Goal: Task Accomplishment & Management: Manage account settings

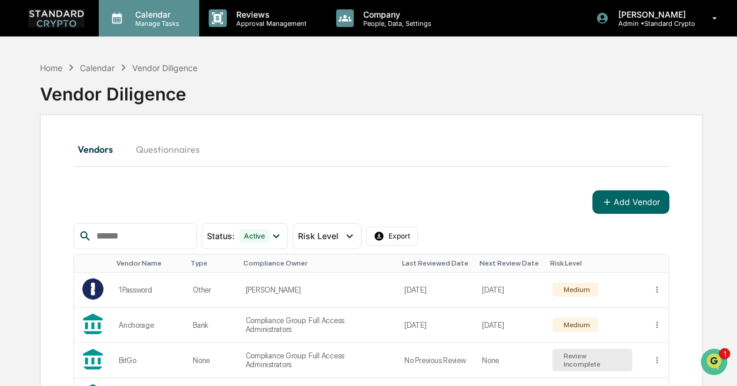
click at [162, 12] on p "Calendar" at bounding box center [155, 14] width 59 height 10
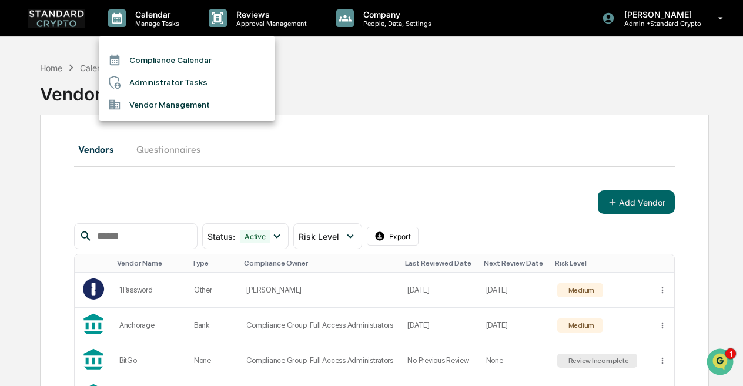
click at [168, 76] on li "Administrator Tasks" at bounding box center [187, 82] width 176 height 22
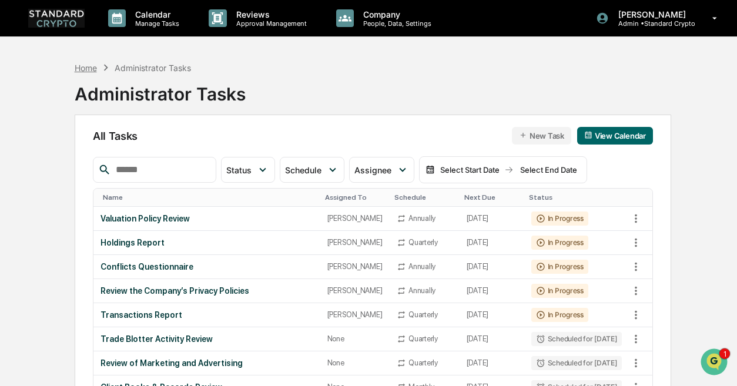
click at [86, 69] on div "Home" at bounding box center [86, 68] width 22 height 10
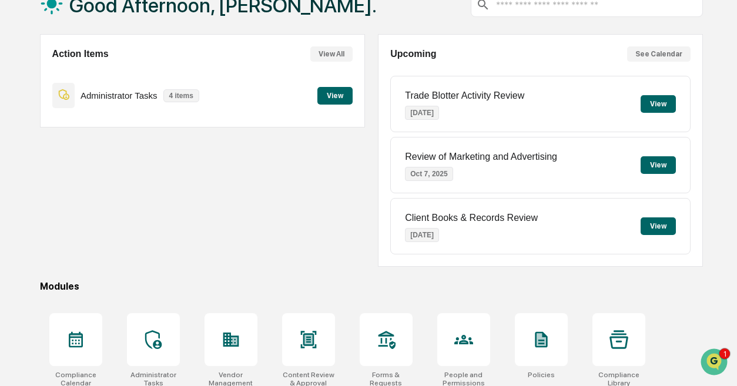
scroll to position [181, 0]
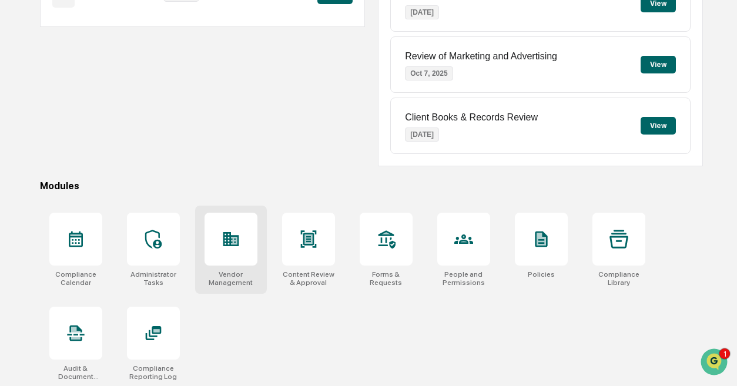
click at [227, 275] on div "Vendor Management" at bounding box center [231, 278] width 53 height 16
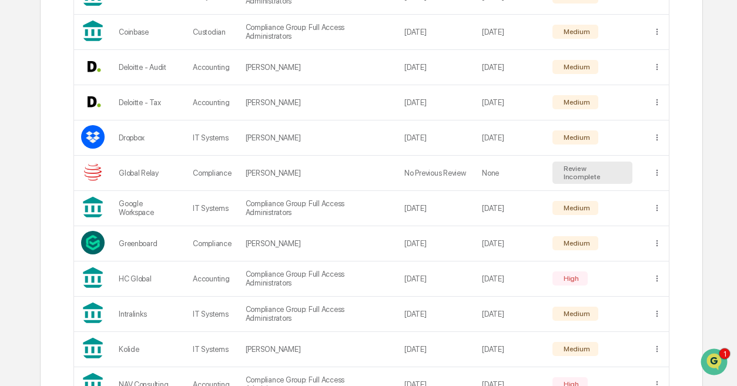
scroll to position [400, 0]
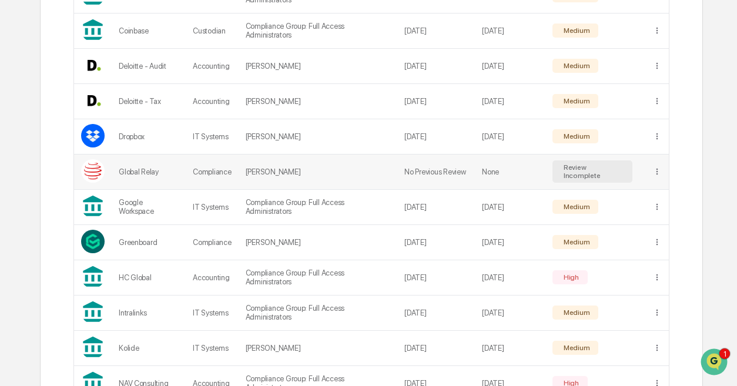
click at [607, 179] on td "Review Incomplete" at bounding box center [596, 172] width 100 height 35
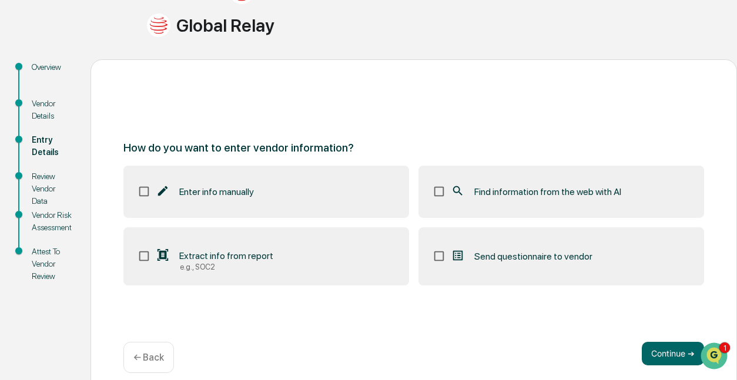
scroll to position [93, 0]
click at [270, 256] on label "Extract info from report e.g., SOC2" at bounding box center [266, 256] width 286 height 59
click at [476, 186] on span "Find information from the web with AI" at bounding box center [547, 191] width 147 height 11
click at [657, 351] on button "Continue ➔" at bounding box center [673, 354] width 62 height 24
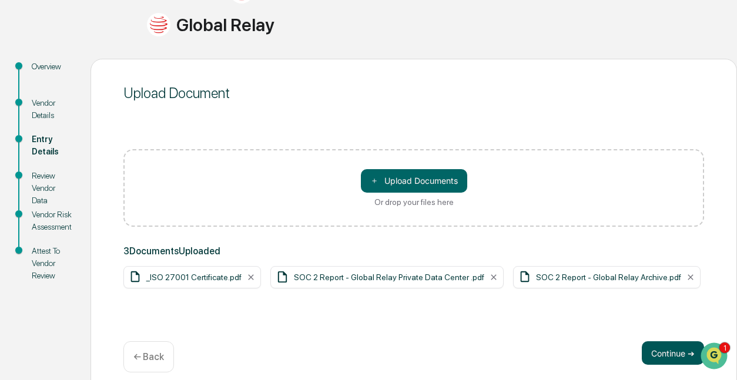
click at [649, 351] on button "Continue ➔" at bounding box center [673, 354] width 62 height 24
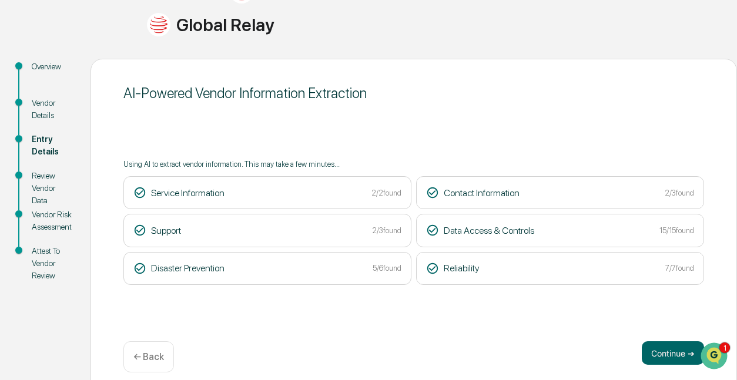
click at [649, 351] on button "Continue ➔" at bounding box center [673, 354] width 62 height 24
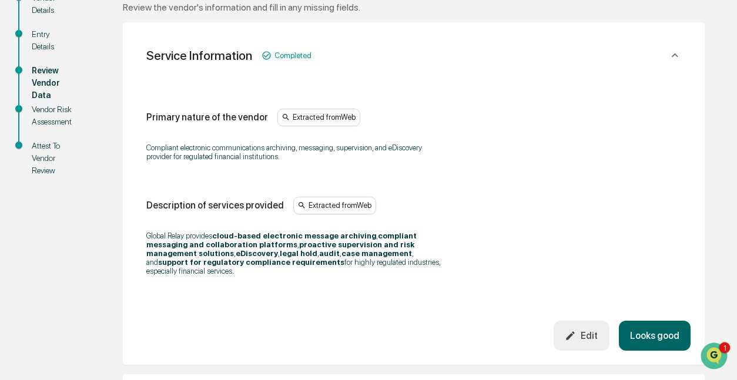
scroll to position [201, 0]
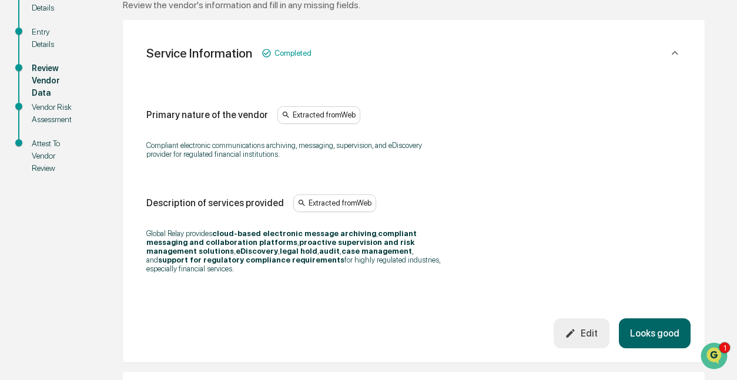
click at [647, 327] on button "Looks good" at bounding box center [655, 334] width 72 height 30
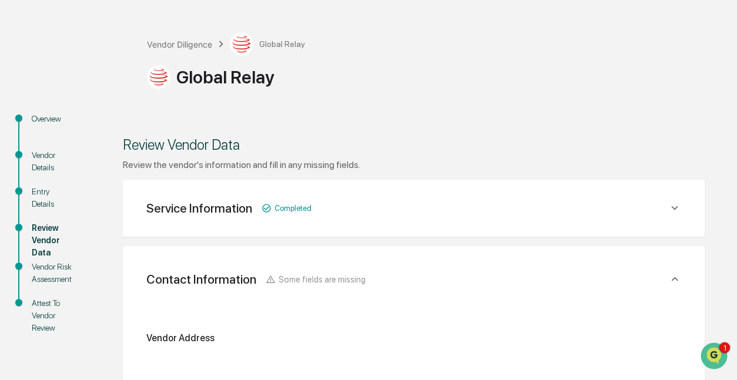
scroll to position [79, 0]
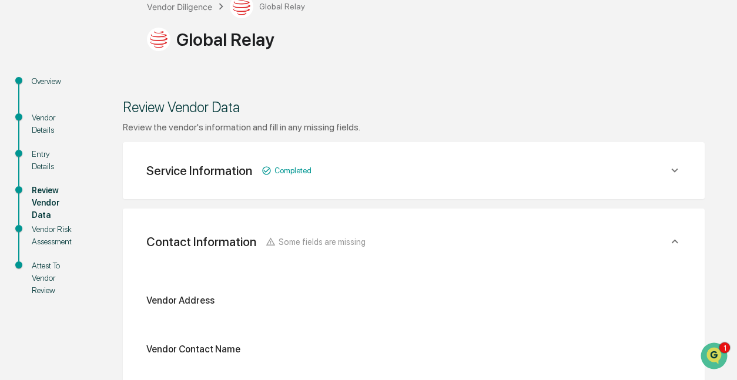
click at [299, 243] on span "Some fields are missing" at bounding box center [322, 242] width 87 height 10
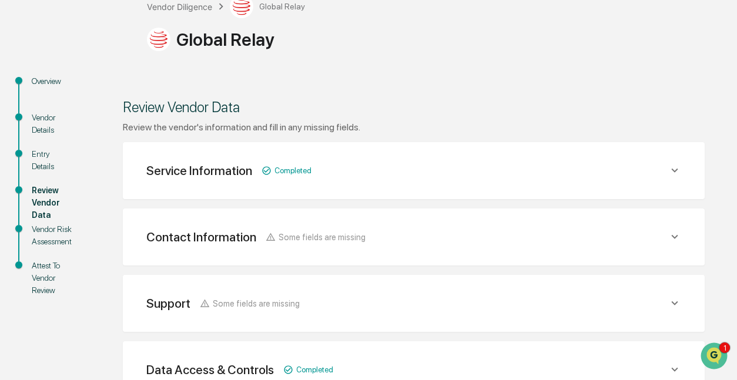
click at [299, 243] on div "Contact Information Some fields are missing" at bounding box center [255, 237] width 219 height 15
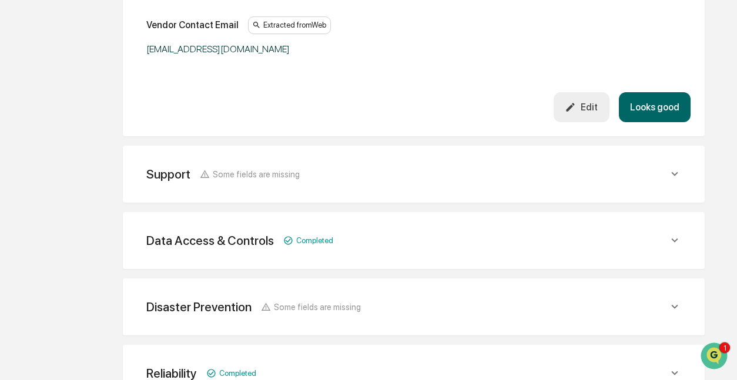
scroll to position [522, 0]
click at [314, 190] on div "Support Some fields are missing Support Phone Extracted from Web North America …" at bounding box center [414, 173] width 582 height 57
click at [283, 175] on span "Some fields are missing" at bounding box center [256, 174] width 87 height 10
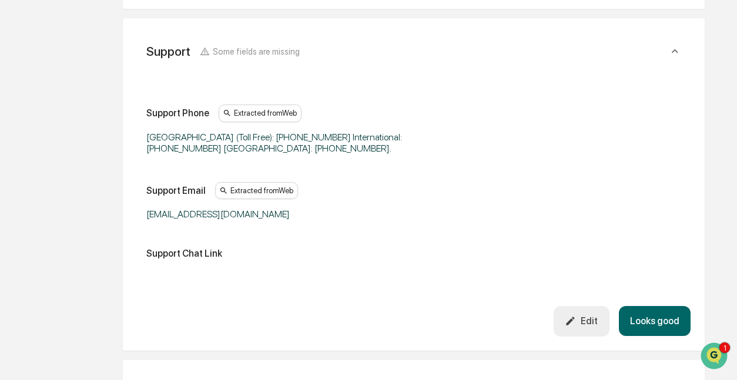
scroll to position [876, 0]
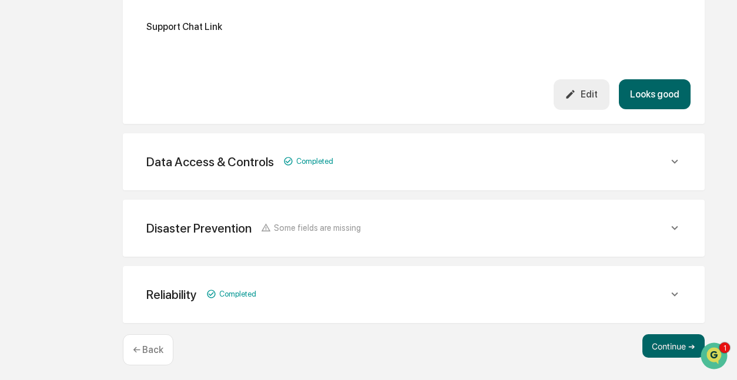
click at [280, 231] on span "Some fields are missing" at bounding box center [317, 228] width 87 height 10
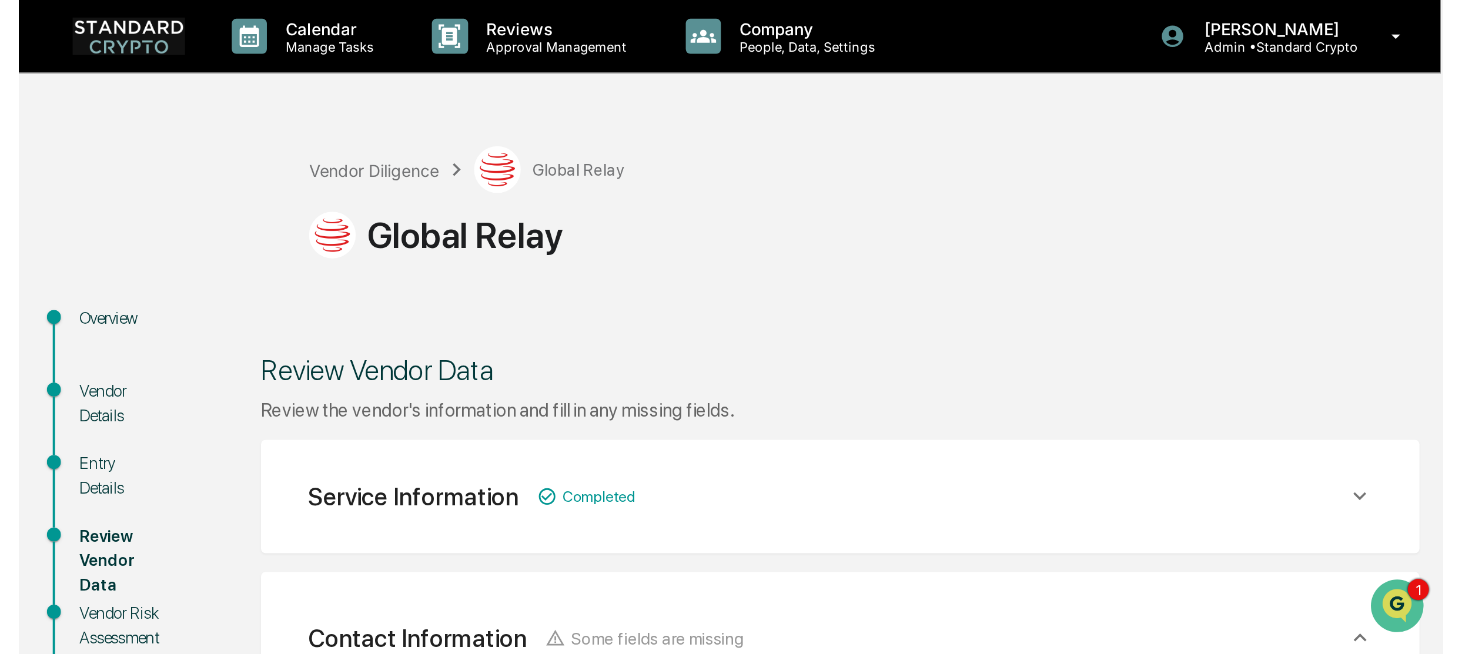
scroll to position [0, 0]
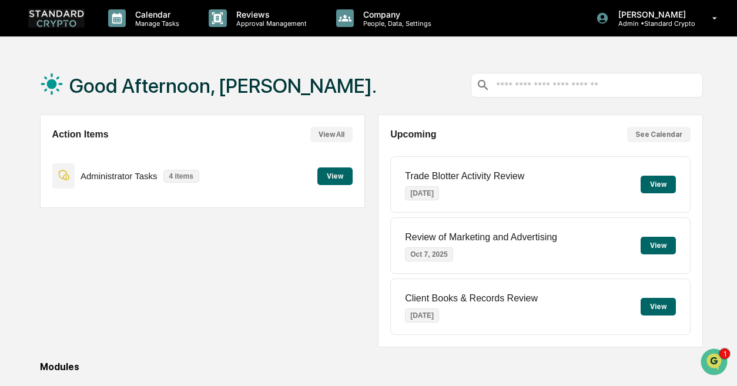
click at [665, 243] on button "View" at bounding box center [658, 246] width 35 height 18
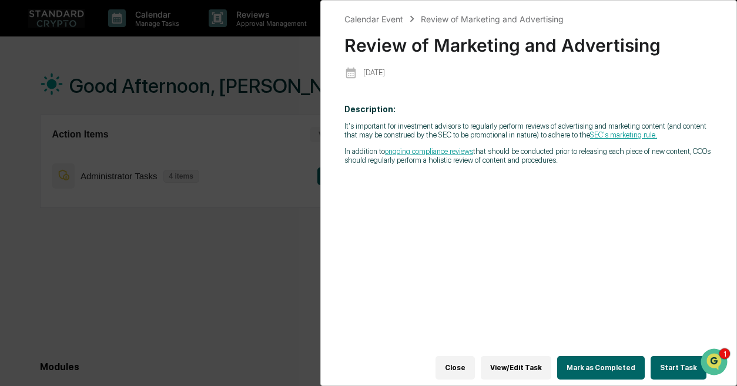
click at [268, 314] on div "Calendar Event Review of Marketing and Advertising Review of Marketing and Adve…" at bounding box center [368, 193] width 737 height 386
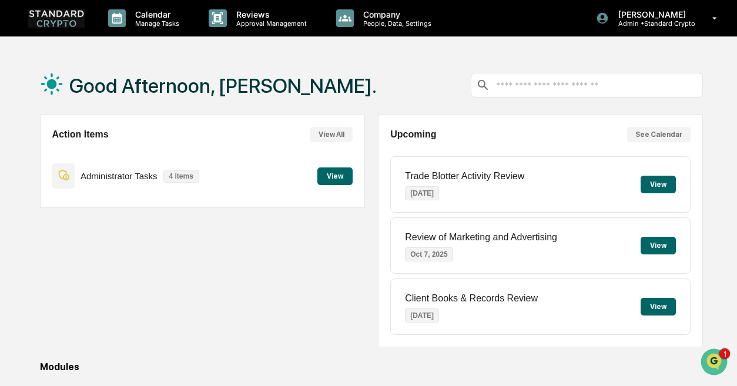
click at [45, 18] on img at bounding box center [56, 18] width 56 height 18
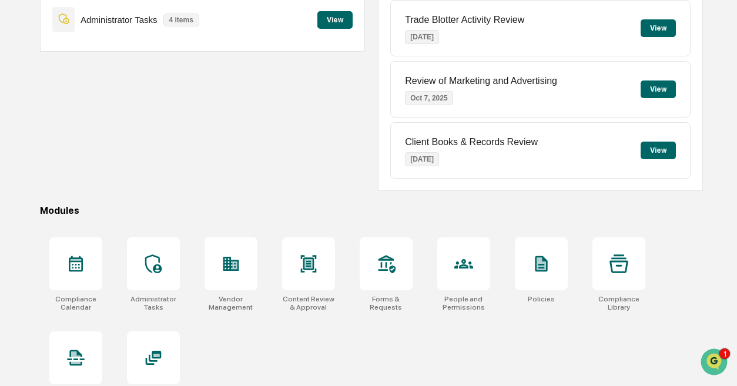
scroll to position [181, 0]
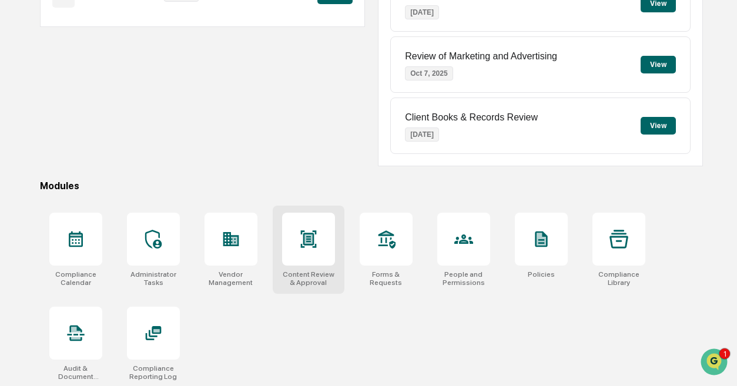
click at [302, 253] on div at bounding box center [308, 239] width 53 height 53
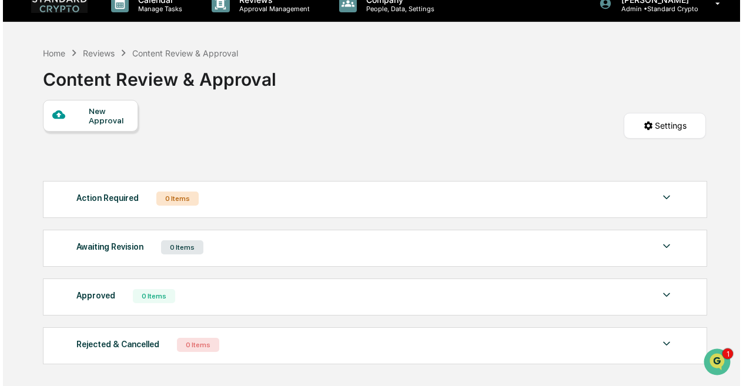
scroll to position [15, 0]
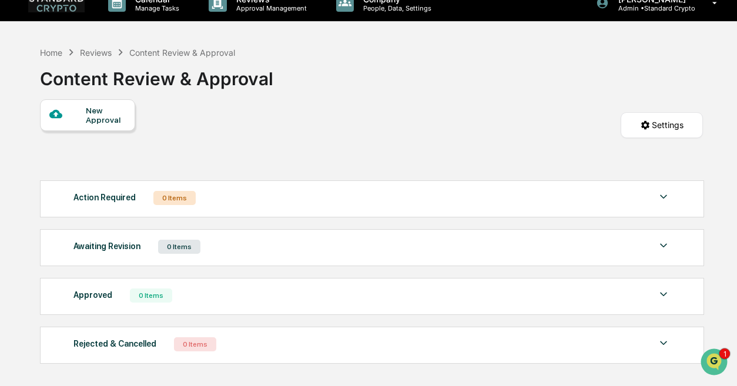
click at [78, 111] on div at bounding box center [67, 115] width 37 height 15
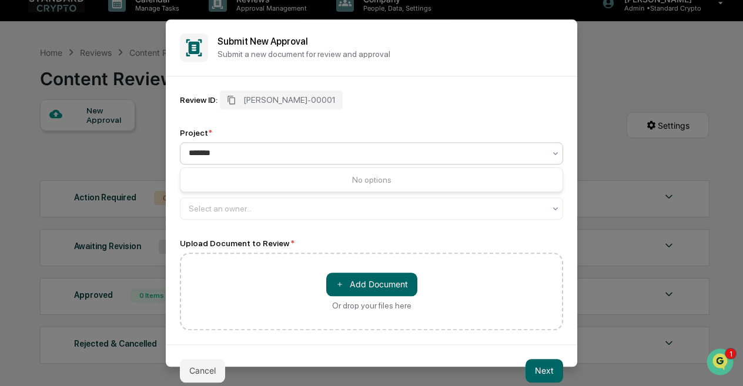
type input "*******"
click at [388, 104] on div "Review ID: STAN-00001" at bounding box center [371, 100] width 383 height 19
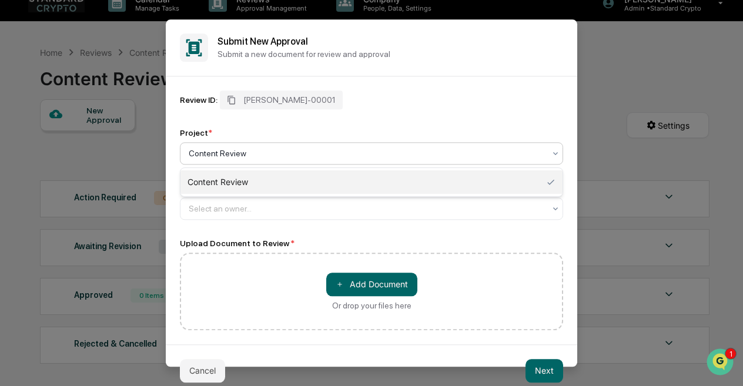
click at [271, 155] on div at bounding box center [367, 154] width 356 height 12
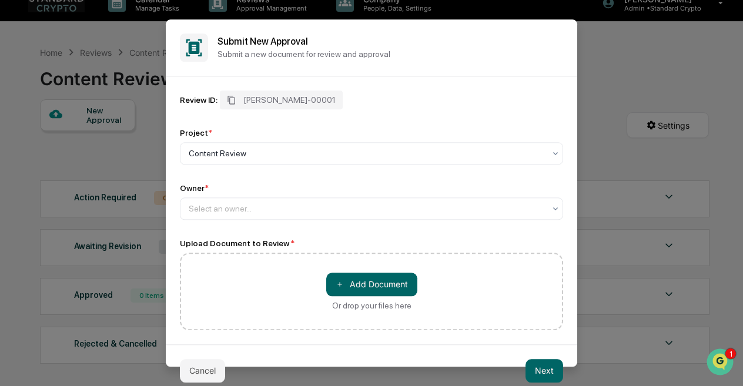
click at [317, 115] on div "Review ID: STAN-00001 Project * Content Review Owner * Select an owner..." at bounding box center [371, 155] width 383 height 129
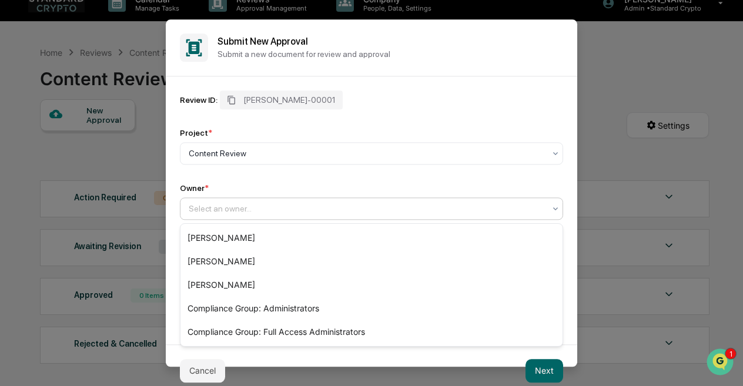
click at [257, 203] on div at bounding box center [367, 209] width 356 height 12
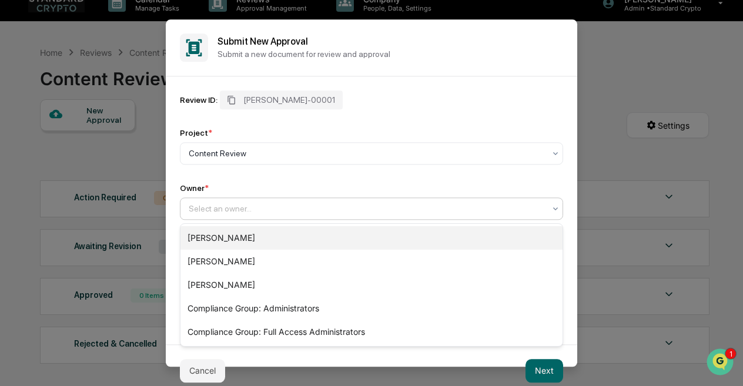
click at [239, 237] on div "[PERSON_NAME]" at bounding box center [371, 238] width 382 height 24
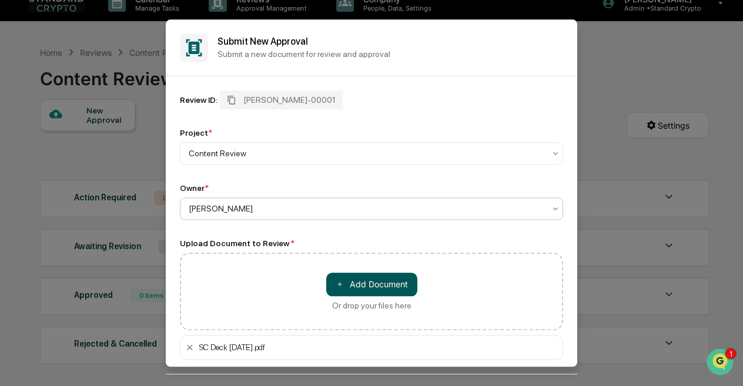
click at [354, 288] on button "＋ Add Document" at bounding box center [371, 285] width 91 height 24
click at [326, 273] on button "＋ Add Document" at bounding box center [371, 285] width 91 height 24
click at [461, 101] on div "Review ID: STAN-00001" at bounding box center [371, 100] width 383 height 19
click at [175, 350] on div "Review ID: [PERSON_NAME]-00001 Project * Content Review Owner * [PERSON_NAME] U…" at bounding box center [372, 224] width 412 height 297
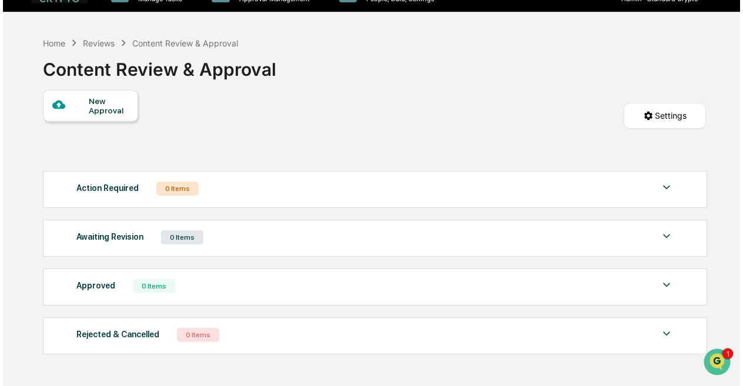
scroll to position [64, 0]
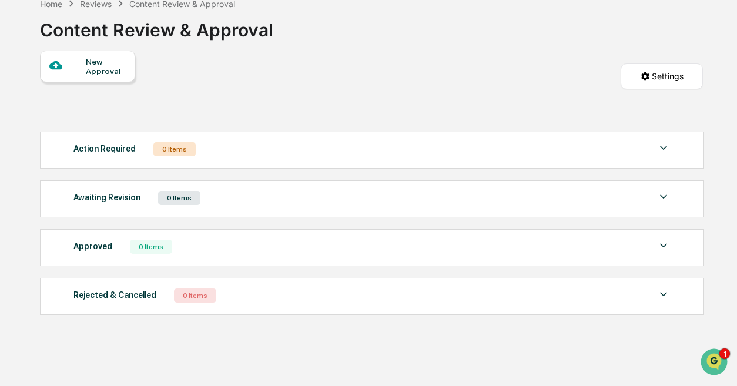
click at [72, 69] on div at bounding box center [67, 66] width 37 height 15
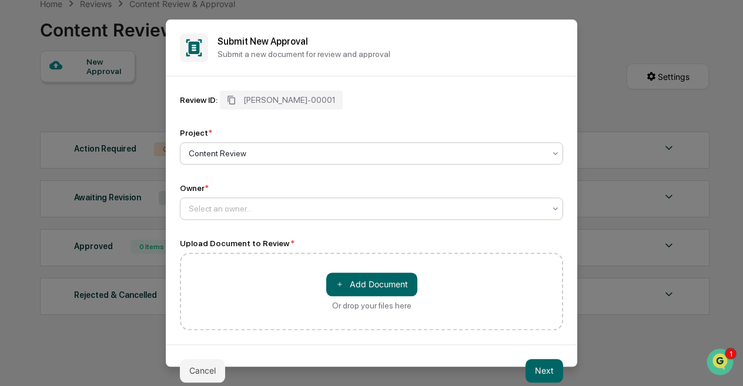
click at [259, 206] on div at bounding box center [367, 209] width 356 height 12
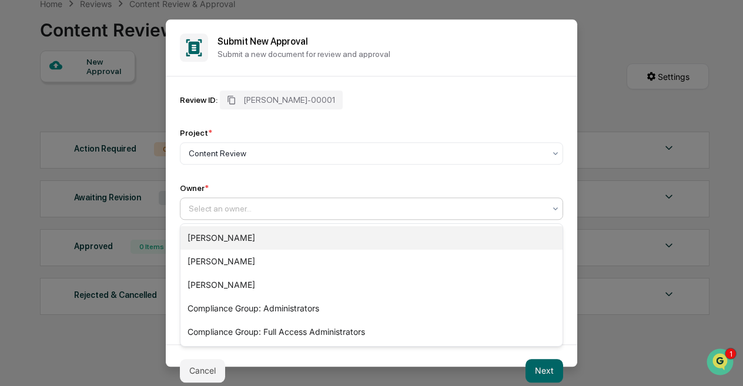
click at [242, 238] on div "[PERSON_NAME]" at bounding box center [371, 238] width 382 height 24
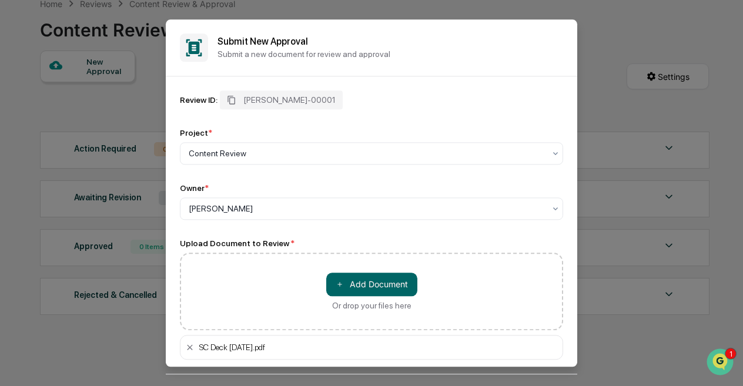
click at [535, 366] on div "Review ID: STAN-00001 Project * Content Review Owner * Ashley Sweren Upload Doc…" at bounding box center [372, 224] width 412 height 297
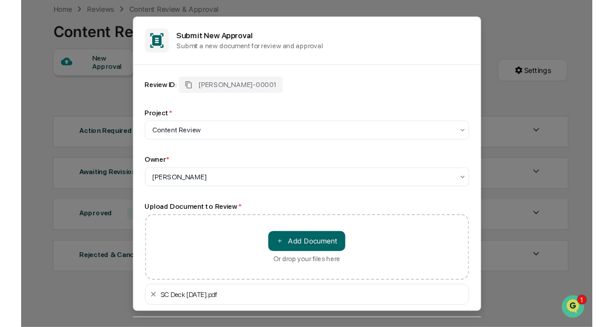
scroll to position [55, 0]
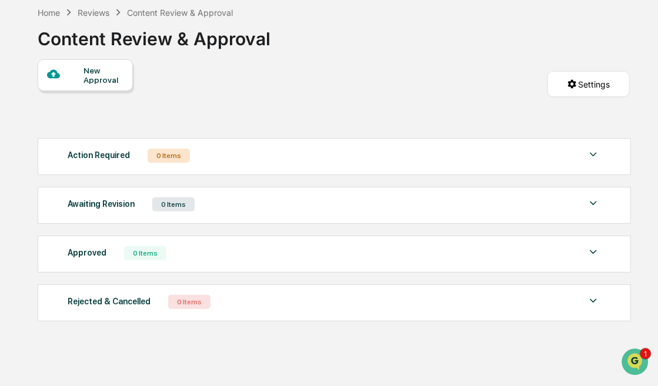
drag, startPoint x: 663, startPoint y: 176, endPoint x: 657, endPoint y: 368, distance: 191.7
click at [108, 77] on div "New Approval" at bounding box center [102, 75] width 39 height 19
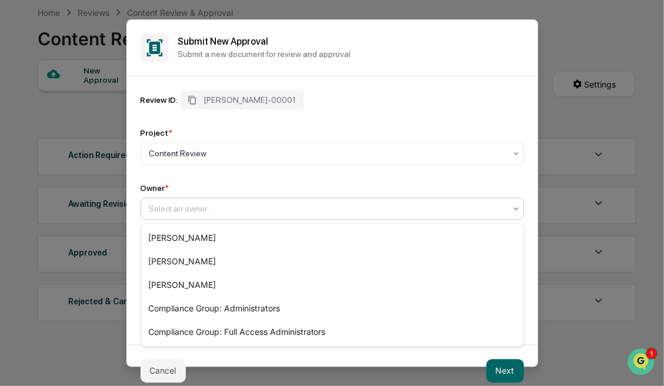
click at [238, 216] on div "Select an owner..." at bounding box center [327, 208] width 368 height 16
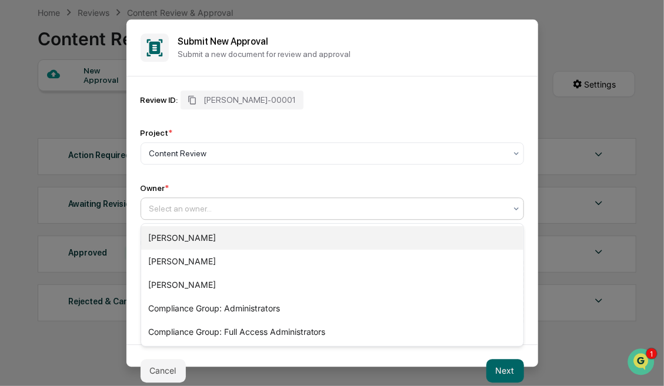
click at [220, 241] on div "[PERSON_NAME]" at bounding box center [332, 238] width 382 height 24
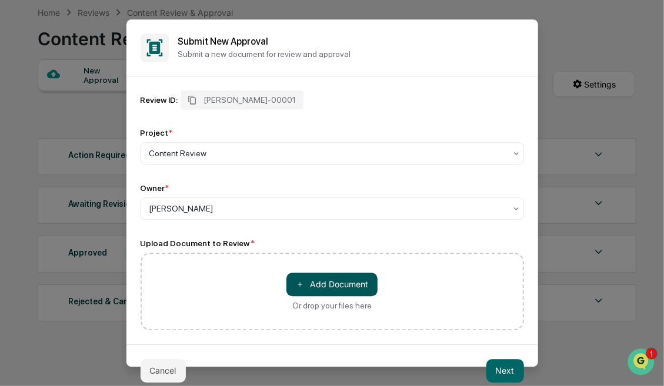
click at [353, 286] on button "＋ Add Document" at bounding box center [331, 285] width 91 height 24
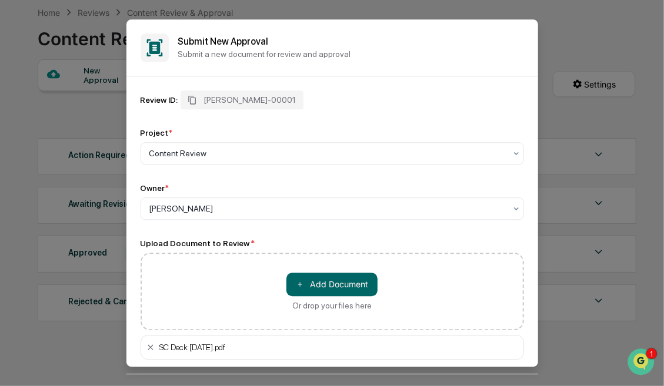
click at [512, 370] on div "Review ID: STAN-00001 Project * Content Review Owner * Ashley Sweren Upload Doc…" at bounding box center [332, 224] width 412 height 297
click at [510, 366] on div "Review ID: STAN-00001 Project * Content Review Owner * Ashley Sweren Upload Doc…" at bounding box center [332, 224] width 412 height 297
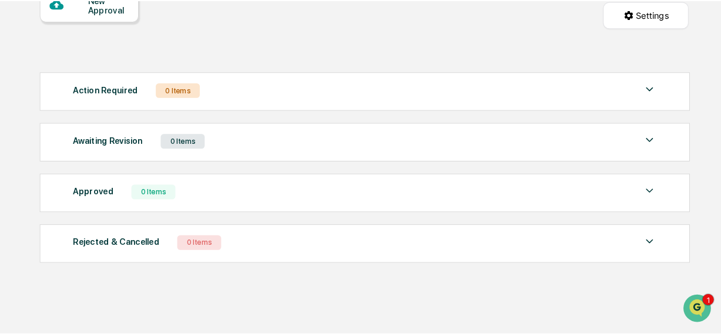
scroll to position [113, 0]
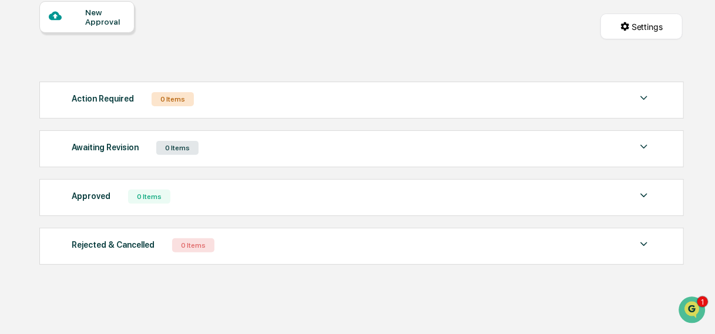
click at [125, 24] on div "New Approval" at bounding box center [104, 17] width 39 height 19
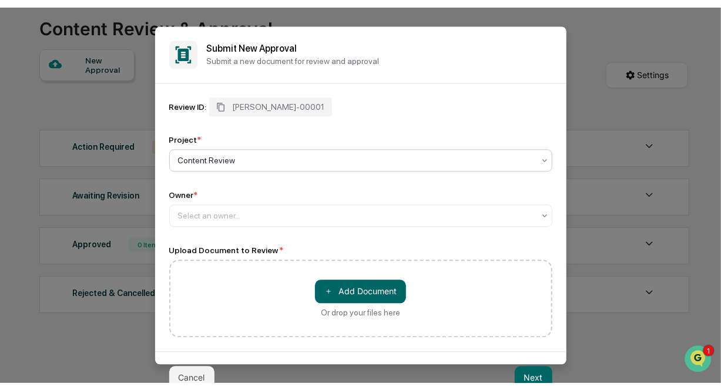
scroll to position [58, 0]
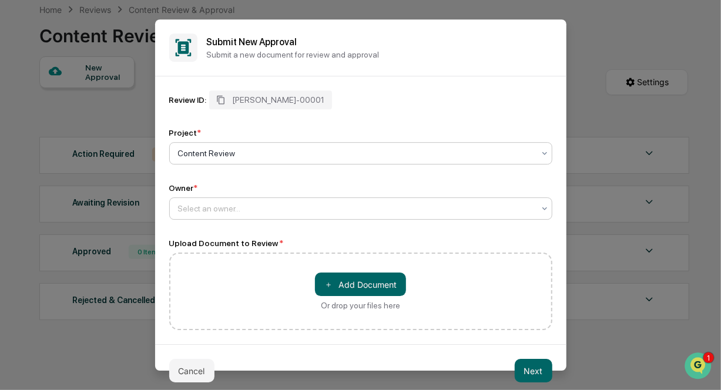
click at [258, 216] on div "Select an owner..." at bounding box center [356, 208] width 368 height 16
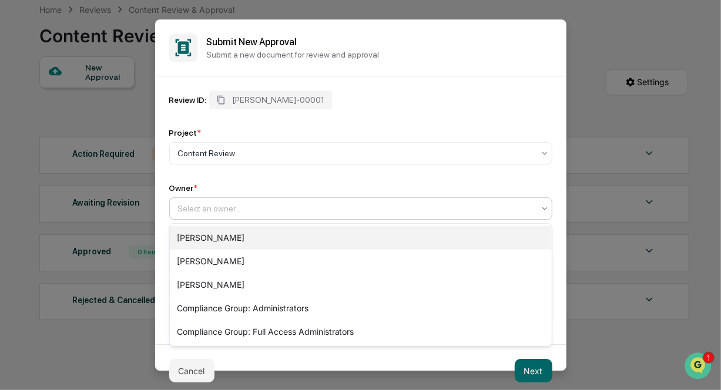
click at [249, 233] on div "[PERSON_NAME]" at bounding box center [361, 238] width 382 height 24
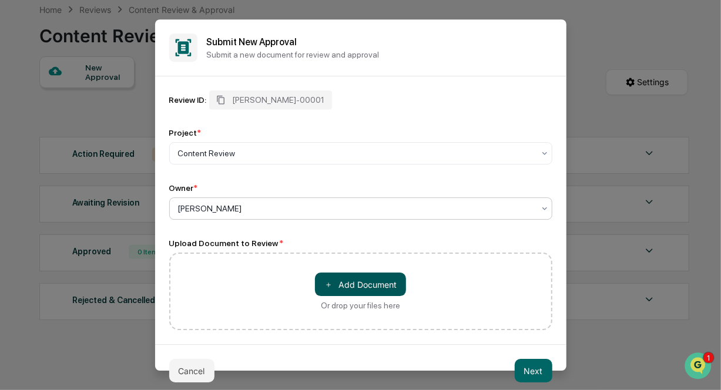
click at [351, 286] on button "＋ Add Document" at bounding box center [360, 285] width 91 height 24
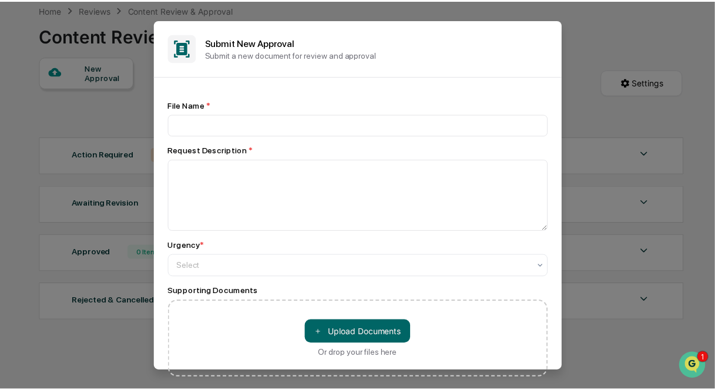
scroll to position [58, 0]
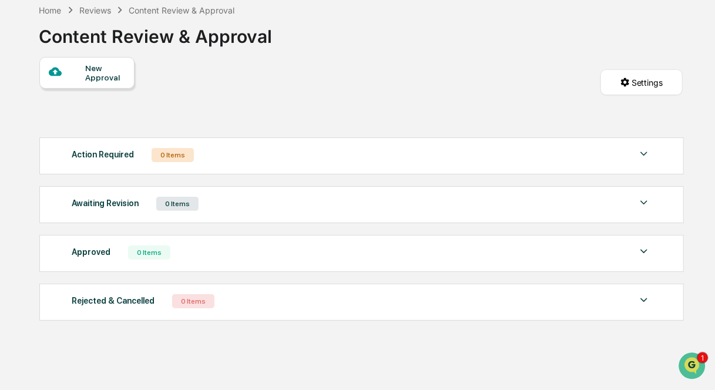
click at [91, 65] on div "New Approval" at bounding box center [104, 72] width 39 height 19
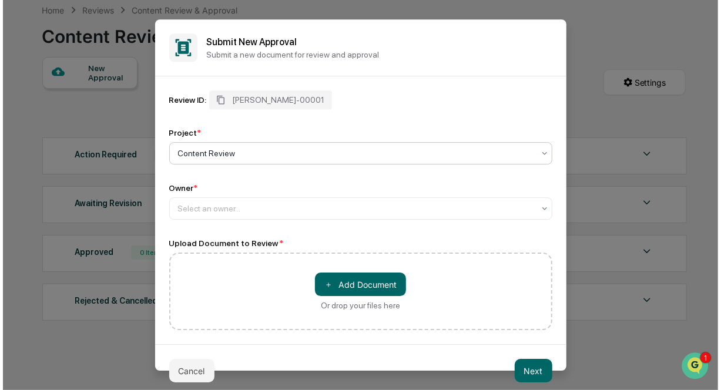
scroll to position [58, 0]
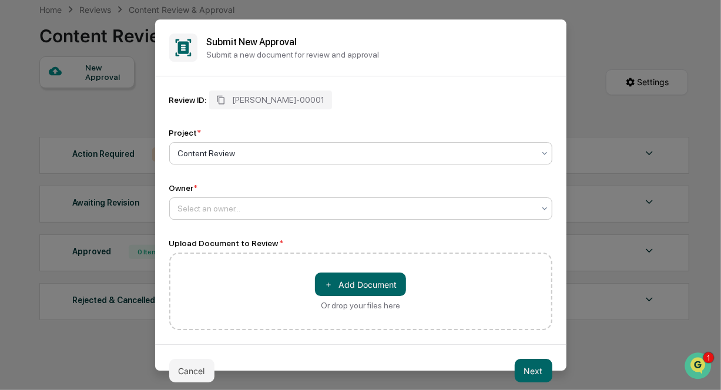
click at [229, 206] on div at bounding box center [356, 209] width 356 height 12
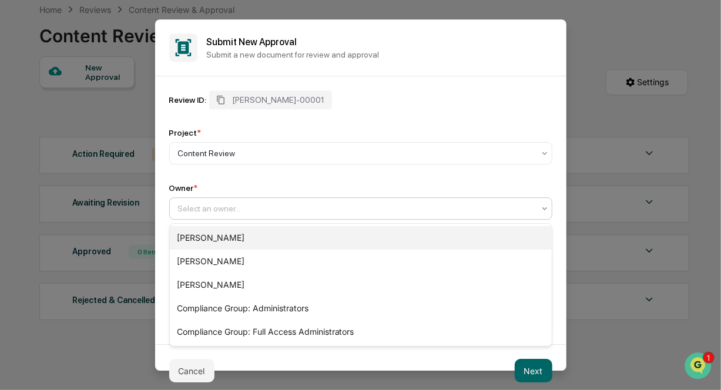
click at [220, 233] on div "[PERSON_NAME]" at bounding box center [361, 238] width 382 height 24
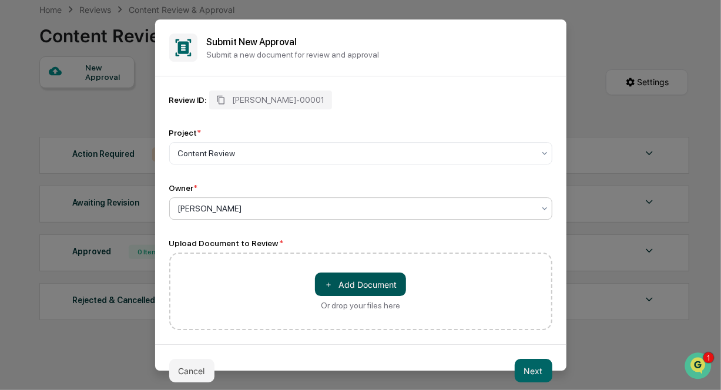
click at [338, 288] on button "＋ Add Document" at bounding box center [360, 285] width 91 height 24
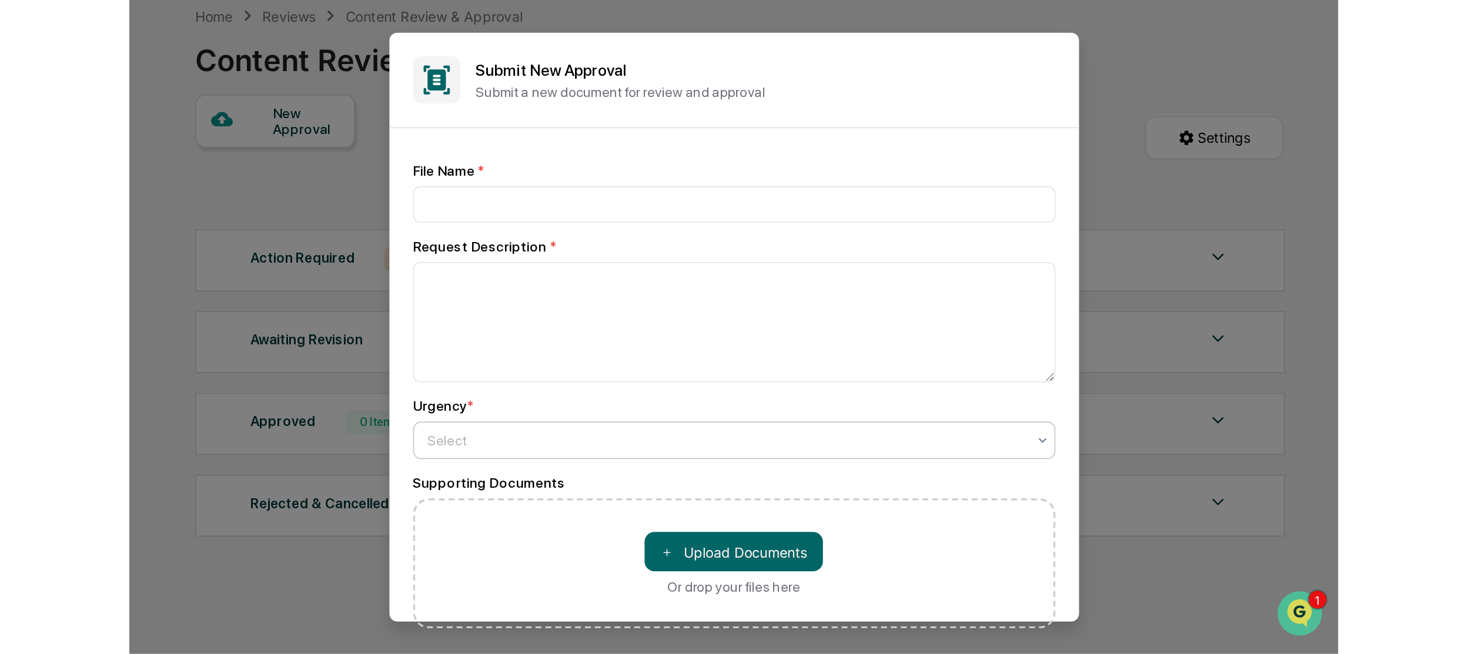
scroll to position [4, 0]
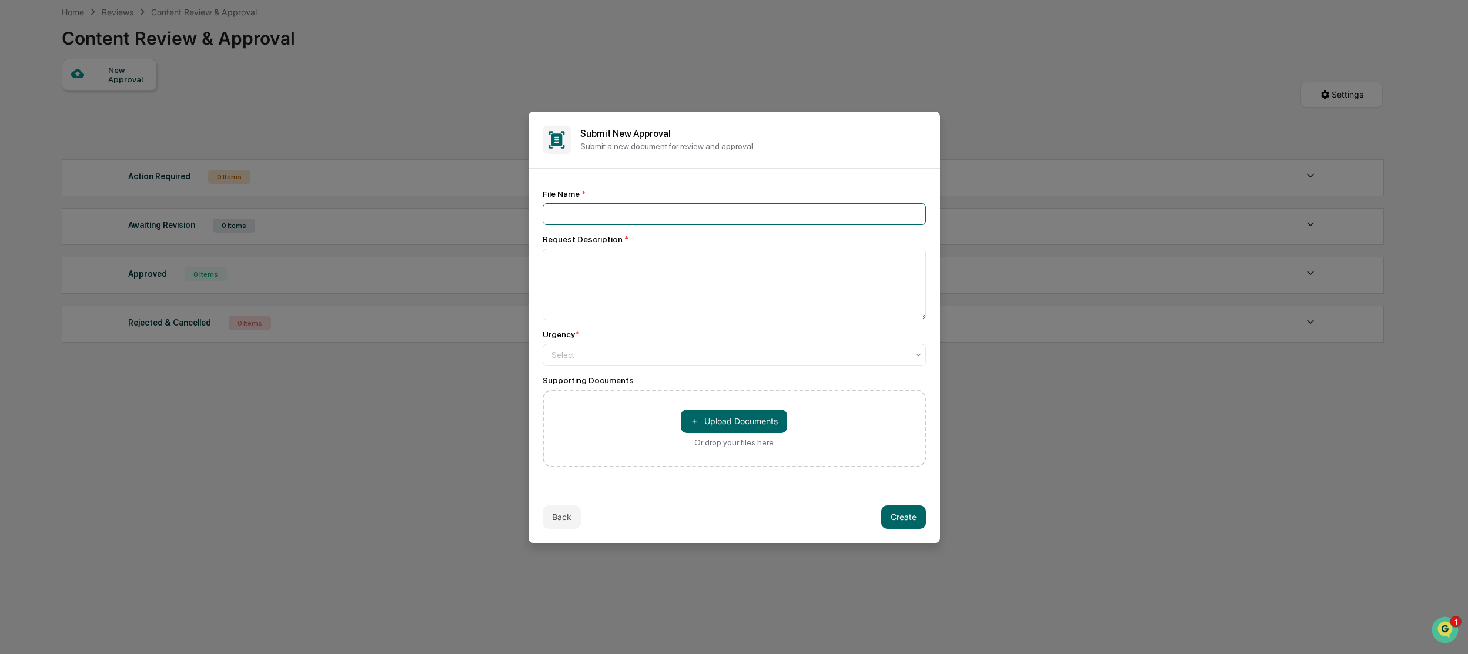
click at [634, 219] on input at bounding box center [734, 214] width 383 height 22
click at [631, 216] on input at bounding box center [734, 214] width 383 height 22
type input "**********"
click at [591, 268] on textarea at bounding box center [734, 285] width 383 height 72
type textarea "**********"
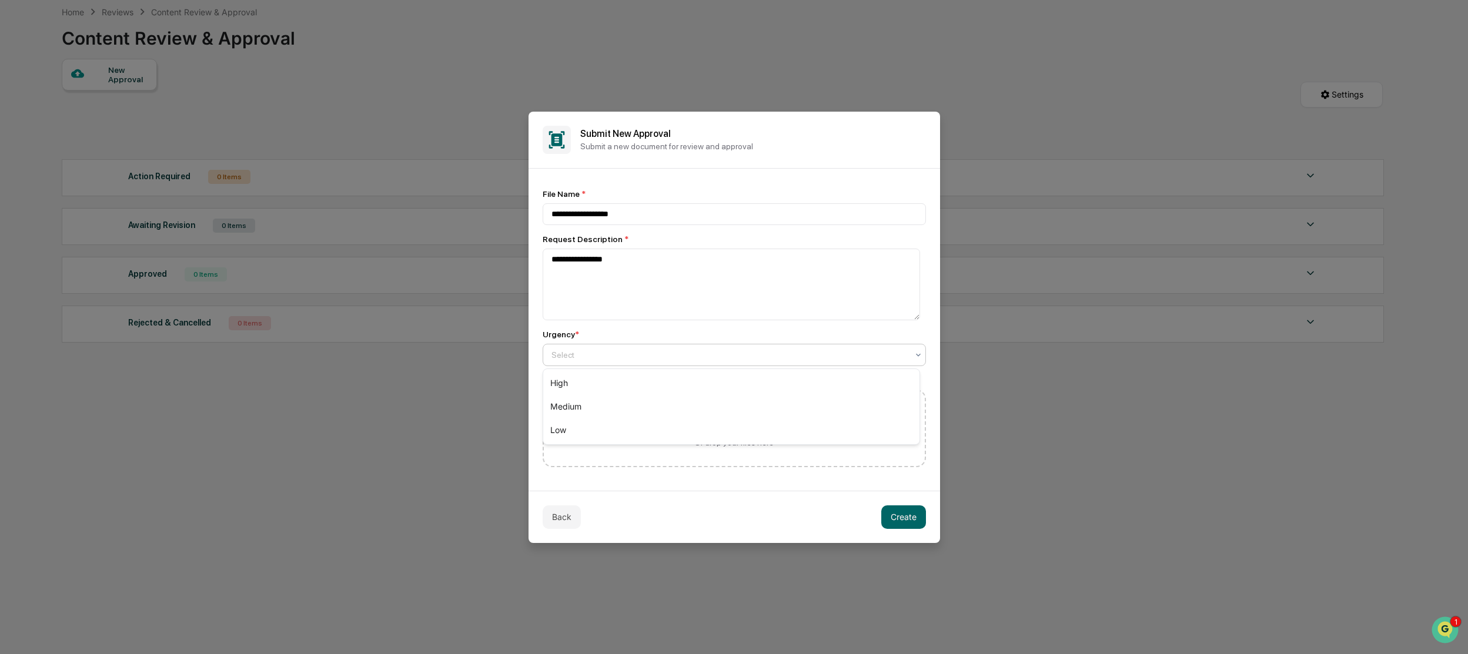
click at [566, 351] on div at bounding box center [729, 355] width 356 height 12
click at [574, 386] on div "Medium" at bounding box center [731, 407] width 376 height 24
click at [726, 386] on button "＋ Upload Documents" at bounding box center [734, 422] width 106 height 24
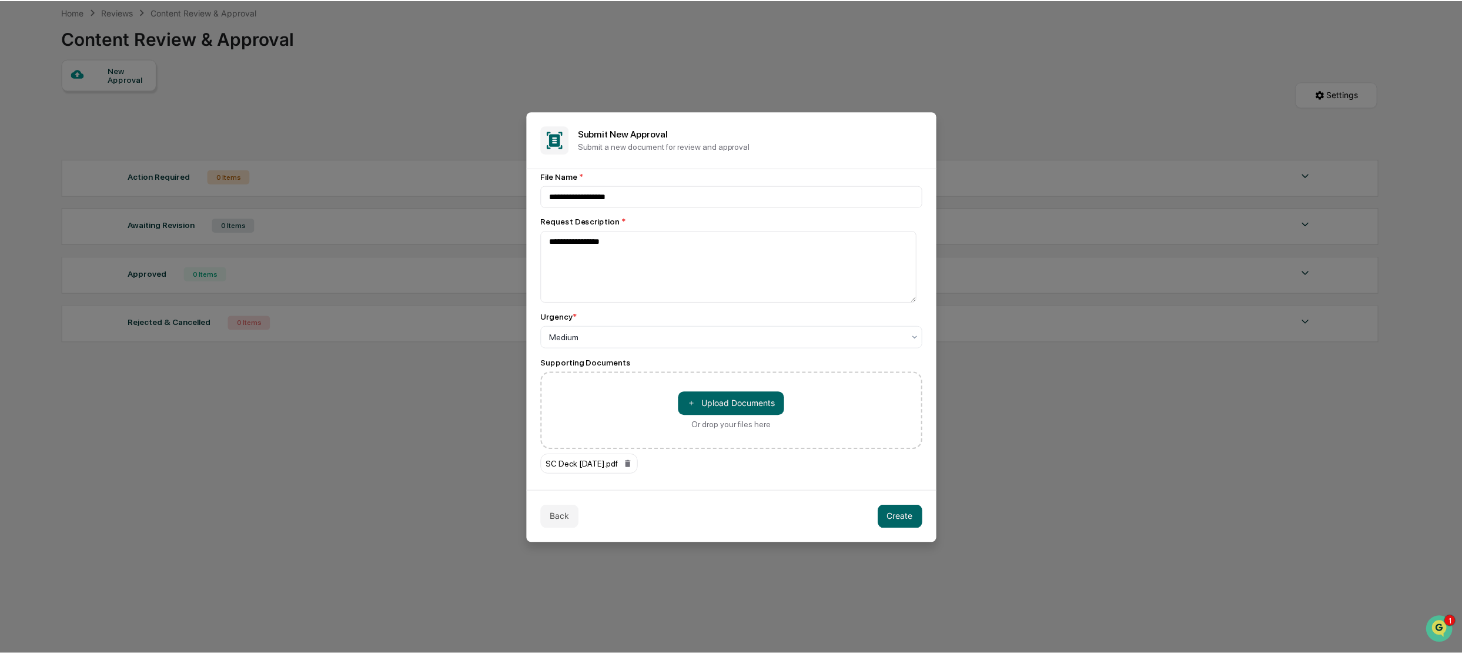
scroll to position [28, 0]
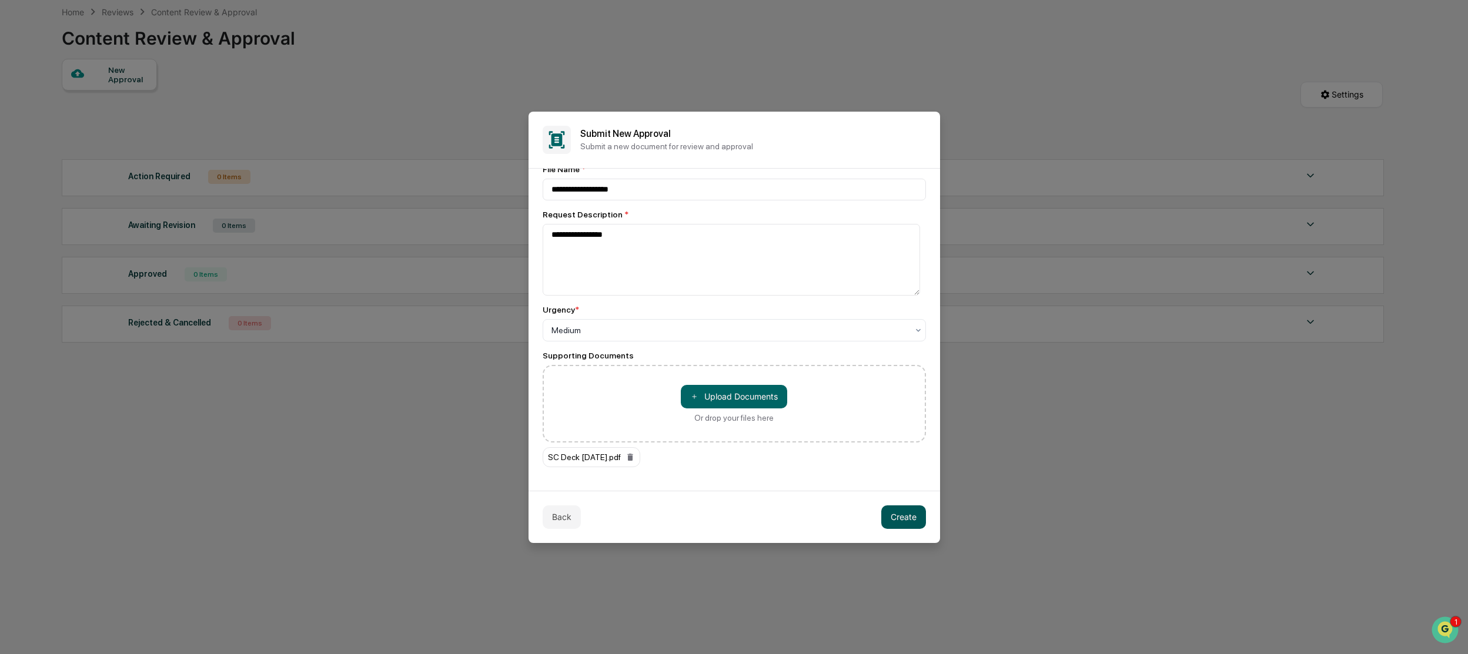
click at [737, 386] on button "Create" at bounding box center [903, 518] width 45 height 24
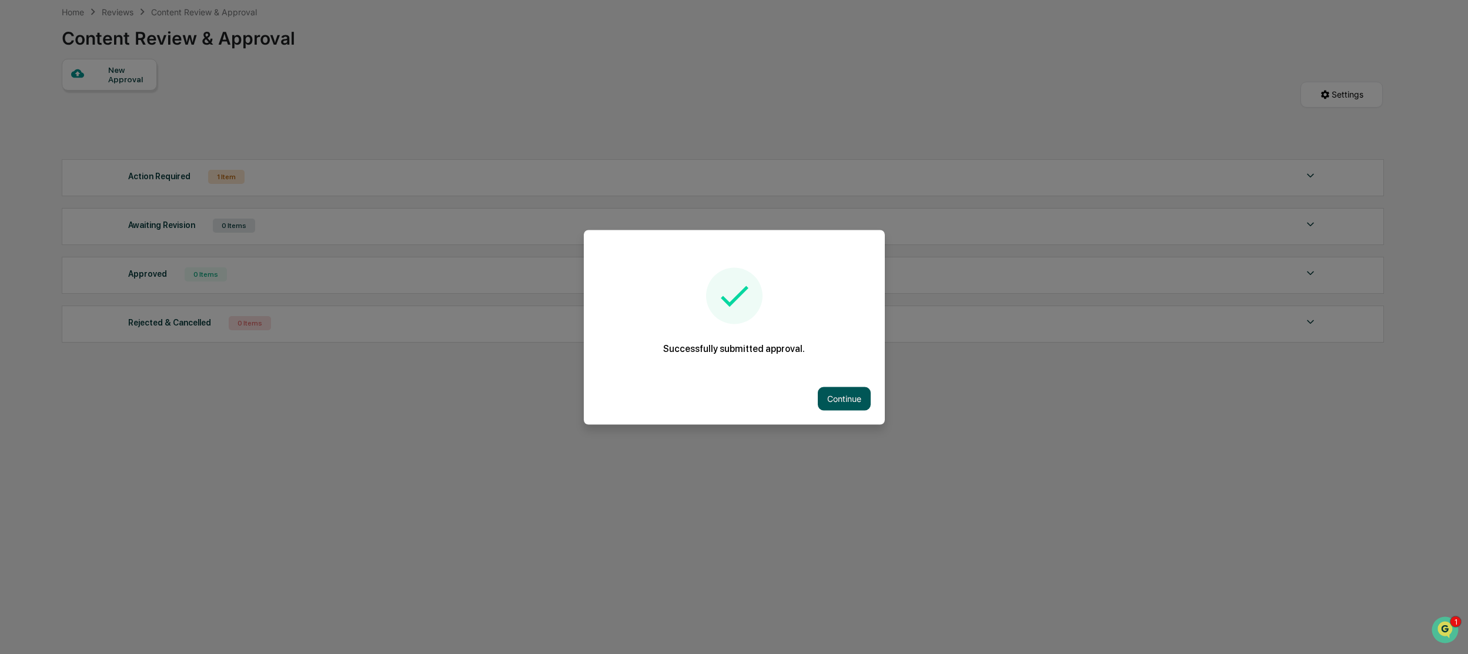
click at [737, 386] on button "Continue" at bounding box center [844, 399] width 53 height 24
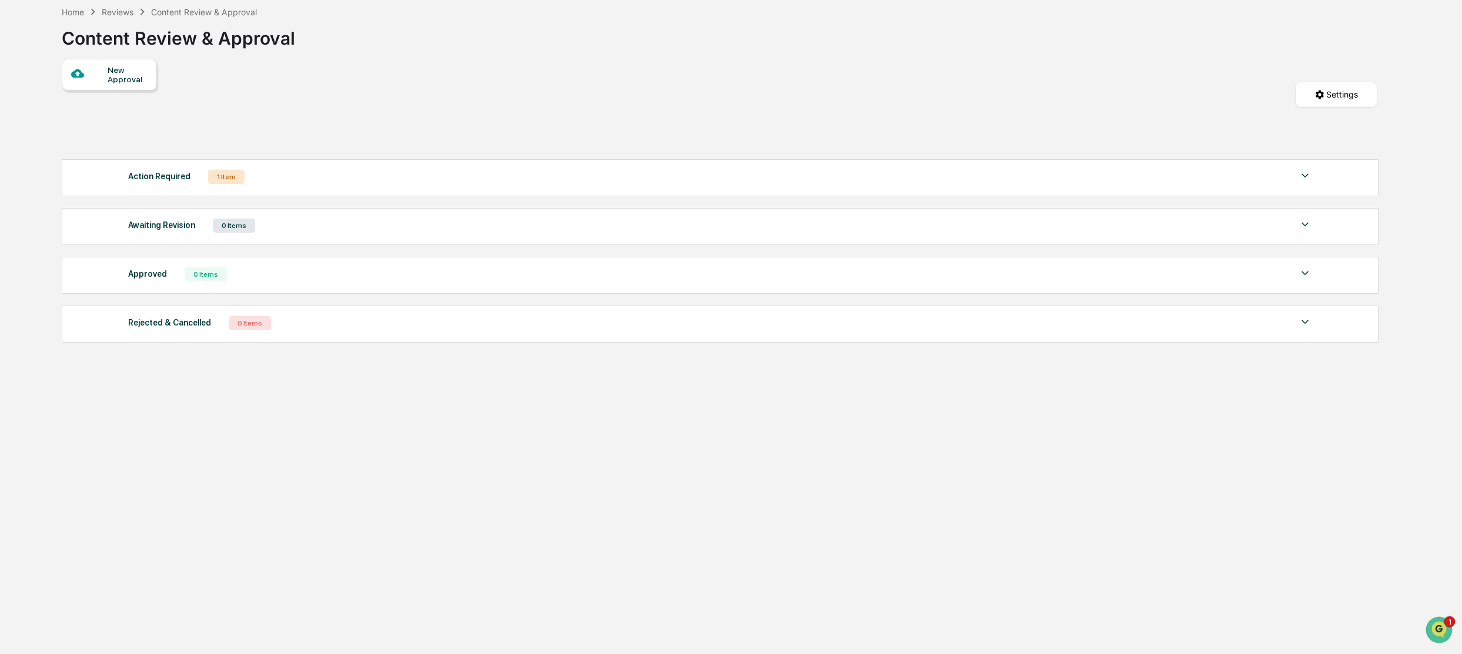
click at [400, 183] on div "Action Required 1 Item" at bounding box center [720, 177] width 1184 height 16
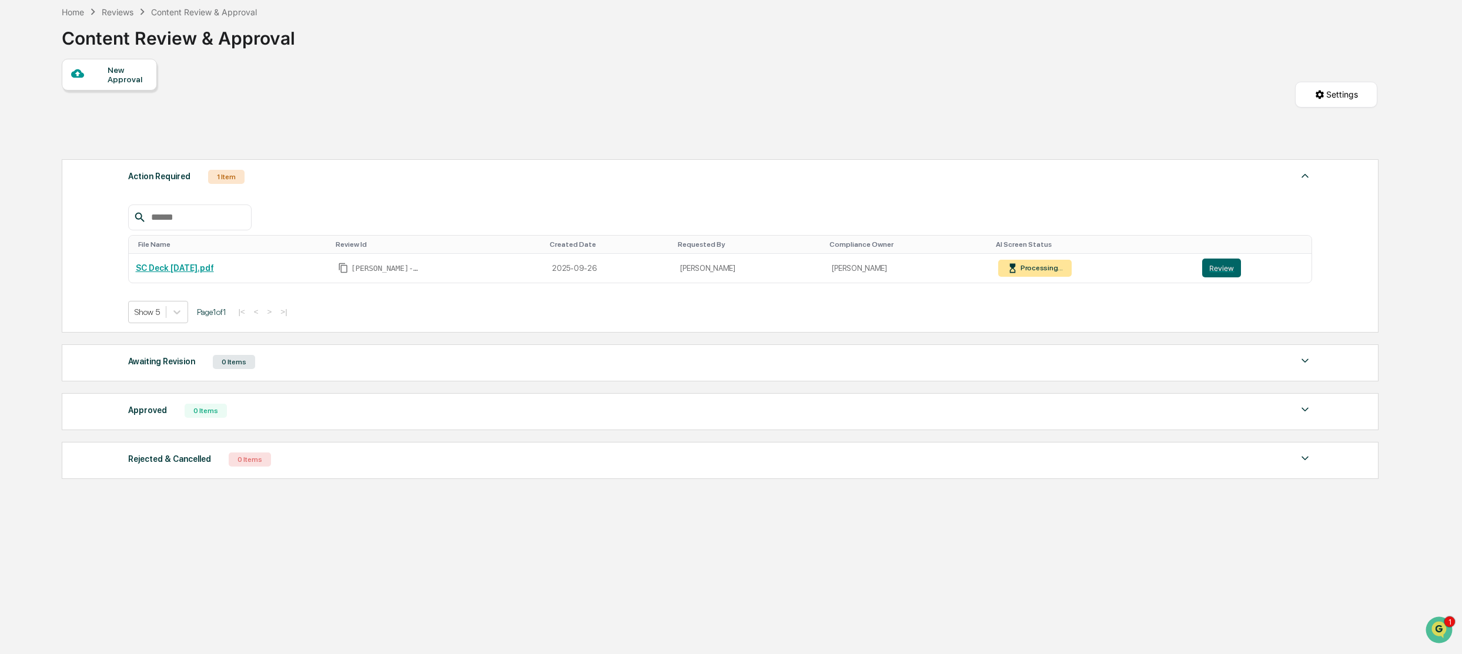
click at [457, 386] on div "Home Reviews Content Review & Approval Content Review & Approval New Approval S…" at bounding box center [719, 327] width 1351 height 654
click at [737, 270] on button "Review" at bounding box center [1221, 268] width 39 height 19
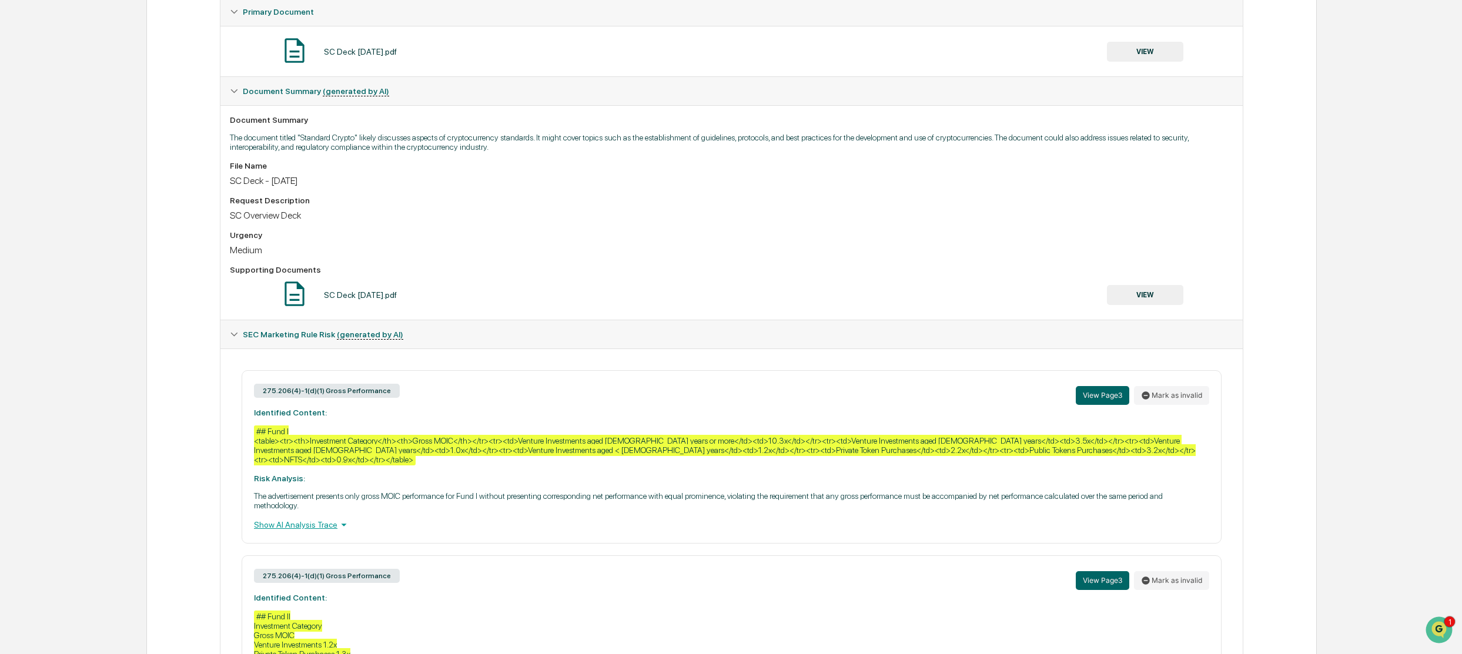
scroll to position [294, 0]
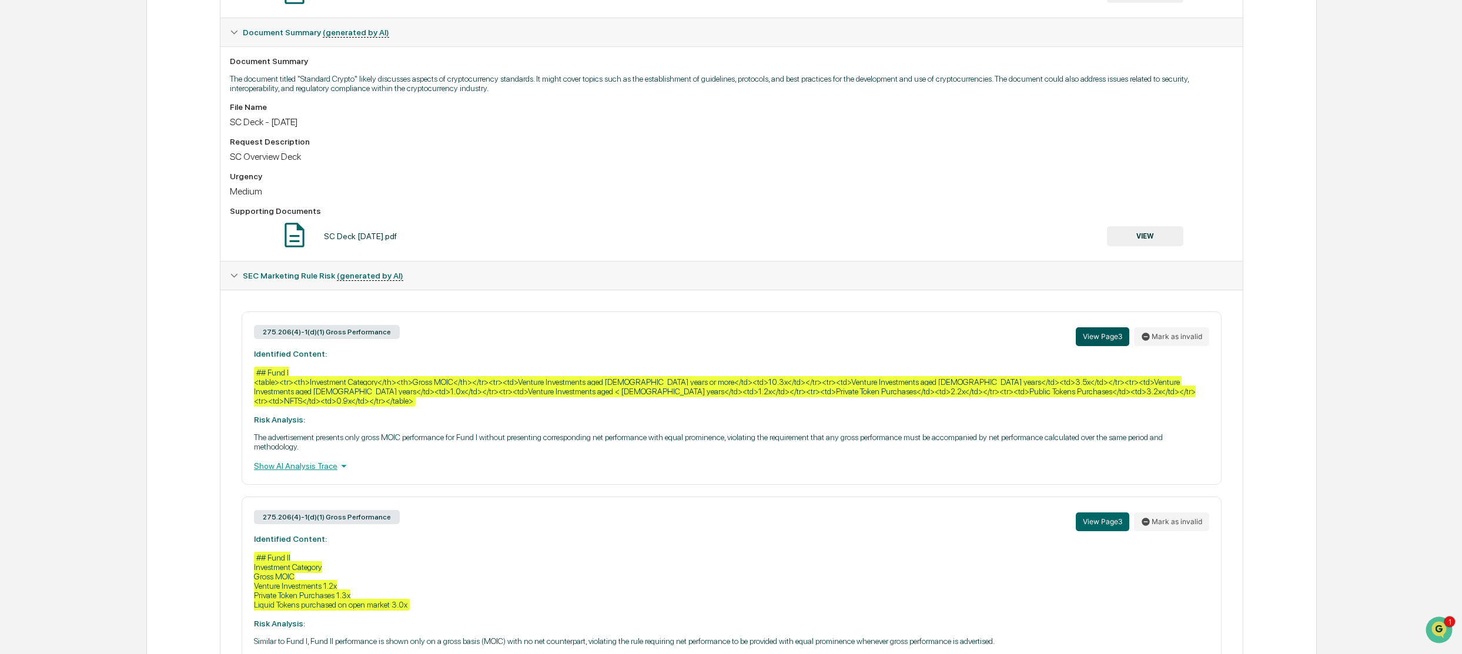
click at [1092, 333] on button "View Page 3" at bounding box center [1102, 336] width 53 height 19
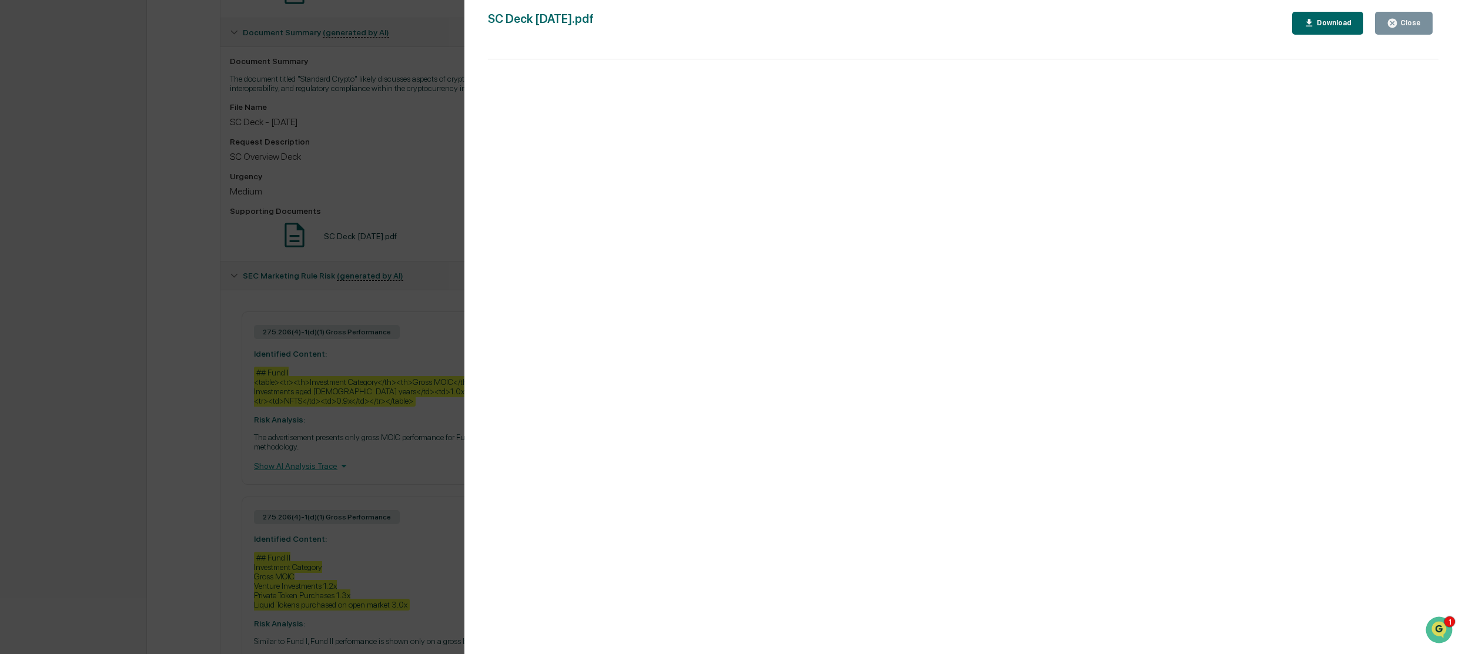
click at [382, 285] on div "Version History [DATE] 07:38 PM [PERSON_NAME] SC Deck [DATE].pdf Close Download…" at bounding box center [731, 327] width 1462 height 654
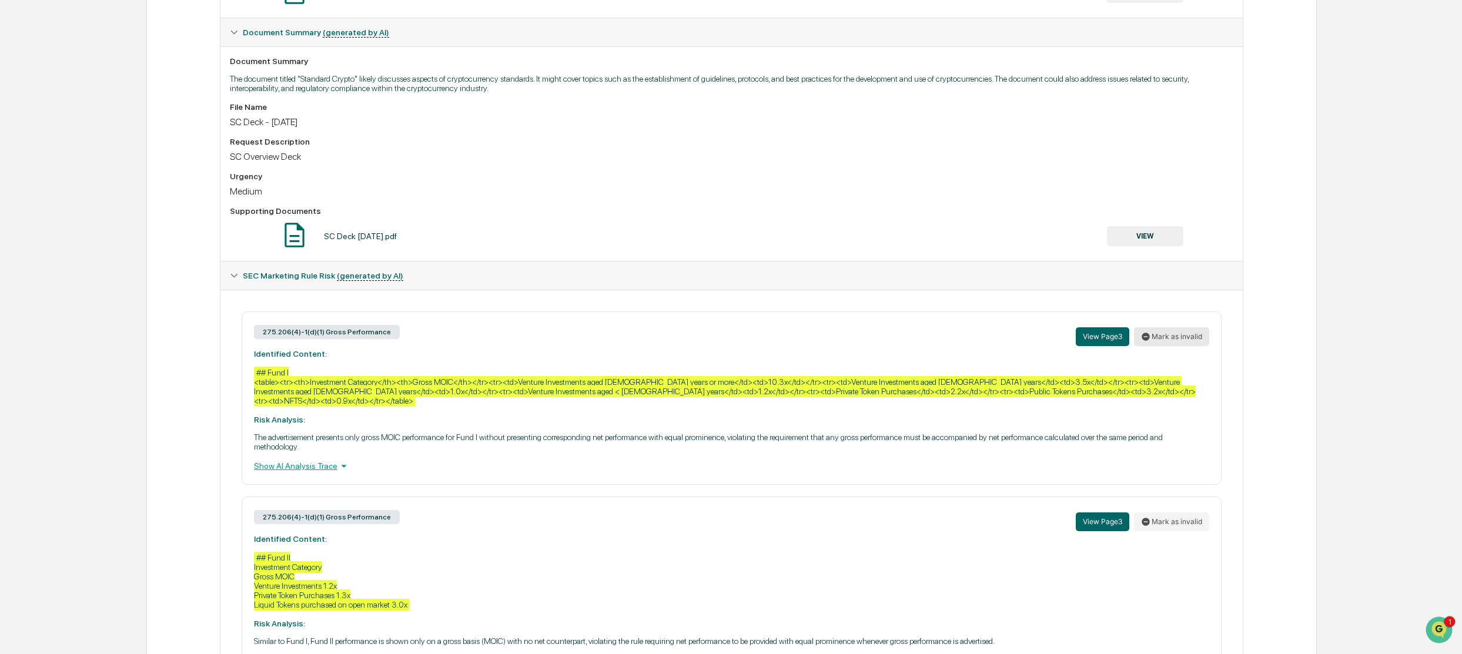
click at [1180, 334] on button "Mark as invalid" at bounding box center [1171, 336] width 75 height 19
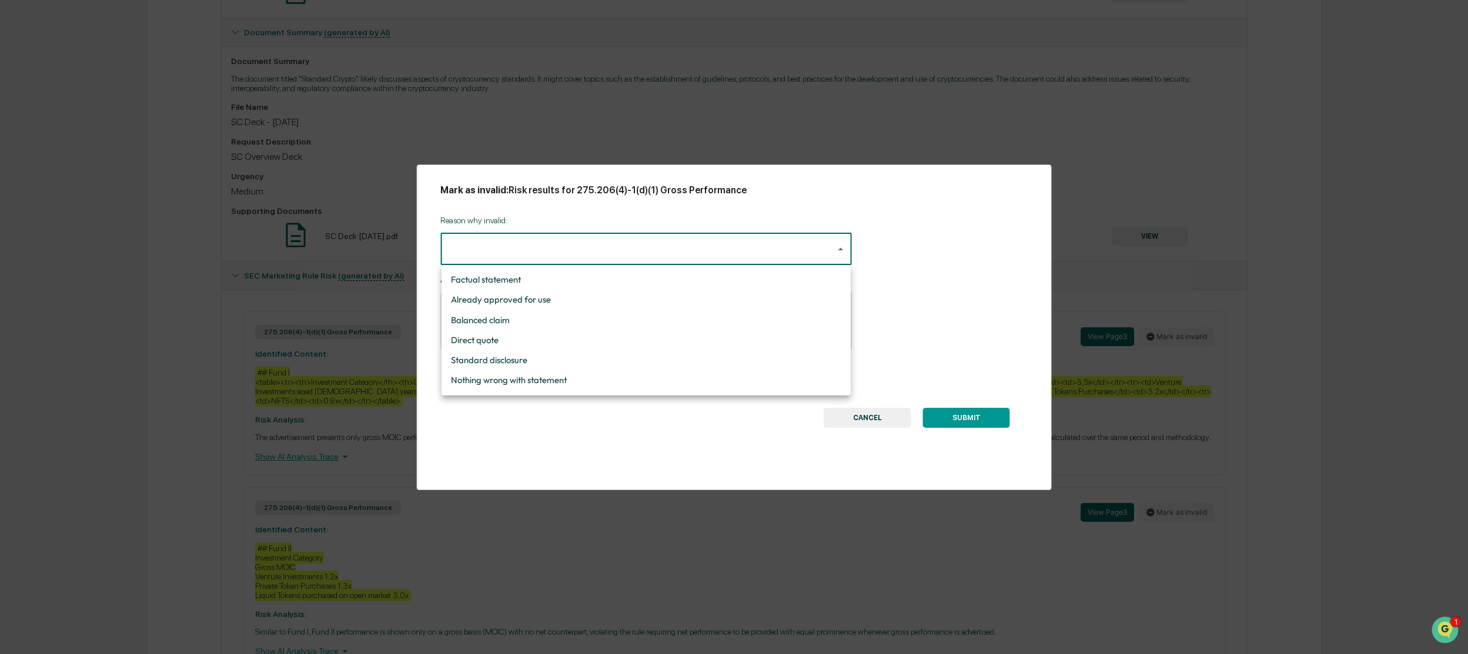
click at [501, 249] on body "Calendar Manage Tasks Reviews Approval Management Company People, Data, Setting…" at bounding box center [734, 288] width 1468 height 1164
click at [478, 321] on li "Balanced claim" at bounding box center [645, 320] width 409 height 20
type input "**********"
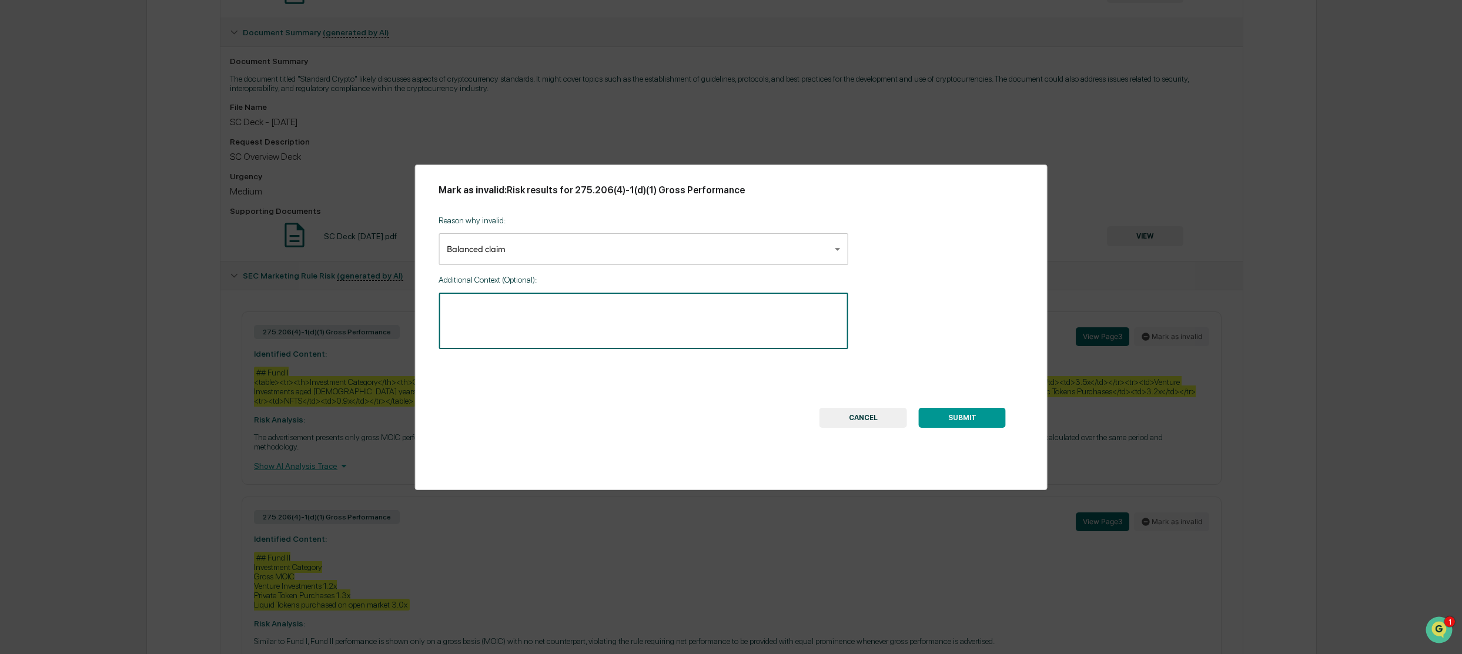
click at [484, 303] on textarea at bounding box center [643, 321] width 393 height 37
type textarea "**********"
click at [944, 422] on button "SUBMIT" at bounding box center [962, 418] width 87 height 20
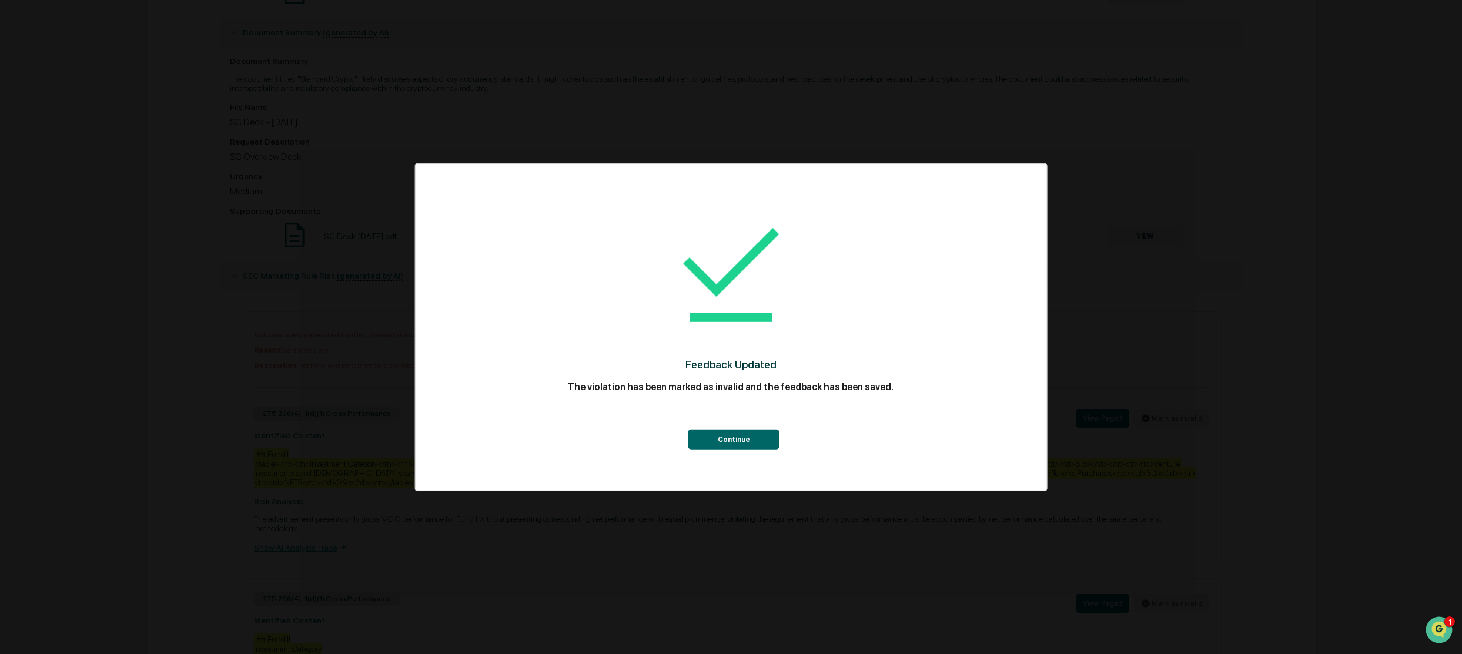
click at [746, 436] on button "Continue" at bounding box center [733, 440] width 91 height 20
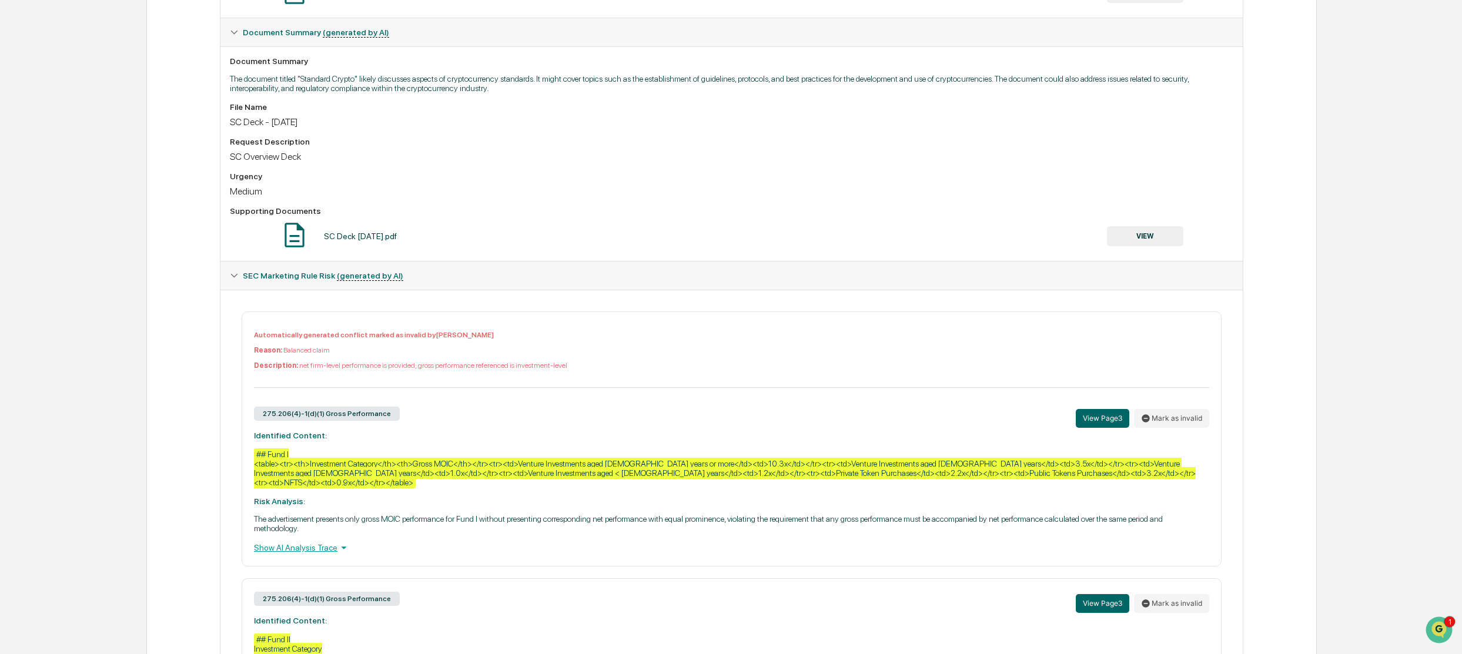
scroll to position [353, 0]
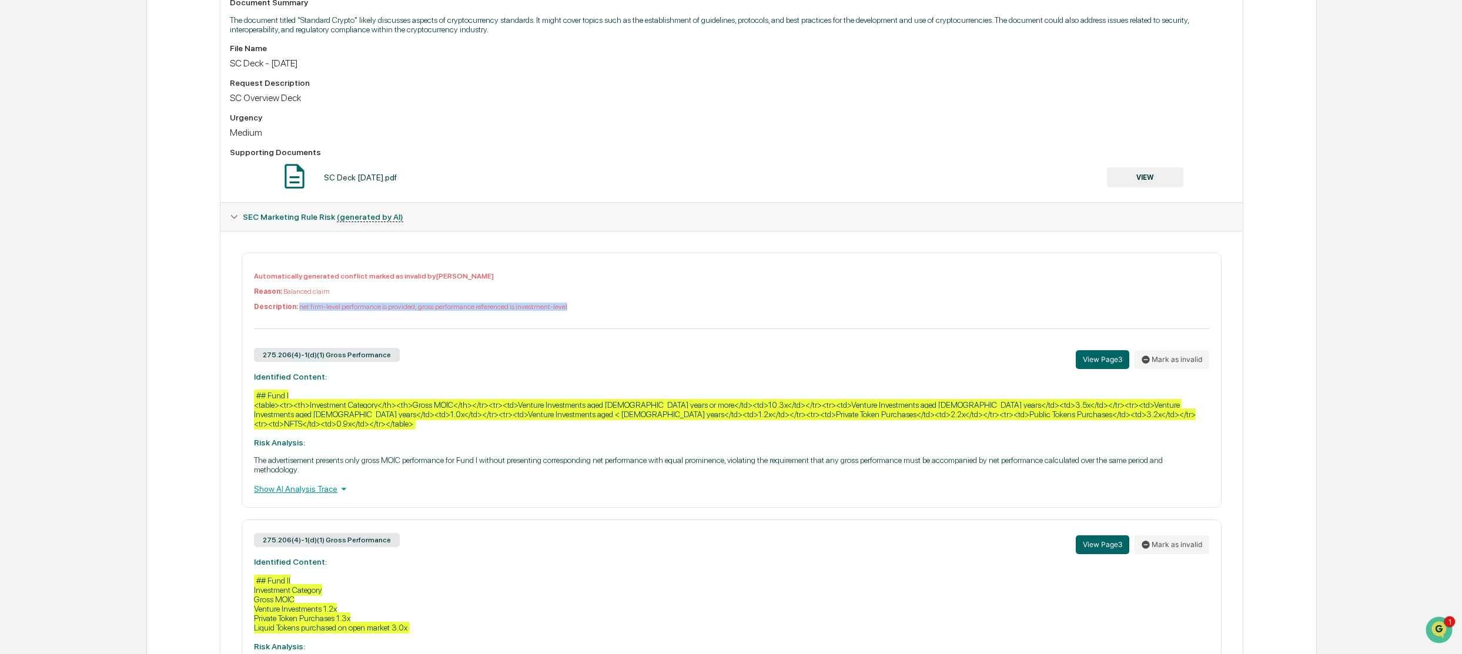
drag, startPoint x: 563, startPoint y: 309, endPoint x: 291, endPoint y: 305, distance: 272.2
click at [291, 305] on p "Description: net firm-level performance is provided; gross performance referenc…" at bounding box center [731, 307] width 955 height 8
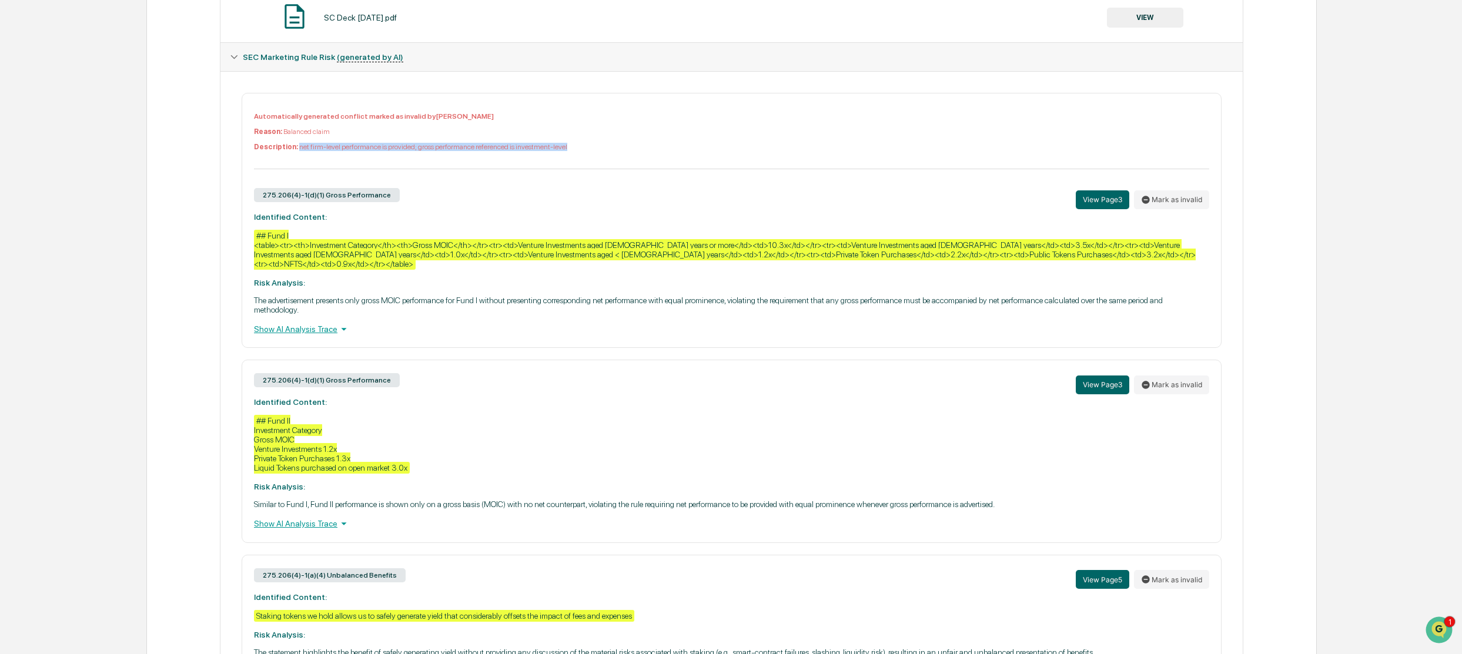
scroll to position [529, 0]
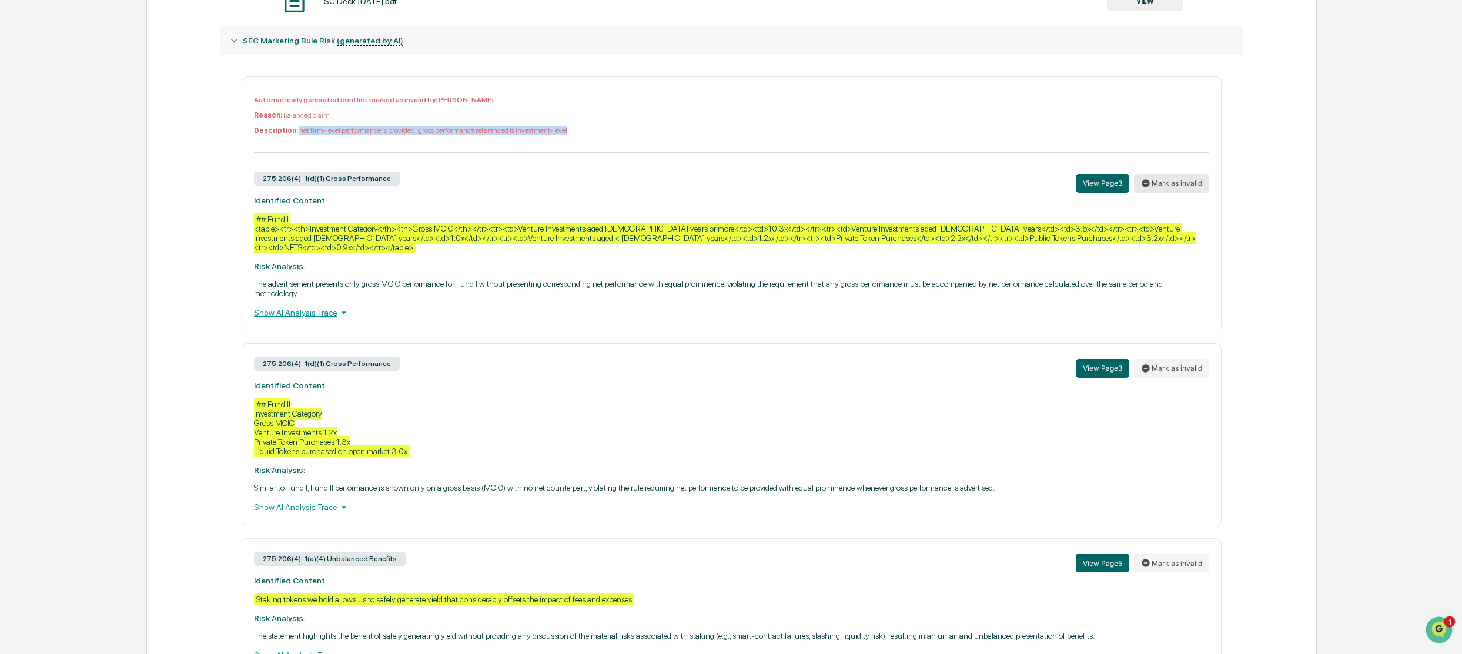
click at [1173, 184] on button "Mark as invalid" at bounding box center [1171, 183] width 75 height 19
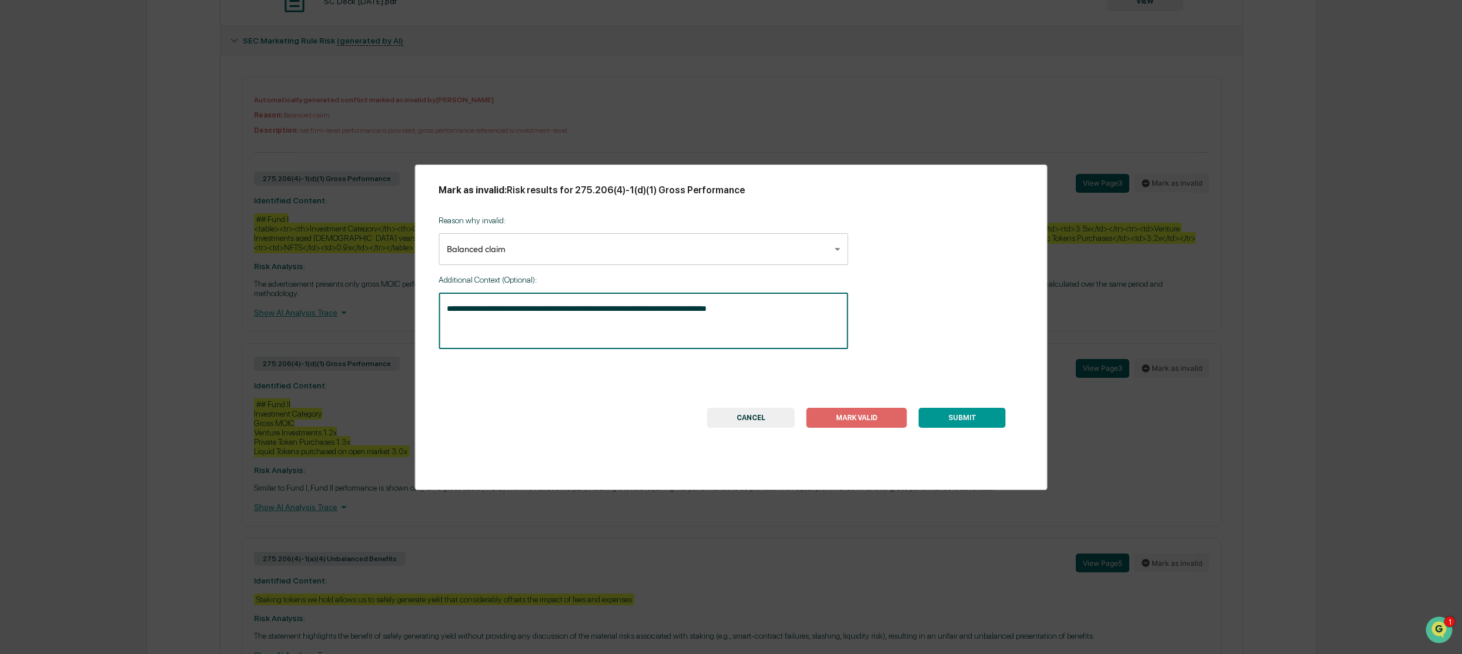
click at [521, 317] on textarea "**********" at bounding box center [643, 321] width 393 height 37
click at [750, 410] on button "CANCEL" at bounding box center [751, 418] width 88 height 20
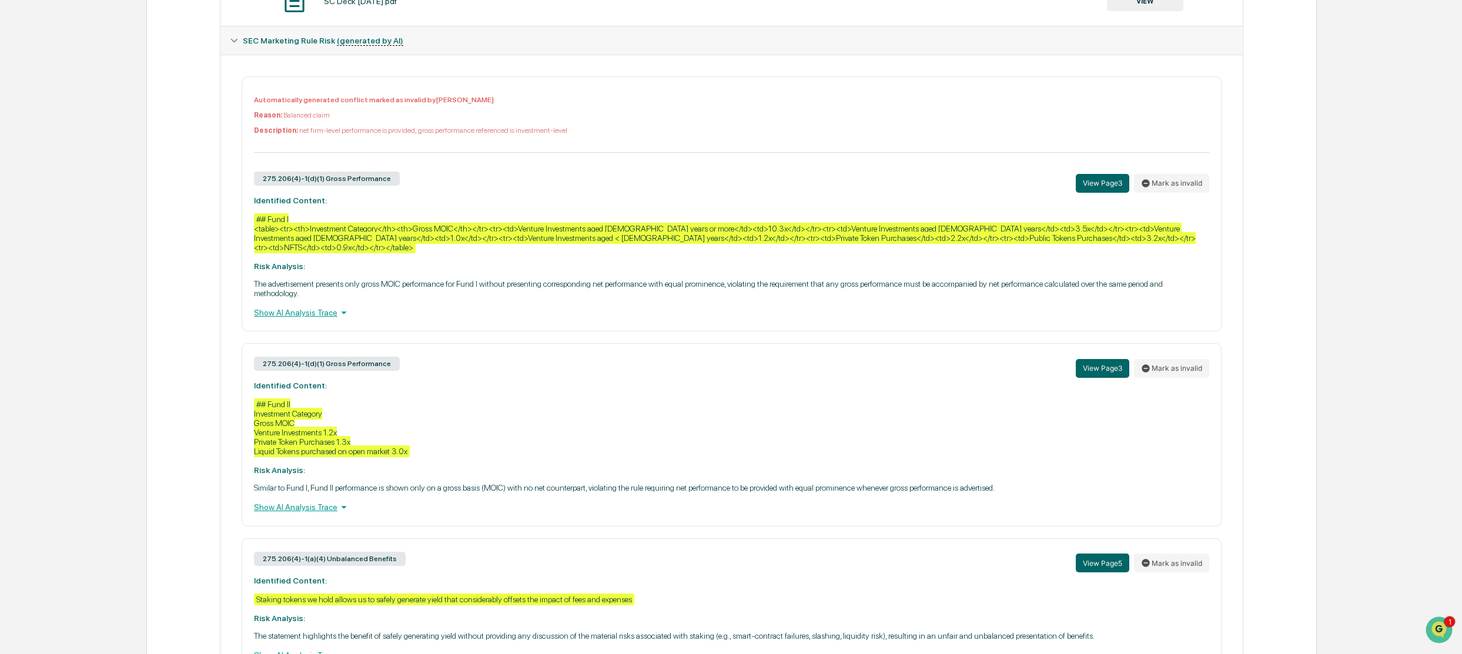
click at [530, 379] on div "275.206(4)-1(d)(1) Gross Performance View Page 3 Mark as invalid Identified Con…" at bounding box center [732, 434] width 980 height 183
click at [1196, 359] on button "Mark as invalid" at bounding box center [1171, 368] width 75 height 19
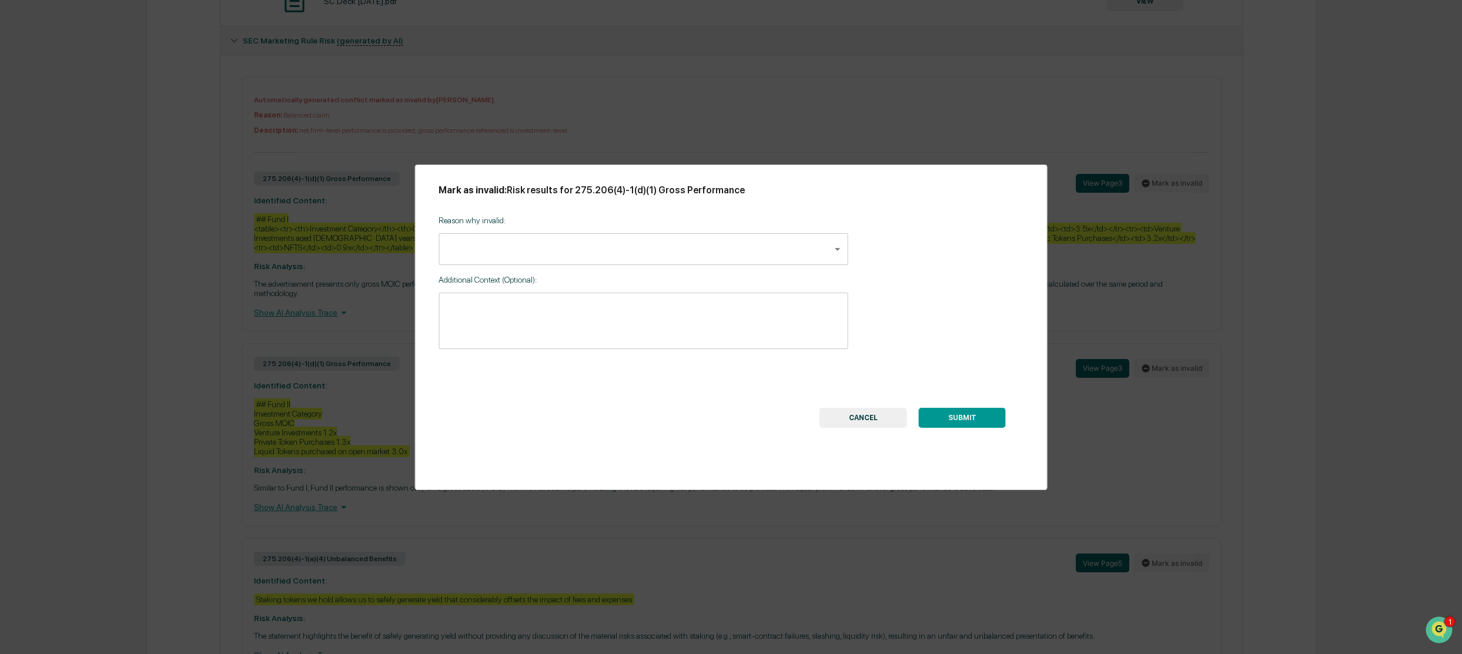
click at [537, 243] on body "Calendar Manage Tasks Reviews Approval Management Company People, Data, Setting…" at bounding box center [731, 98] width 1462 height 1255
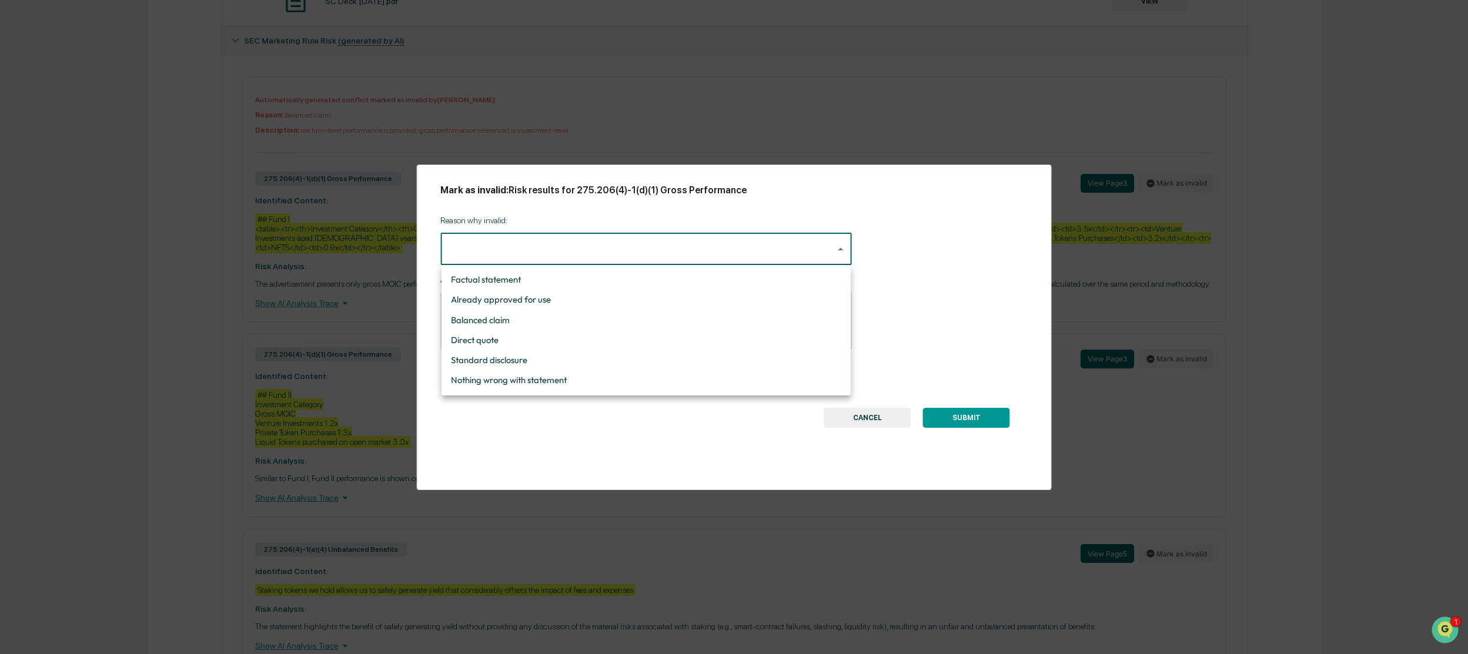
click at [506, 316] on li "Balanced claim" at bounding box center [645, 320] width 409 height 20
type input "**********"
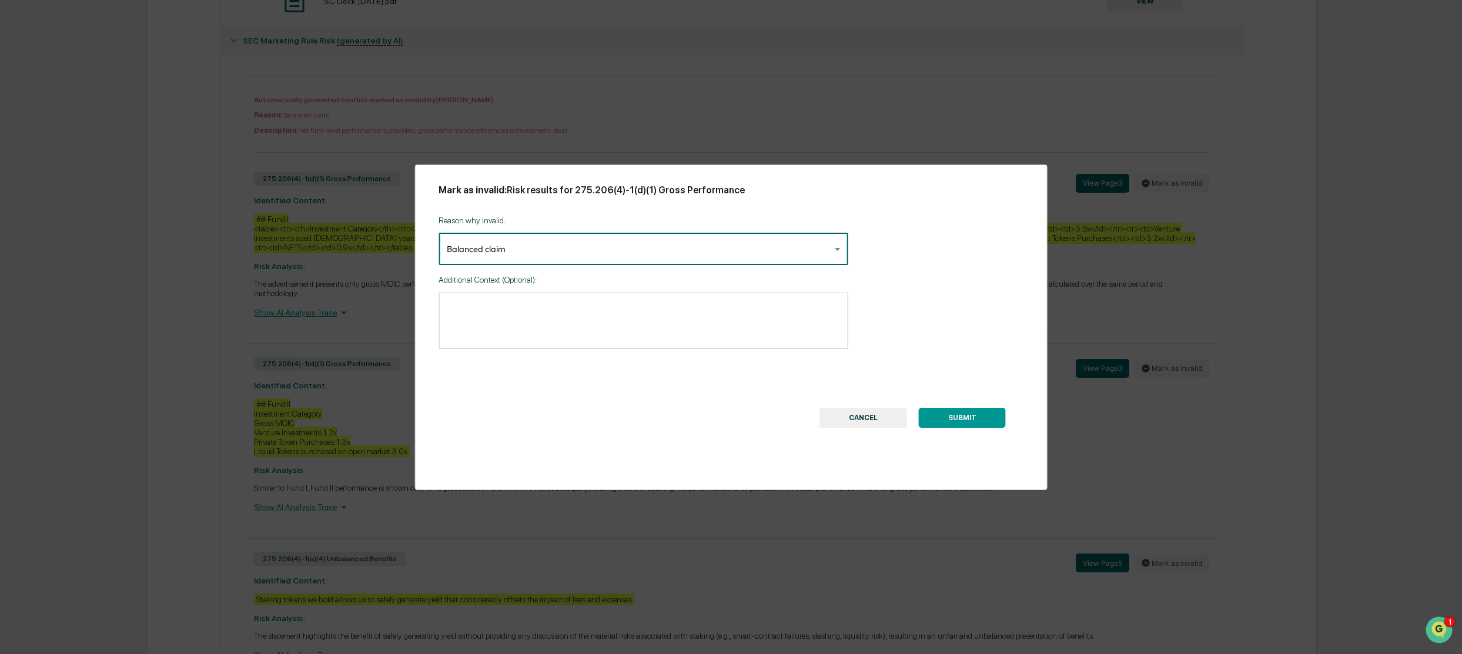
click at [496, 320] on textarea at bounding box center [643, 321] width 393 height 37
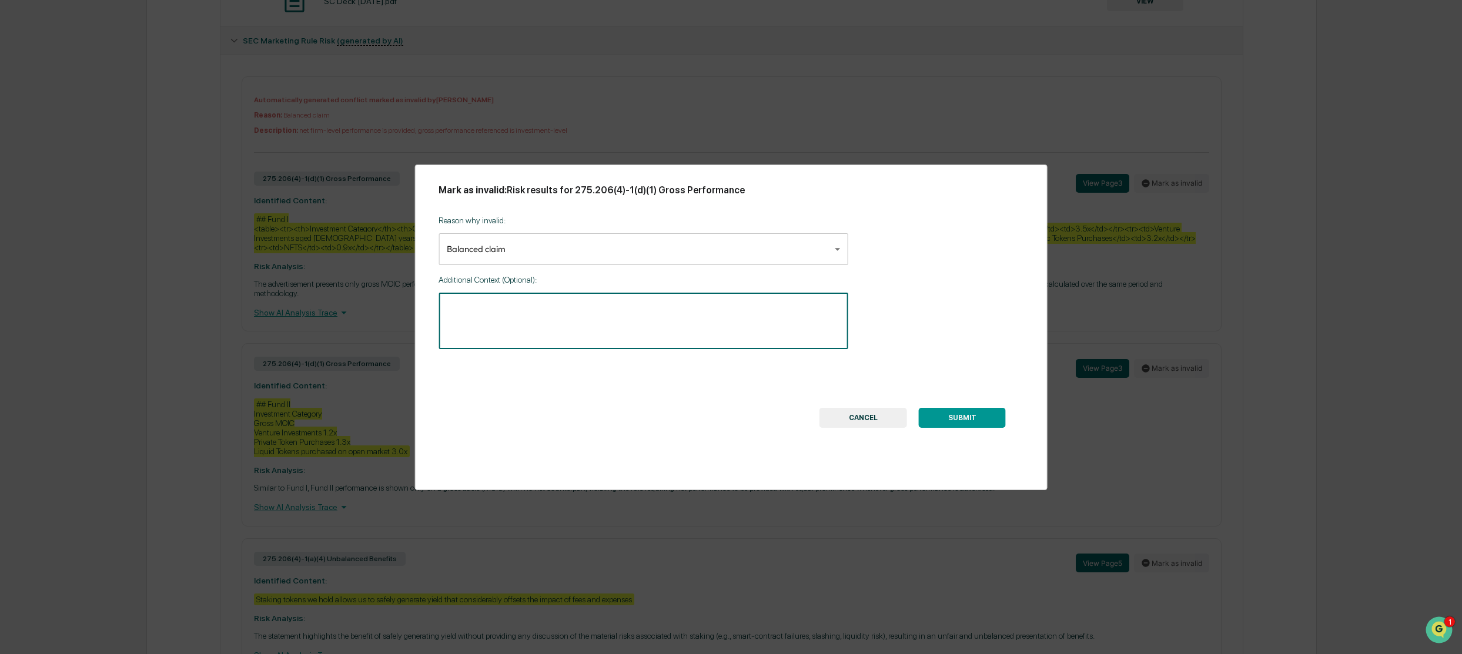
paste textarea "*****"
type textarea "*****"
type textarea "**********"
click at [954, 420] on button "SUBMIT" at bounding box center [962, 418] width 87 height 20
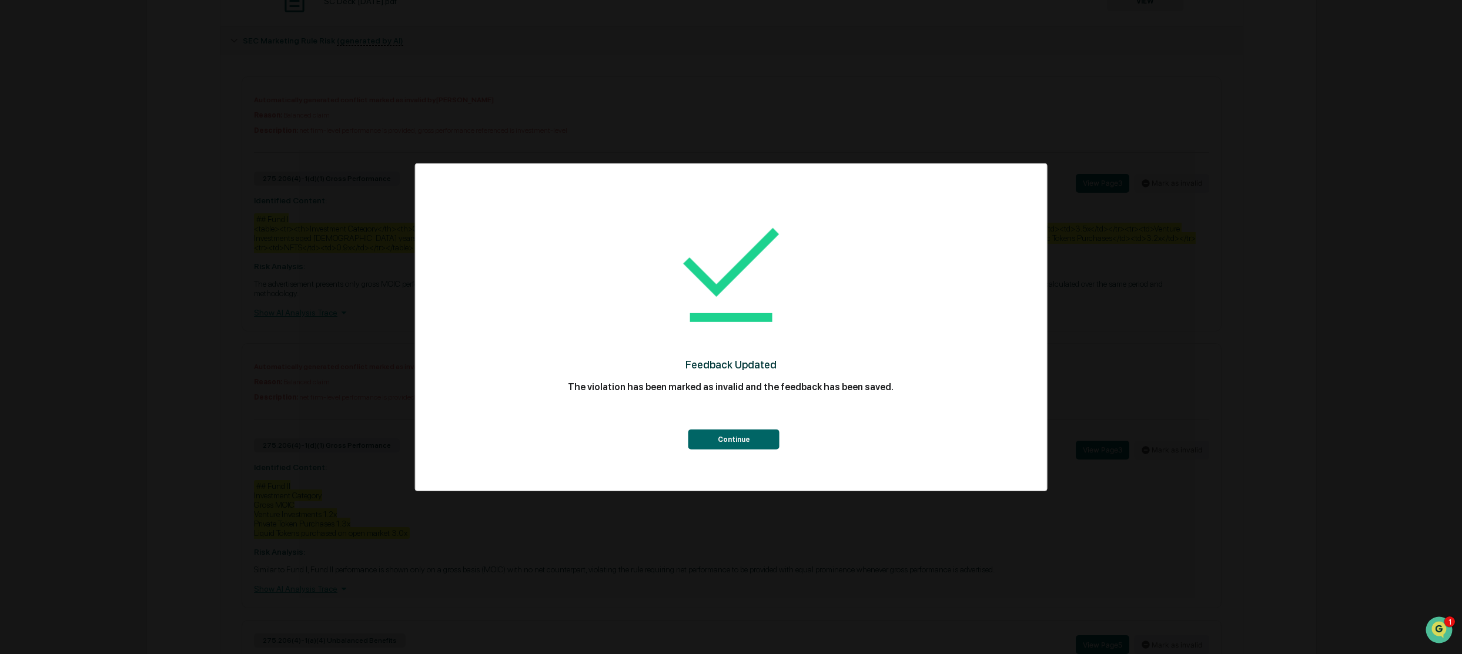
click at [750, 444] on button "Continue" at bounding box center [733, 440] width 91 height 20
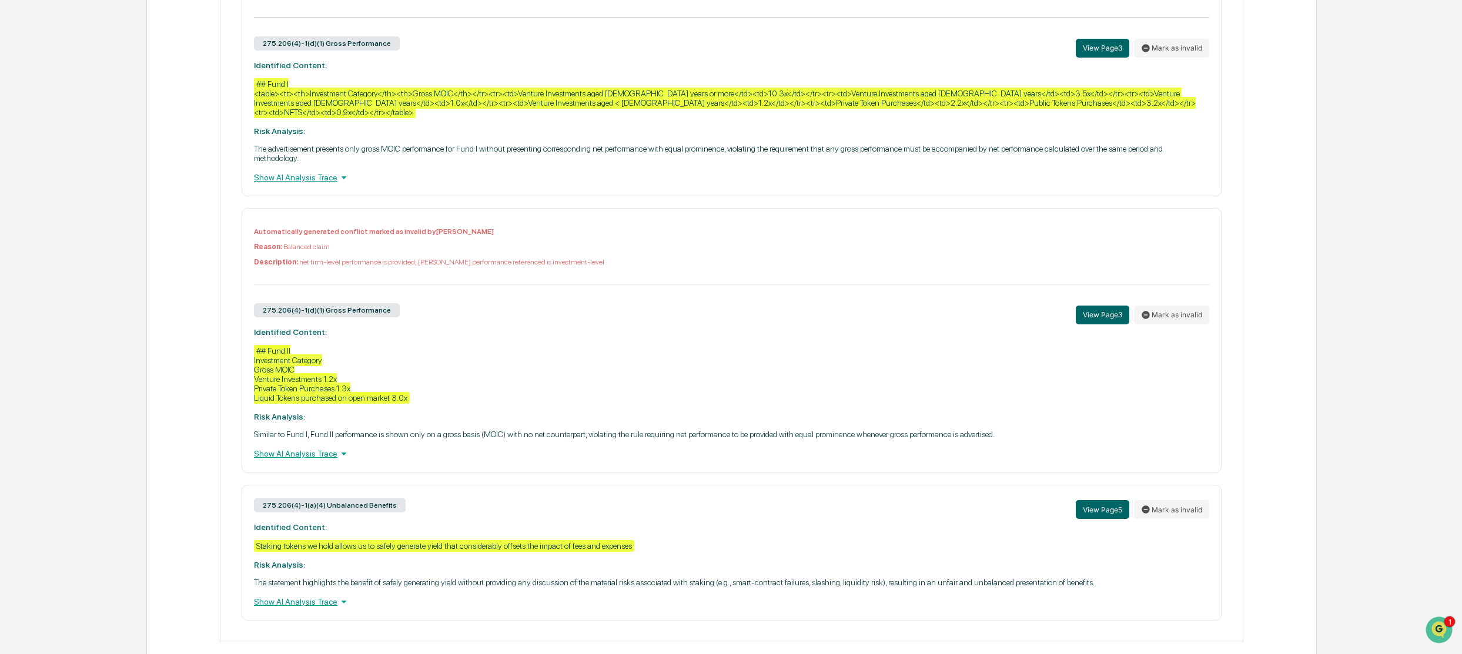
scroll to position [673, 0]
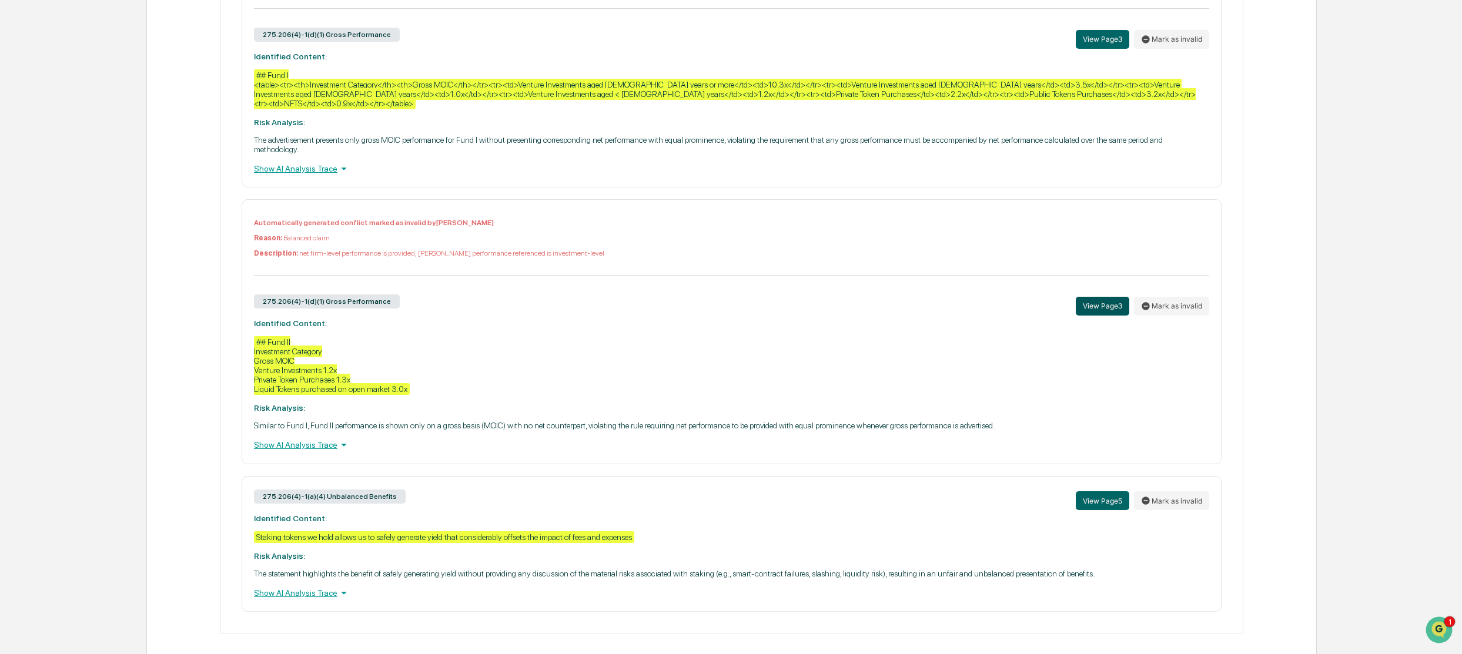
click at [1102, 297] on button "View Page 3" at bounding box center [1102, 306] width 53 height 19
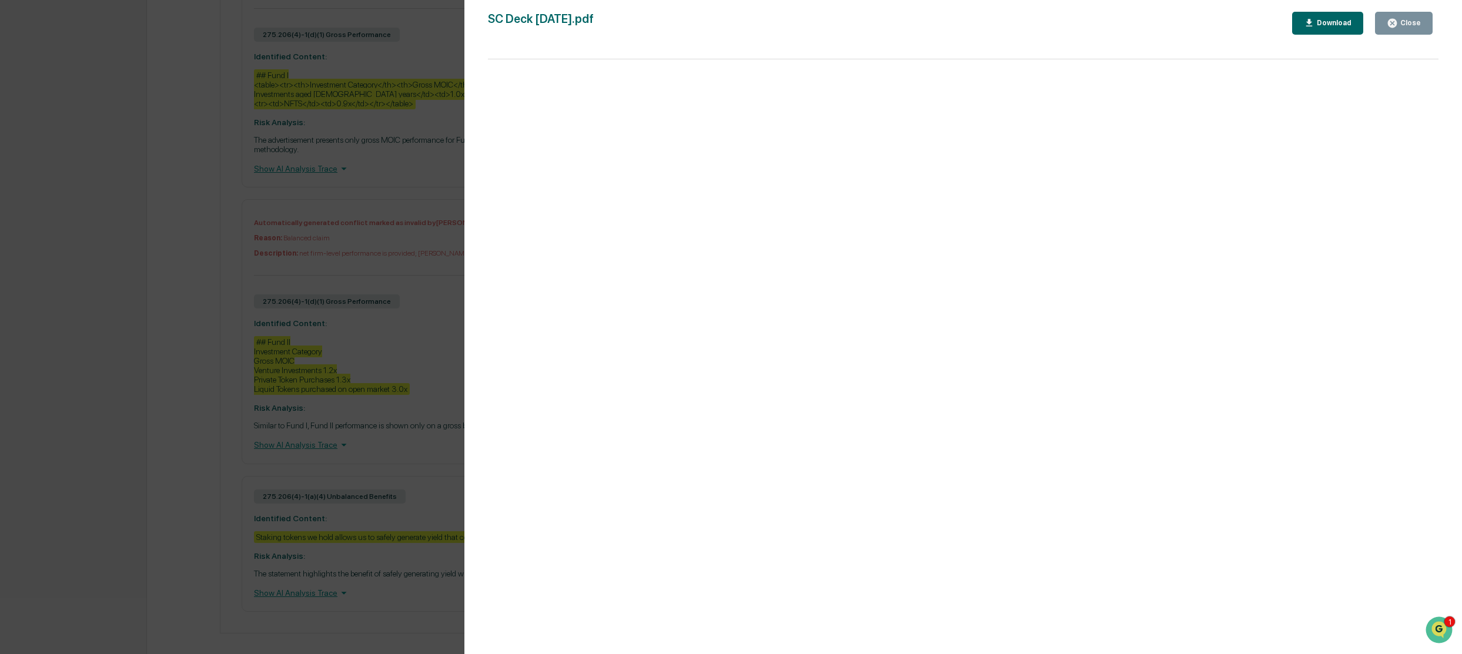
click at [269, 260] on div "Version History 09/26/2025, 07:38 PM Ashley Sweren SC Deck July 2025.pdf Close …" at bounding box center [731, 327] width 1462 height 654
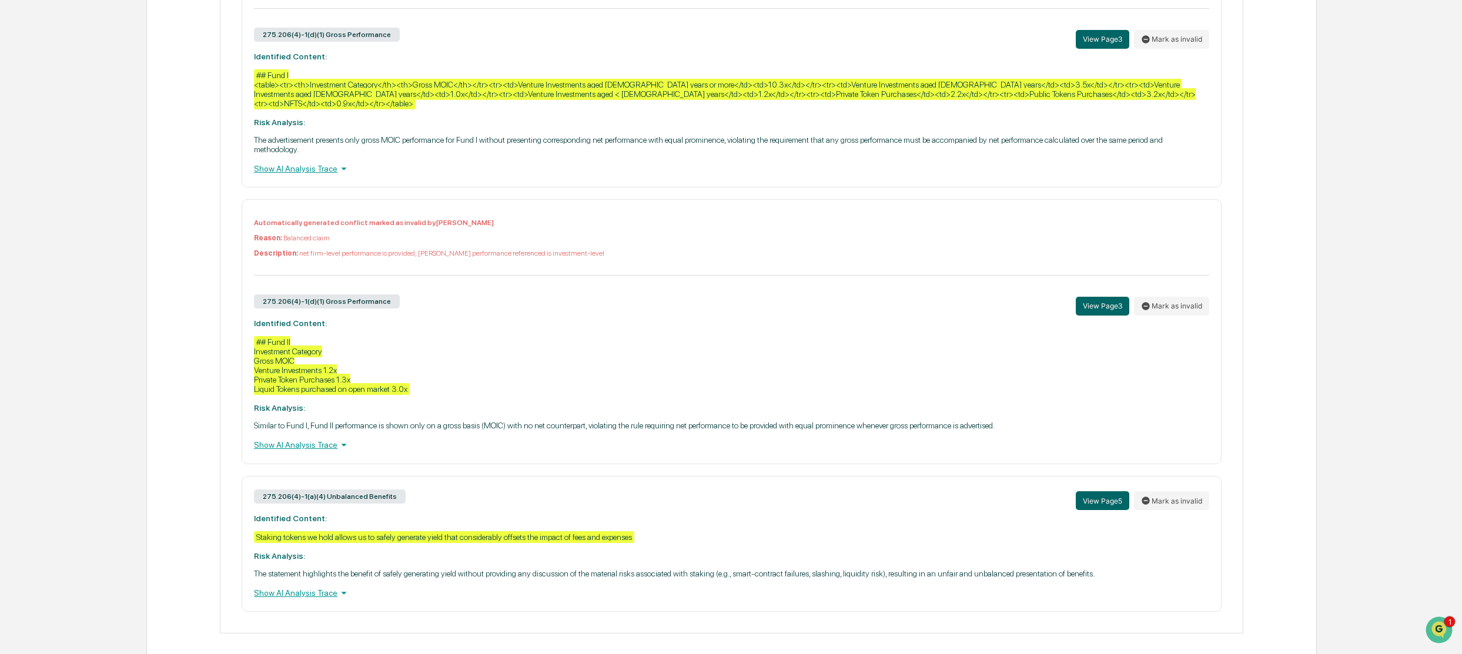
click at [307, 587] on div "Show AI Analysis Trace" at bounding box center [731, 593] width 955 height 13
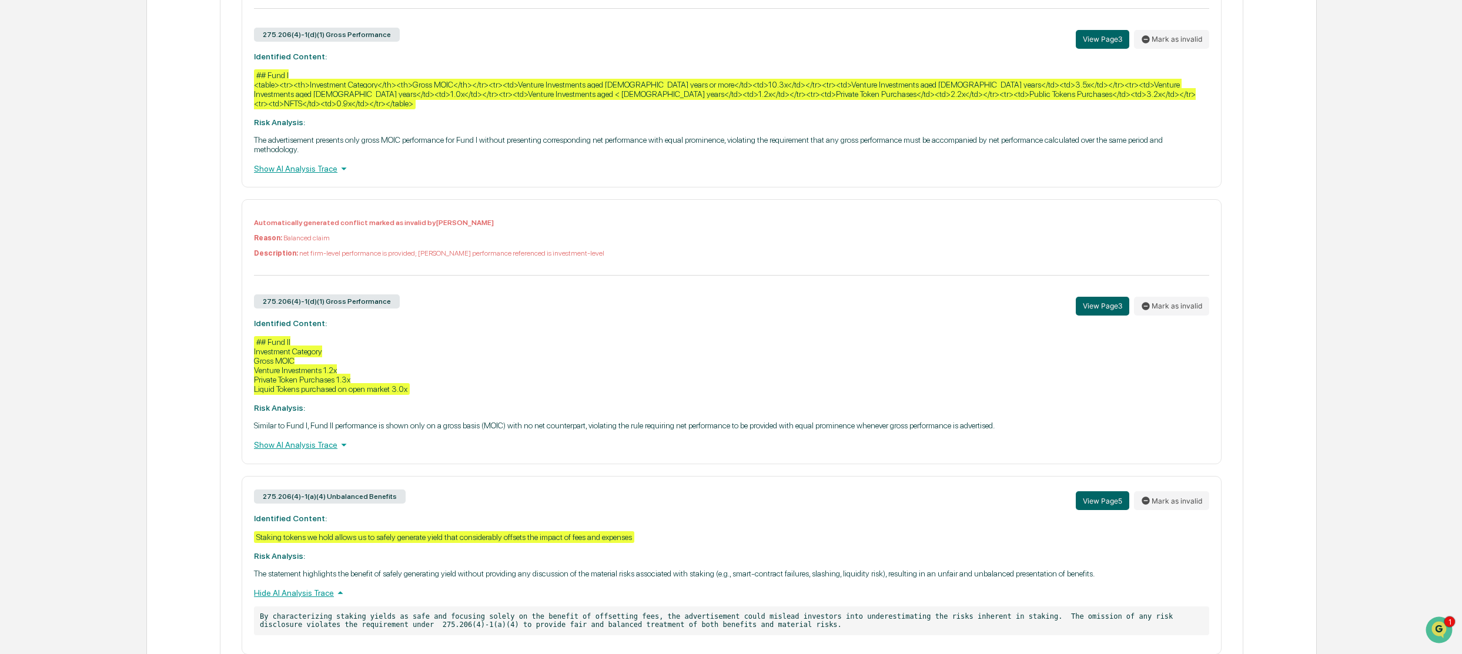
click at [735, 554] on div "275.206(4)-1(a)(4) Unbalanced Benefits View Page 5 Mark as invalid Identified C…" at bounding box center [732, 565] width 980 height 179
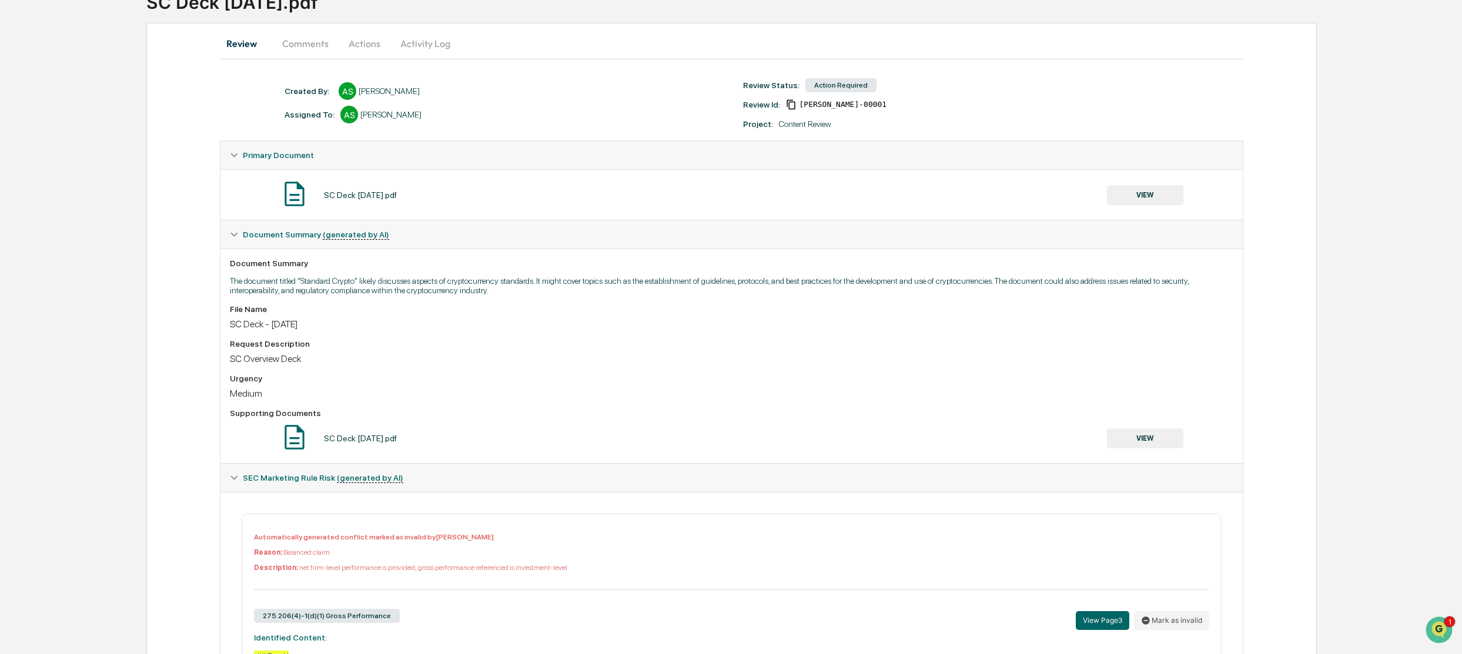
scroll to position [0, 0]
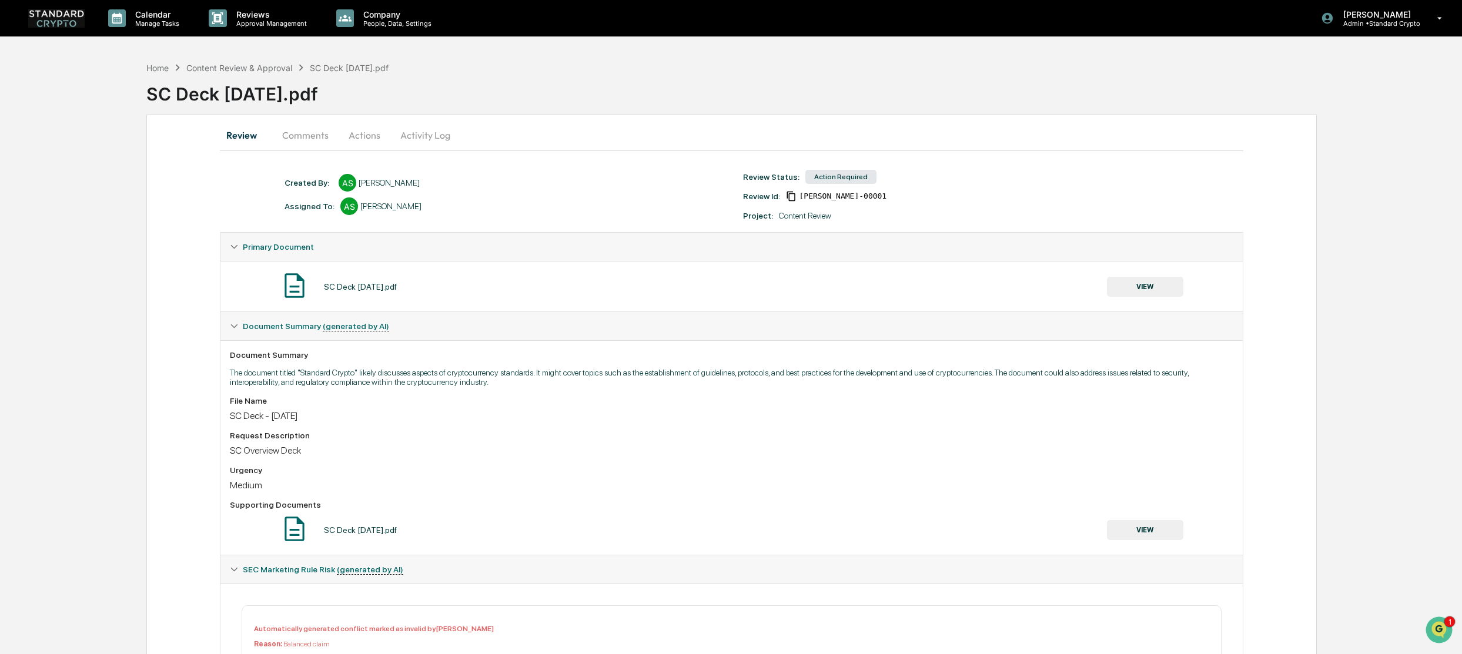
click at [357, 134] on button "Actions" at bounding box center [364, 135] width 53 height 28
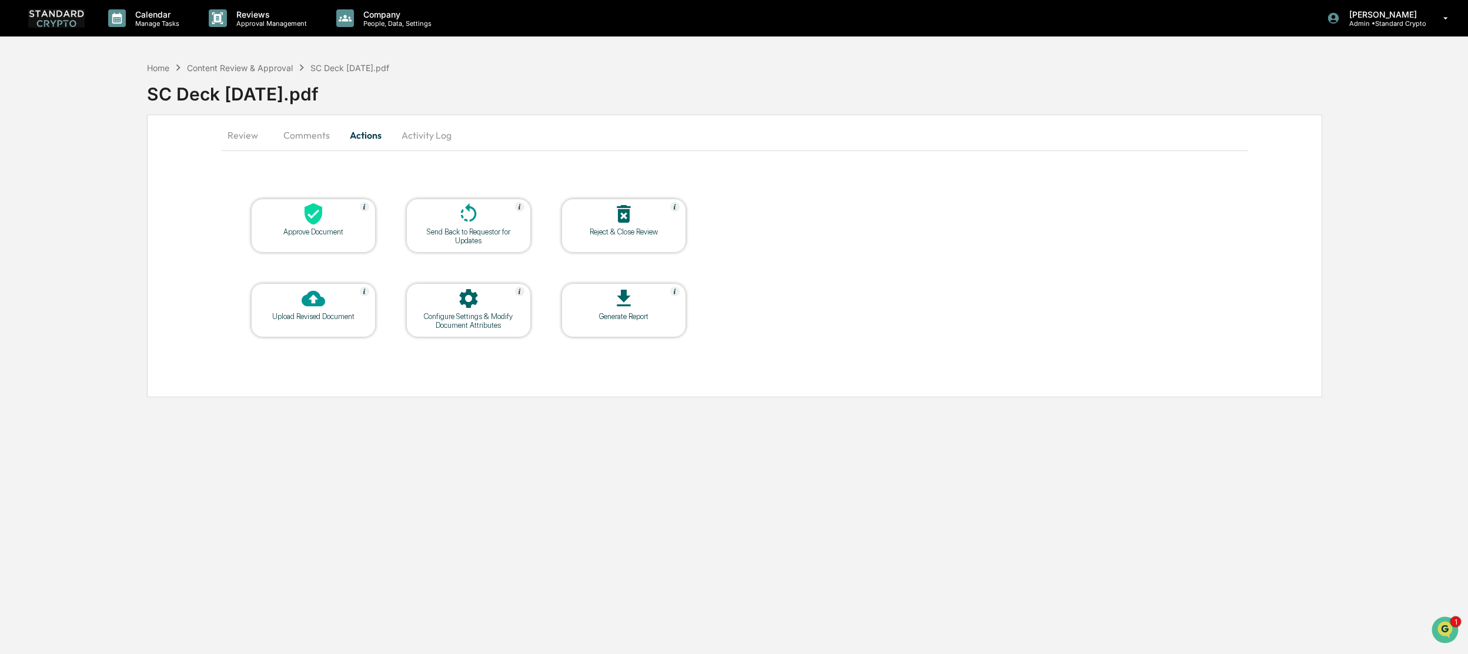
click at [479, 226] on div at bounding box center [469, 214] width 118 height 25
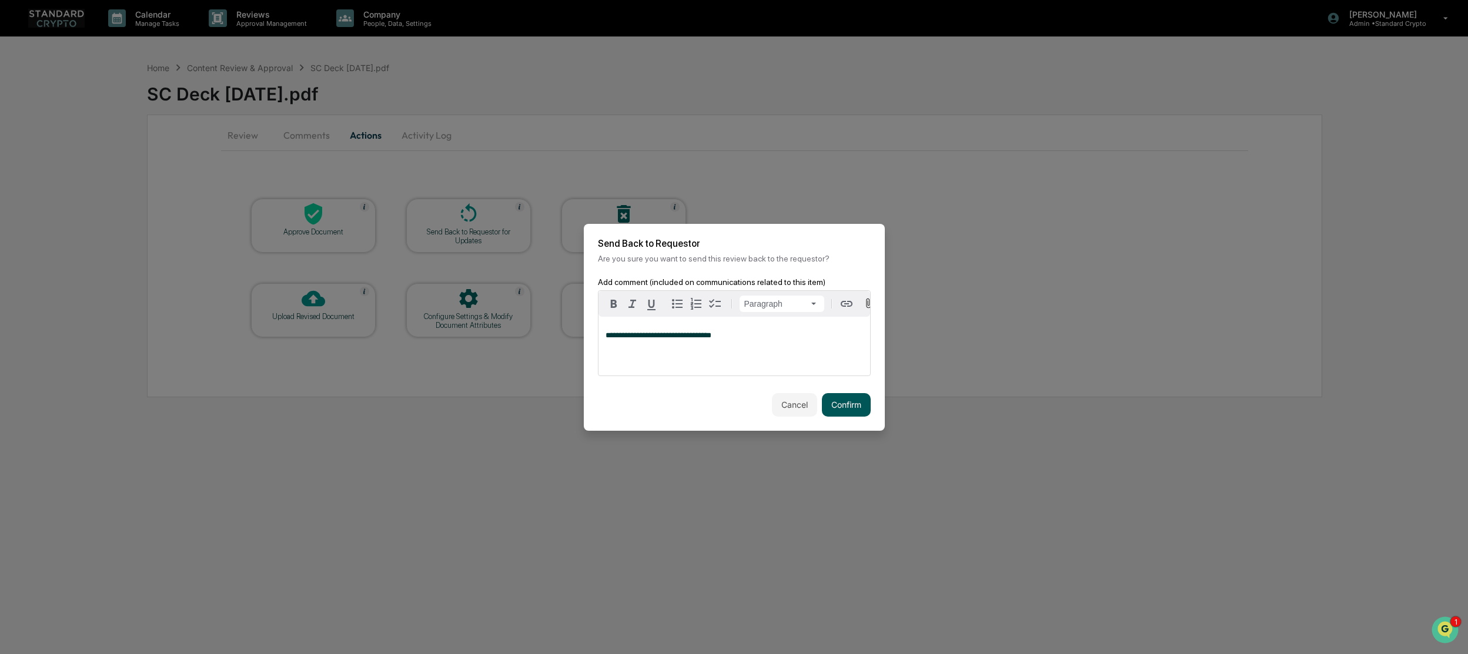
click at [842, 404] on button "Confirm" at bounding box center [846, 405] width 49 height 24
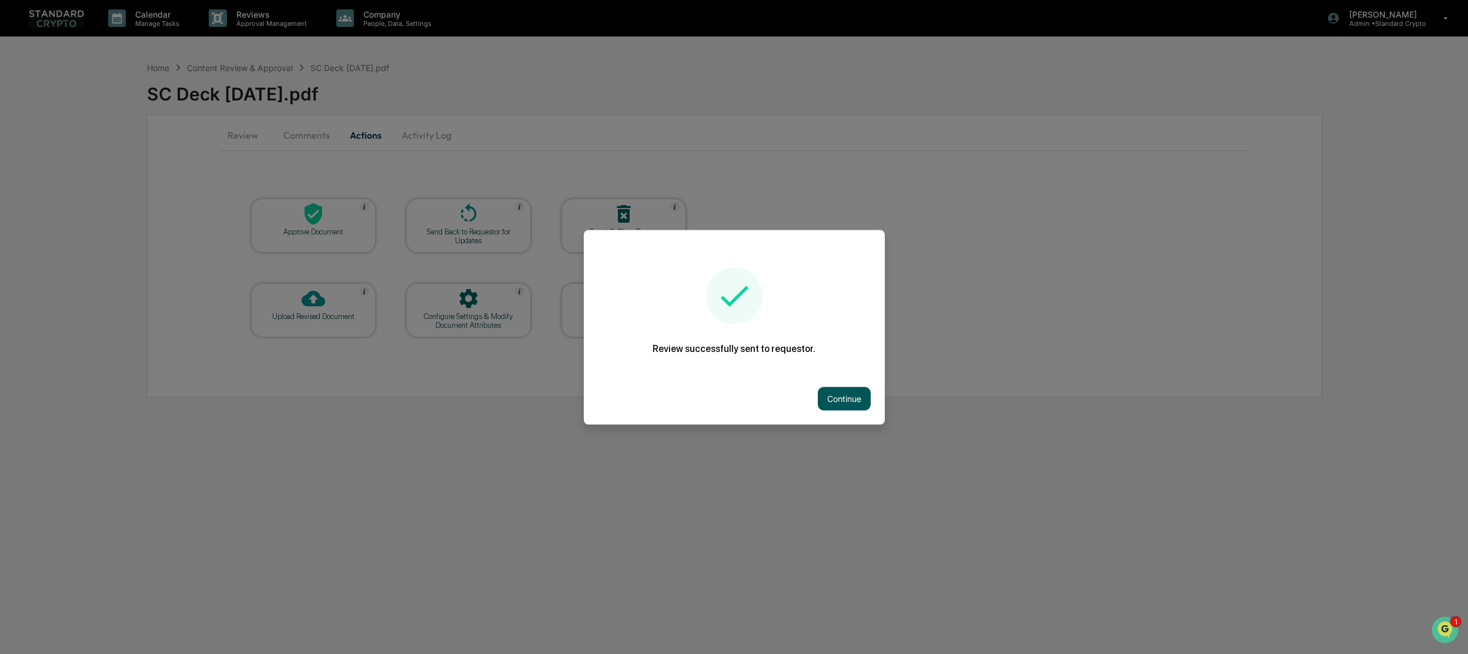
click at [846, 407] on button "Continue" at bounding box center [844, 399] width 53 height 24
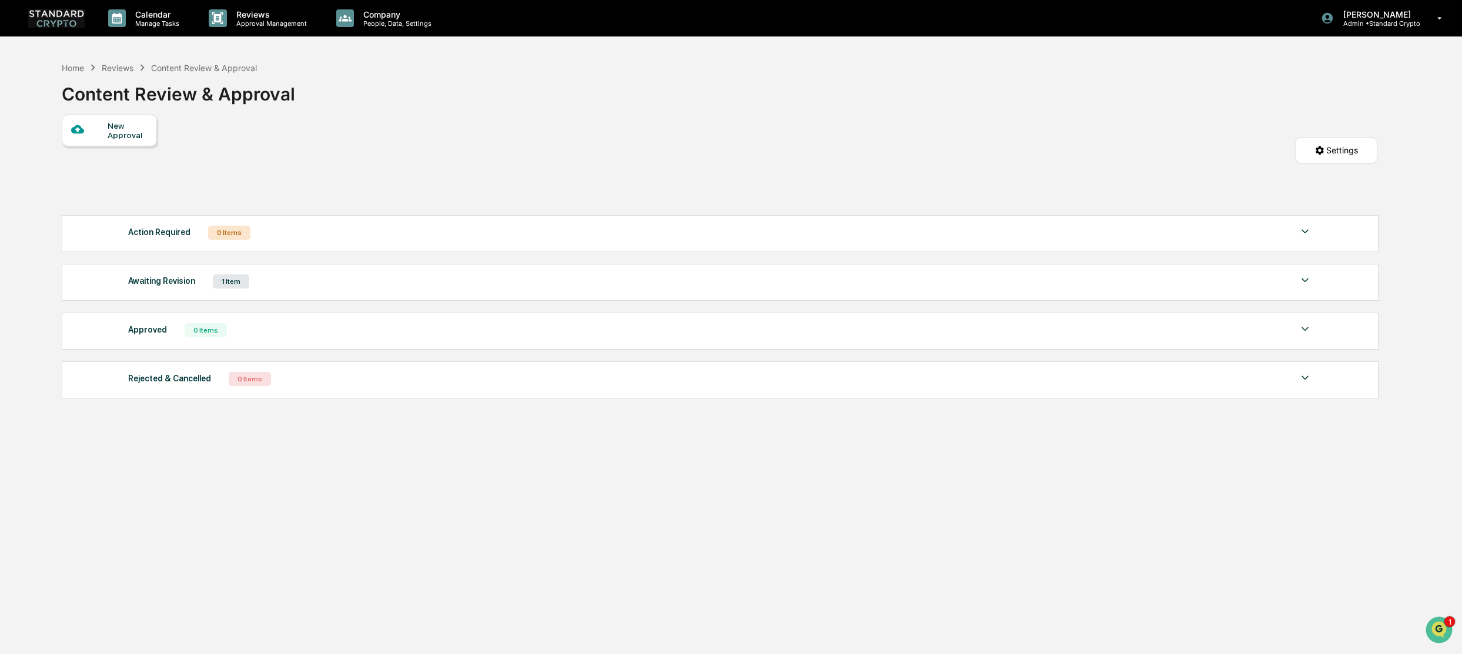
click at [208, 281] on div "Awaiting Revision 1 Item" at bounding box center [720, 281] width 1184 height 16
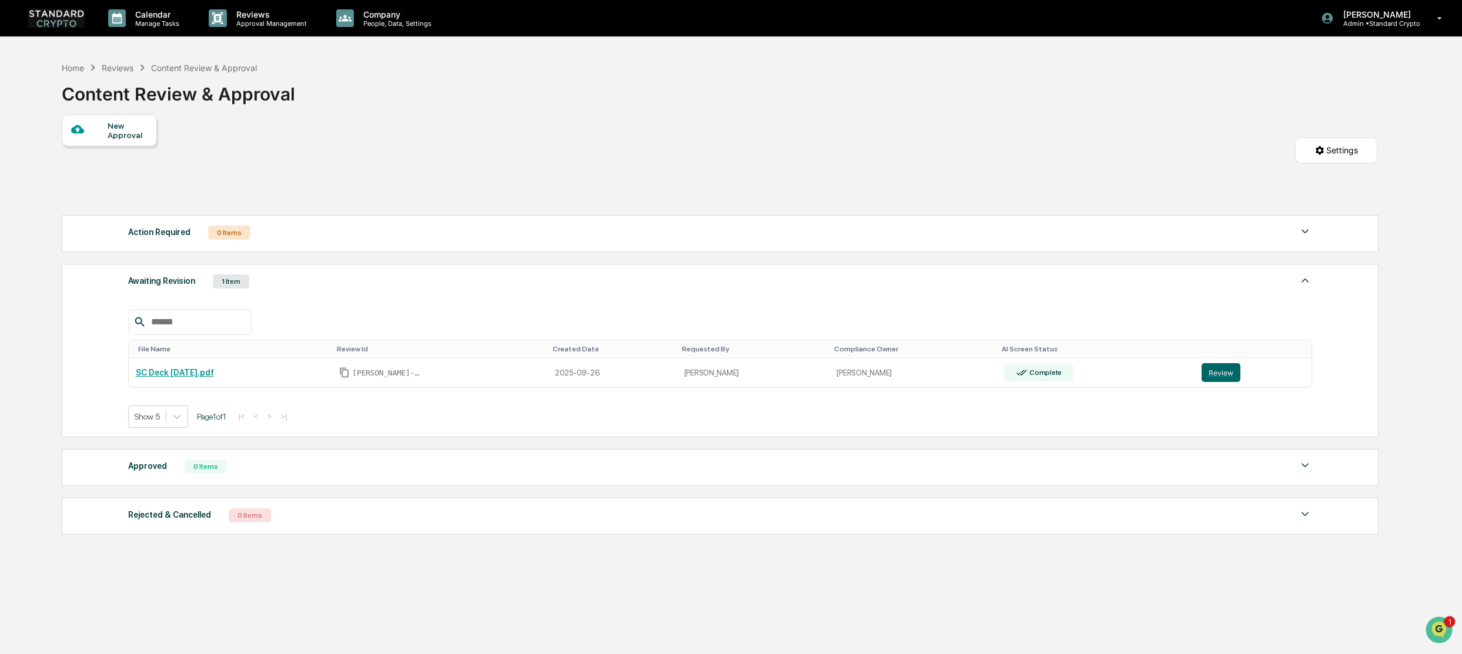
click at [276, 234] on div "Action Required 0 Items" at bounding box center [720, 233] width 1184 height 16
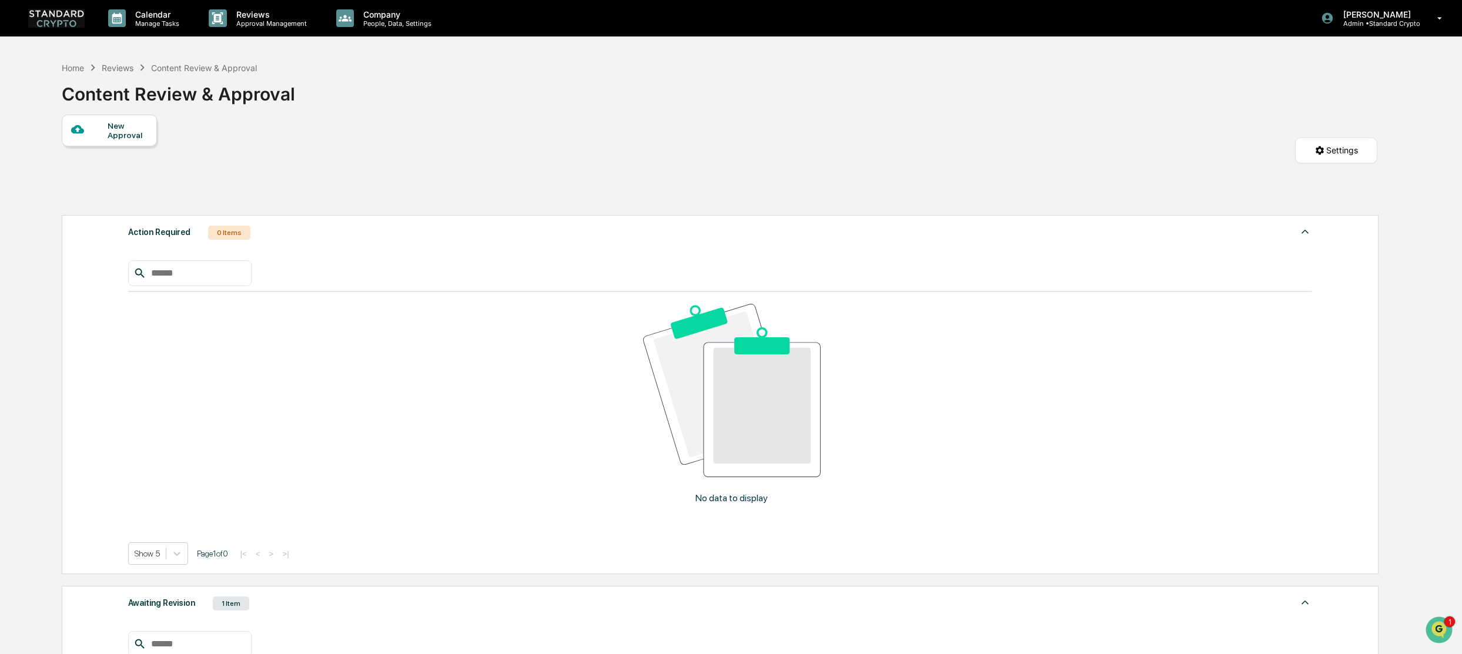
click at [1303, 227] on img at bounding box center [1305, 232] width 14 height 14
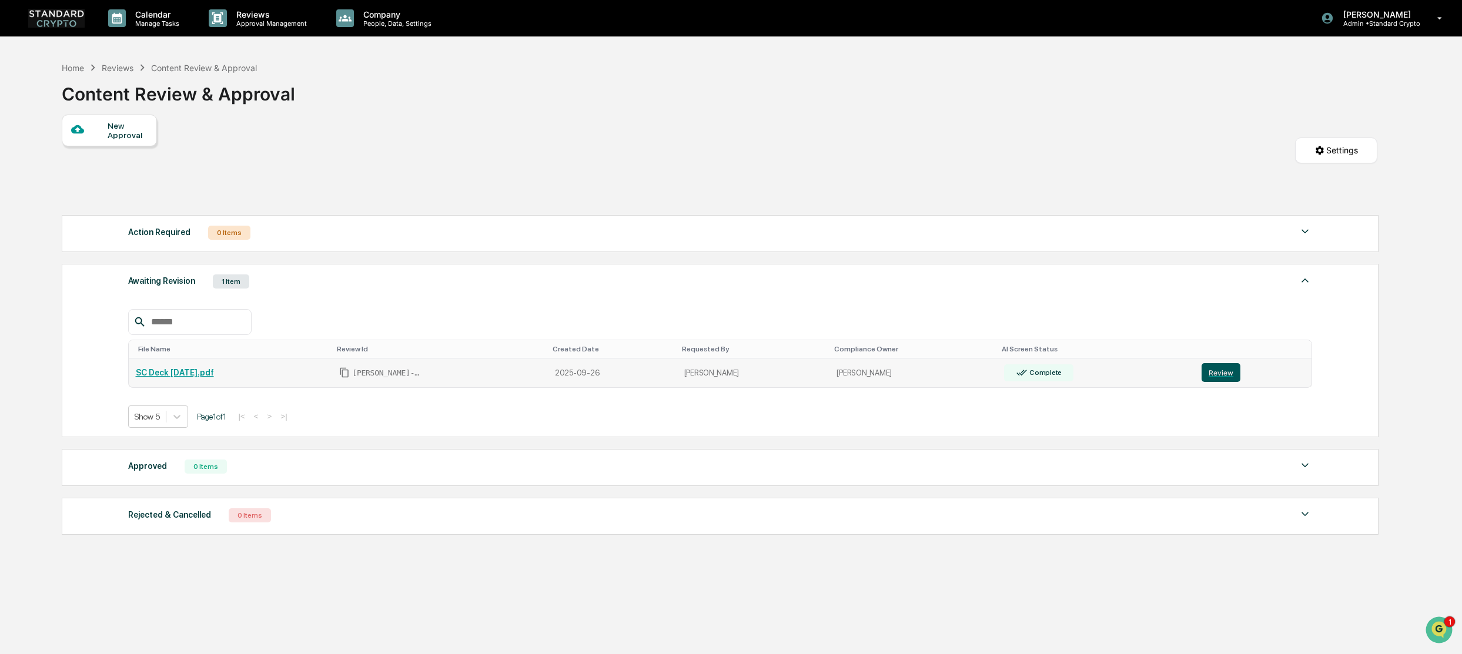
click at [1214, 376] on button "Review" at bounding box center [1221, 372] width 39 height 19
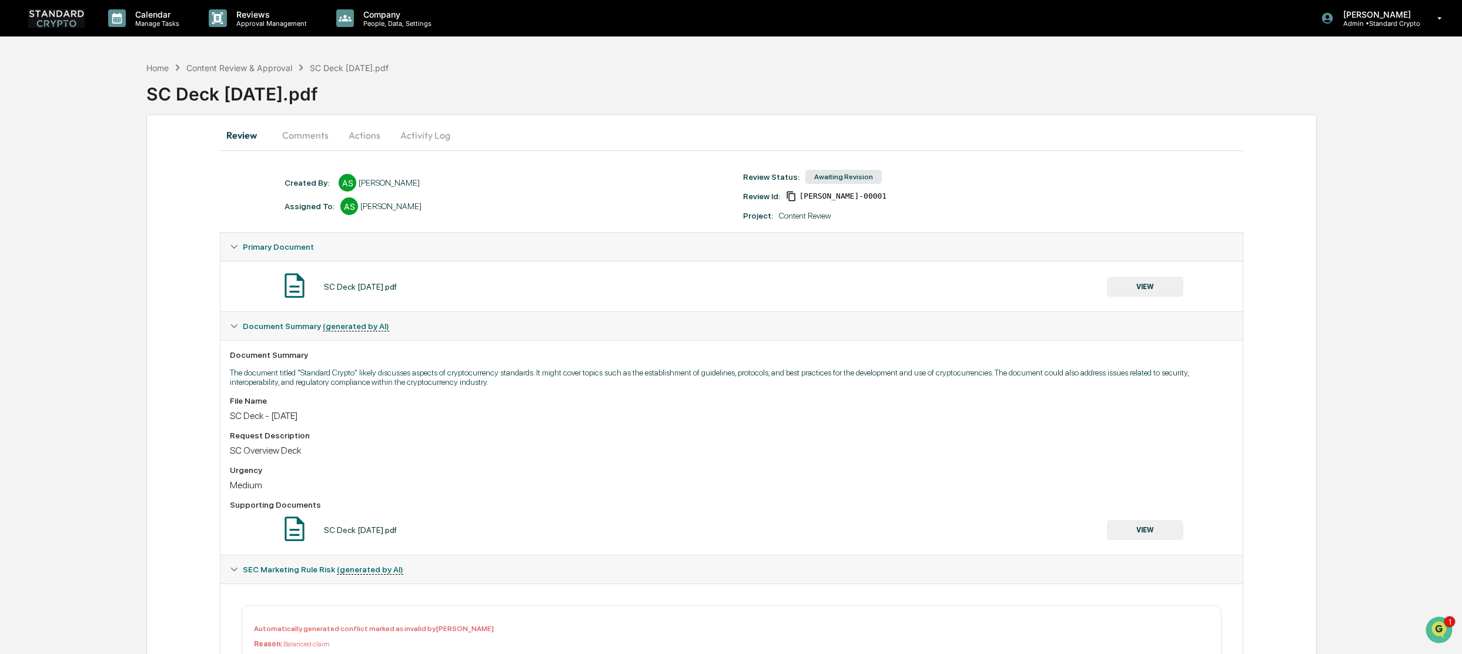
click at [364, 136] on button "Actions" at bounding box center [364, 135] width 53 height 28
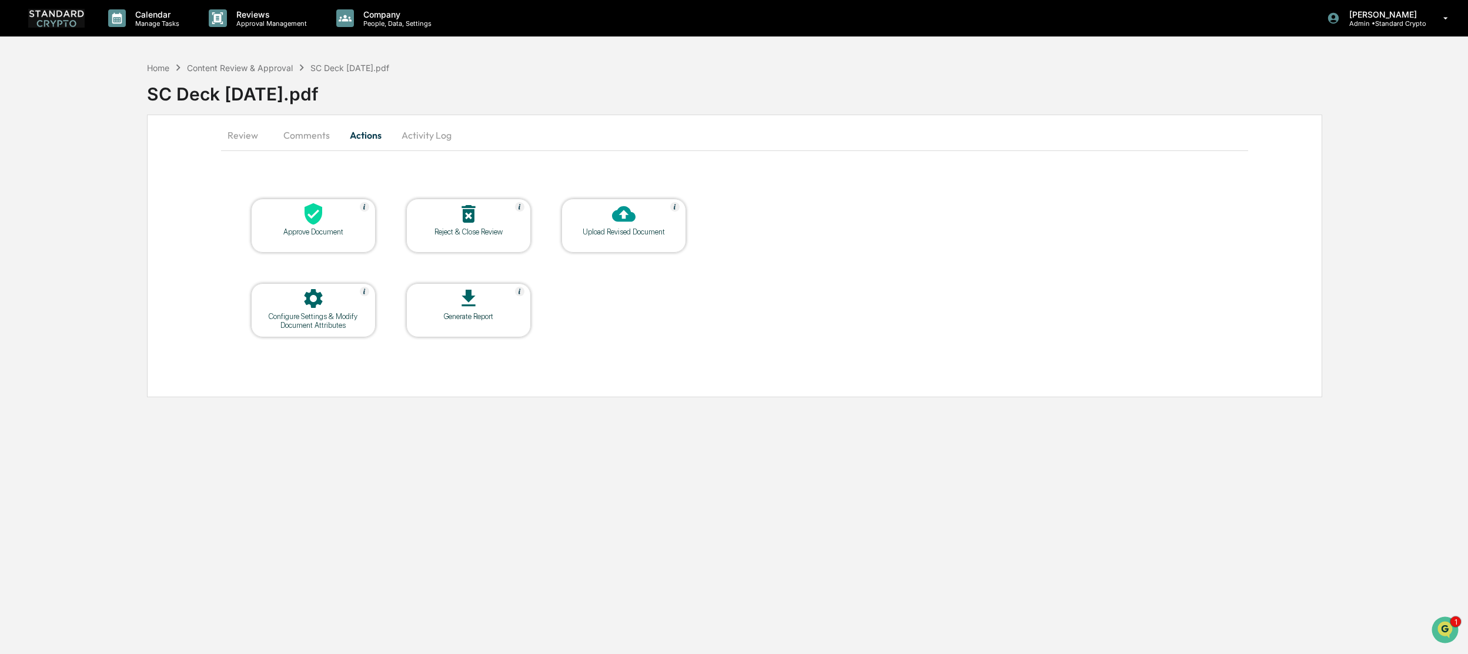
click at [600, 226] on div at bounding box center [624, 214] width 118 height 25
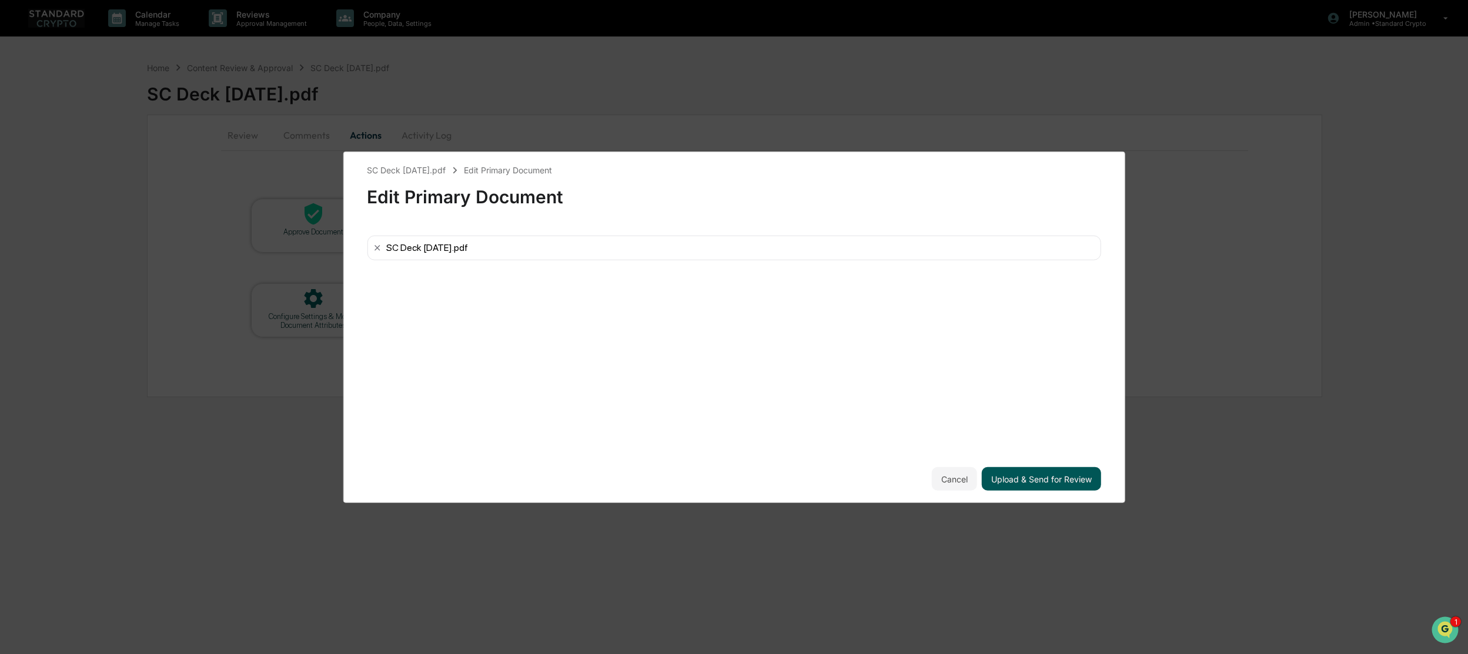
click at [1046, 481] on button "Upload & Send for Review" at bounding box center [1041, 479] width 119 height 24
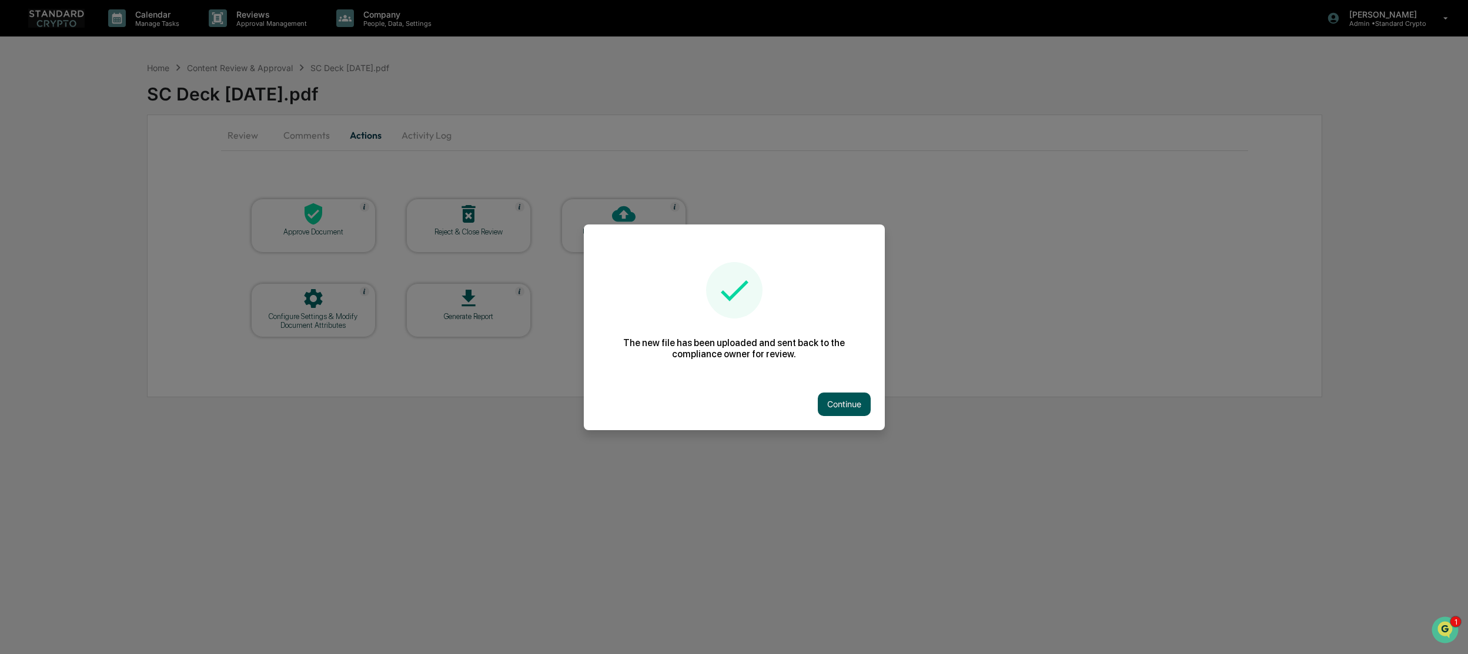
click at [838, 403] on button "Continue" at bounding box center [844, 405] width 53 height 24
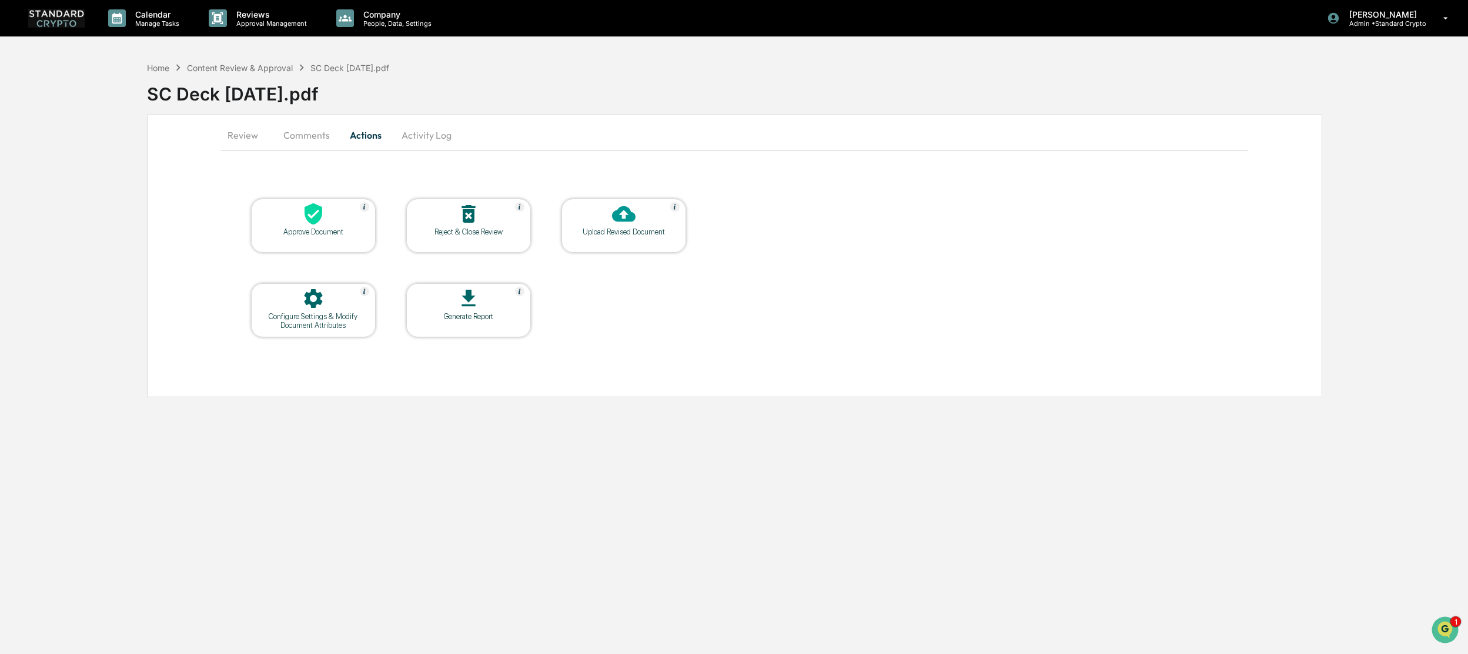
click at [241, 140] on button "Review" at bounding box center [247, 135] width 53 height 28
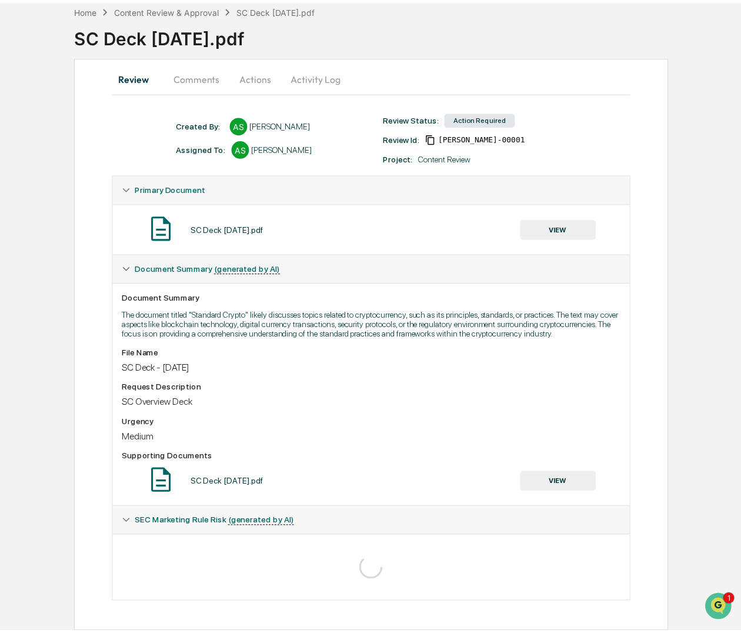
scroll to position [58, 0]
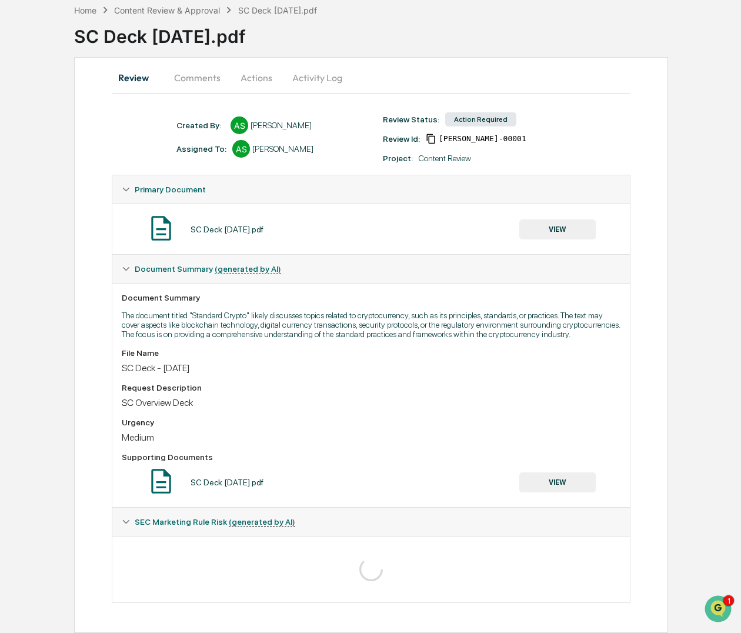
click at [47, 68] on div "Home Content Review & Approval SC Deck [DATE].pdf SC Deck [DATE].pdf Review Com…" at bounding box center [370, 315] width 741 height 634
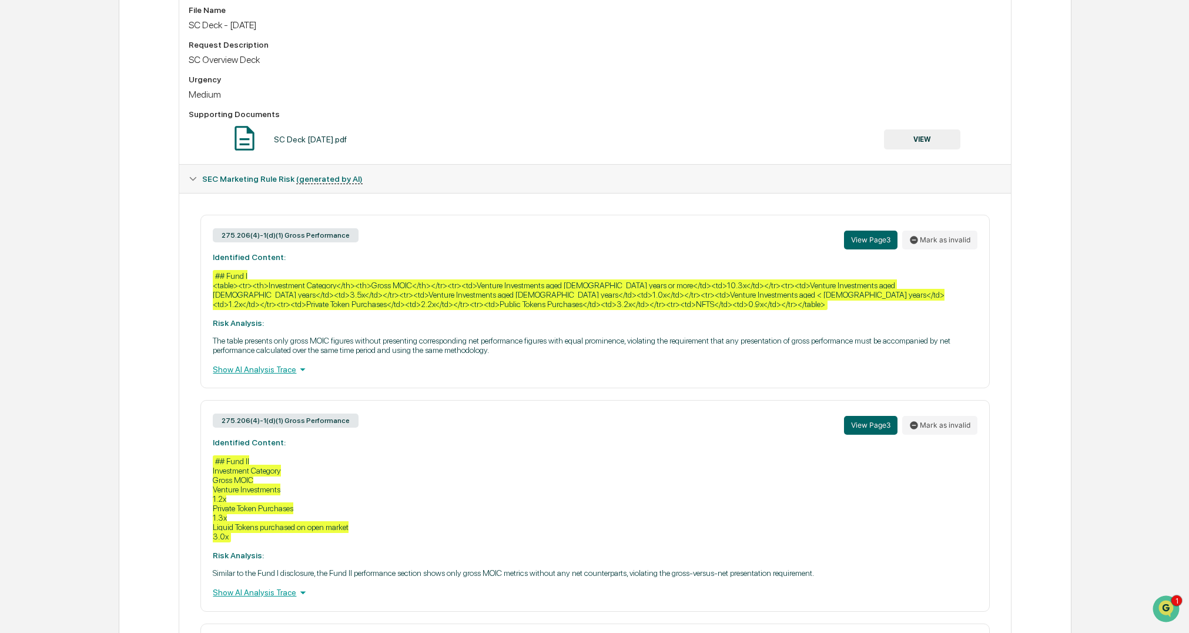
scroll to position [383, 0]
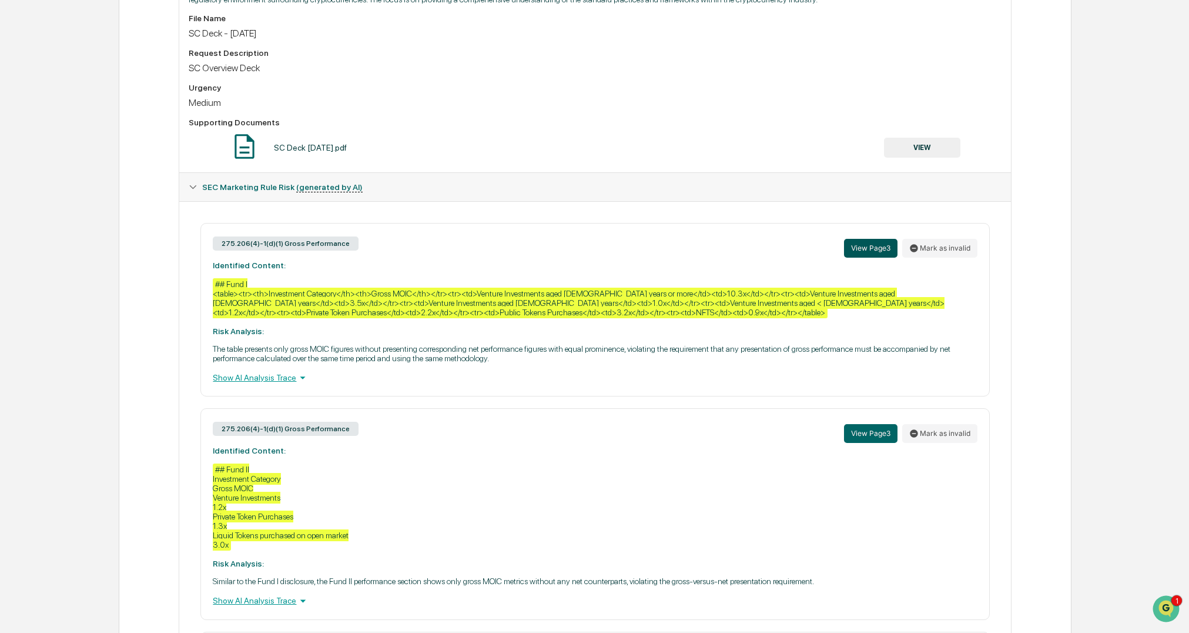
click at [861, 248] on button "View Page 3" at bounding box center [870, 248] width 53 height 19
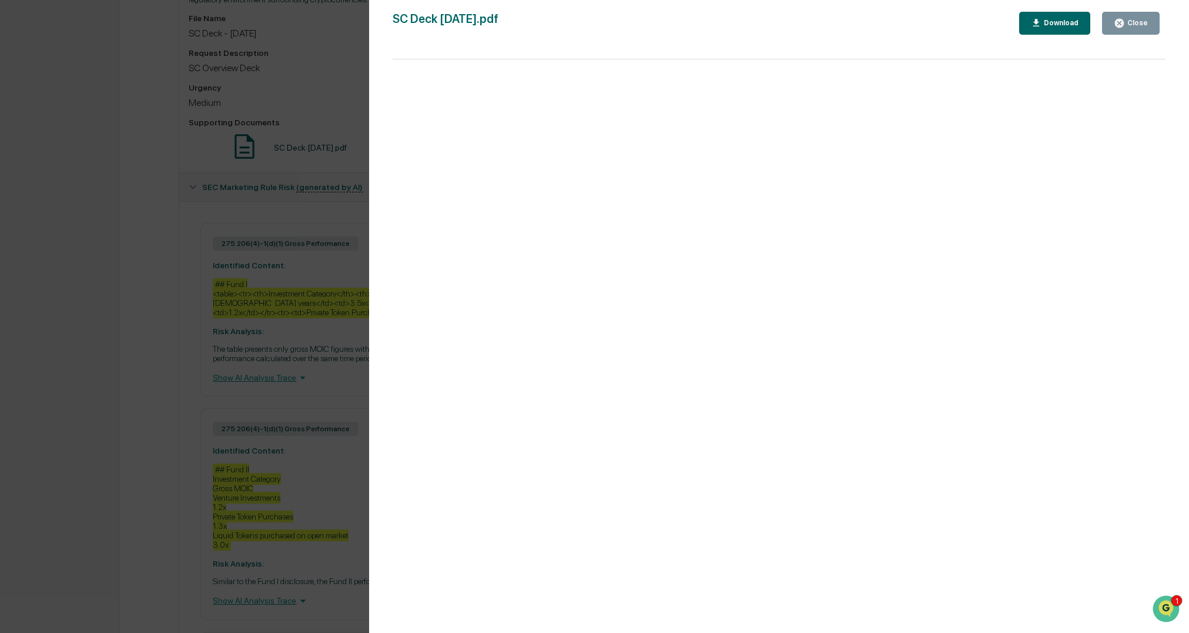
click at [81, 262] on div "Version History [DATE] 07:51 PM [PERSON_NAME] [DATE] 07:38 PM [PERSON_NAME] SC …" at bounding box center [594, 316] width 1189 height 633
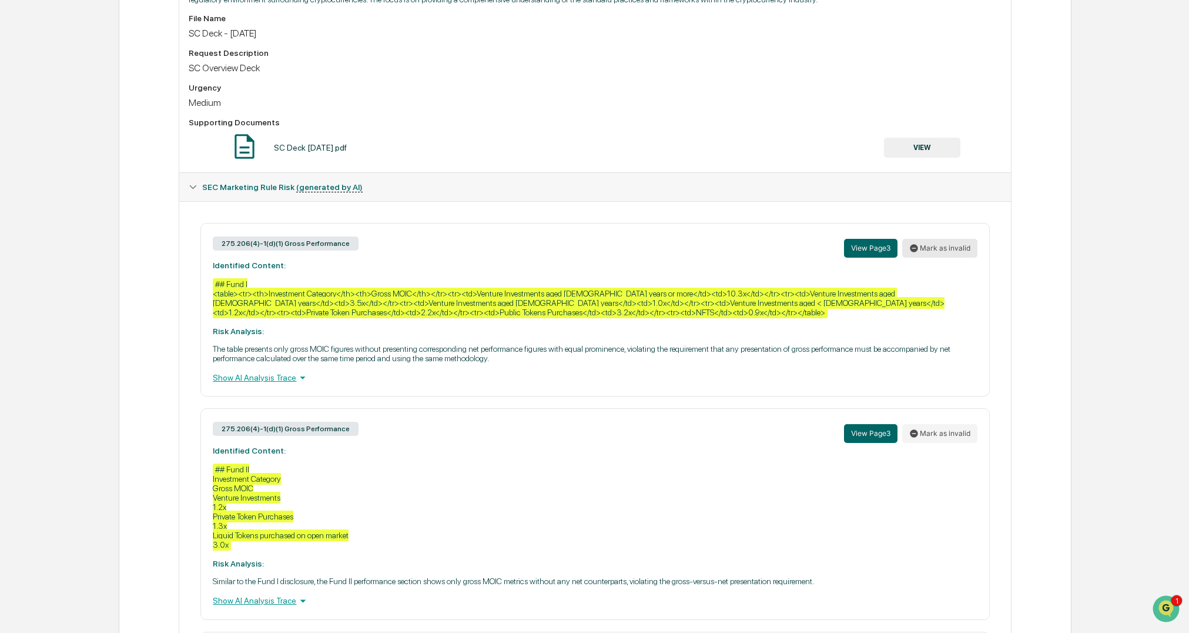
click at [942, 247] on button "Mark as invalid" at bounding box center [939, 248] width 75 height 19
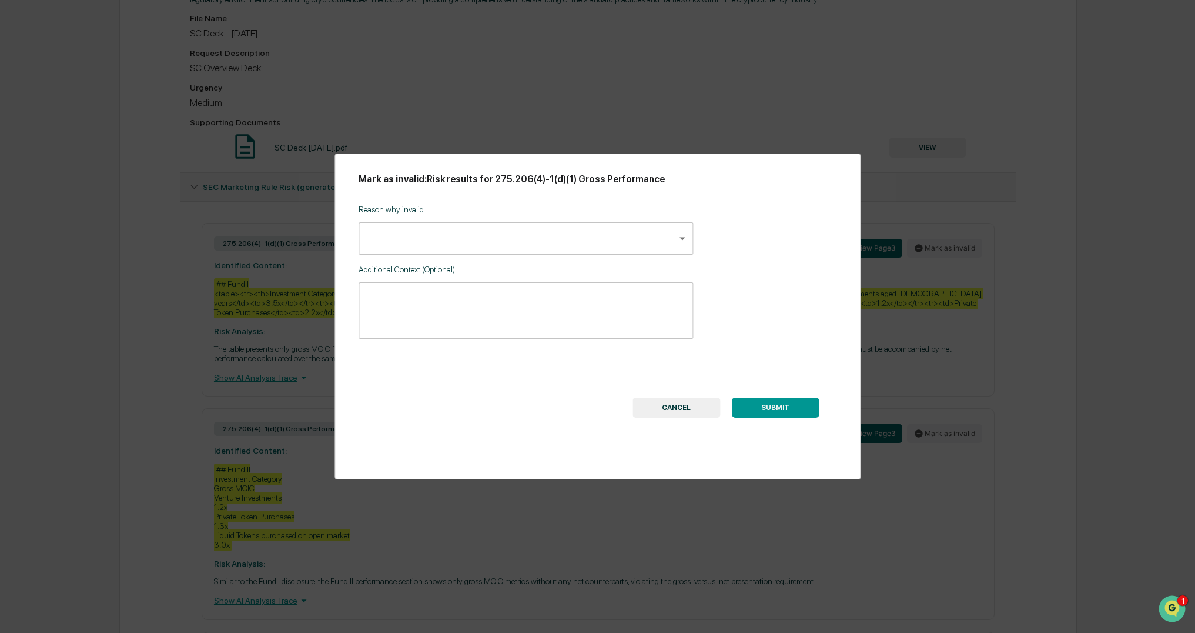
click at [441, 238] on body "Calendar Manage Tasks Reviews Approval Management Company People, Data, Setting…" at bounding box center [597, 301] width 1195 height 1368
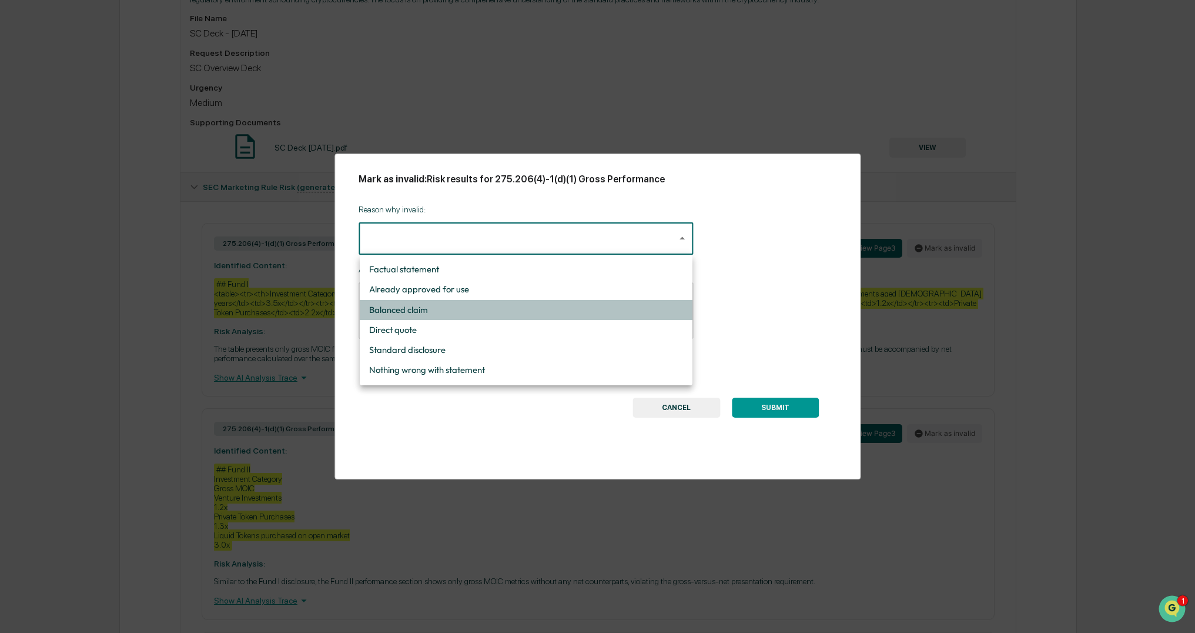
click at [430, 309] on li "Balanced claim" at bounding box center [526, 310] width 333 height 20
type input "**********"
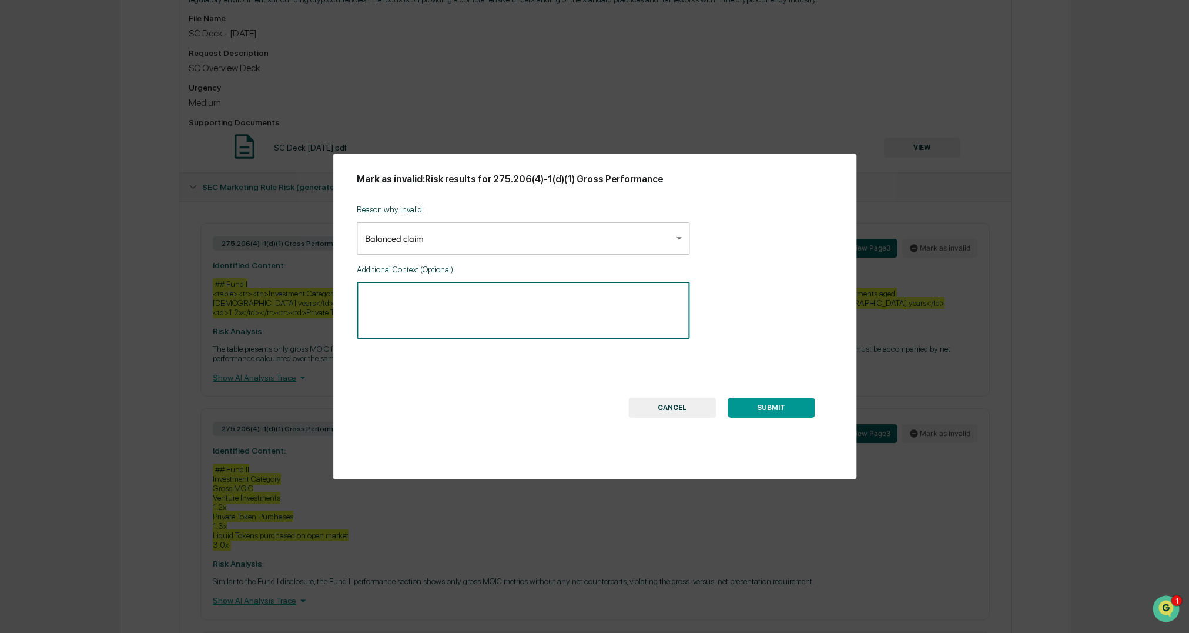
click at [414, 306] on textarea at bounding box center [523, 310] width 316 height 37
type textarea "**********"
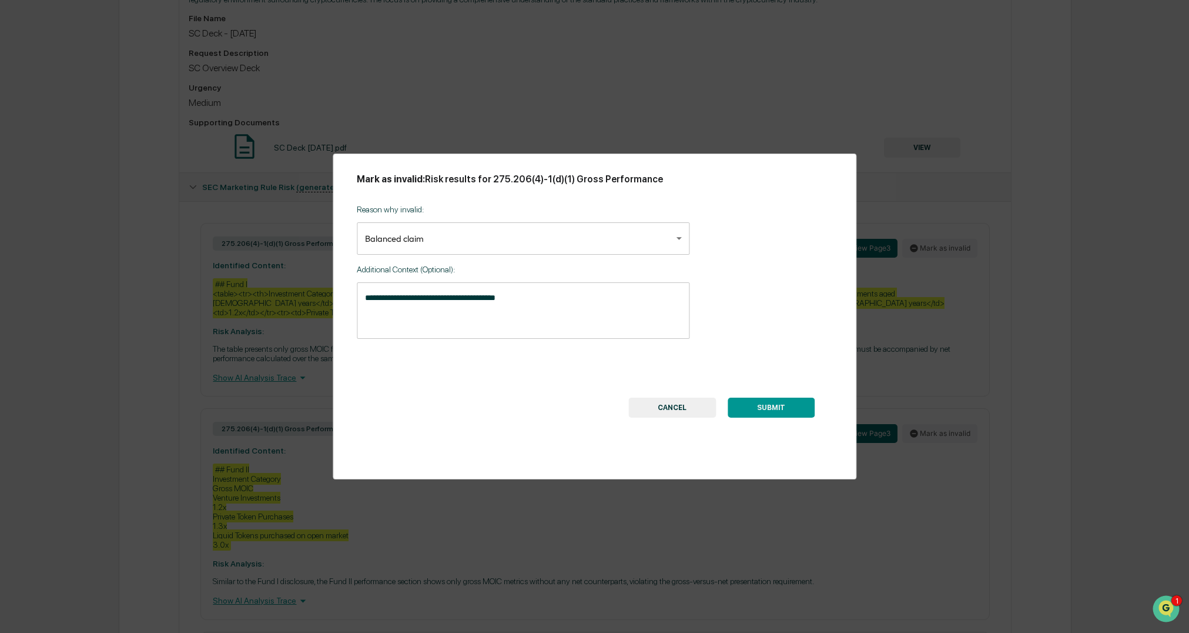
click at [774, 408] on button "SUBMIT" at bounding box center [771, 407] width 87 height 20
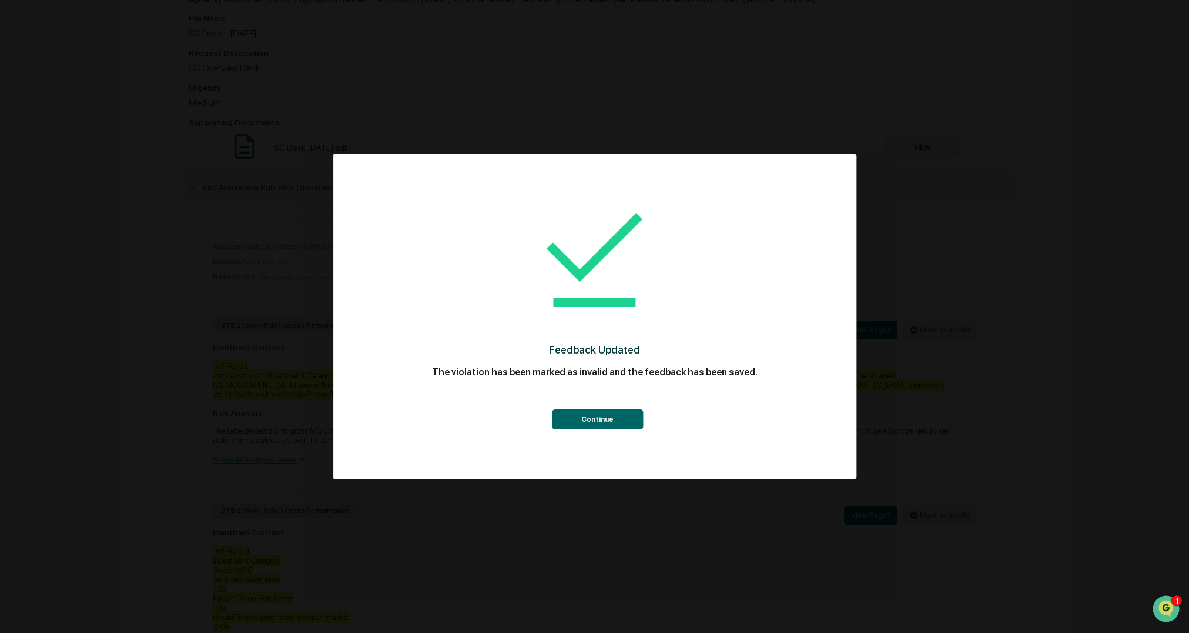
click at [600, 422] on button "Continue" at bounding box center [597, 419] width 91 height 20
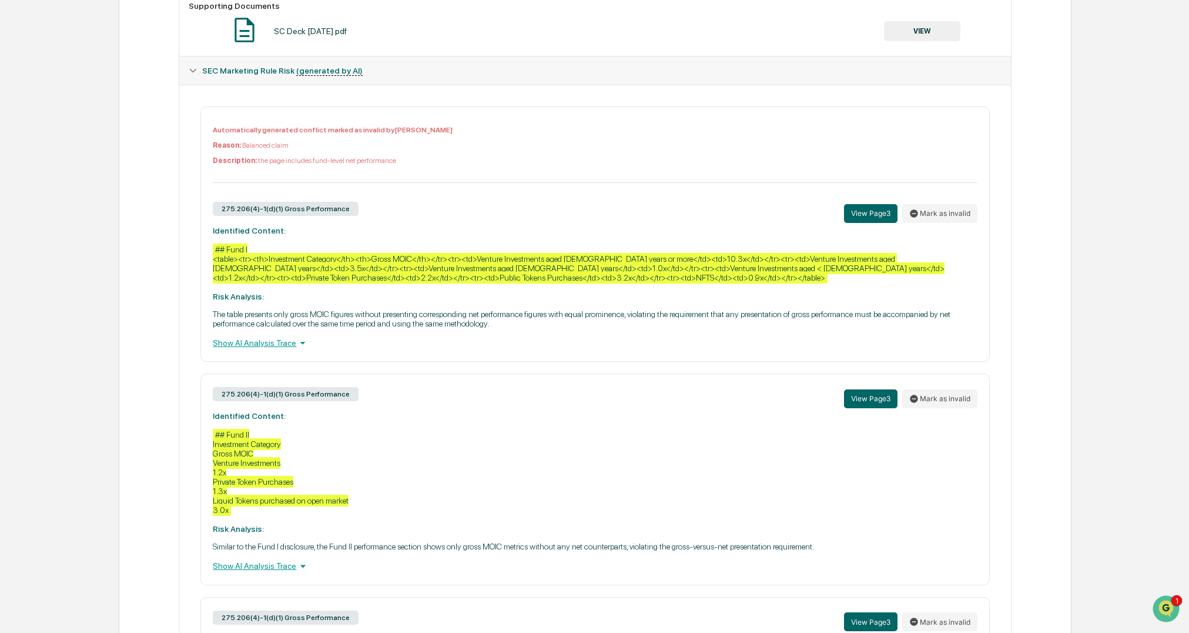
scroll to position [559, 0]
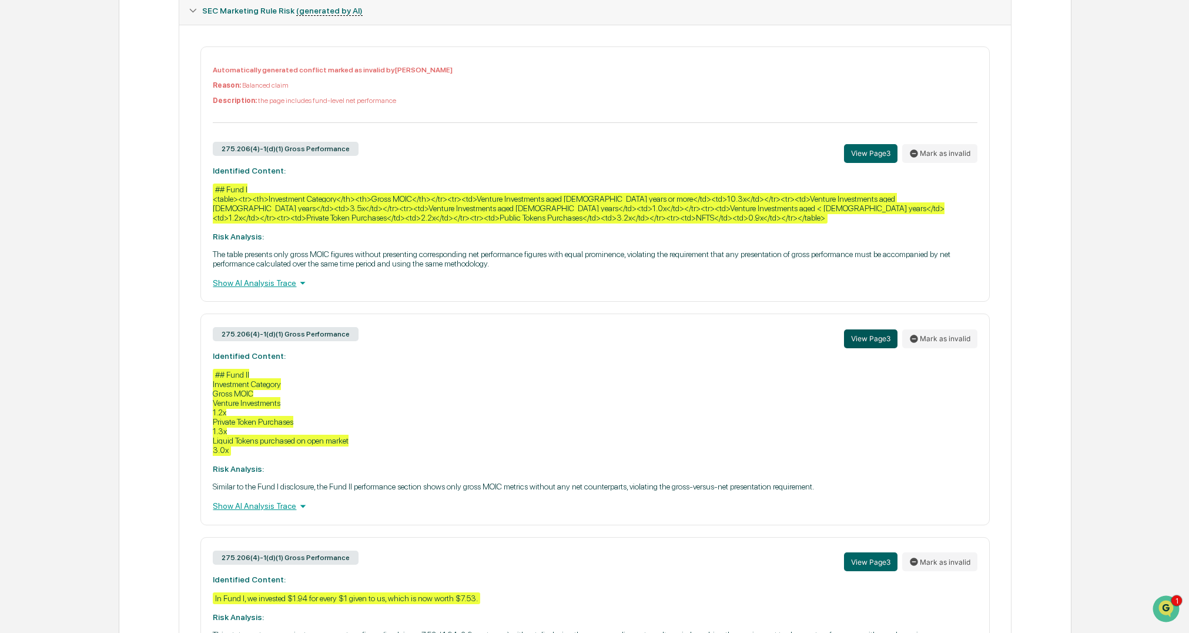
click at [865, 344] on button "View Page 3" at bounding box center [870, 338] width 53 height 19
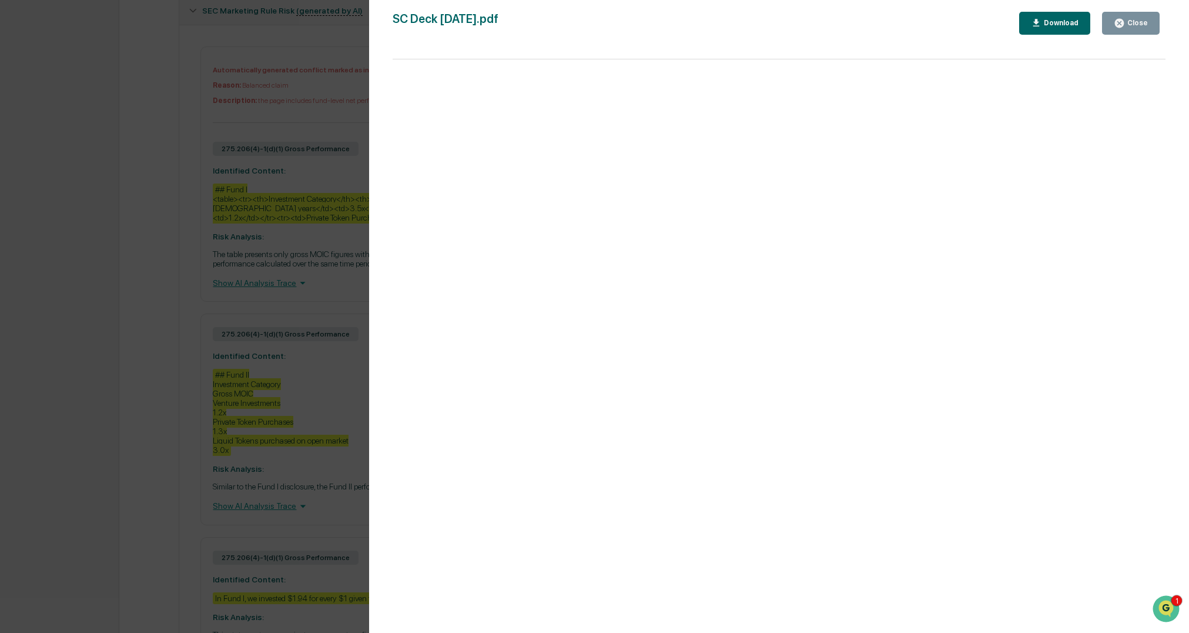
click at [319, 399] on div "Version History 09/26/2025, 07:51 PM Ashley Sweren 09/26/2025, 07:38 PM Ashley …" at bounding box center [594, 316] width 1189 height 633
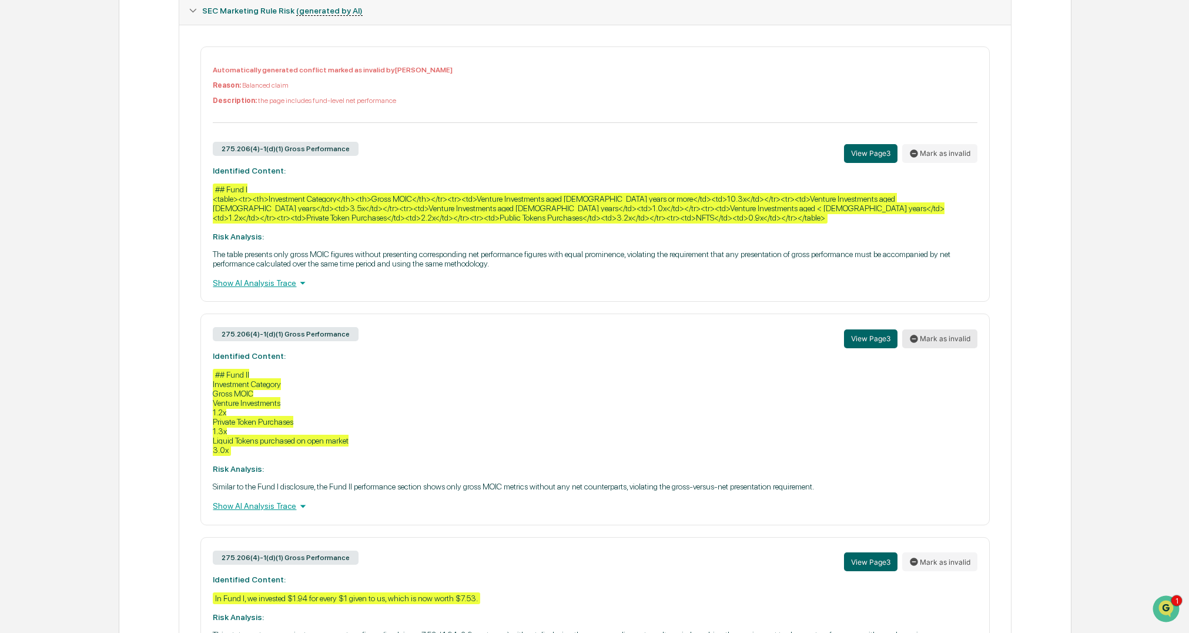
click at [929, 337] on button "Mark as invalid" at bounding box center [939, 338] width 75 height 19
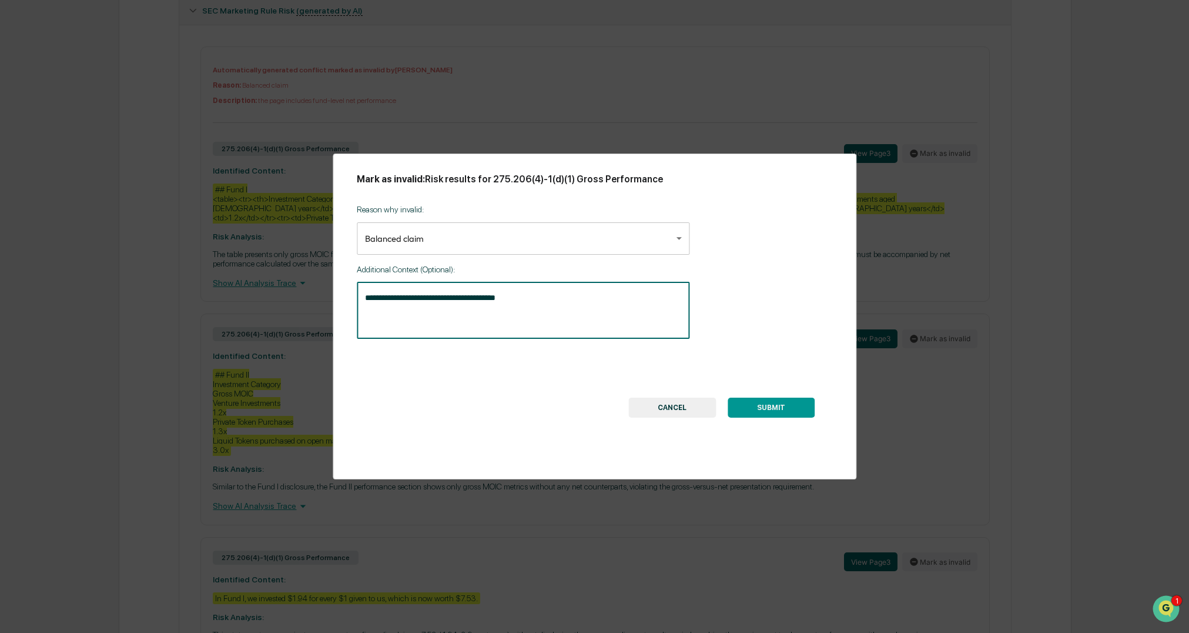
click at [417, 296] on textarea "**********" at bounding box center [523, 310] width 316 height 37
click at [773, 406] on button "SUBMIT" at bounding box center [771, 407] width 87 height 20
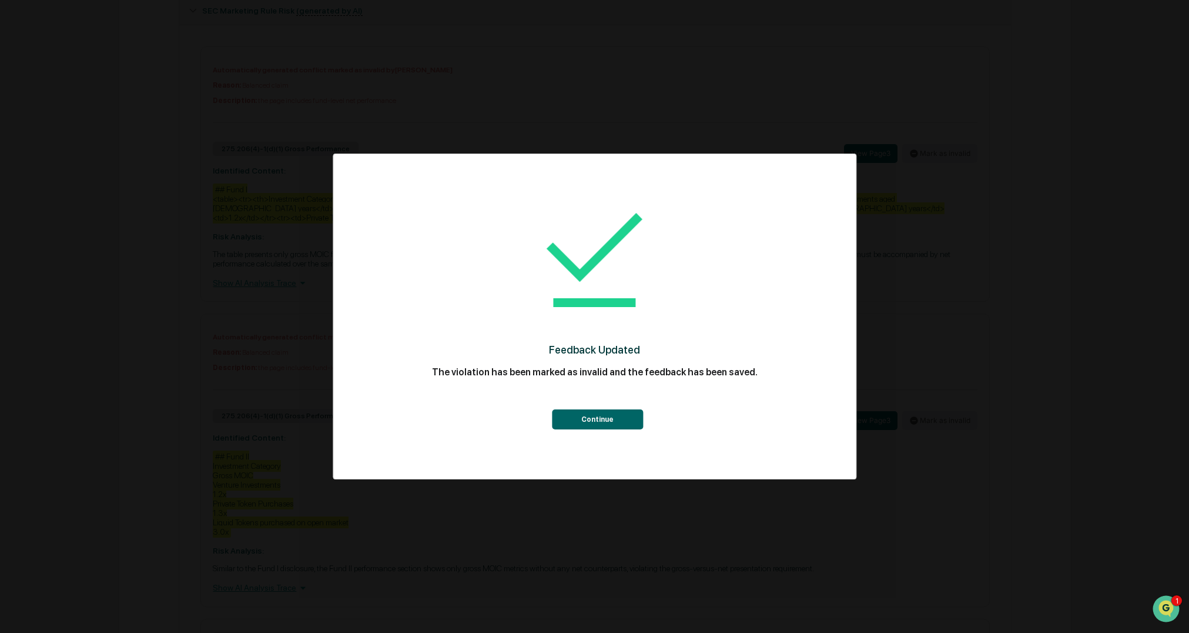
click at [613, 419] on button "Continue" at bounding box center [597, 419] width 91 height 20
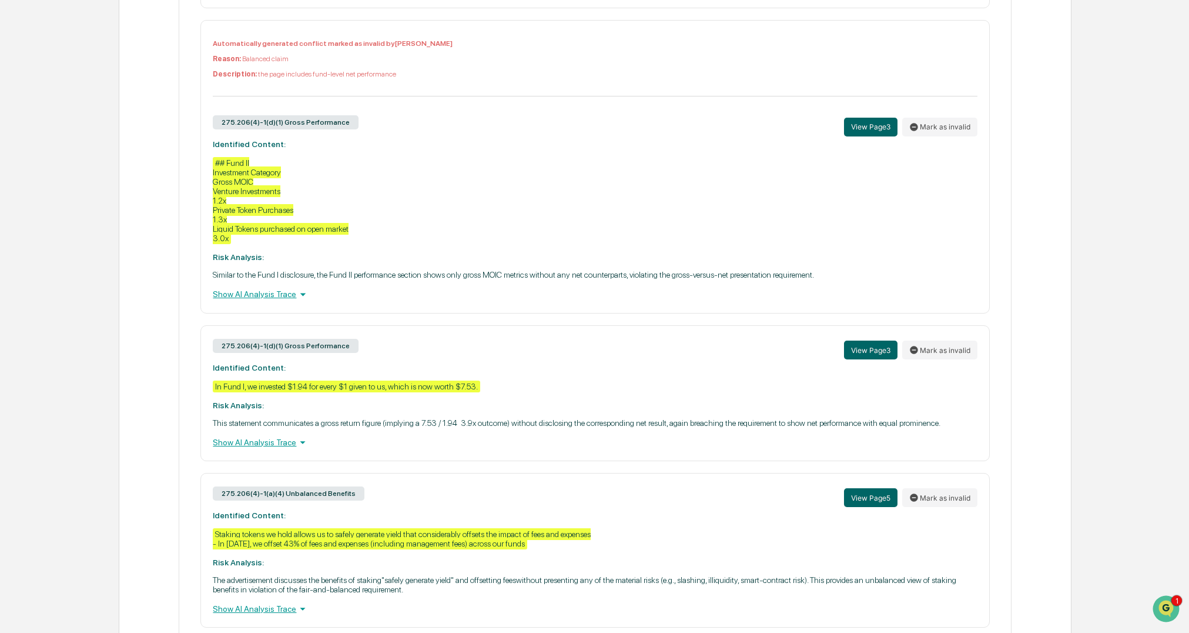
scroll to position [853, 0]
click at [925, 345] on button "Mark as invalid" at bounding box center [939, 349] width 75 height 19
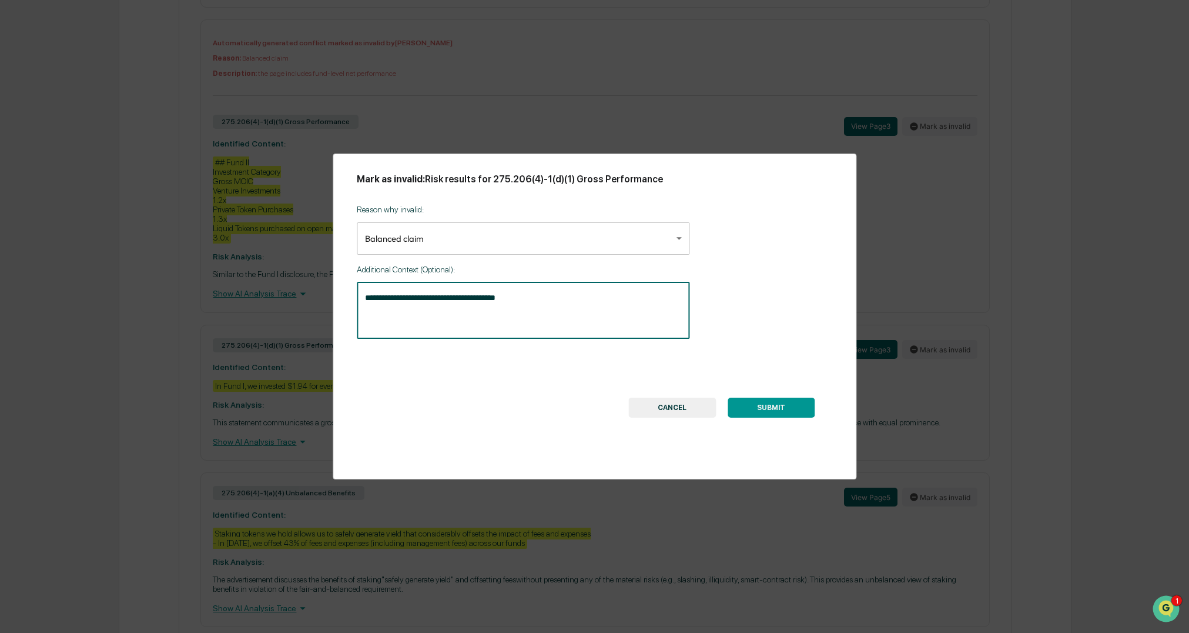
click at [391, 296] on textarea "**********" at bounding box center [523, 310] width 316 height 37
click at [798, 409] on button "SUBMIT" at bounding box center [771, 407] width 87 height 20
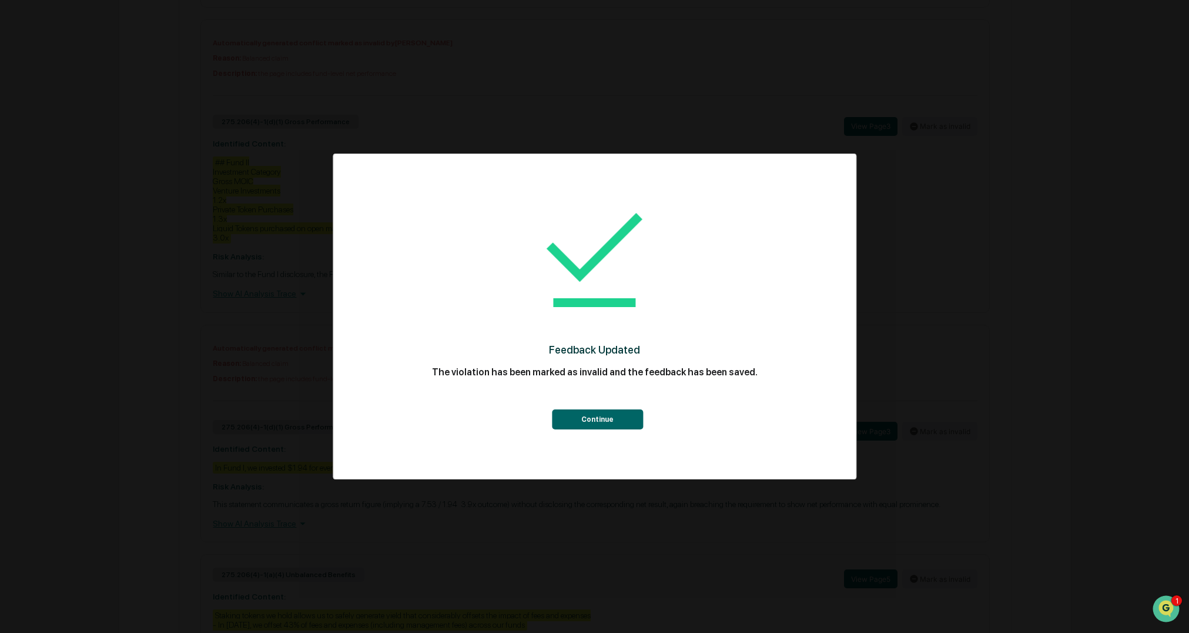
click at [606, 423] on button "Continue" at bounding box center [597, 419] width 91 height 20
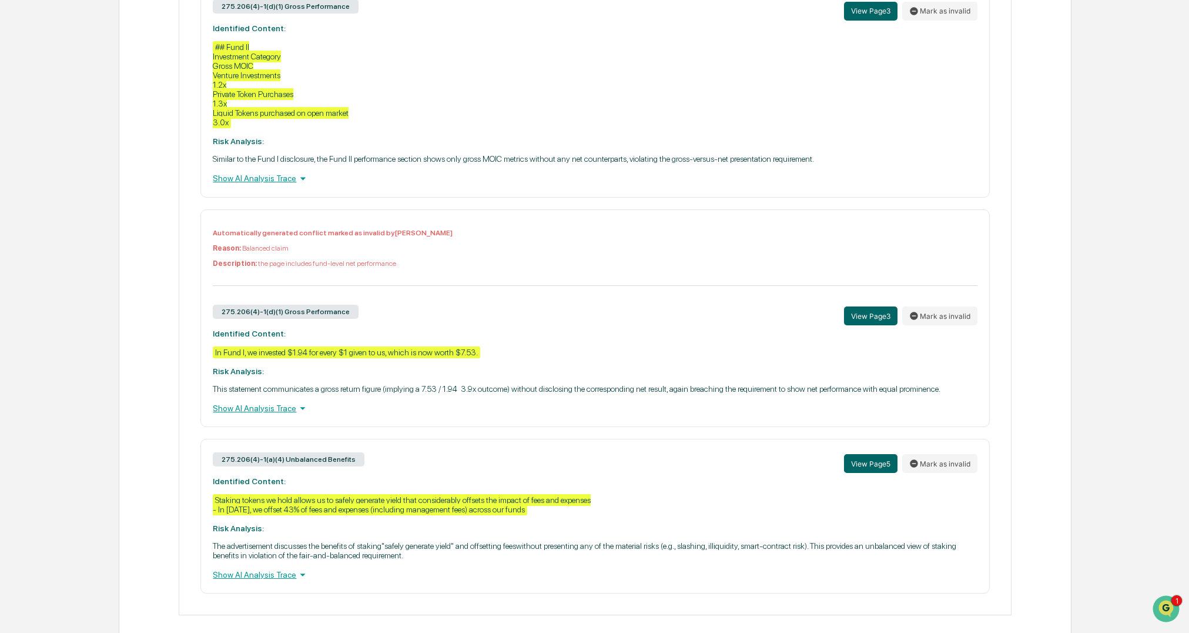
scroll to position [981, 0]
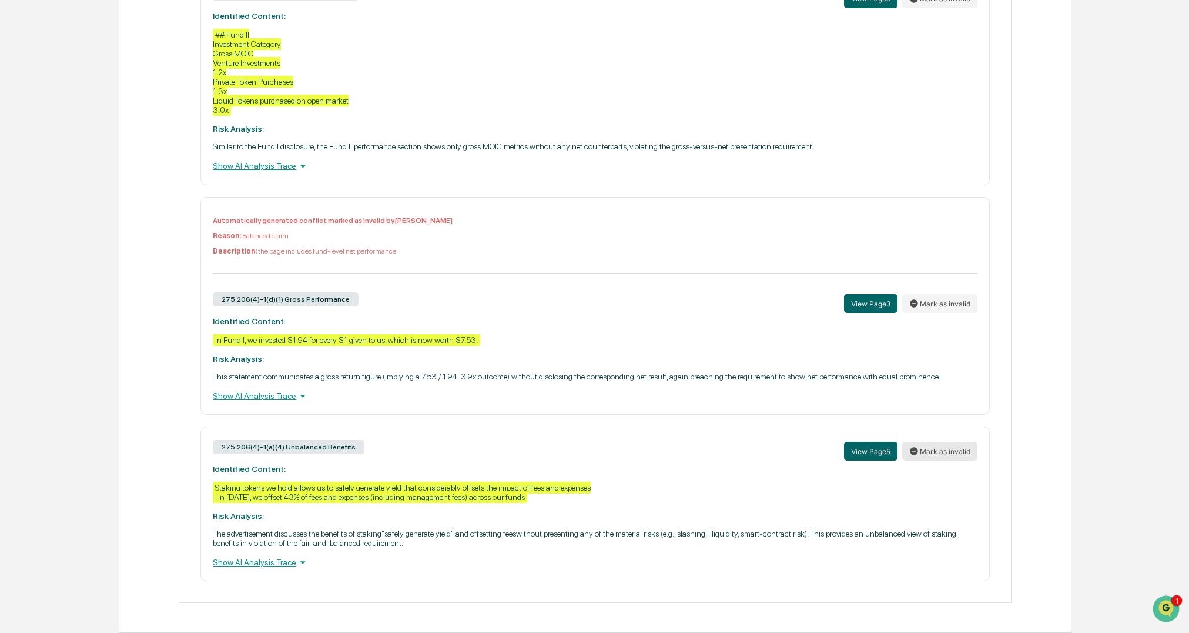
click at [936, 449] on button "Mark as invalid" at bounding box center [939, 450] width 75 height 19
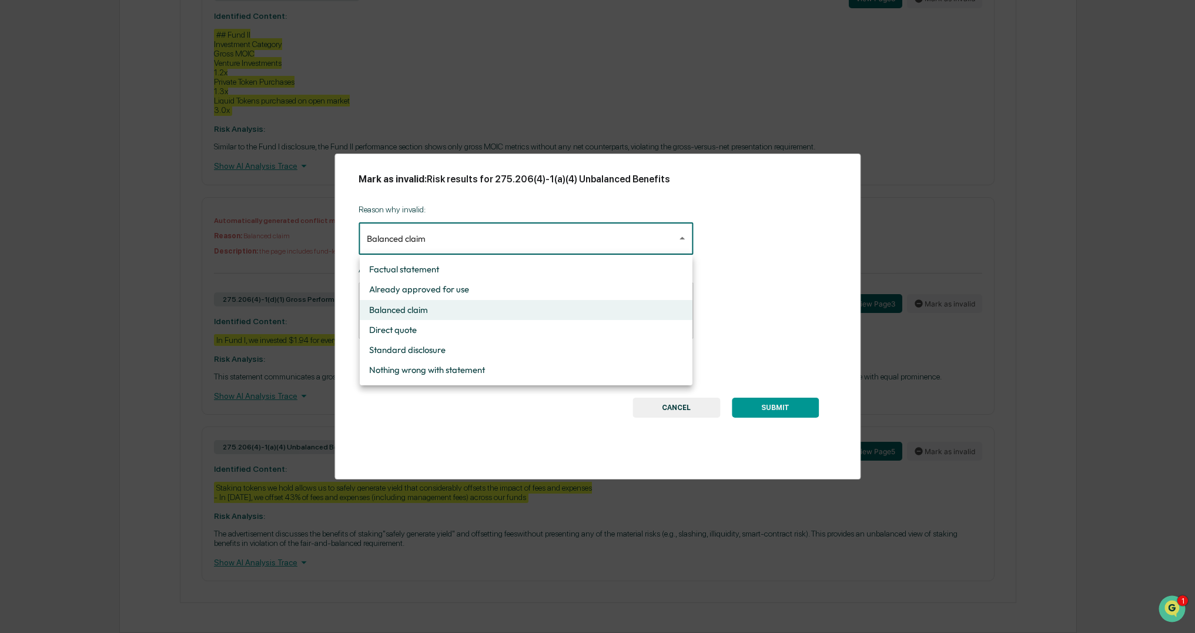
click at [754, 258] on div at bounding box center [597, 316] width 1195 height 633
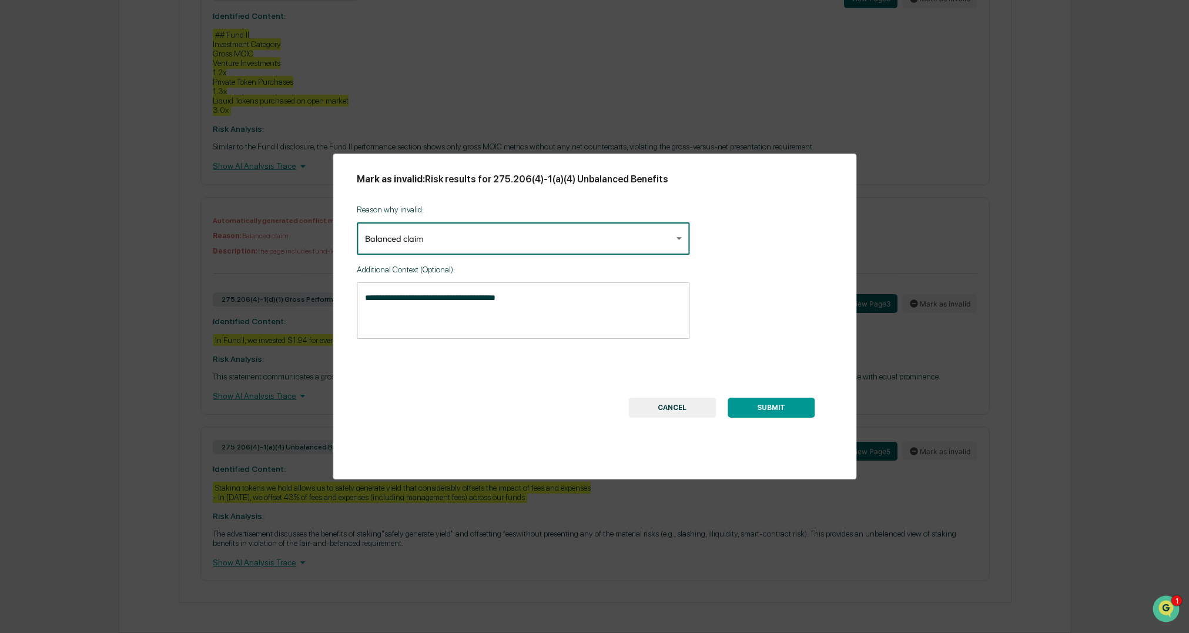
click at [459, 303] on textarea "**********" at bounding box center [523, 310] width 316 height 37
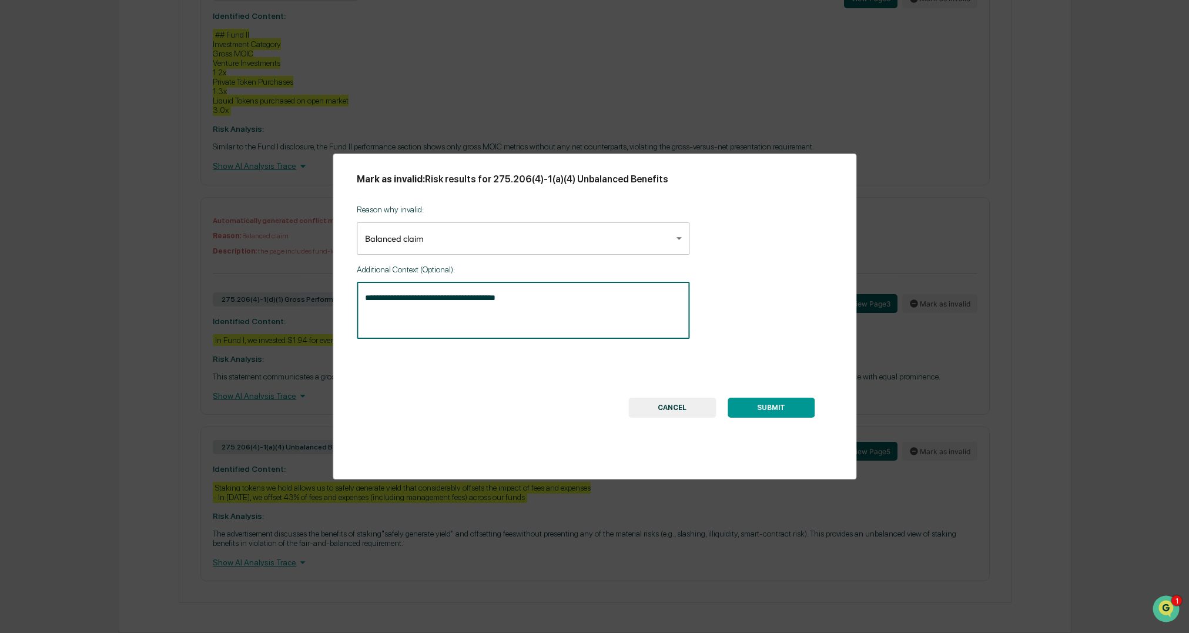
drag, startPoint x: 522, startPoint y: 299, endPoint x: 305, endPoint y: 301, distance: 216.9
click at [305, 301] on div "**********" at bounding box center [594, 316] width 1189 height 633
type textarea "*"
type textarea "**********"
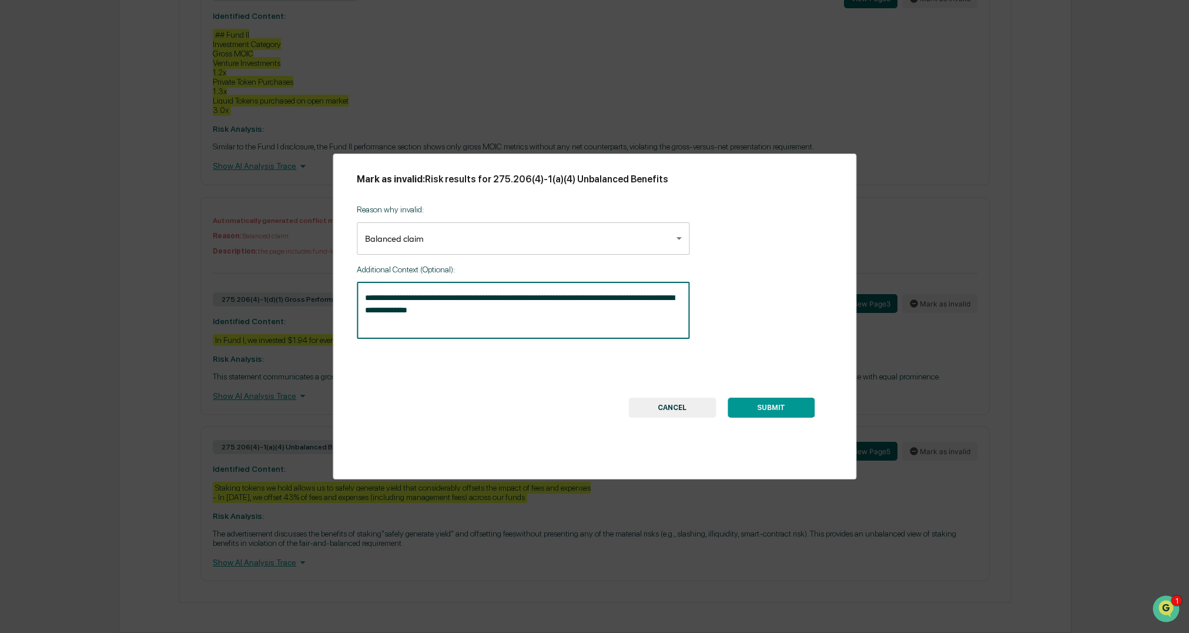
click at [788, 403] on button "SUBMIT" at bounding box center [771, 407] width 87 height 20
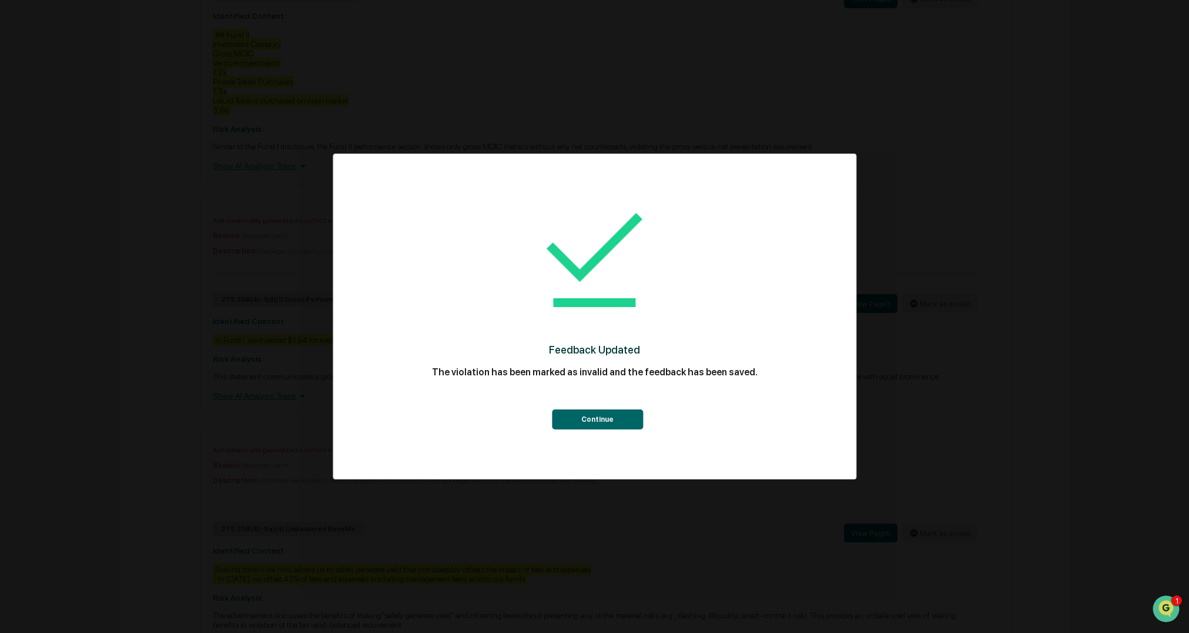
click at [631, 424] on button "Continue" at bounding box center [597, 419] width 91 height 20
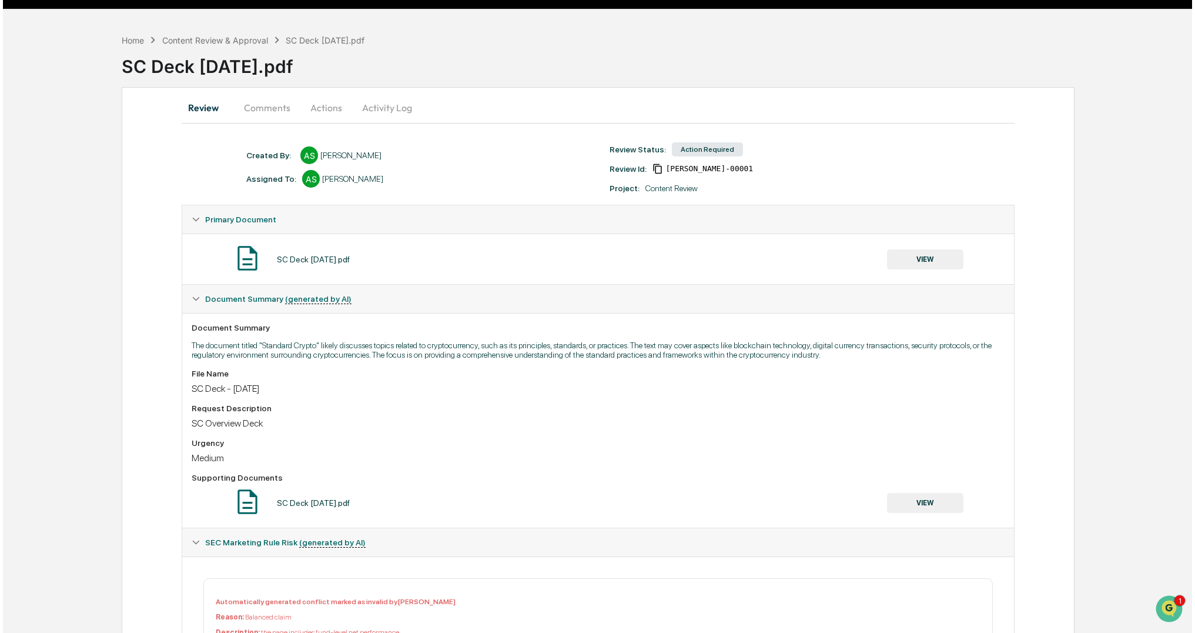
scroll to position [0, 0]
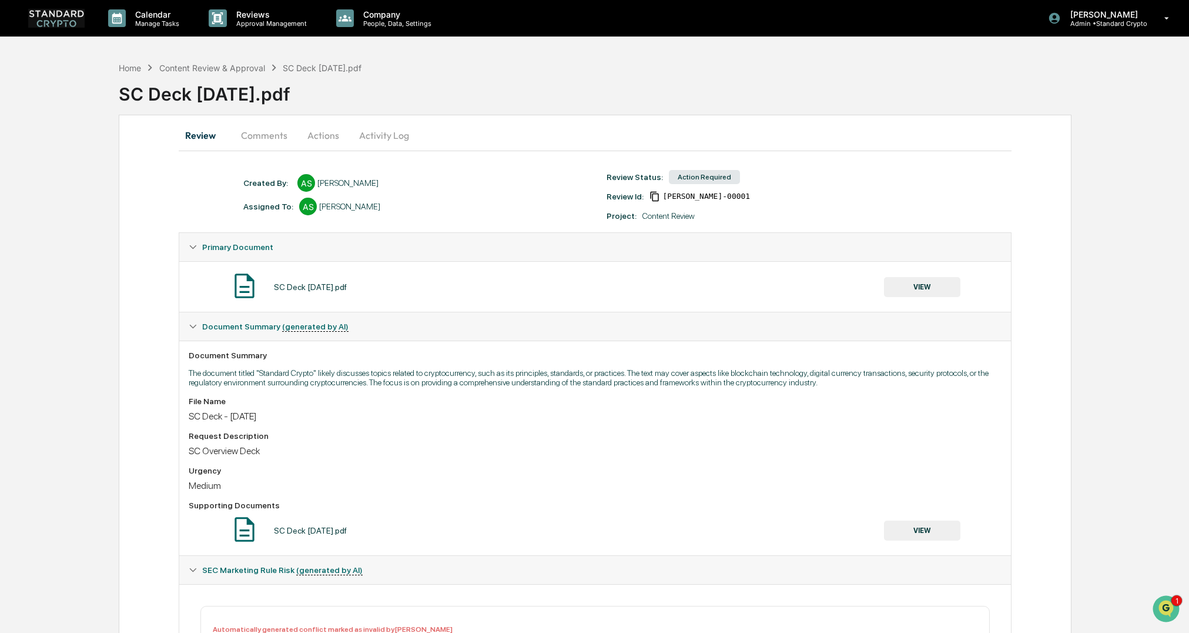
click at [325, 133] on button "Actions" at bounding box center [323, 135] width 53 height 28
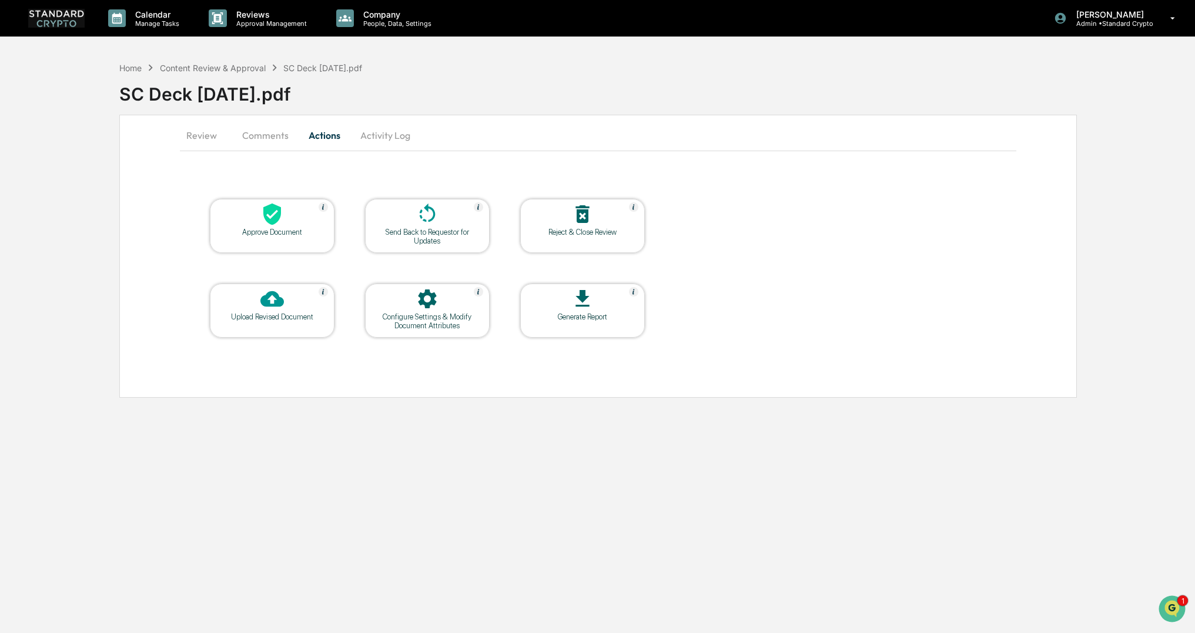
click at [280, 223] on icon at bounding box center [272, 214] width 24 height 24
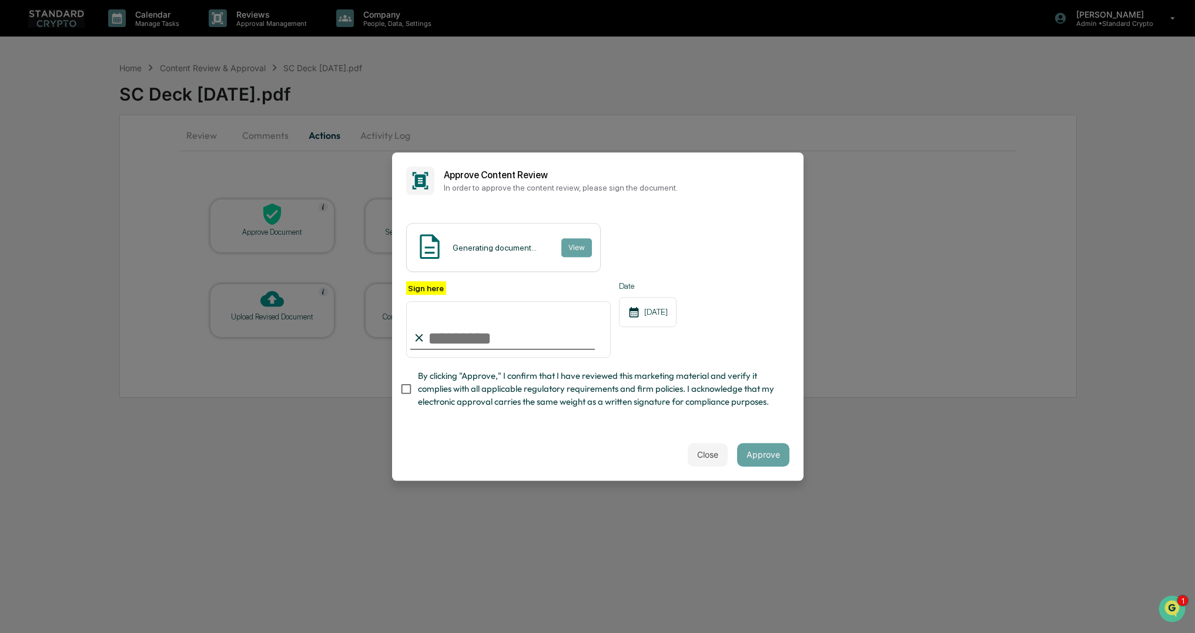
click at [441, 335] on input "Sign here" at bounding box center [508, 329] width 205 height 56
type input "**********"
click at [568, 249] on button "View" at bounding box center [576, 247] width 31 height 19
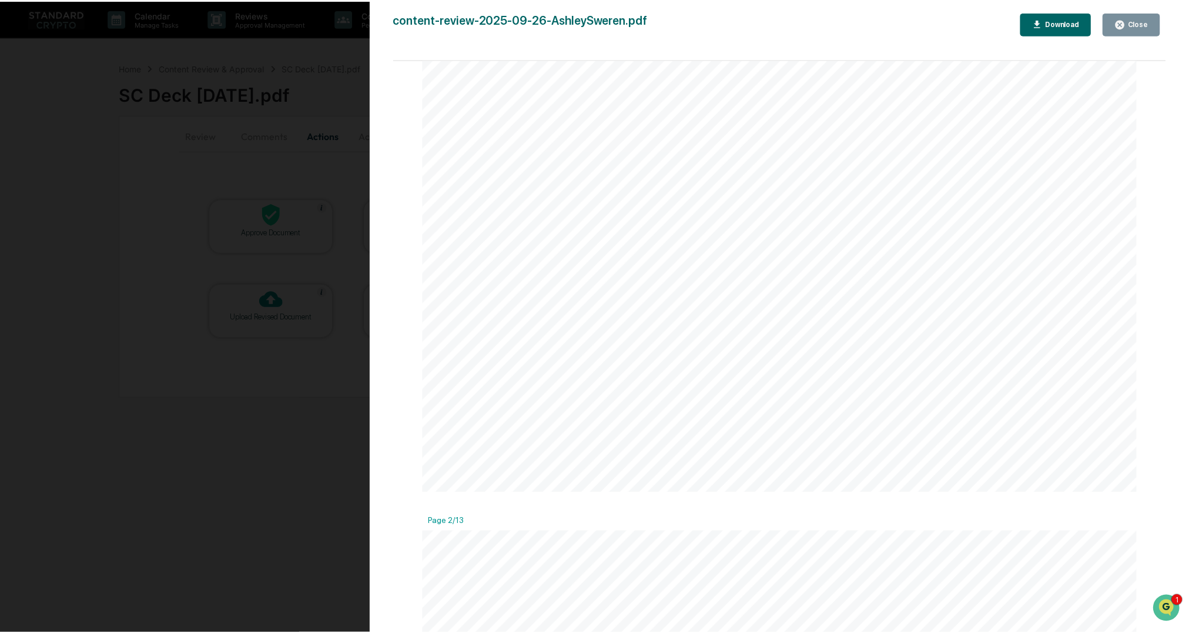
scroll to position [760, 0]
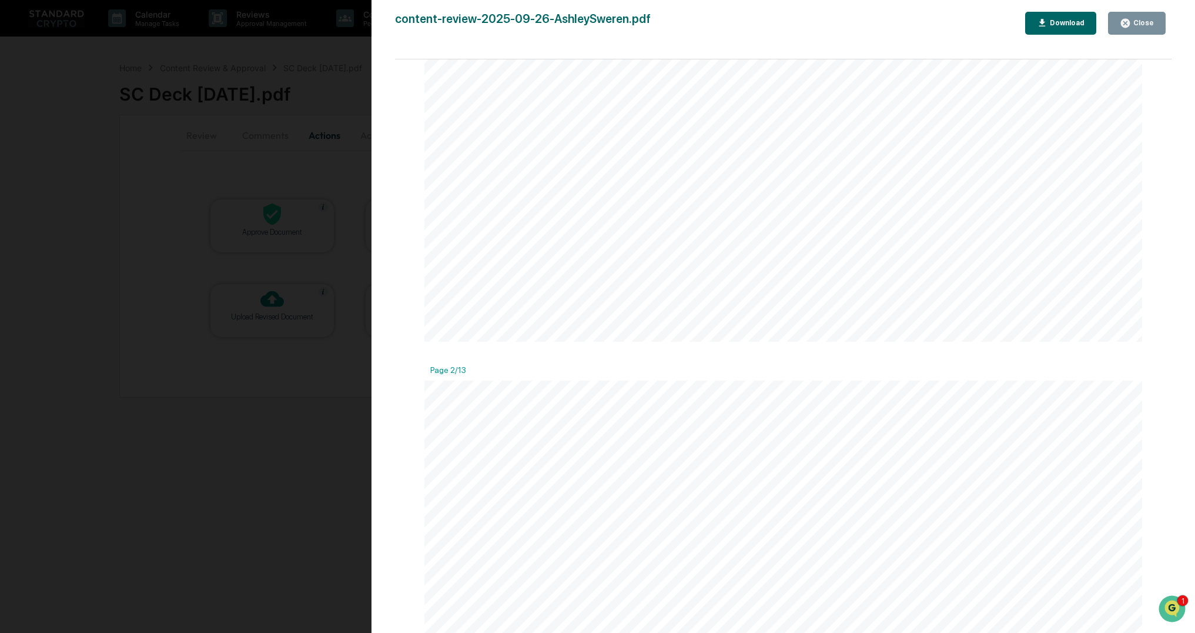
click at [1133, 25] on div "Close" at bounding box center [1142, 23] width 23 height 8
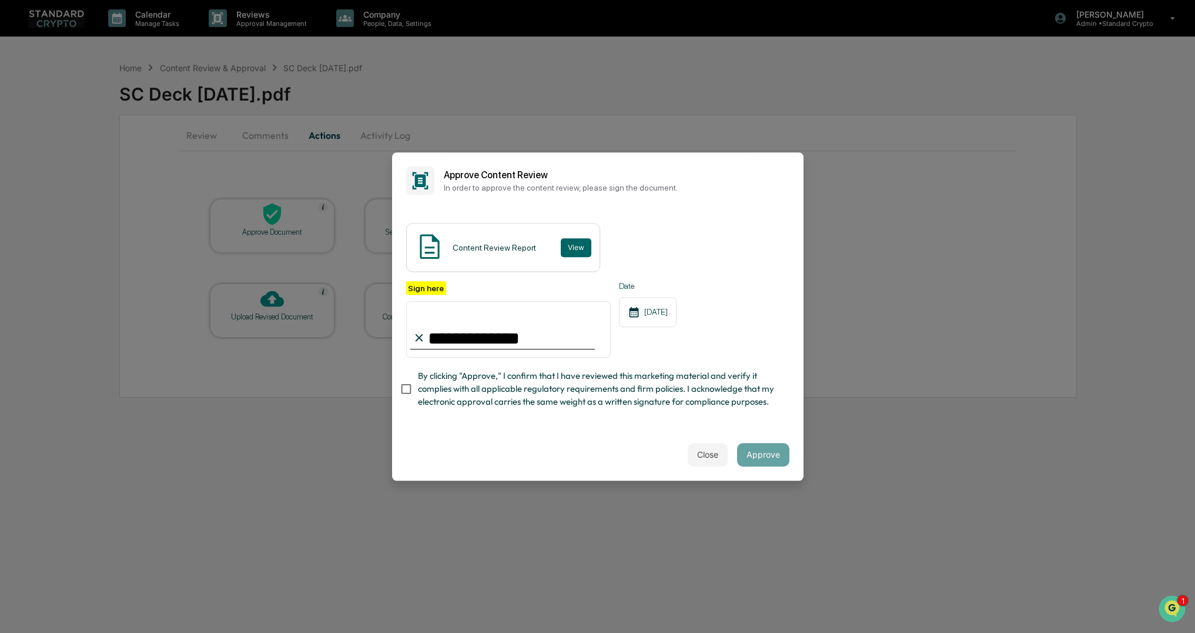
click at [399, 385] on div "**********" at bounding box center [598, 319] width 412 height 220
click at [759, 457] on button "Approve" at bounding box center [763, 455] width 52 height 24
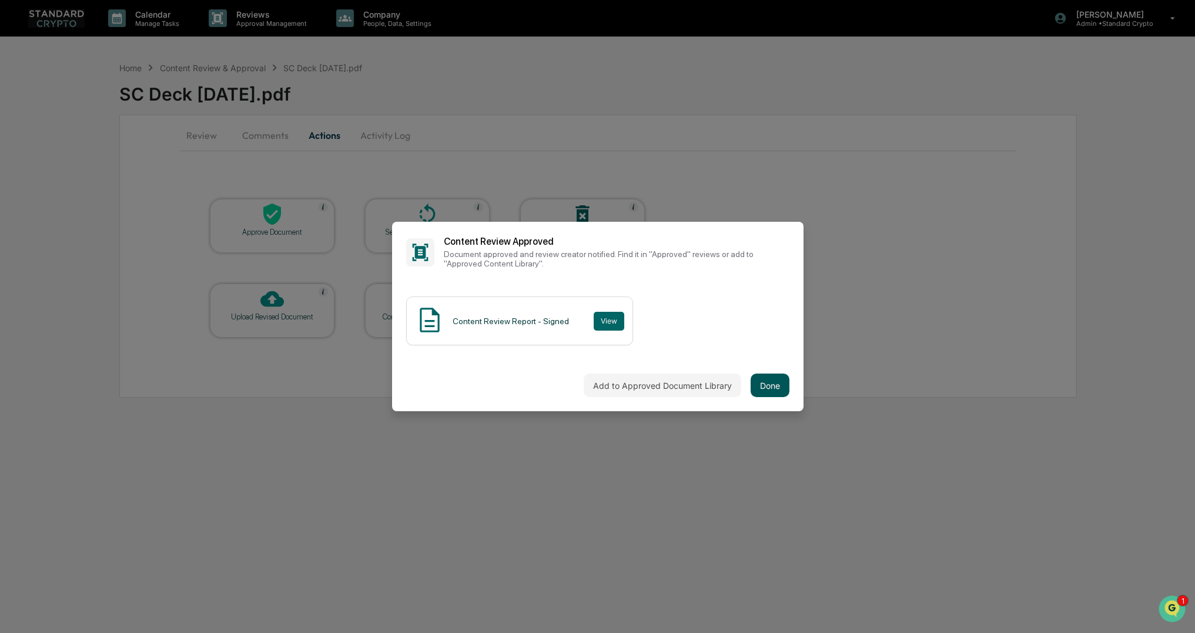
click at [774, 383] on button "Done" at bounding box center [770, 385] width 39 height 24
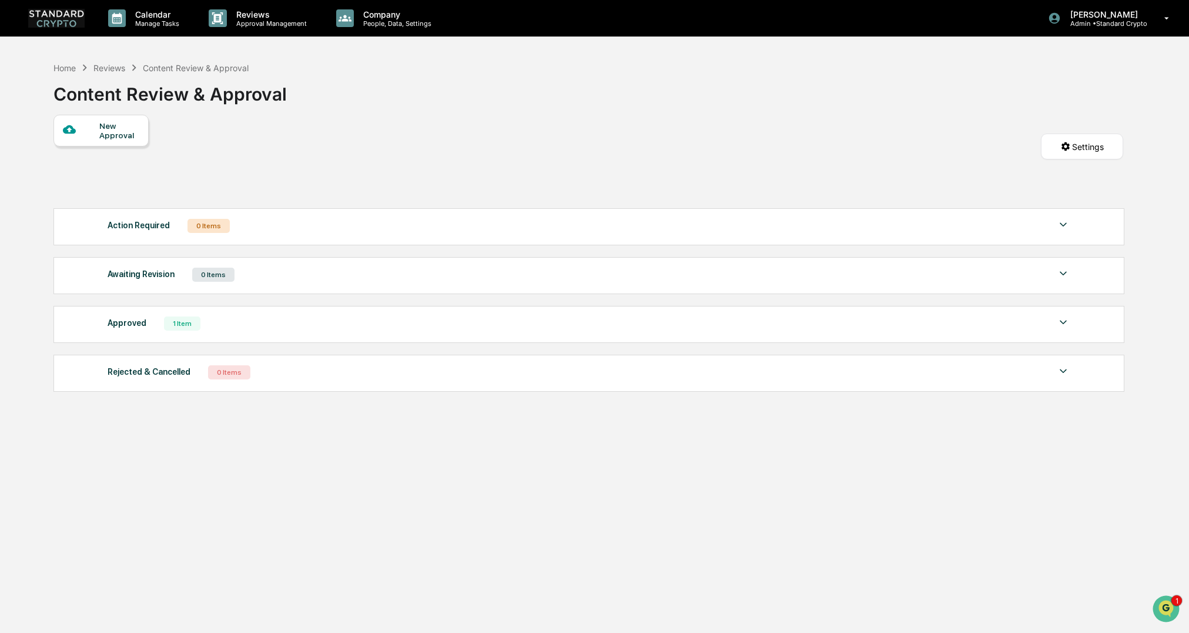
click at [123, 136] on div "New Approval" at bounding box center [118, 130] width 39 height 19
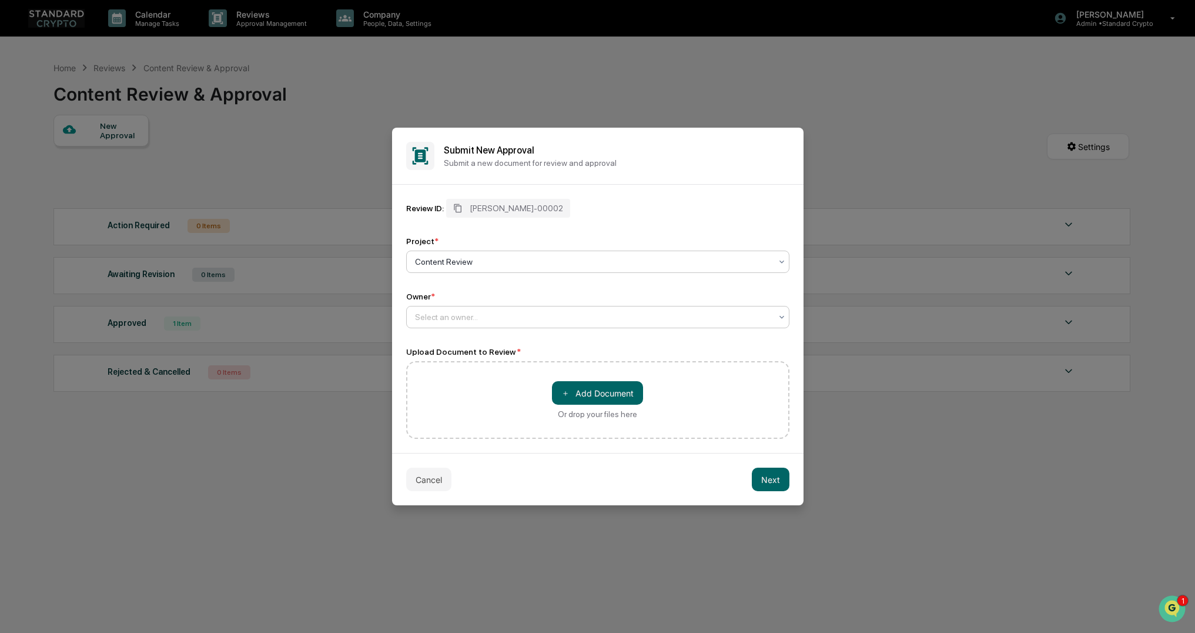
click at [447, 320] on div at bounding box center [593, 317] width 356 height 12
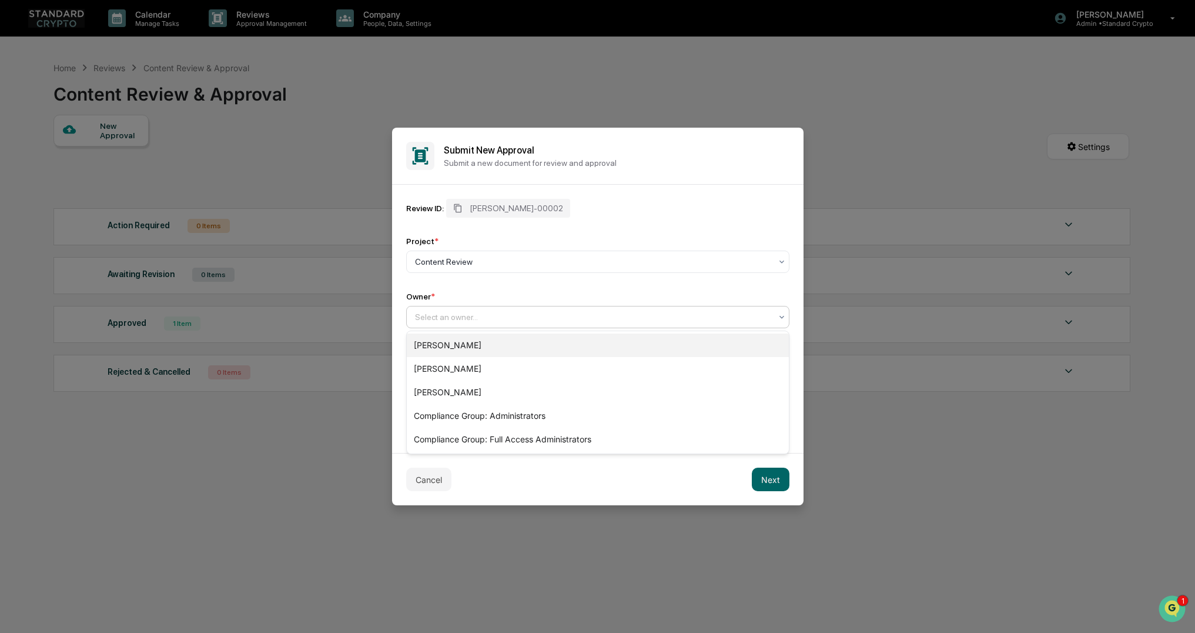
click at [439, 346] on div "[PERSON_NAME]" at bounding box center [598, 345] width 382 height 24
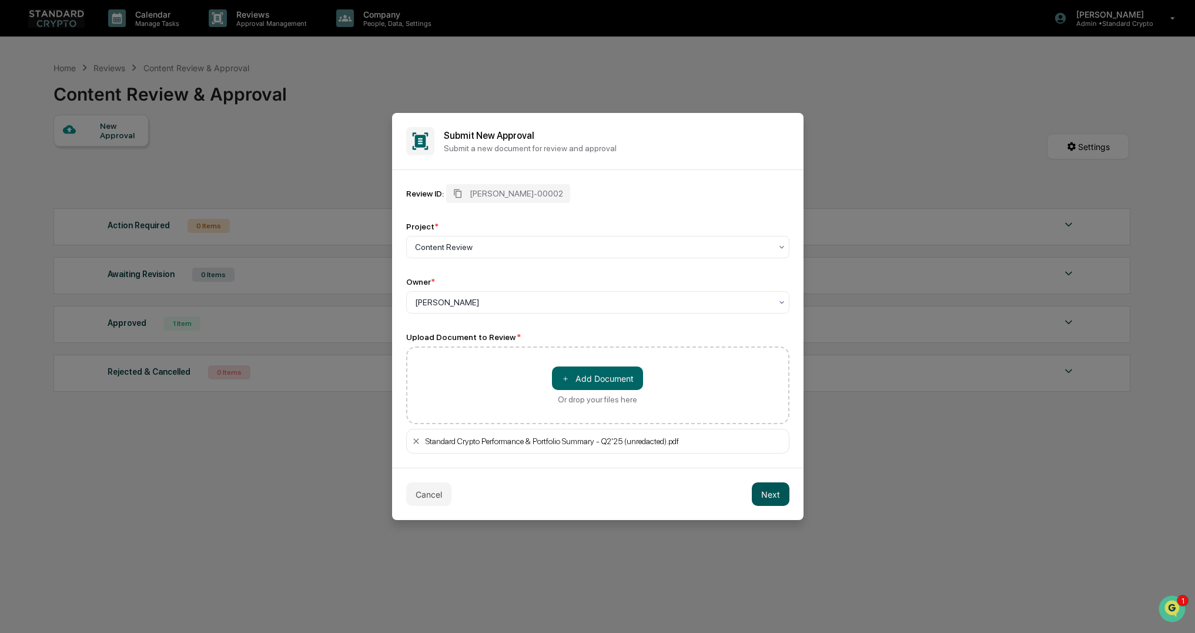
click at [766, 492] on button "Next" at bounding box center [771, 494] width 38 height 24
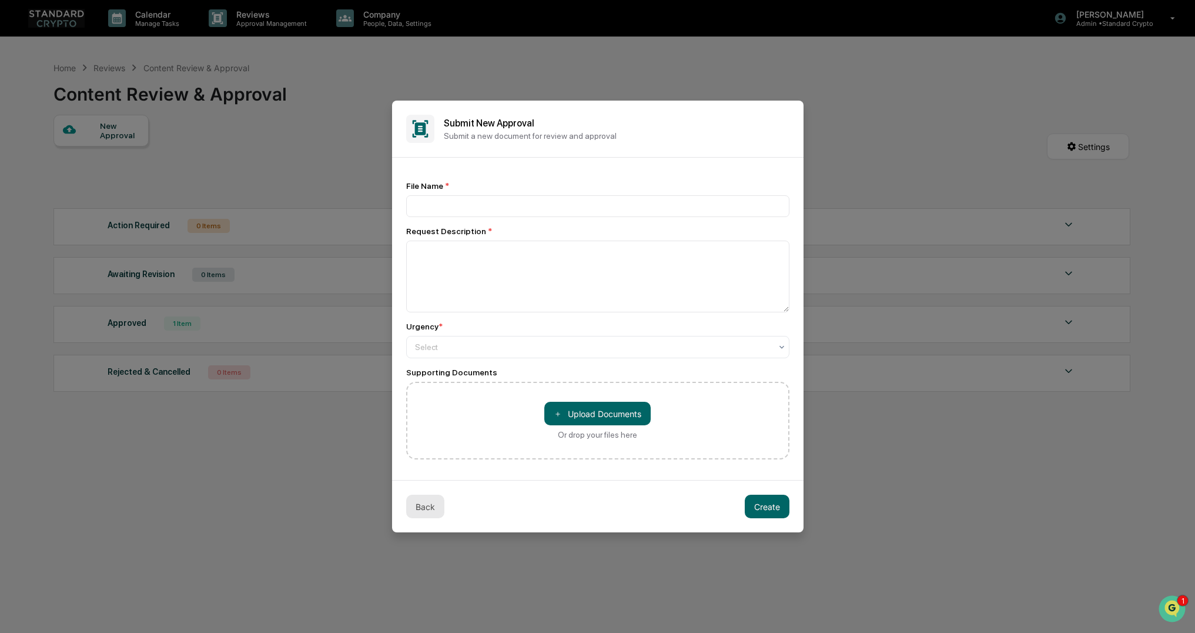
click at [422, 501] on button "Back" at bounding box center [425, 506] width 38 height 24
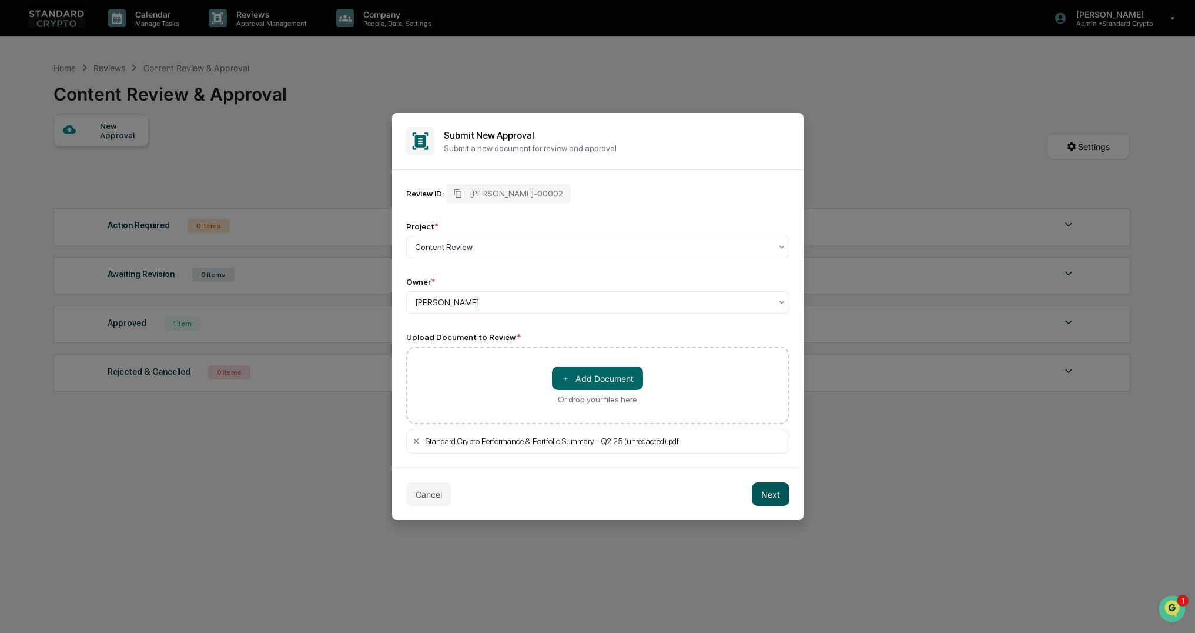
click at [764, 500] on button "Next" at bounding box center [771, 494] width 38 height 24
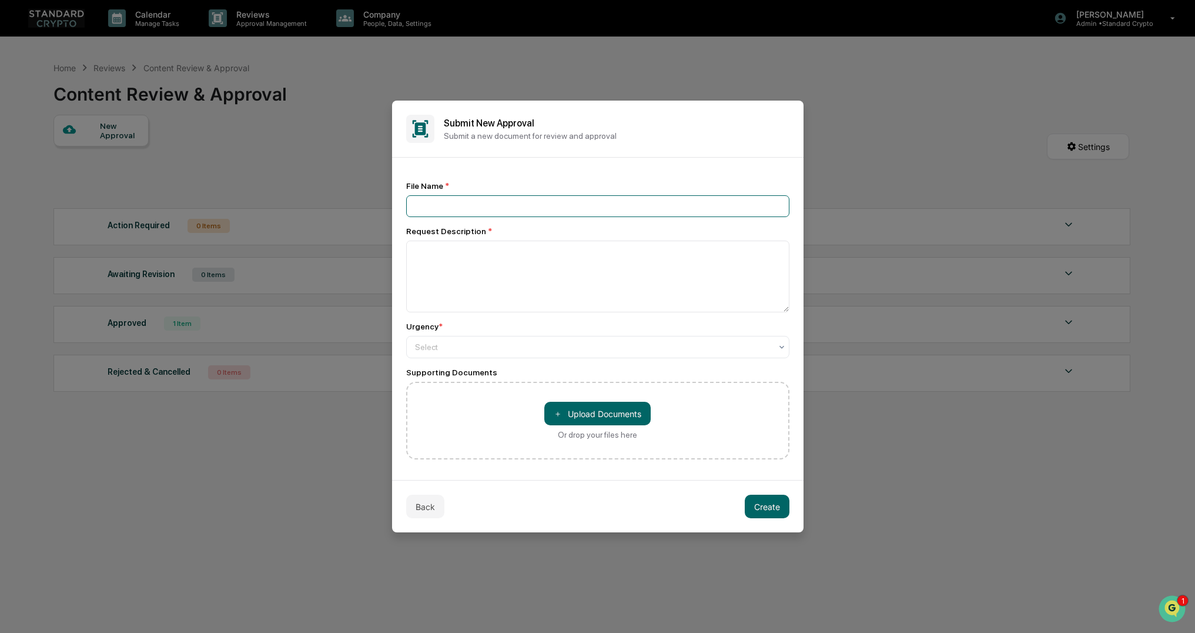
click at [436, 204] on input at bounding box center [597, 206] width 383 height 22
click at [541, 203] on input "**********" at bounding box center [597, 206] width 383 height 22
type input "**********"
click at [486, 283] on textarea at bounding box center [597, 276] width 383 height 72
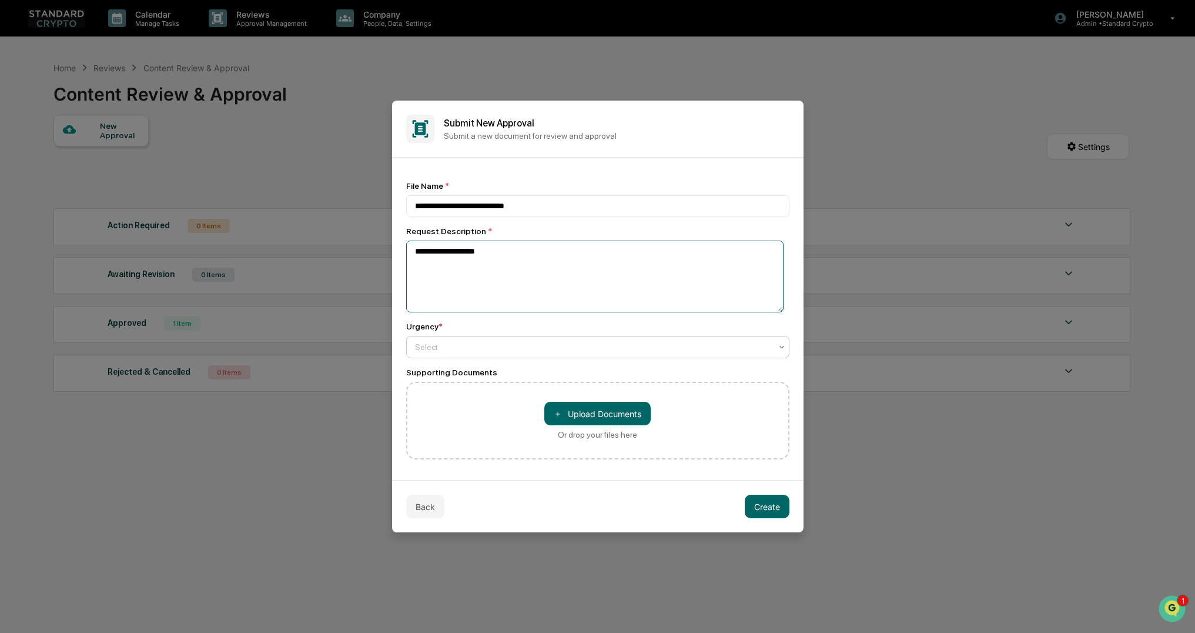
type textarea "**********"
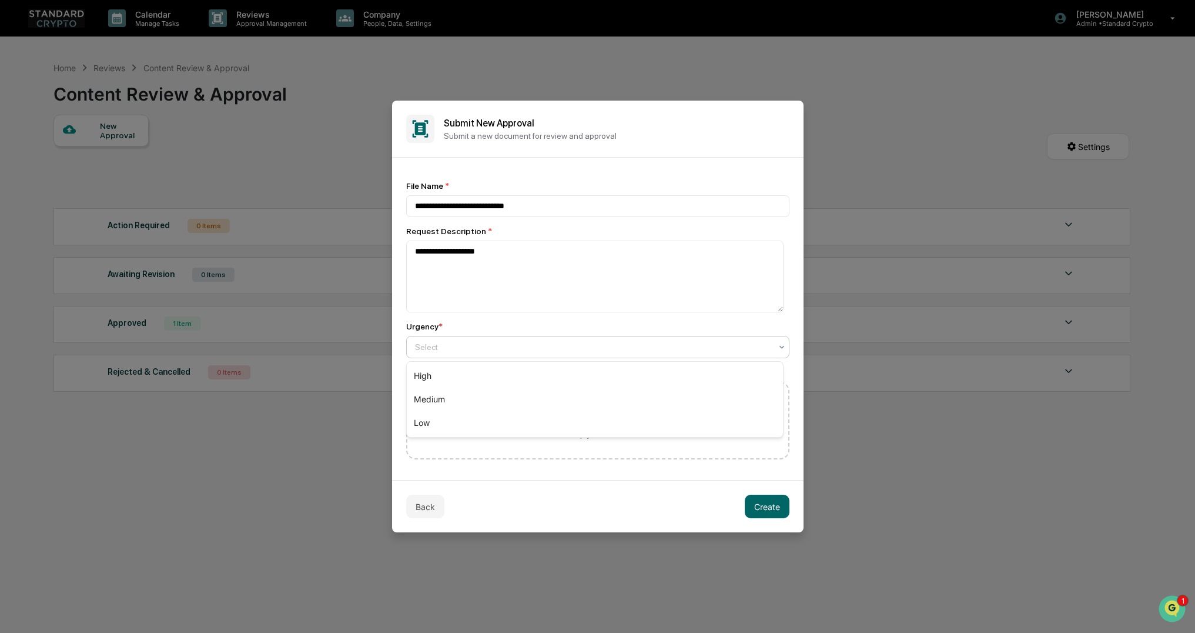
click at [461, 347] on div at bounding box center [593, 347] width 356 height 12
click at [454, 398] on div "Medium" at bounding box center [595, 399] width 376 height 24
click at [764, 503] on button "Create" at bounding box center [767, 506] width 45 height 24
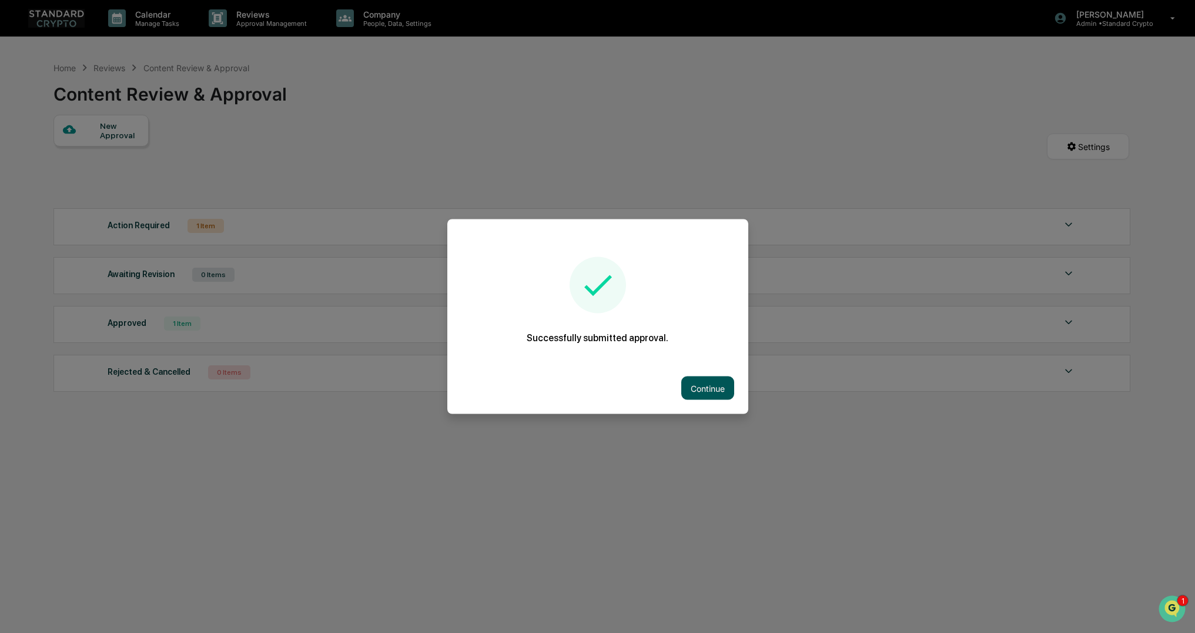
click at [711, 382] on button "Continue" at bounding box center [707, 388] width 53 height 24
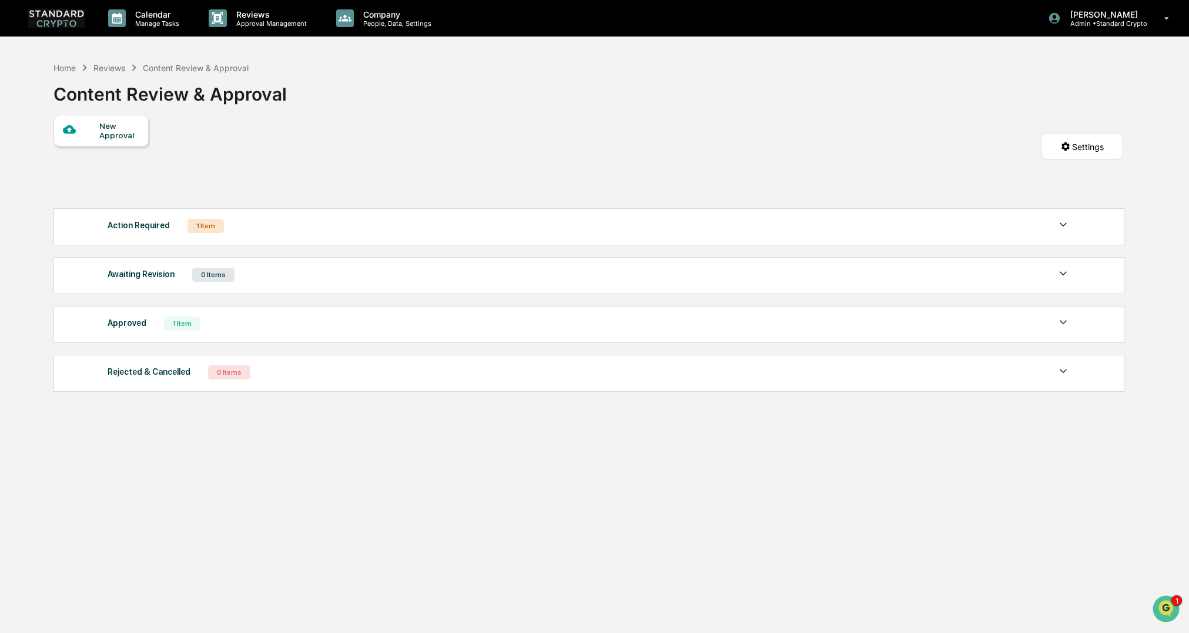
click at [448, 232] on div "Action Required 1 Item" at bounding box center [590, 226] width 964 height 16
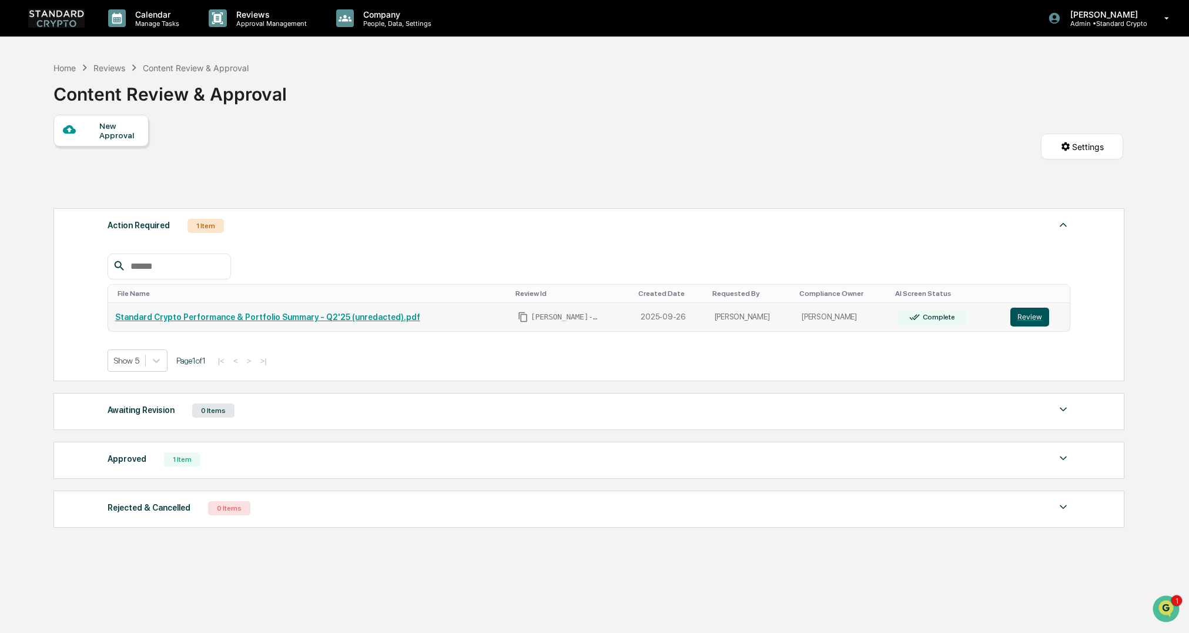
click at [1013, 315] on button "Review" at bounding box center [1030, 316] width 39 height 19
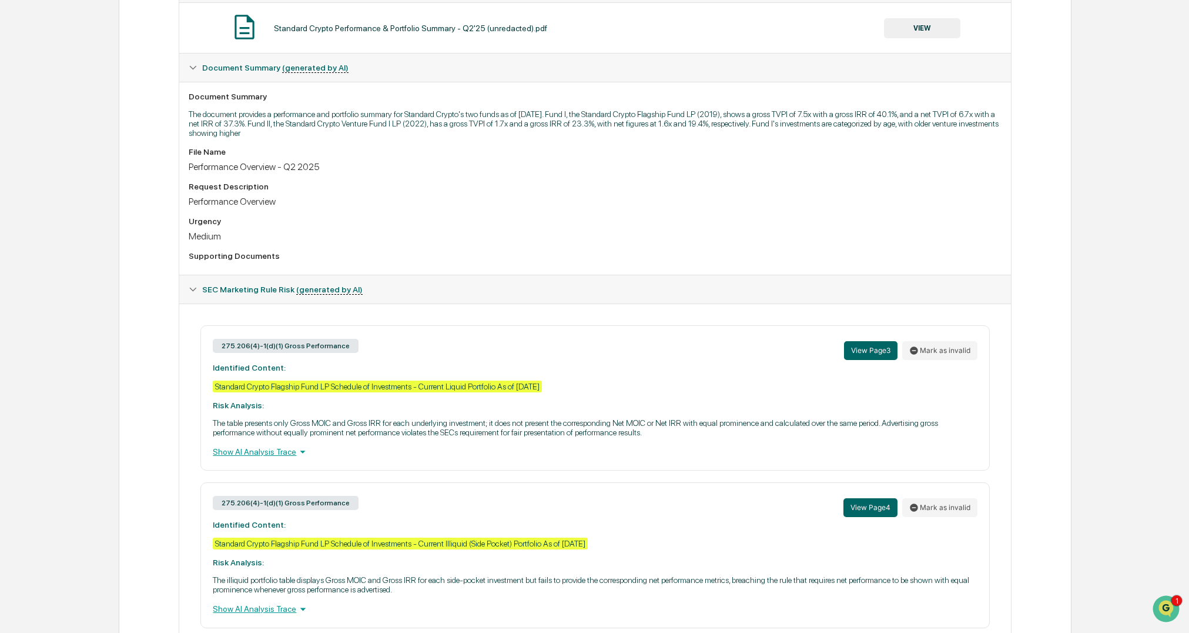
scroll to position [286, 0]
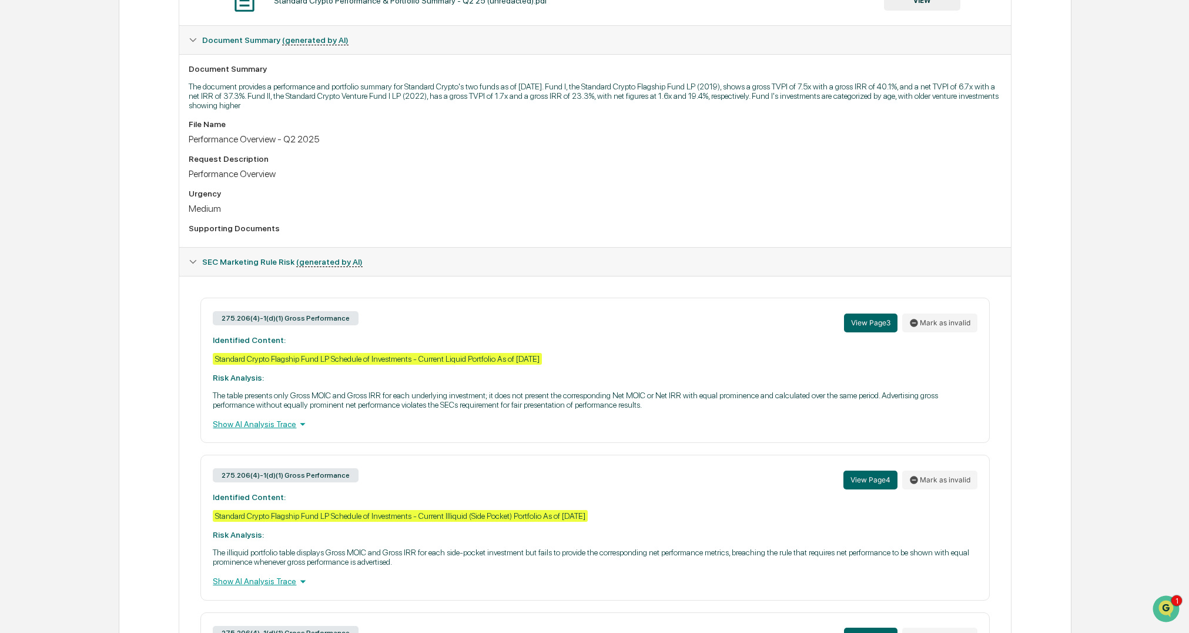
click at [901, 316] on div "View Page 3 Mark as invalid" at bounding box center [910, 322] width 133 height 25
click at [879, 323] on button "View Page 3" at bounding box center [870, 322] width 53 height 19
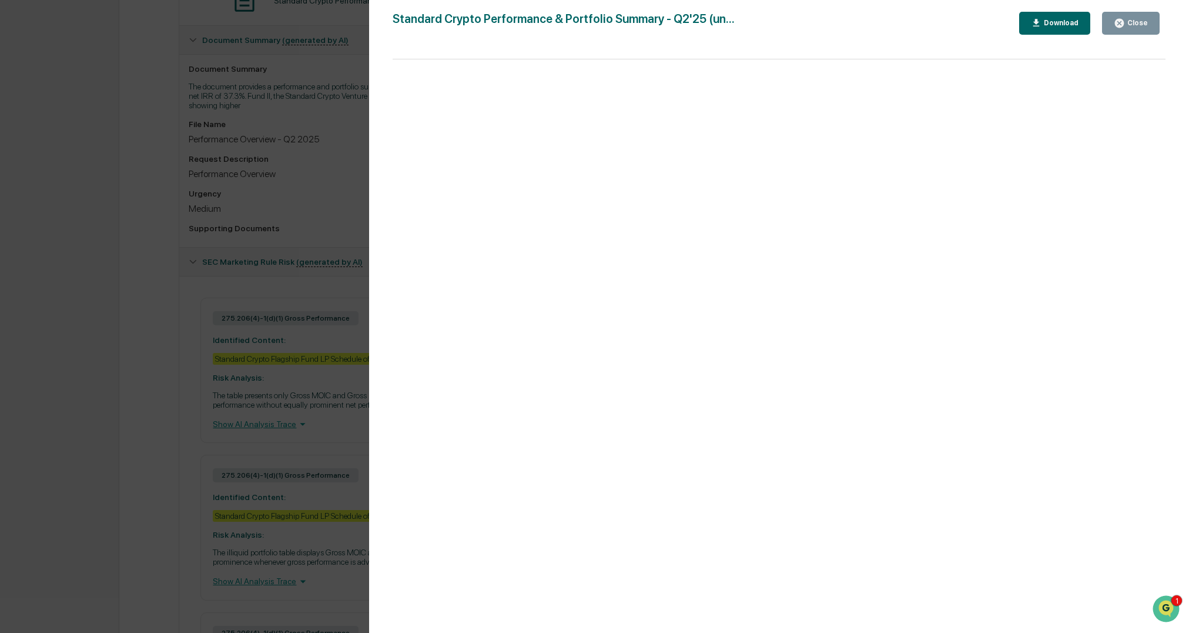
click at [290, 387] on div "Version History [DATE] 07:59 PM [PERSON_NAME] Standard Crypto Performance & Por…" at bounding box center [594, 316] width 1189 height 633
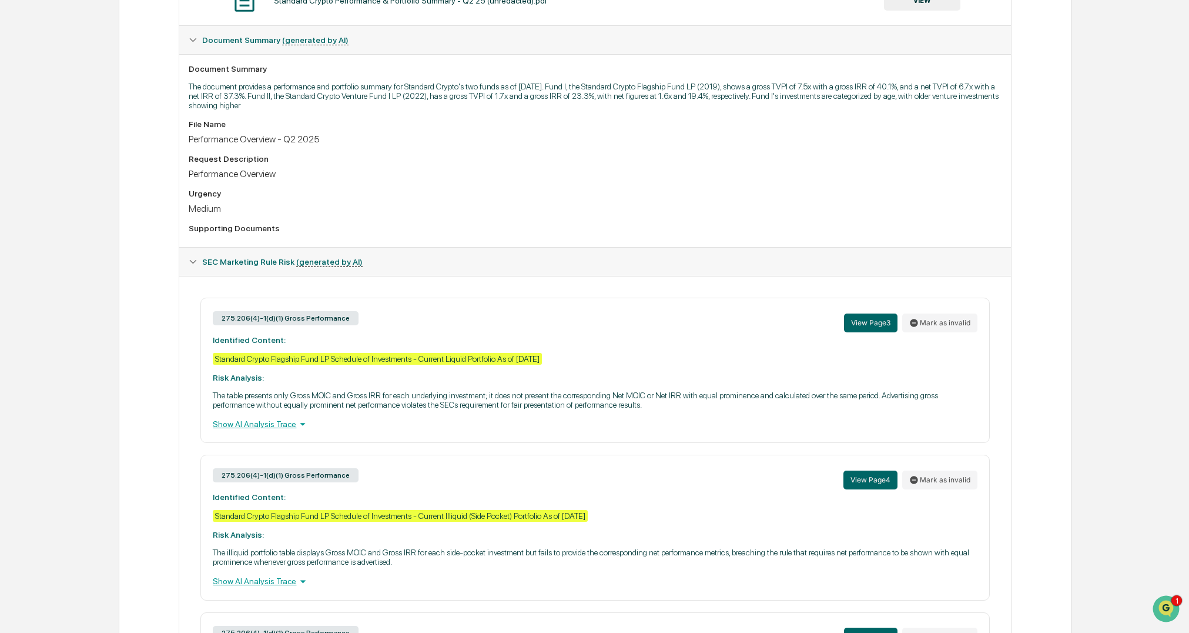
click at [67, 80] on div "Home Content Review & Approval Standard Crypto Performance & Portfolio Summary …" at bounding box center [594, 289] width 1189 height 1039
click at [936, 325] on button "Mark as invalid" at bounding box center [939, 322] width 75 height 19
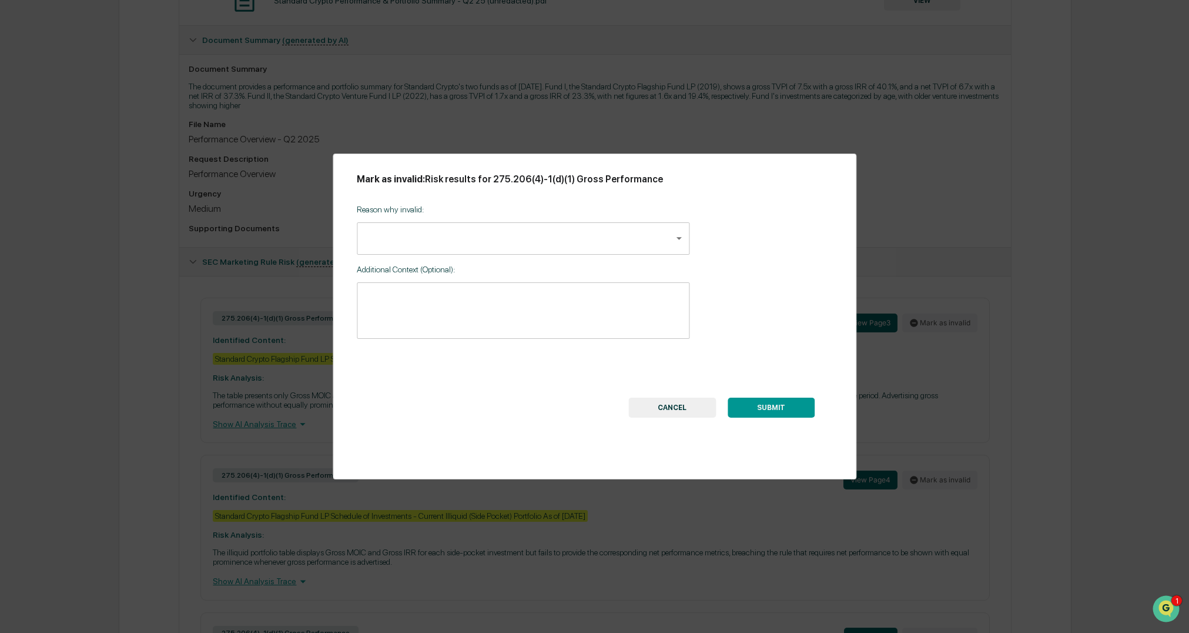
click at [426, 234] on body "Calendar Manage Tasks Reviews Approval Management Company People, Data, Setting…" at bounding box center [594, 261] width 1189 height 1095
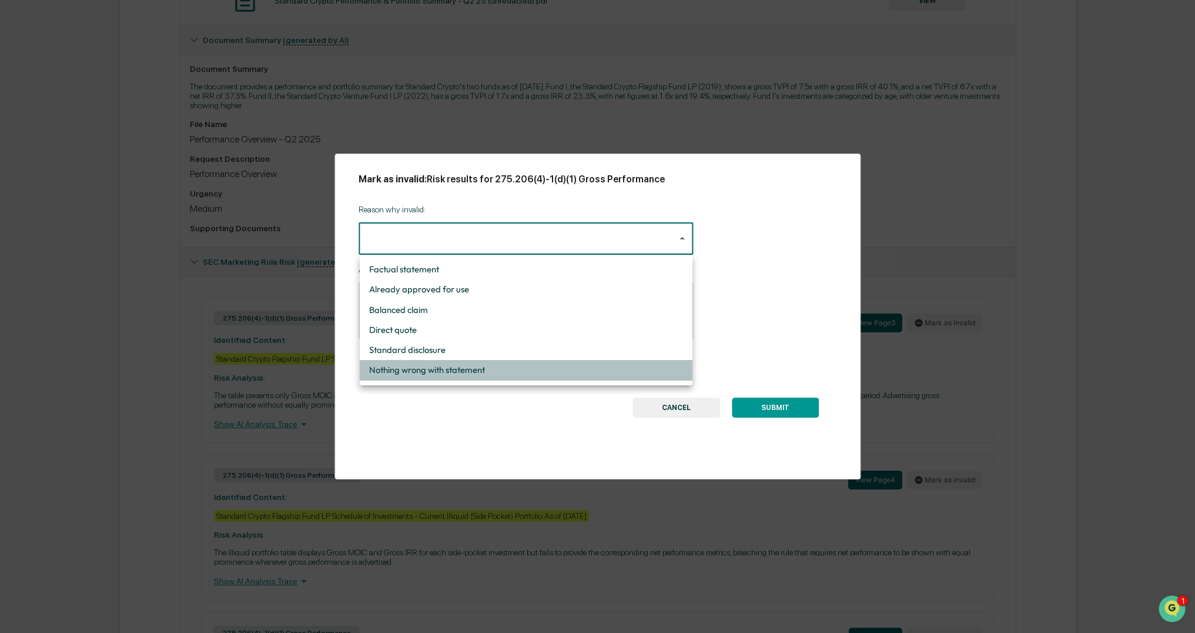
click at [415, 372] on li "Nothing wrong with statement" at bounding box center [526, 370] width 333 height 20
type input "**********"
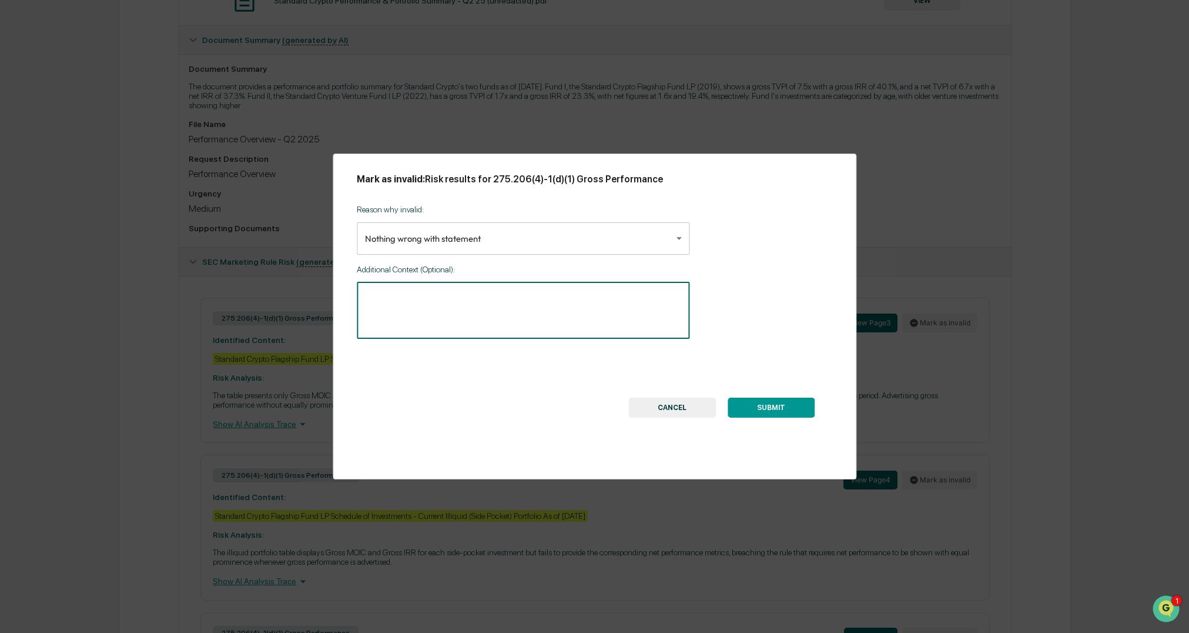
click at [393, 301] on textarea at bounding box center [523, 310] width 316 height 37
click at [375, 297] on textarea at bounding box center [523, 310] width 316 height 37
paste textarea "**********"
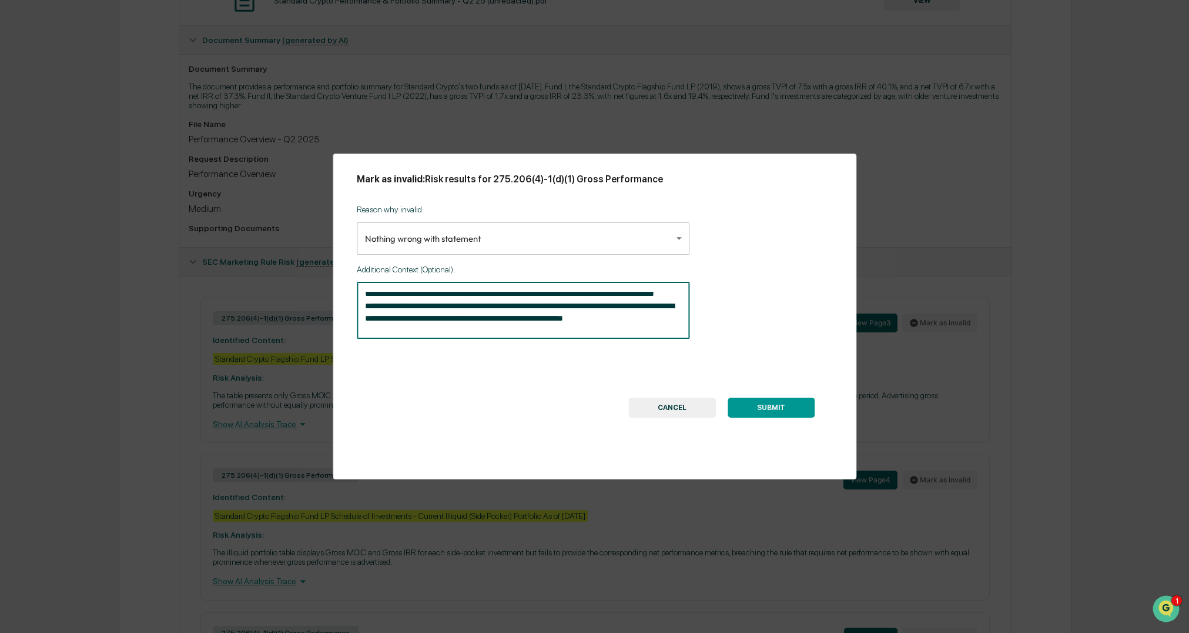
scroll to position [118, 0]
type textarea "**********"
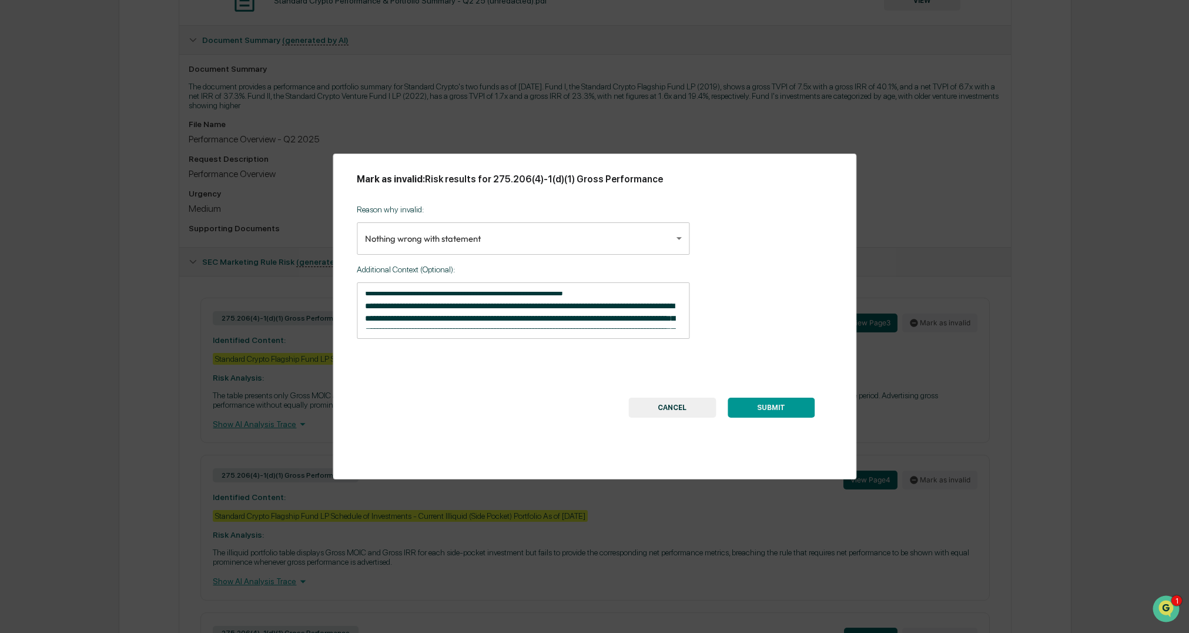
click at [784, 410] on button "SUBMIT" at bounding box center [771, 407] width 87 height 20
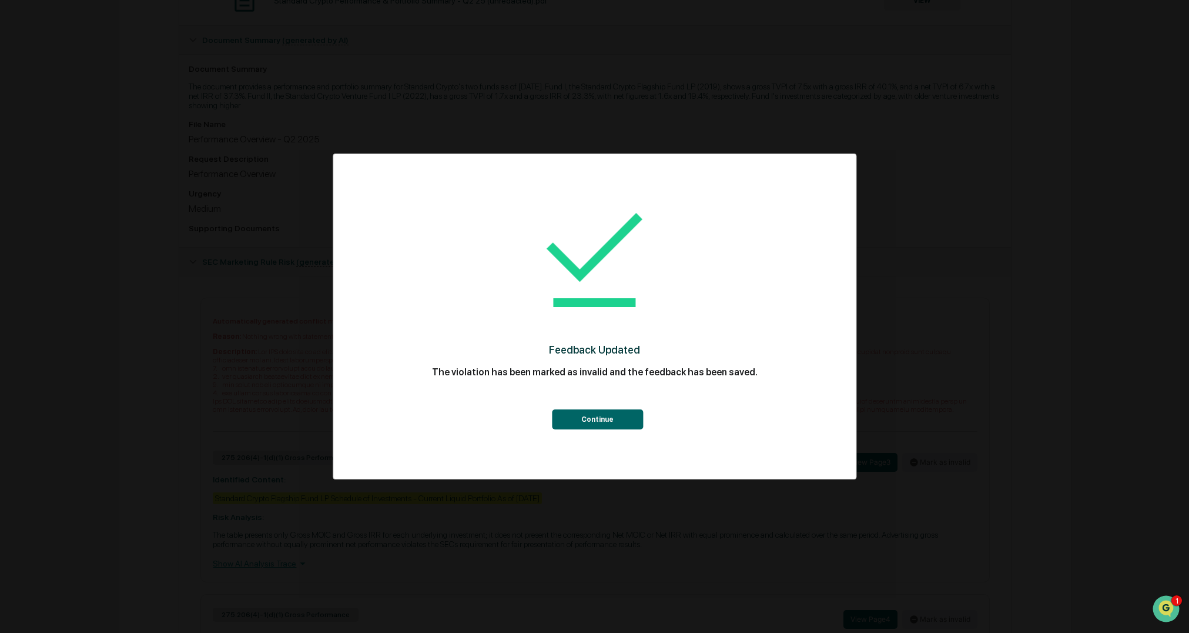
click at [590, 417] on button "Continue" at bounding box center [597, 419] width 91 height 20
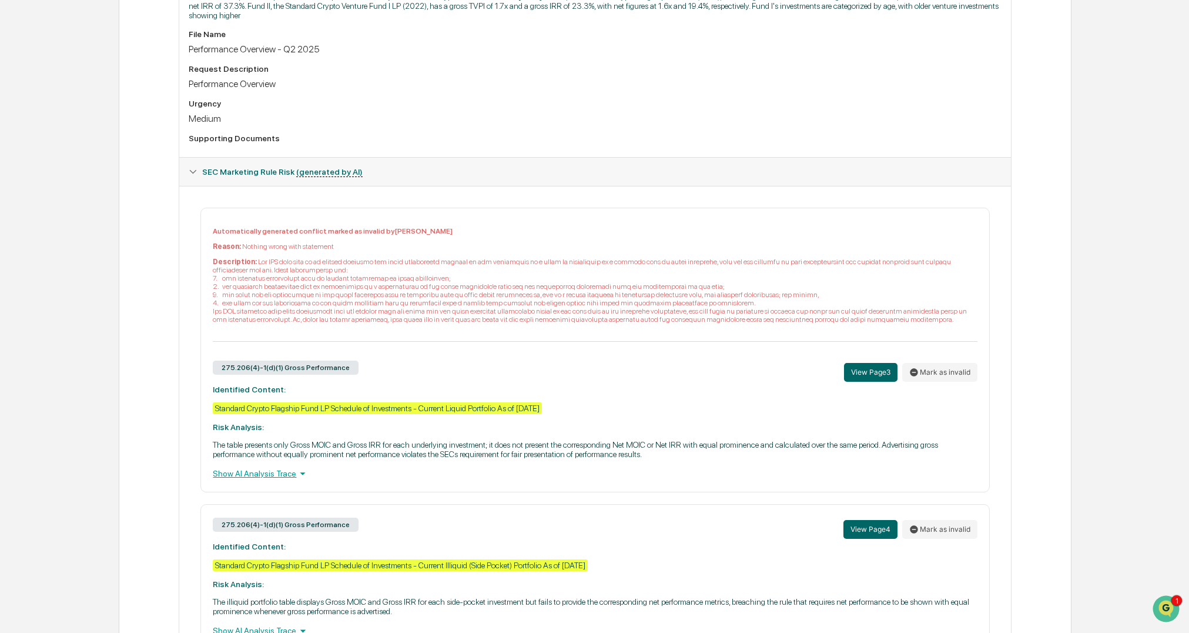
scroll to position [404, 0]
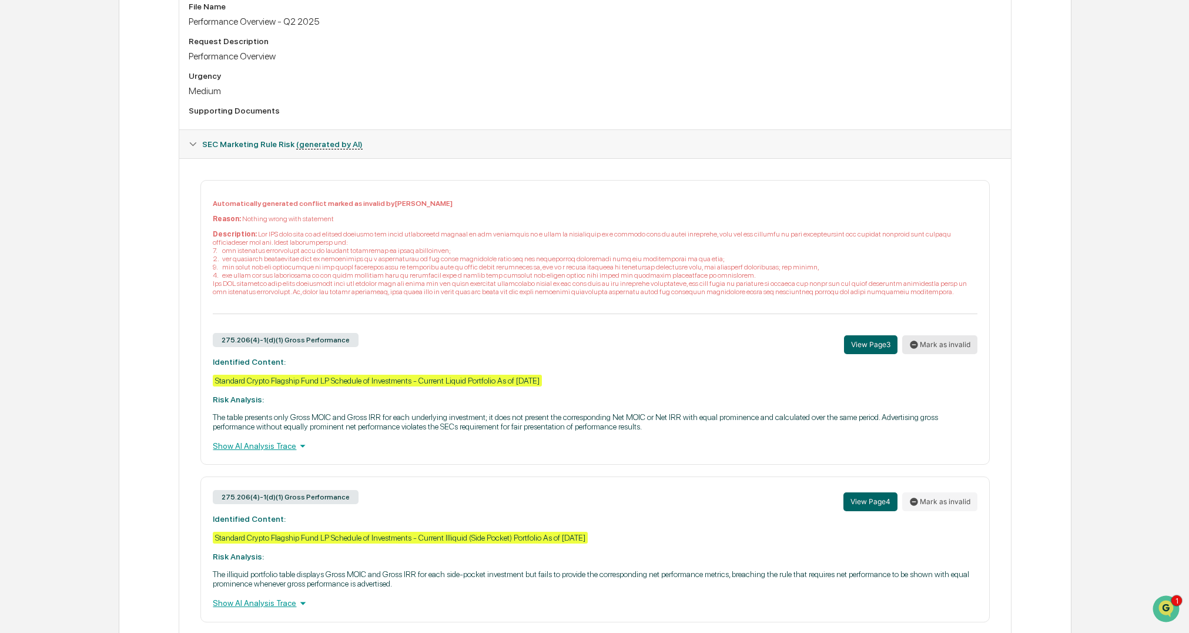
click at [948, 344] on button "Mark as invalid" at bounding box center [939, 344] width 75 height 19
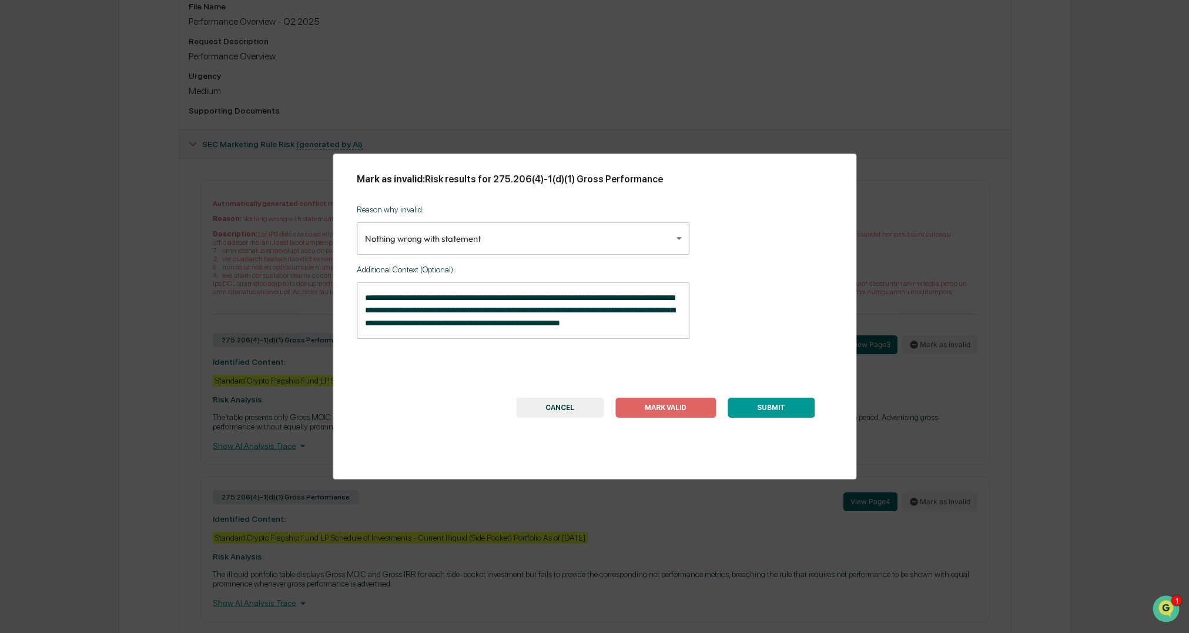
click at [163, 326] on div "**********" at bounding box center [594, 316] width 1189 height 633
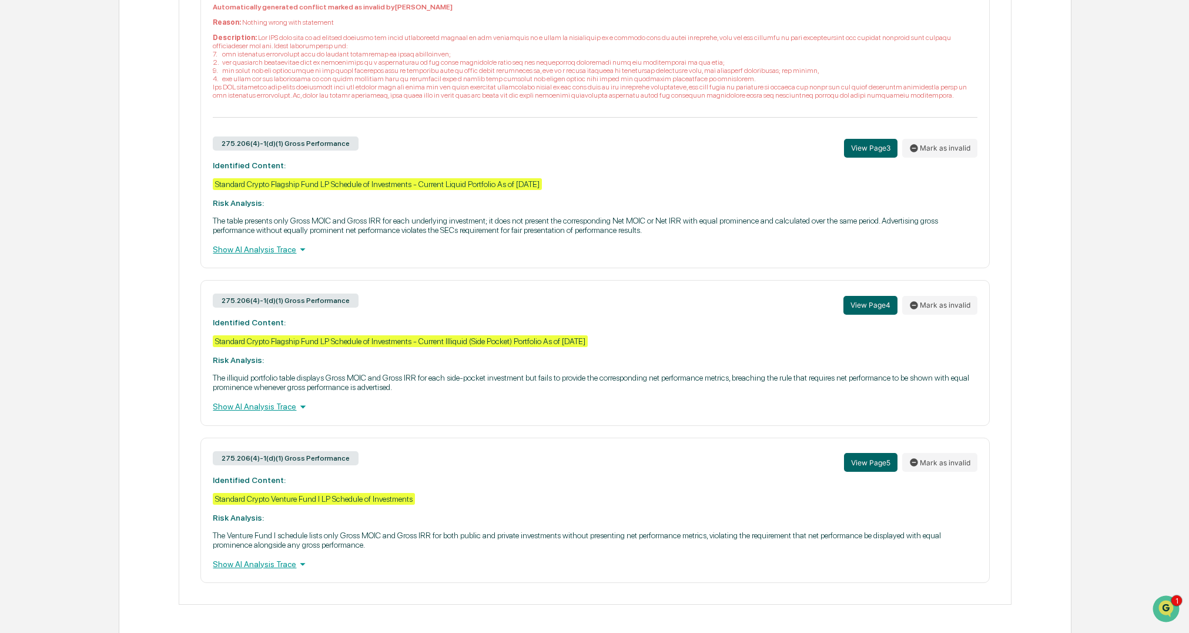
scroll to position [602, 0]
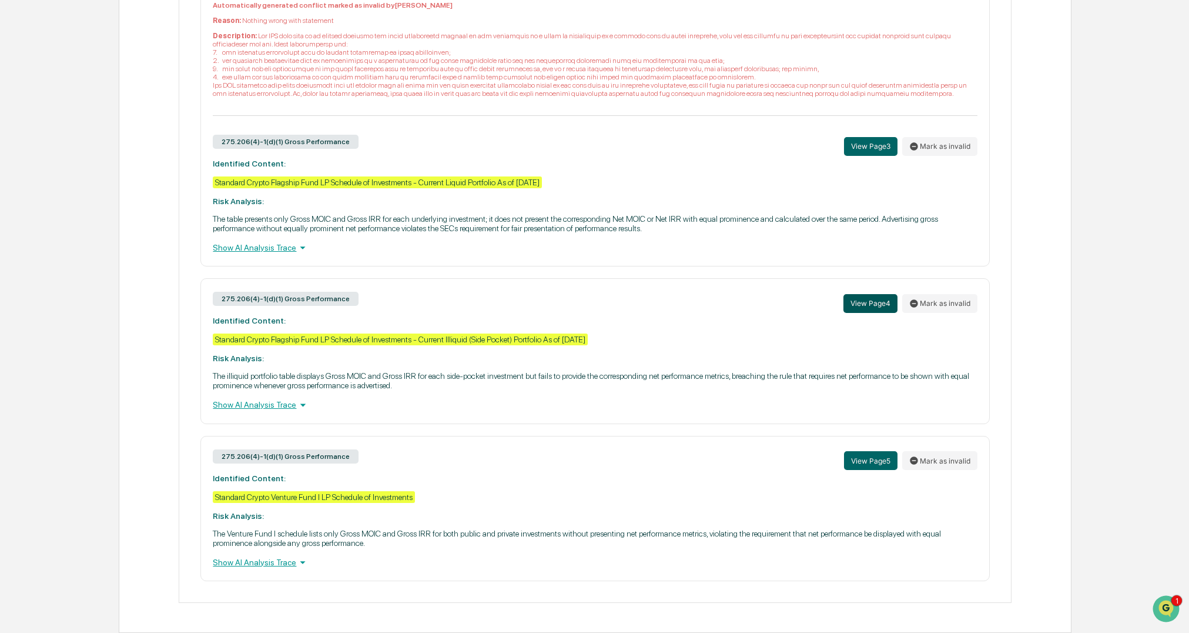
click at [850, 304] on button "View Page 4" at bounding box center [871, 303] width 54 height 19
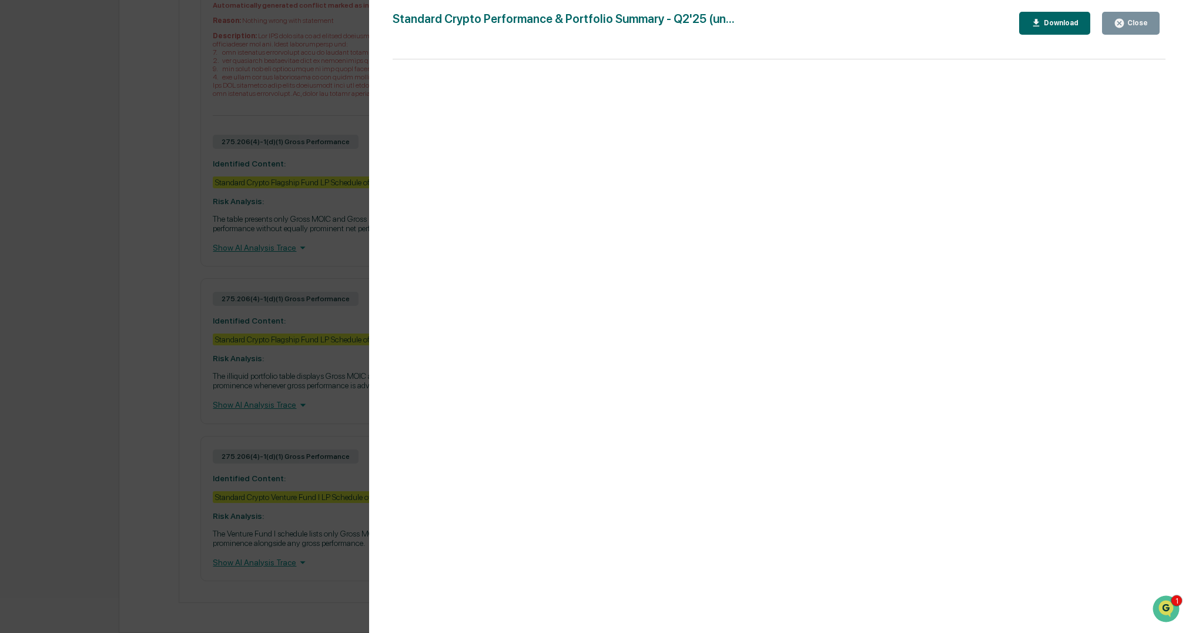
click at [299, 382] on div "Version History [DATE] 07:59 PM [PERSON_NAME] Standard Crypto Performance & Por…" at bounding box center [594, 316] width 1189 height 633
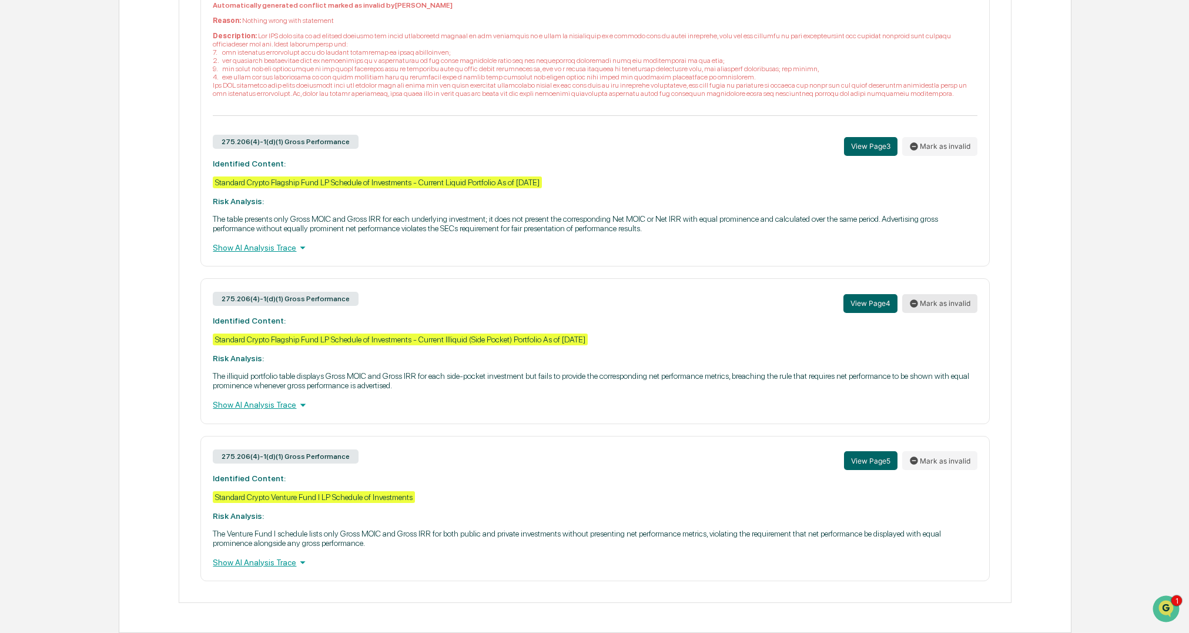
click at [934, 306] on button "Mark as invalid" at bounding box center [939, 303] width 75 height 19
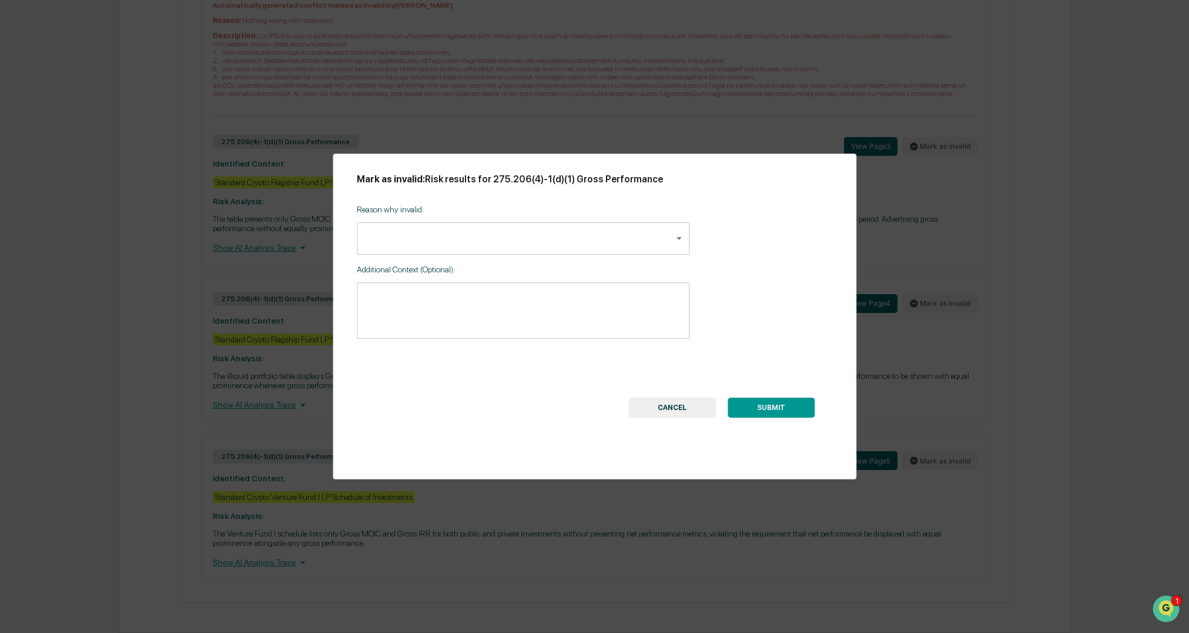
click at [445, 247] on body "Calendar Manage Tasks Reviews Approval Management Company People, Data, Setting…" at bounding box center [594, 15] width 1189 height 1235
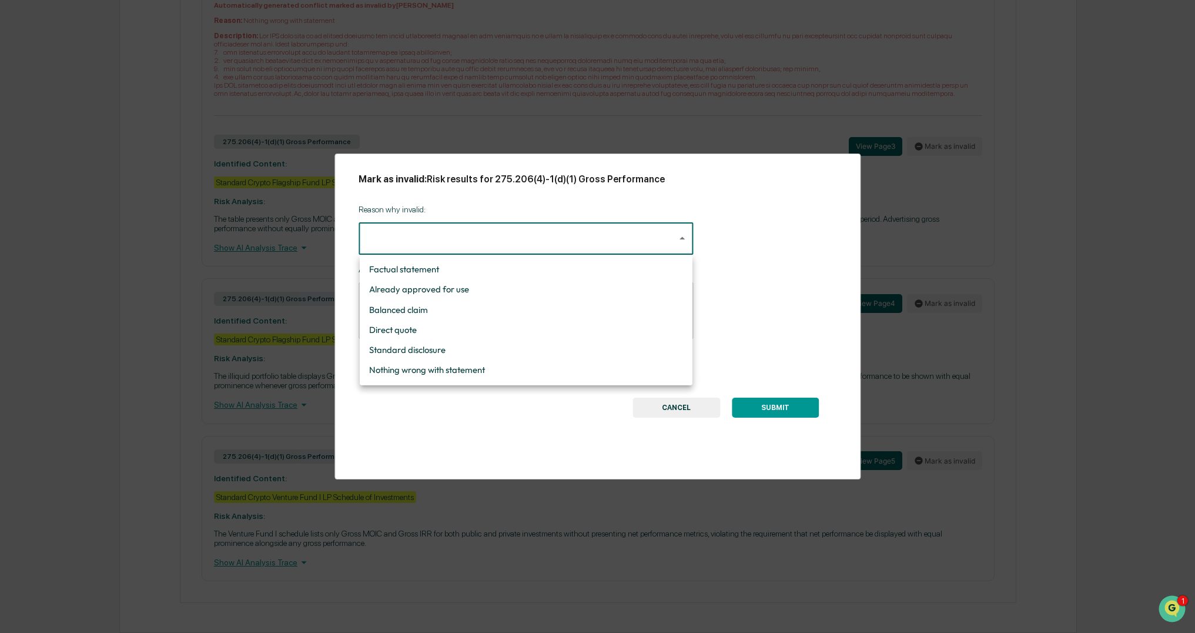
click at [422, 363] on li "Nothing wrong with statement" at bounding box center [526, 370] width 333 height 20
type input "**********"
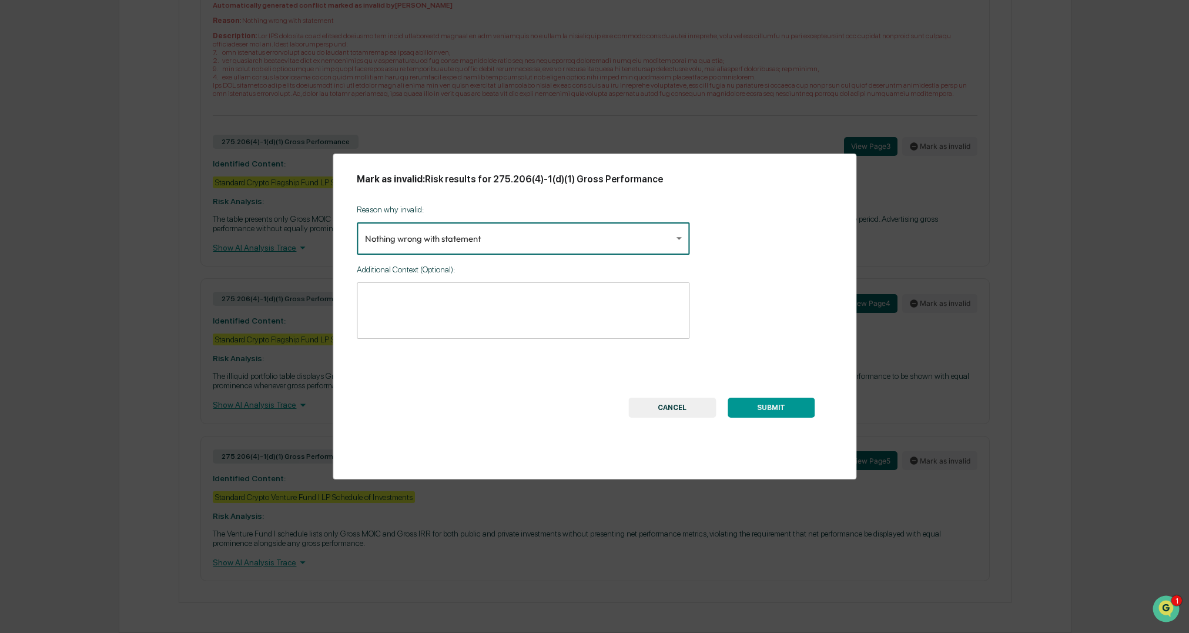
click at [394, 299] on textarea at bounding box center [523, 310] width 316 height 37
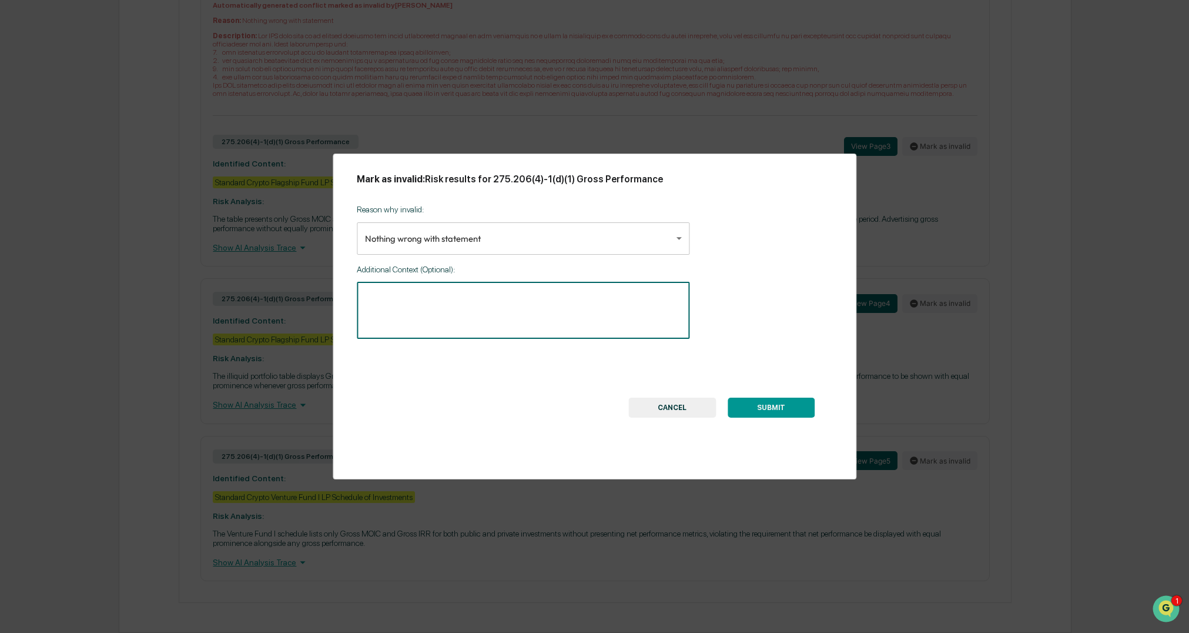
paste textarea "**********"
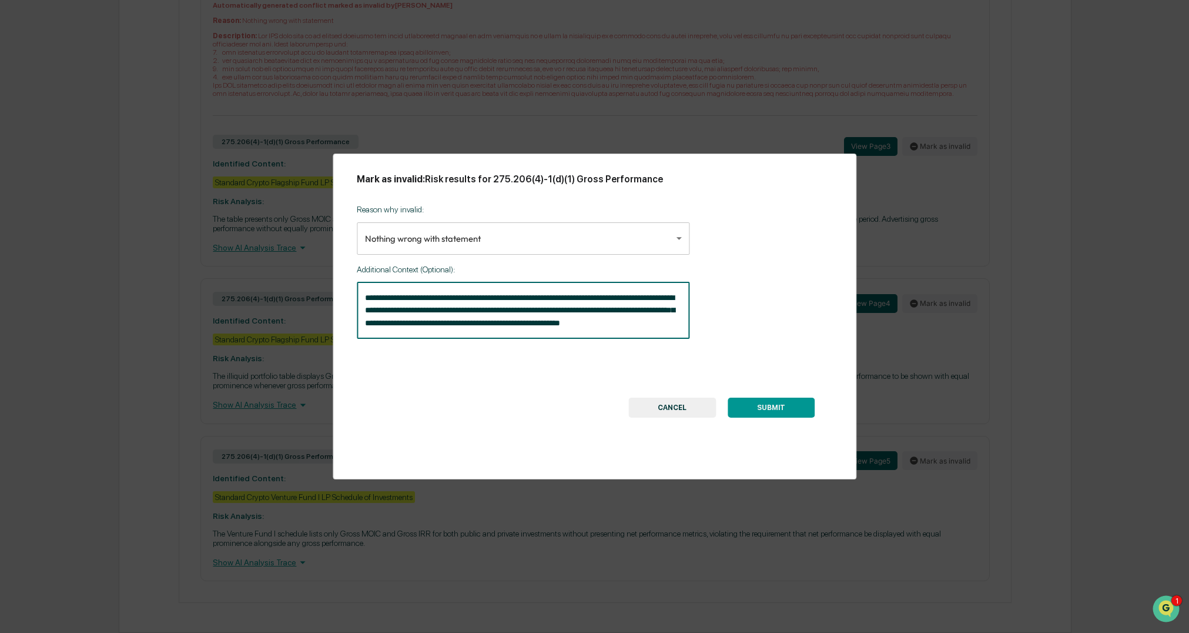
scroll to position [200, 0]
type textarea "**********"
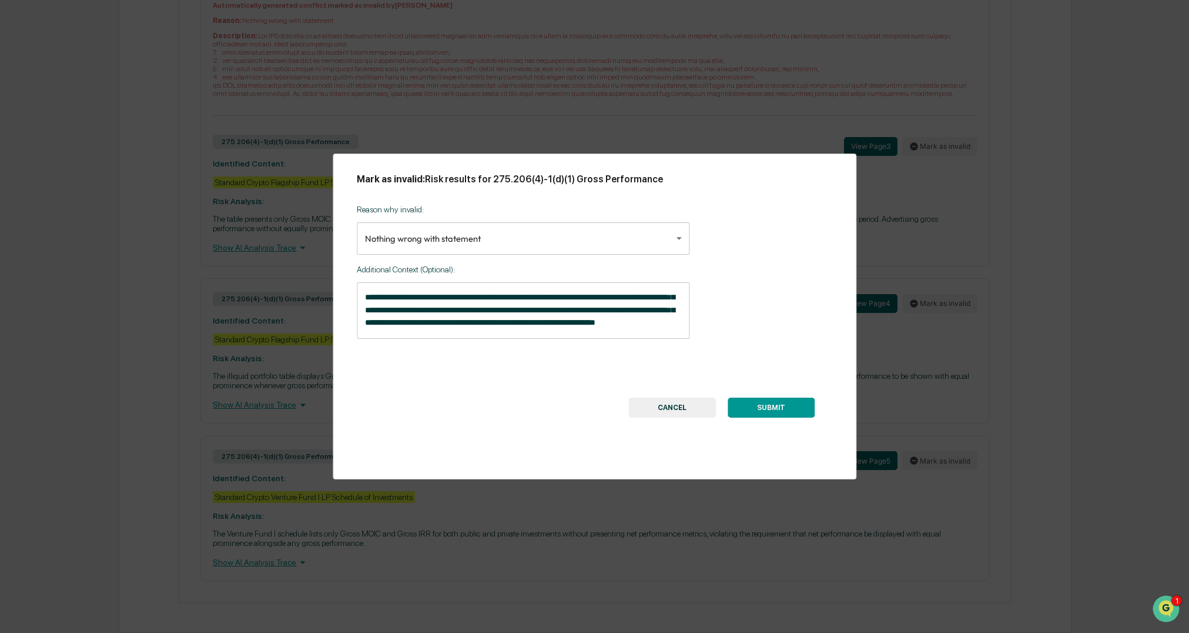
click at [764, 412] on button "SUBMIT" at bounding box center [771, 407] width 87 height 20
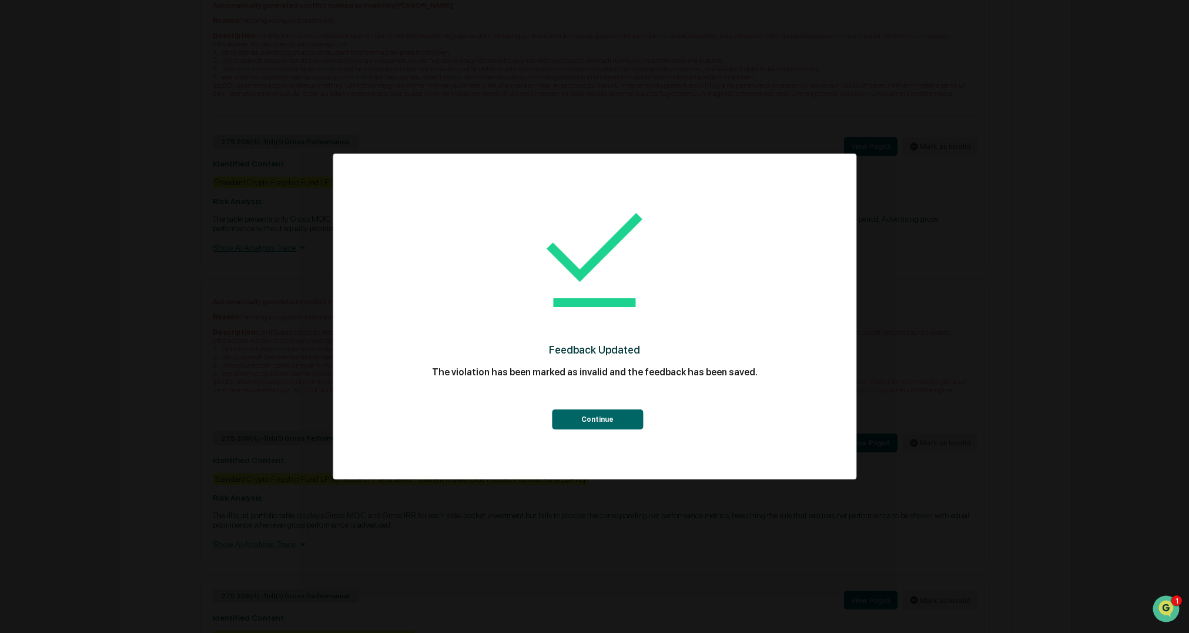
click at [622, 423] on button "Continue" at bounding box center [597, 419] width 91 height 20
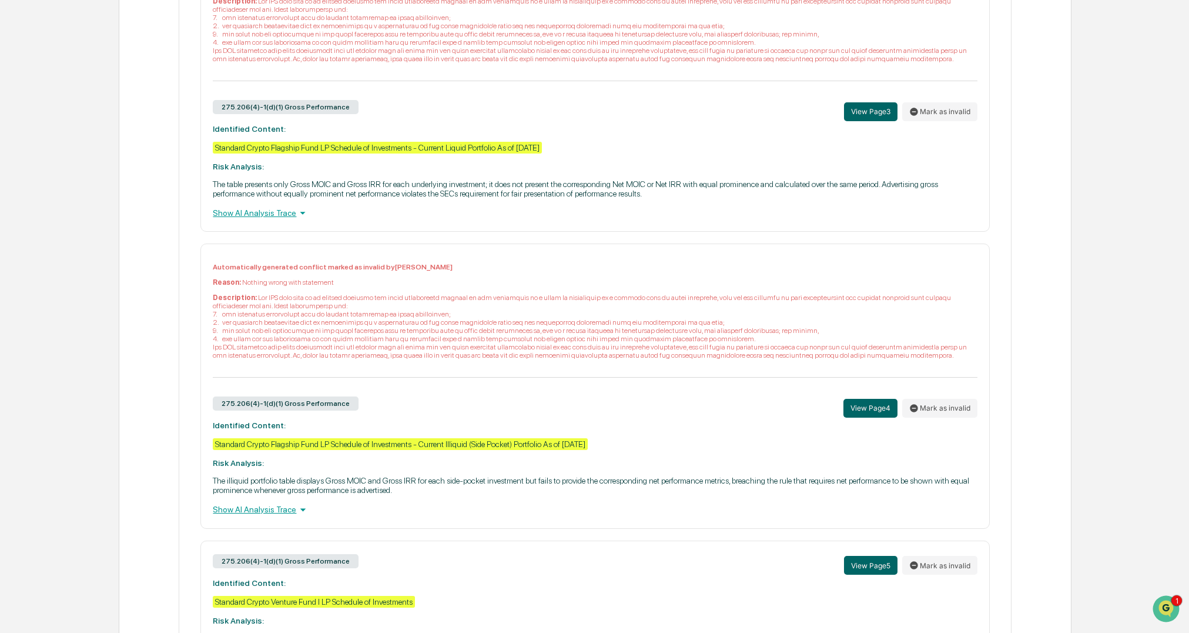
scroll to position [741, 0]
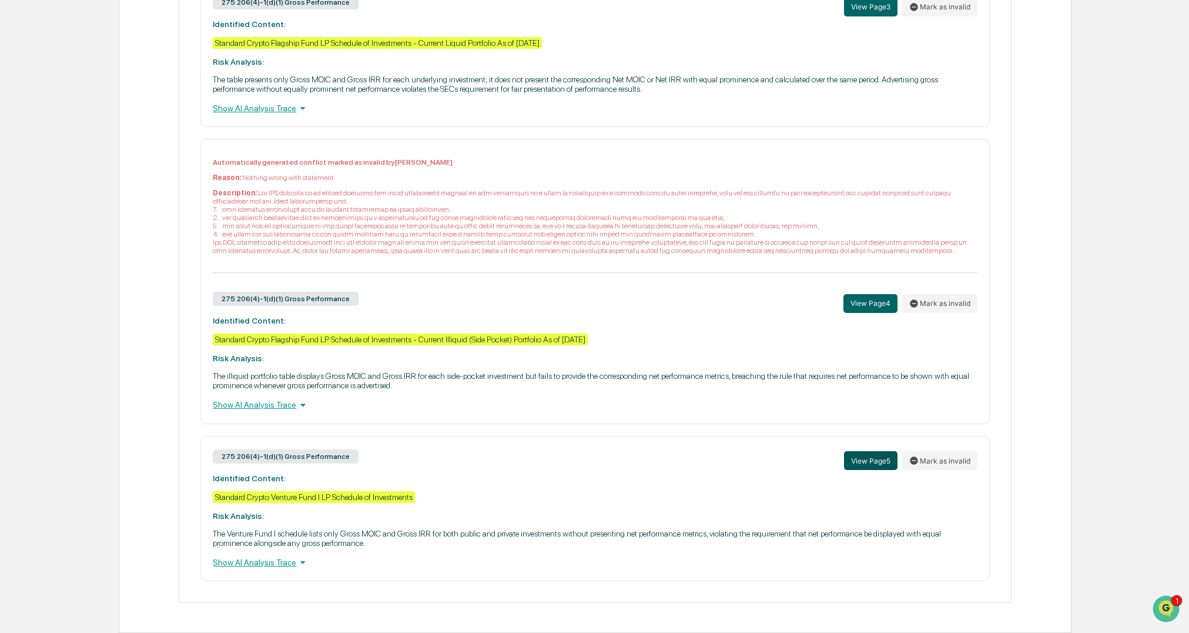
click at [878, 457] on button "View Page 5" at bounding box center [870, 460] width 53 height 19
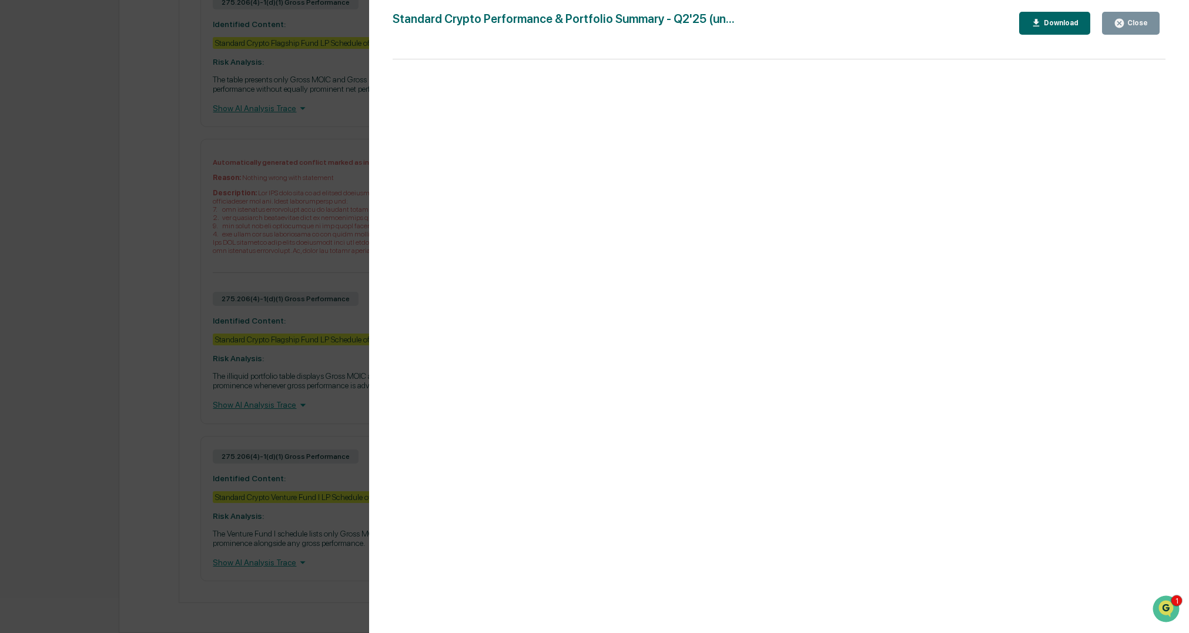
click at [256, 493] on div "Version History [DATE] 07:59 PM [PERSON_NAME] Standard Crypto Performance & Por…" at bounding box center [594, 316] width 1189 height 633
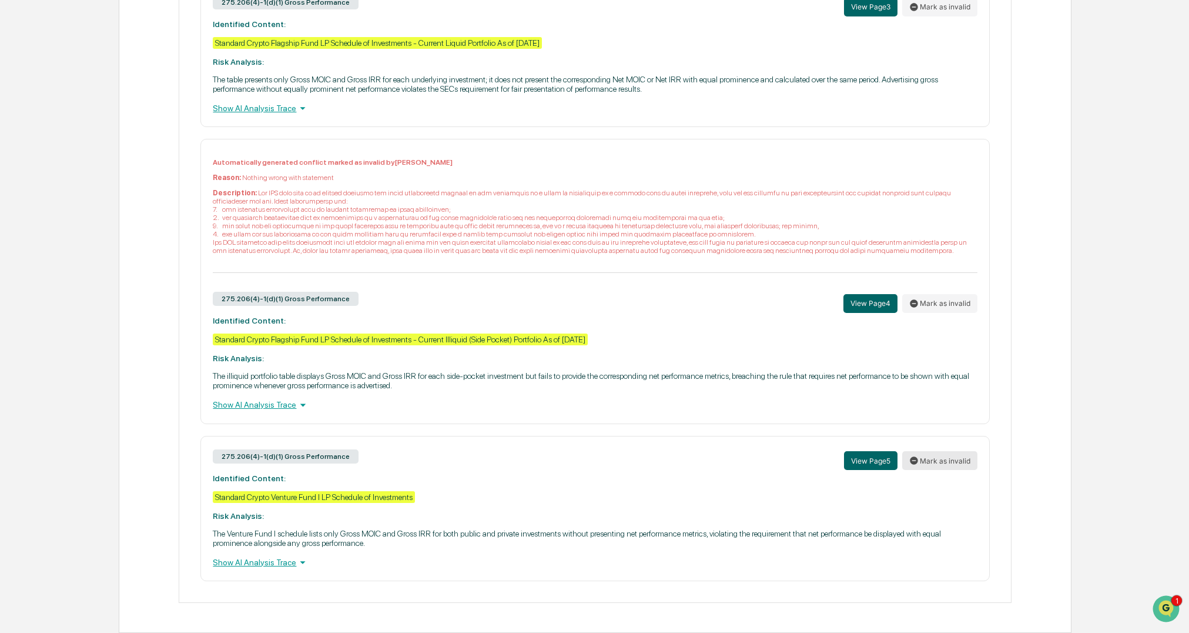
click at [949, 463] on button "Mark as invalid" at bounding box center [939, 460] width 75 height 19
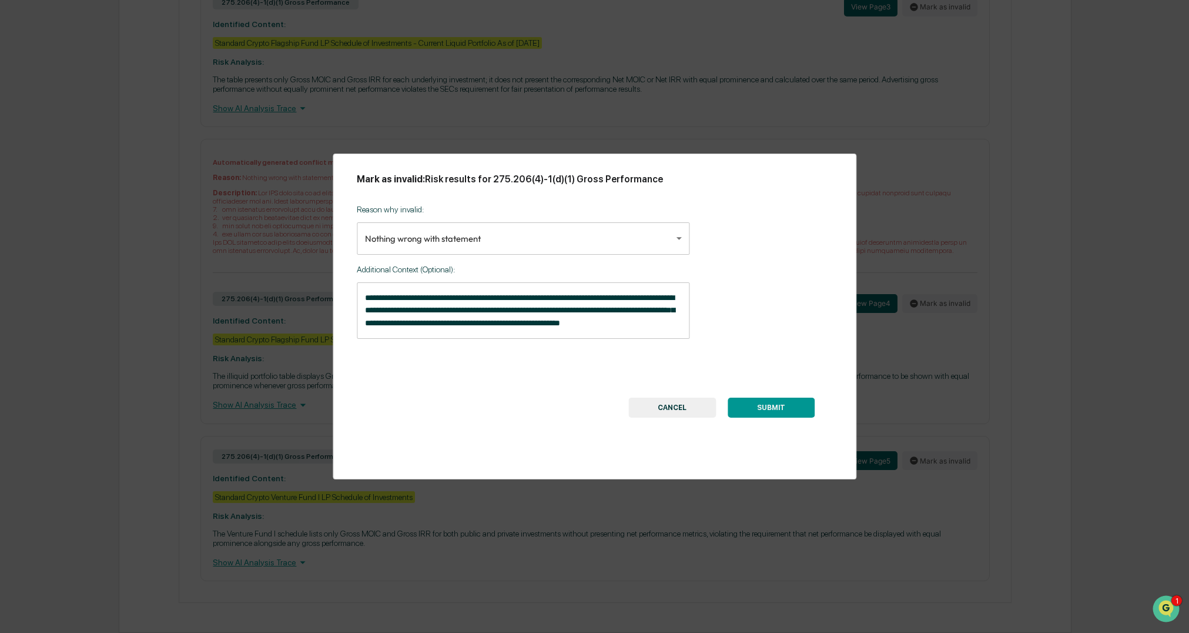
click at [757, 409] on button "SUBMIT" at bounding box center [771, 407] width 87 height 20
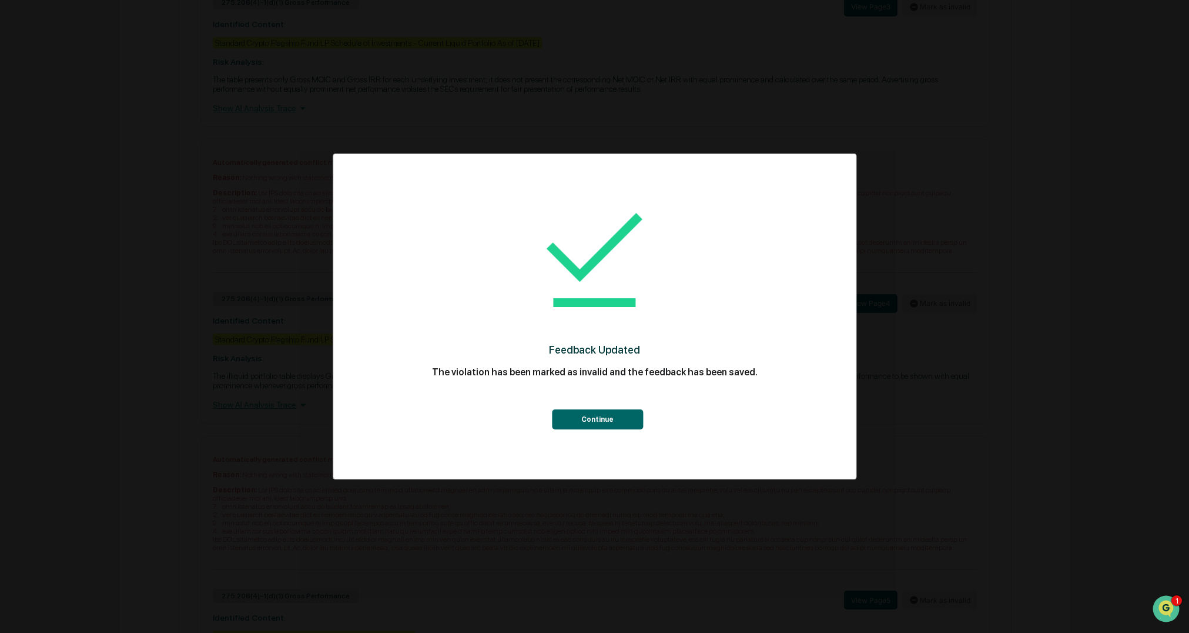
click at [620, 417] on button "Continue" at bounding box center [597, 419] width 91 height 20
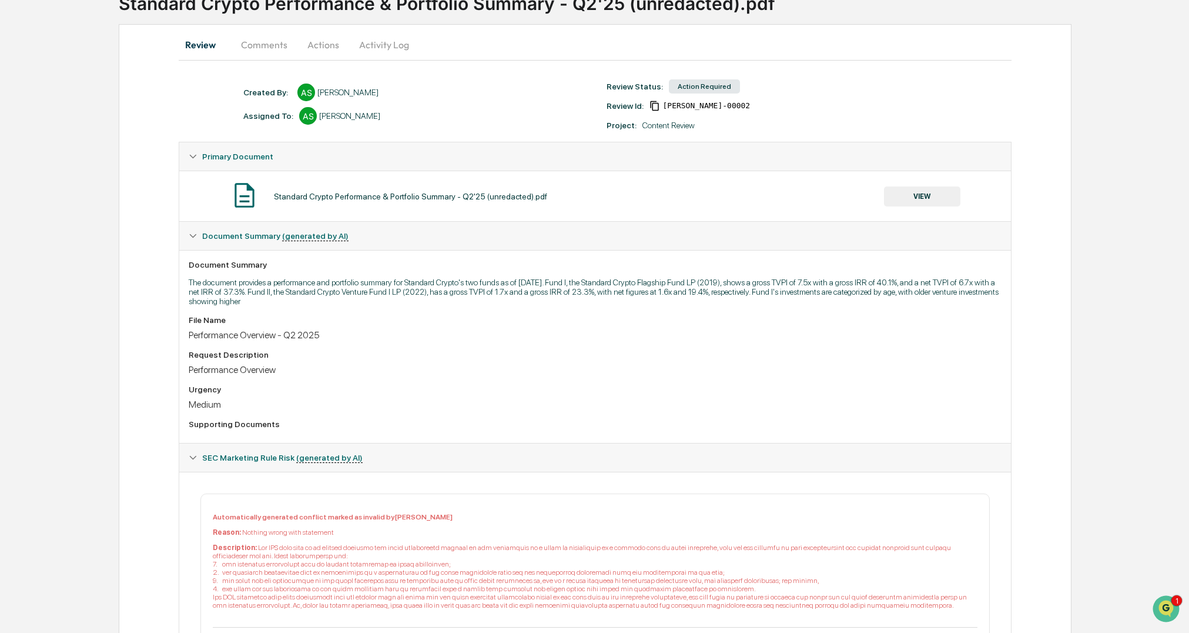
scroll to position [0, 0]
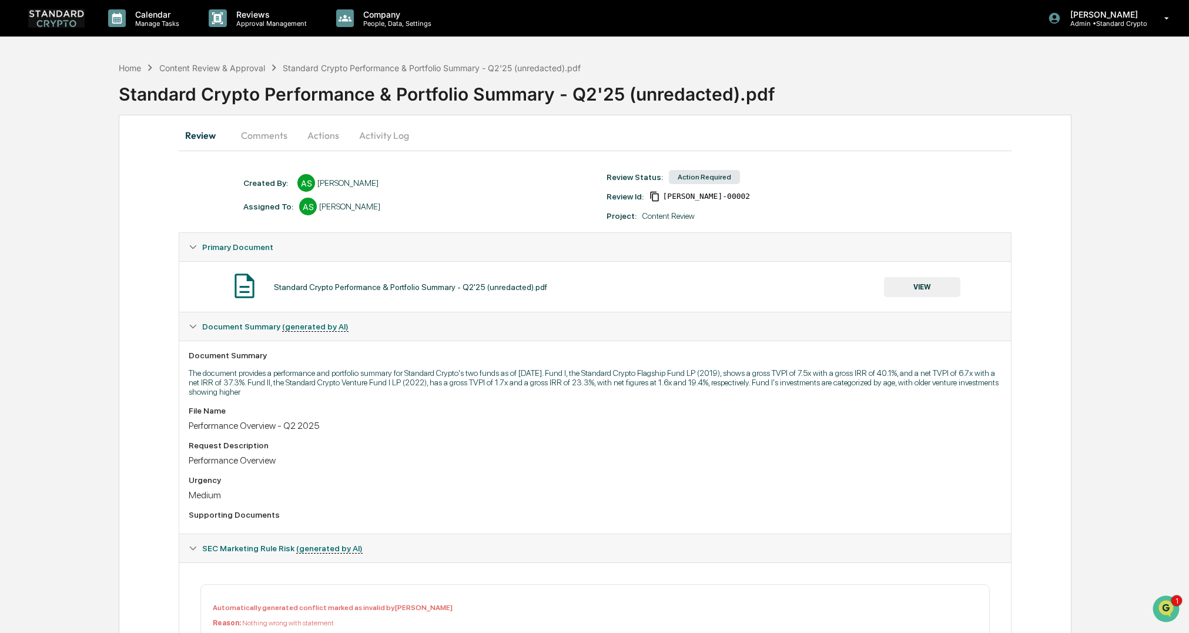
click at [322, 135] on button "Actions" at bounding box center [323, 135] width 53 height 28
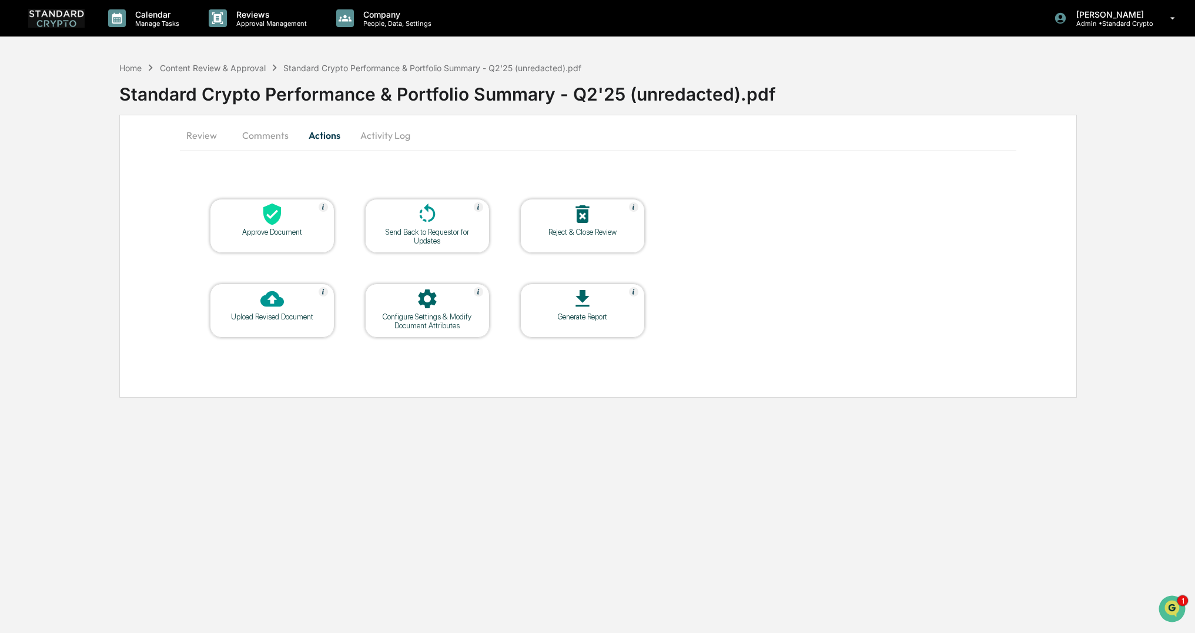
click at [283, 218] on icon at bounding box center [272, 214] width 24 height 24
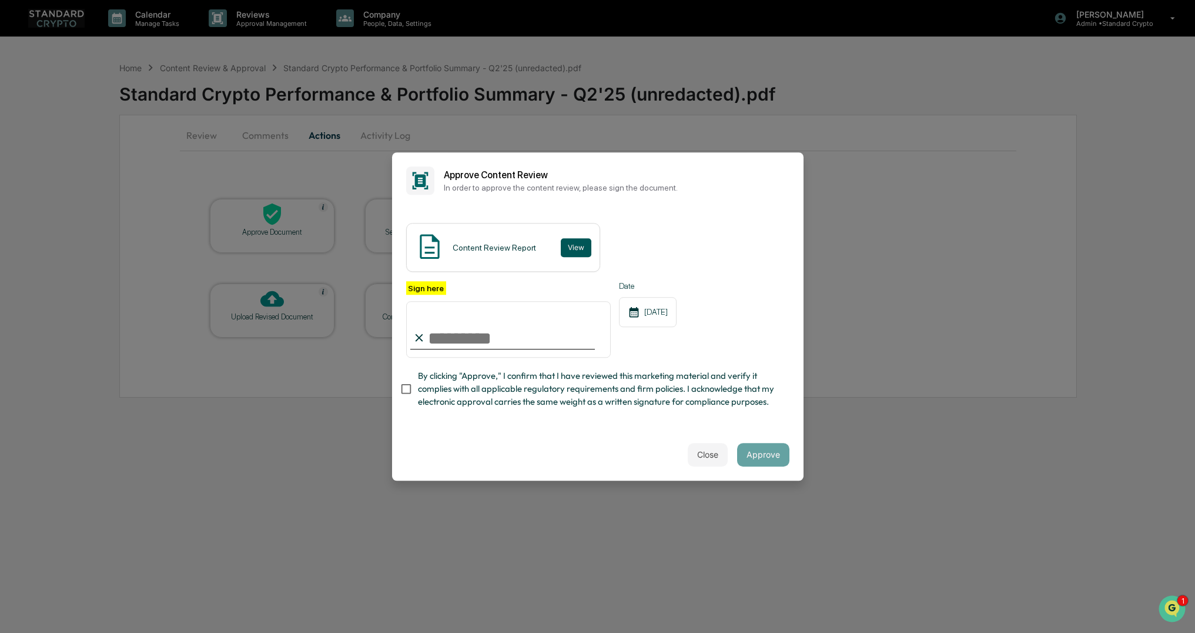
click at [569, 248] on button "View" at bounding box center [576, 247] width 31 height 19
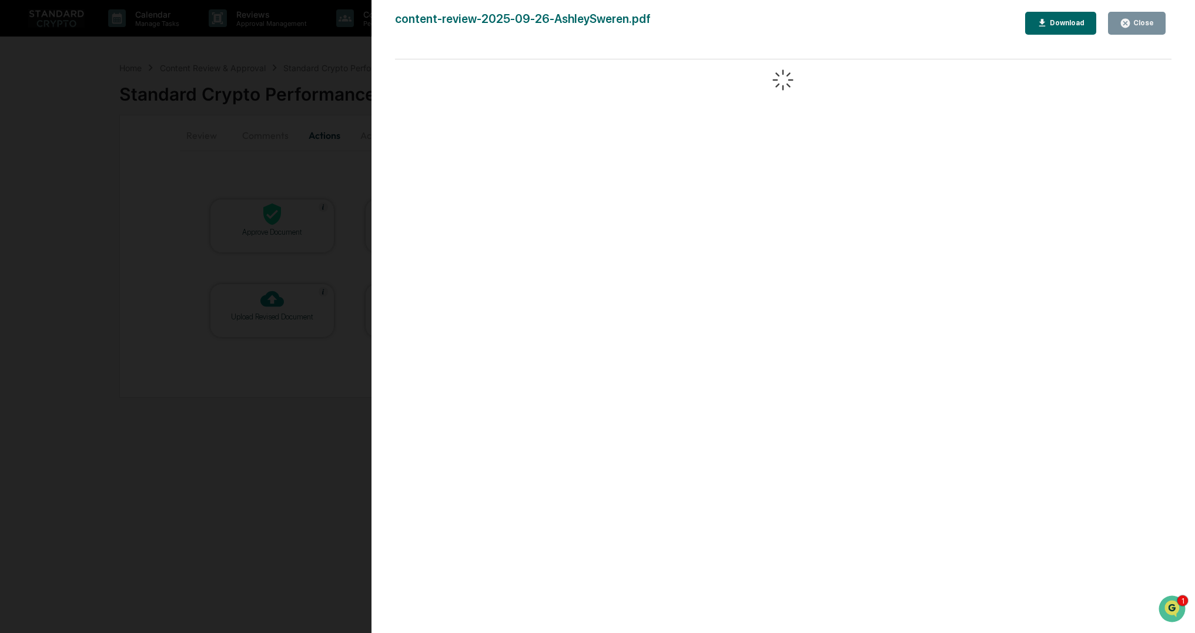
click at [1153, 26] on div "Close" at bounding box center [1142, 23] width 23 height 8
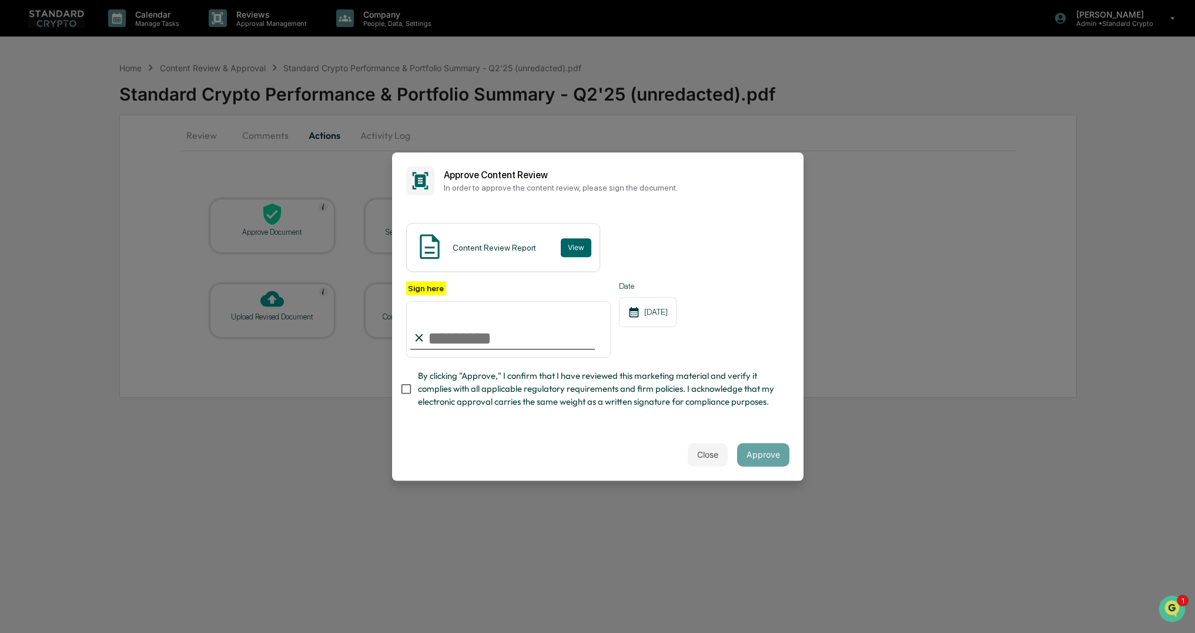
click at [428, 336] on input "Sign here" at bounding box center [508, 329] width 205 height 56
type input "**********"
click at [764, 463] on button "Approve" at bounding box center [763, 455] width 52 height 24
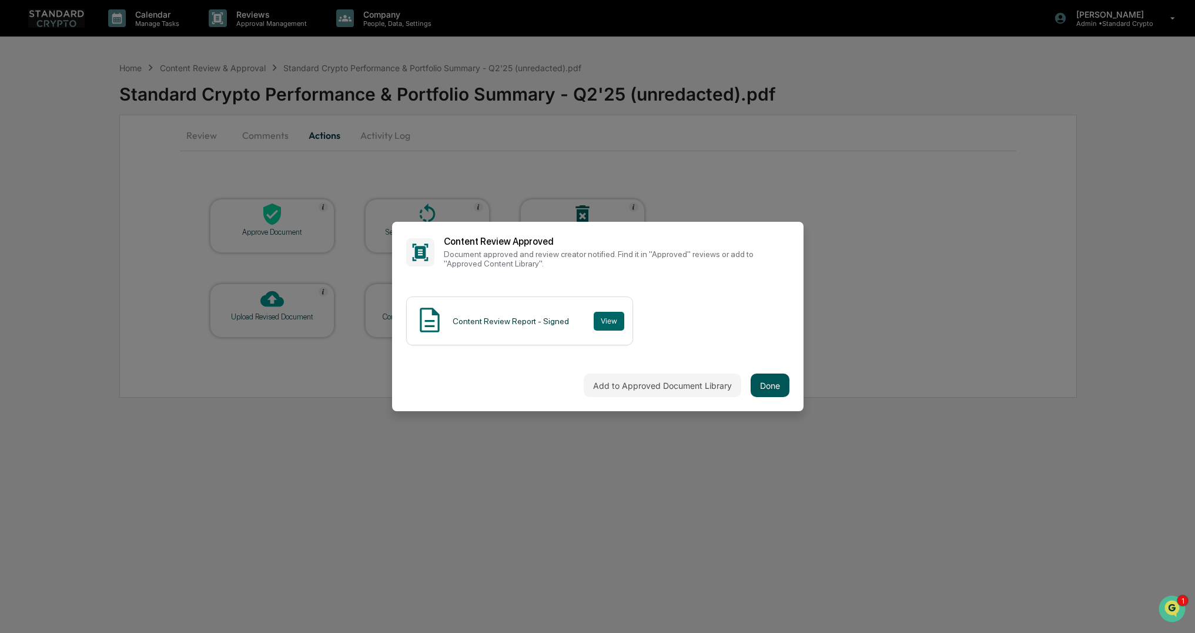
click at [751, 378] on button "Done" at bounding box center [770, 385] width 39 height 24
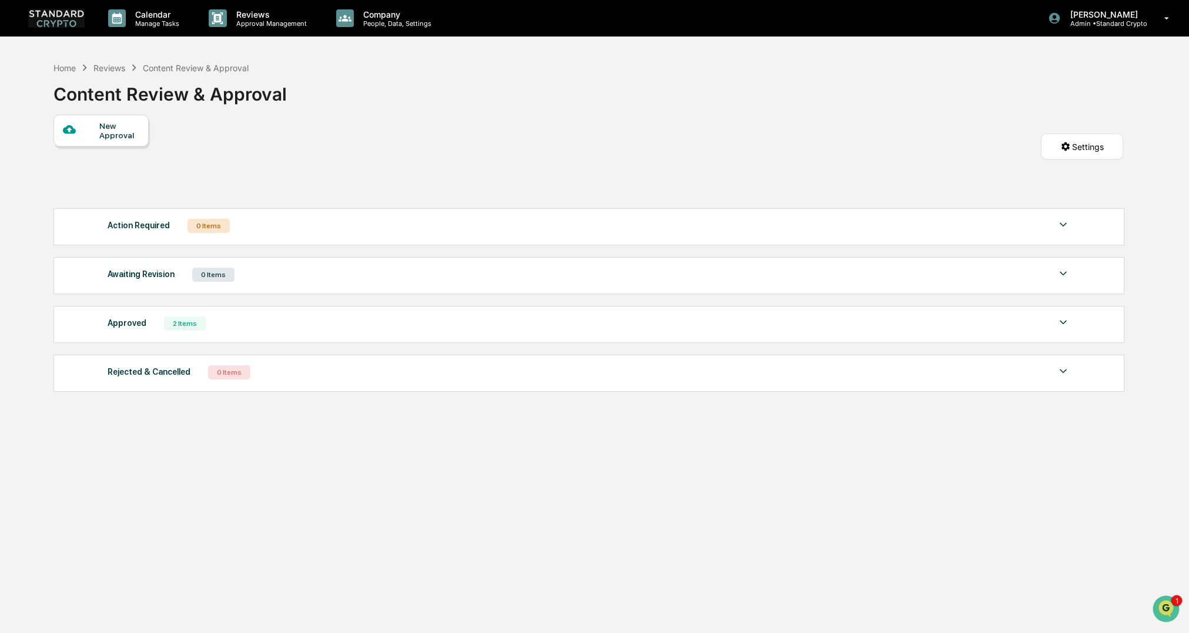
click at [102, 133] on div "New Approval" at bounding box center [118, 130] width 39 height 19
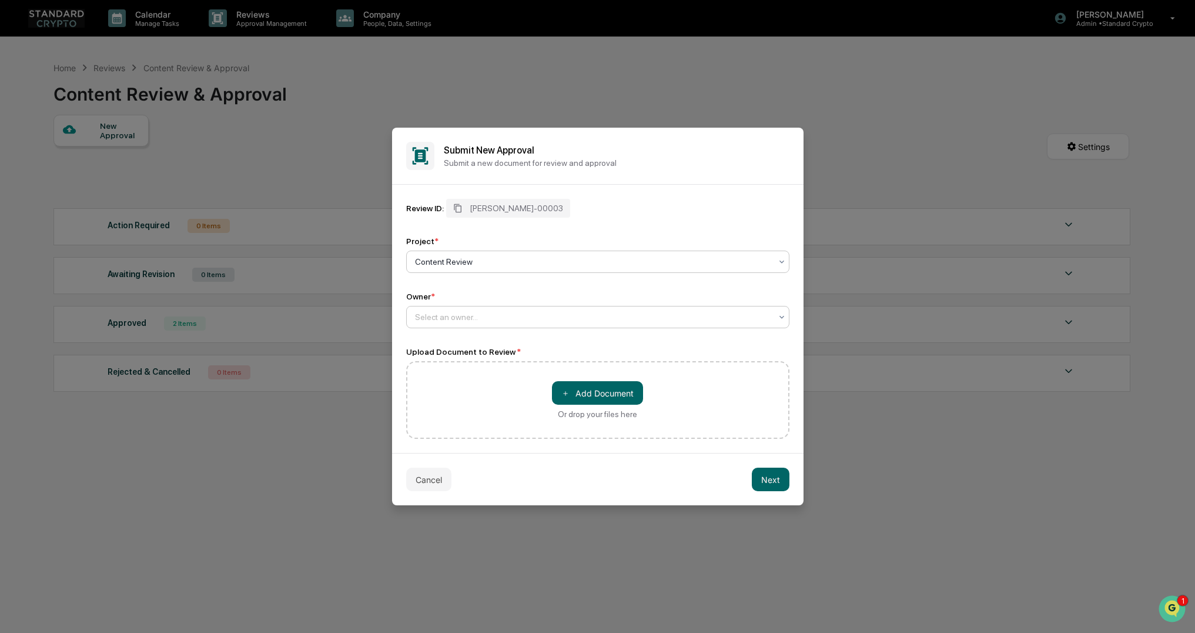
click at [456, 319] on div at bounding box center [593, 317] width 356 height 12
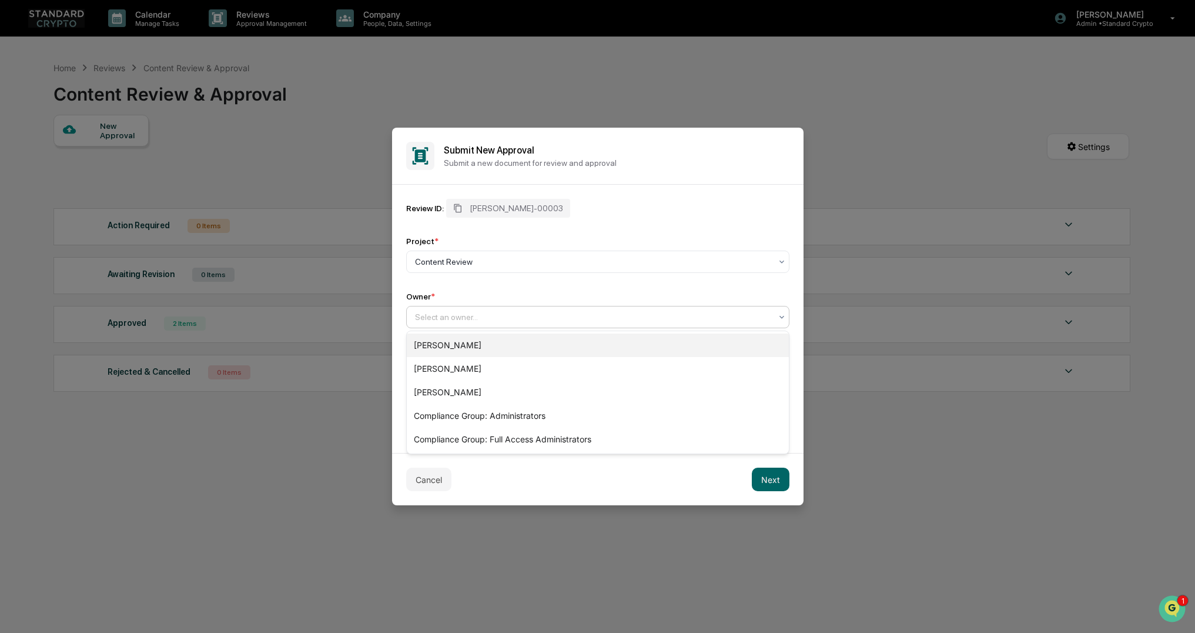
click at [455, 342] on div "[PERSON_NAME]" at bounding box center [598, 345] width 382 height 24
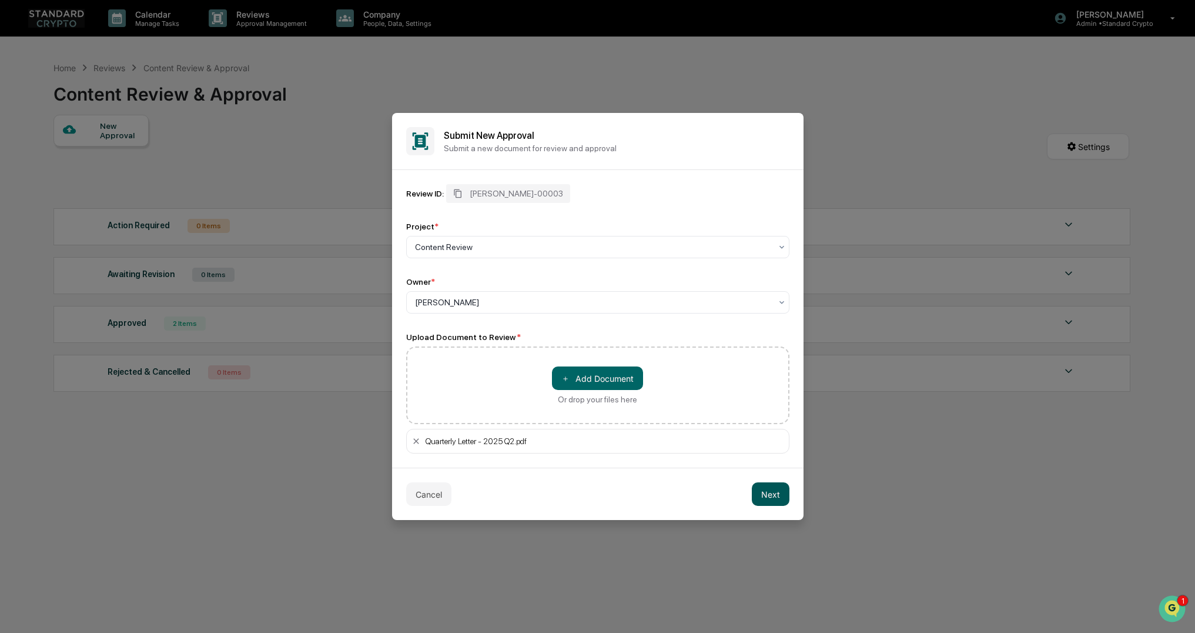
click at [760, 492] on button "Next" at bounding box center [771, 494] width 38 height 24
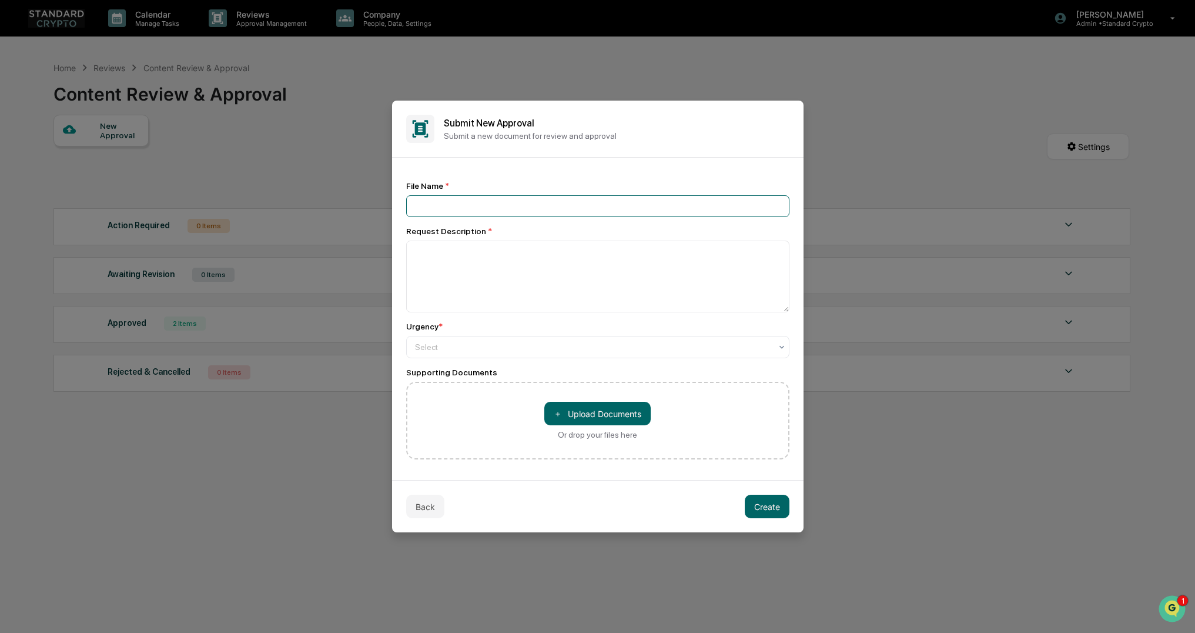
click at [437, 212] on input at bounding box center [597, 206] width 383 height 22
type input "**********"
click at [479, 276] on textarea at bounding box center [597, 276] width 383 height 72
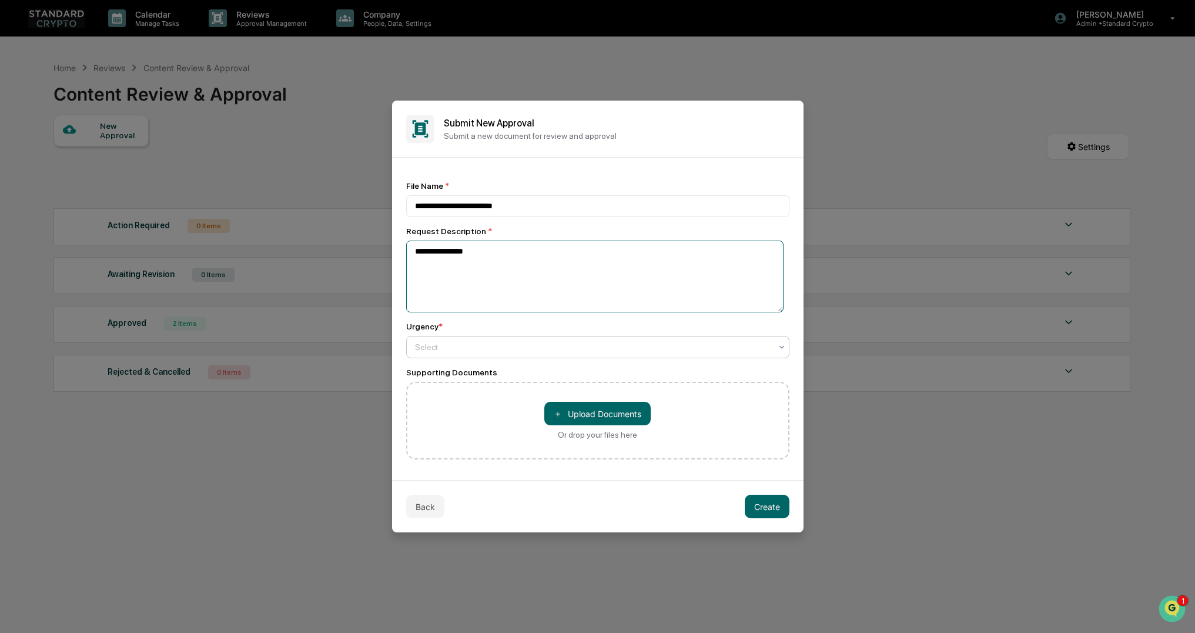
type textarea "**********"
click at [504, 352] on div at bounding box center [593, 347] width 356 height 12
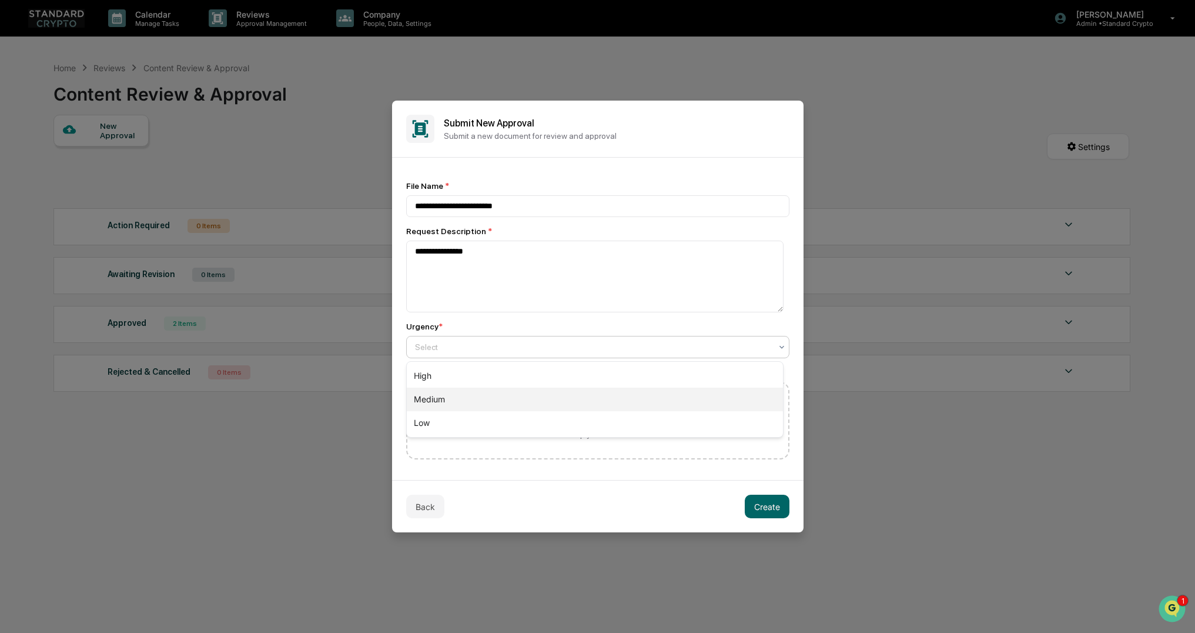
click at [489, 396] on div "Medium" at bounding box center [595, 399] width 376 height 24
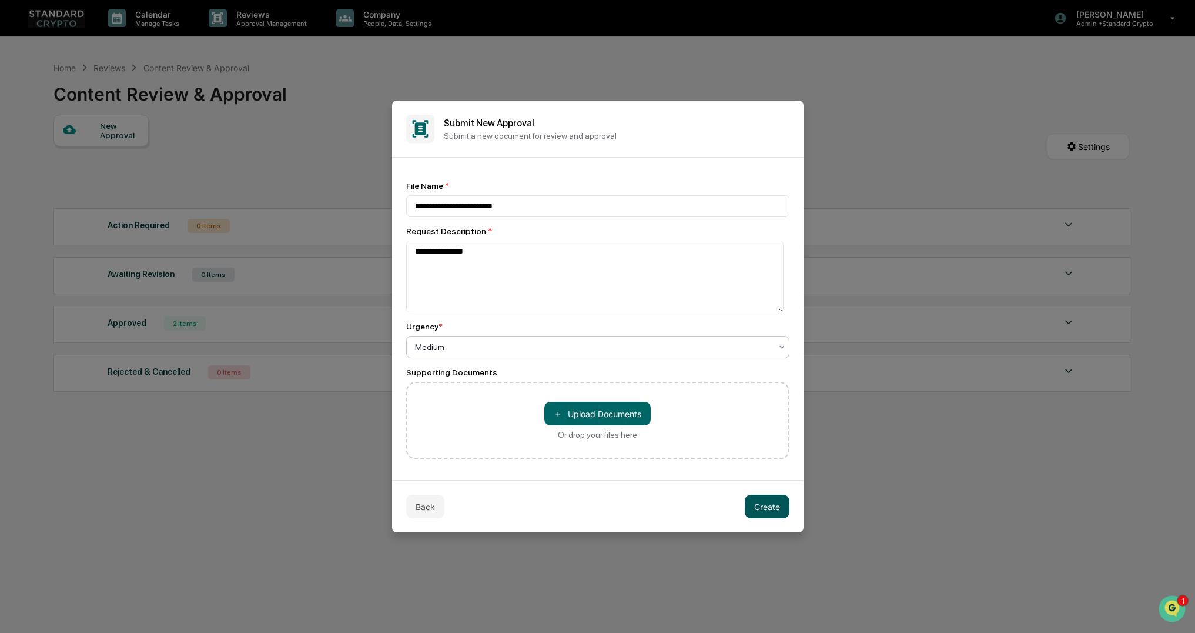
click at [762, 511] on button "Create" at bounding box center [767, 506] width 45 height 24
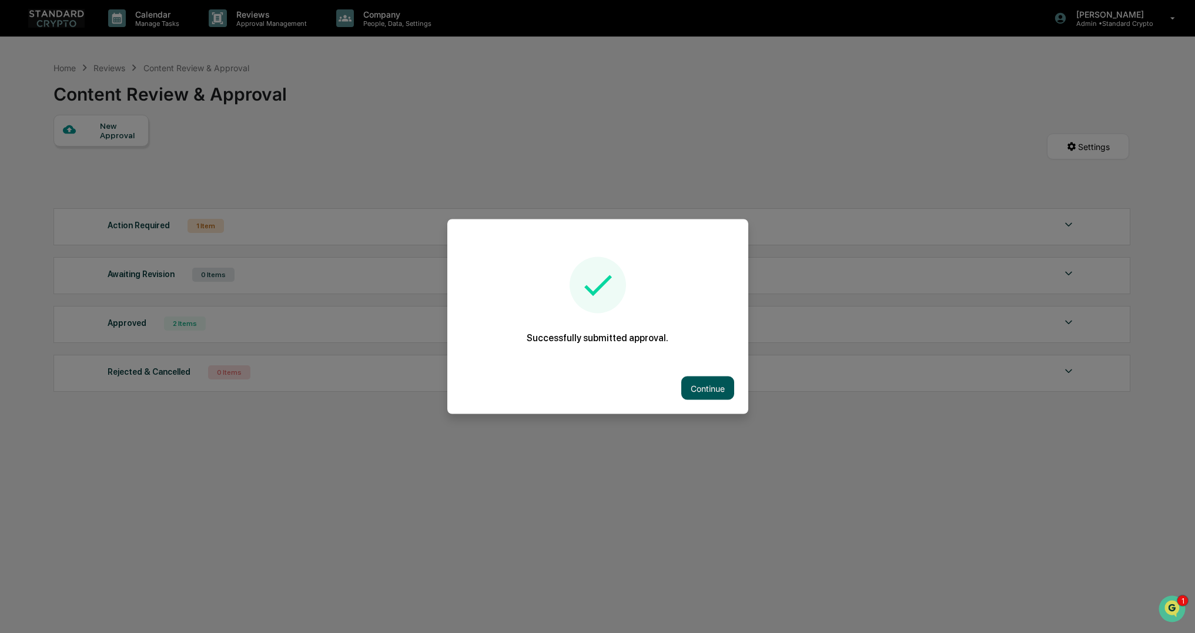
click at [712, 387] on button "Continue" at bounding box center [707, 388] width 53 height 24
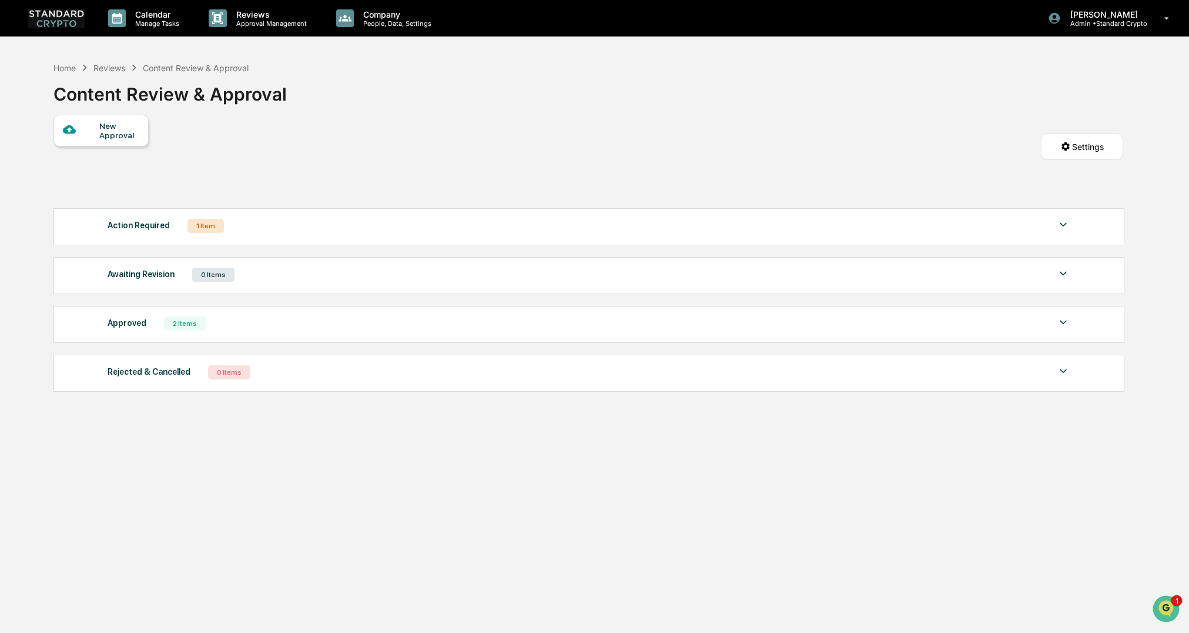
click at [92, 525] on div "Home Reviews Content Review & Approval Content Review & Approval New Approval S…" at bounding box center [589, 372] width 1106 height 633
click at [257, 228] on div "Action Required 1 Item" at bounding box center [590, 226] width 964 height 16
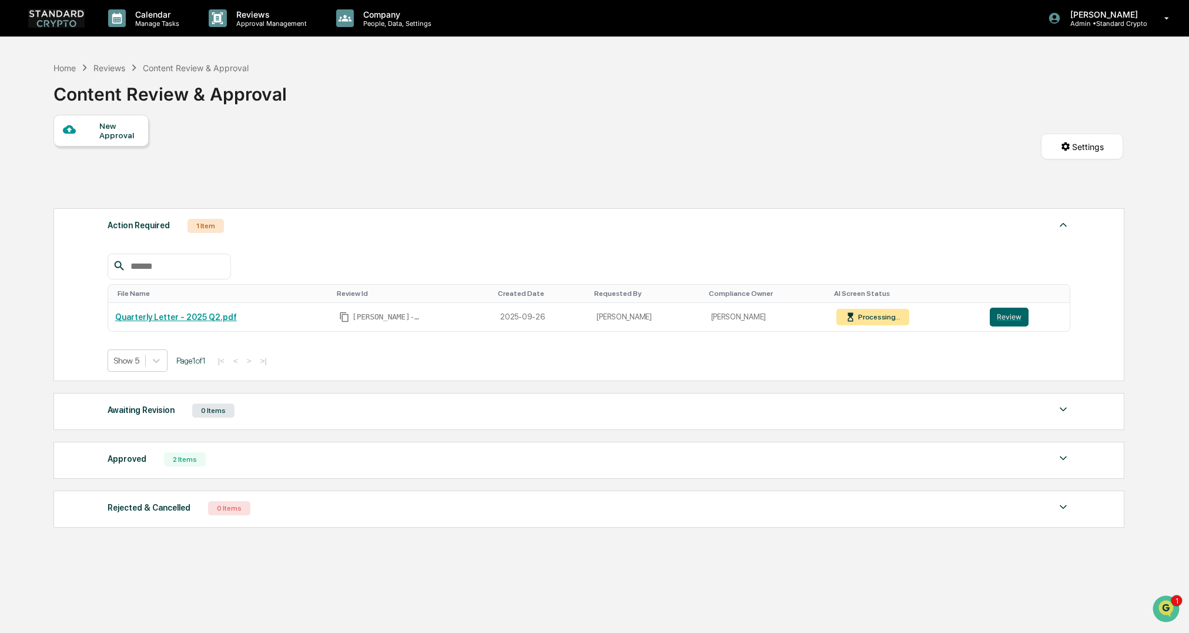
click at [55, 184] on div "New Approval Settings" at bounding box center [588, 159] width 1071 height 88
click at [905, 243] on div "File Name Review Id Created Date Requested By Compliance Owner AI Screen Status…" at bounding box center [590, 304] width 964 height 136
click at [39, 390] on div "Home Reviews Content Review & Approval Content Review & Approval New Approval S…" at bounding box center [589, 372] width 1106 height 633
click at [845, 322] on icon at bounding box center [850, 317] width 11 height 11
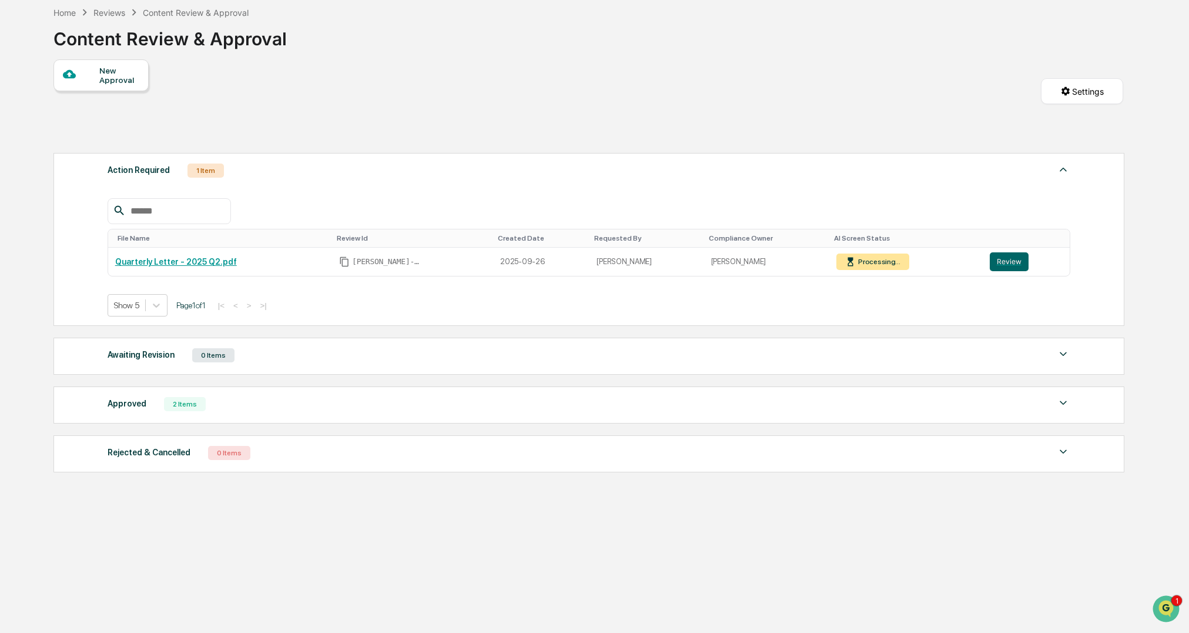
scroll to position [56, 0]
click at [384, 108] on div "New Approval Settings" at bounding box center [588, 103] width 1071 height 88
click at [497, 94] on div "New Approval Settings" at bounding box center [588, 103] width 1071 height 88
click at [135, 103] on div "New Approval Settings" at bounding box center [588, 103] width 1071 height 88
click at [1003, 263] on button "Review" at bounding box center [1008, 261] width 39 height 19
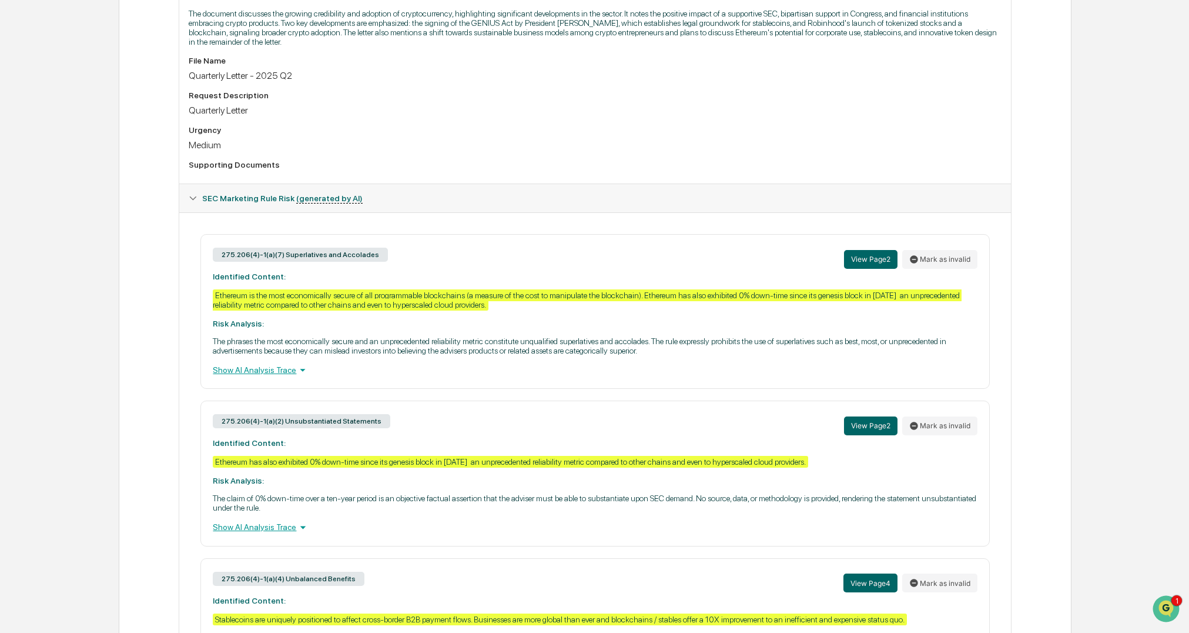
scroll to position [481, 0]
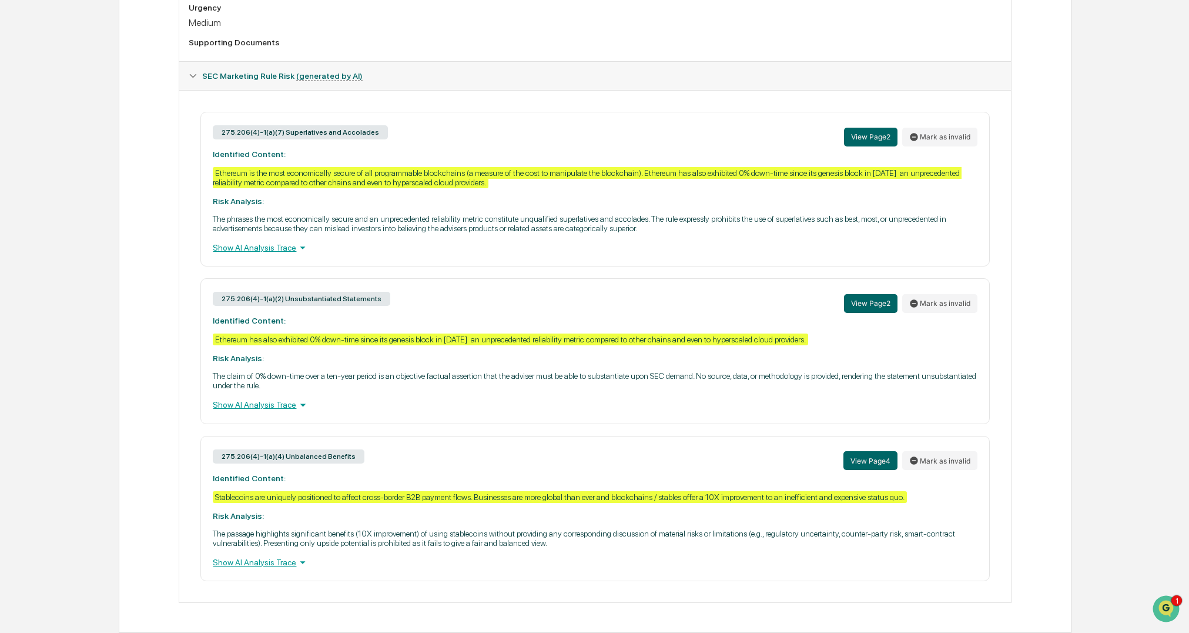
drag, startPoint x: 85, startPoint y: 280, endPoint x: 109, endPoint y: 271, distance: 25.3
click at [85, 280] on div "Home Content Review & Approval Quarterly Letter - 2025 Q2.pdf Quarterly Letter …" at bounding box center [594, 103] width 1189 height 1058
click at [930, 304] on button "Mark as invalid" at bounding box center [939, 303] width 75 height 19
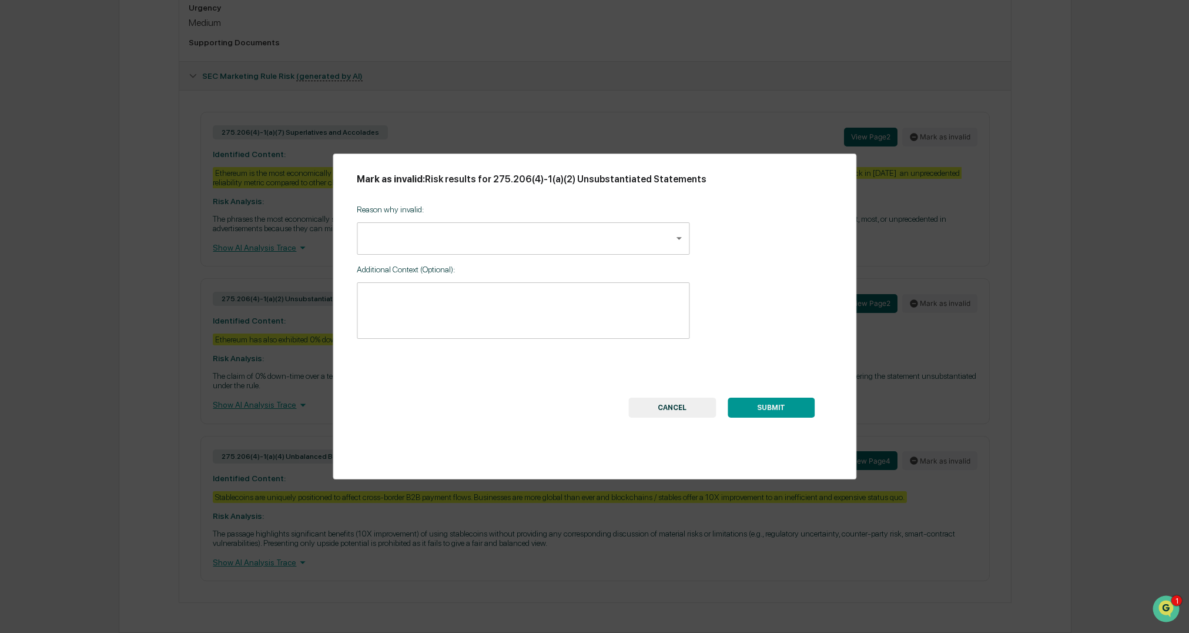
click at [470, 239] on body "Calendar Manage Tasks Reviews Approval Management Company People, Data, Setting…" at bounding box center [594, 76] width 1189 height 1114
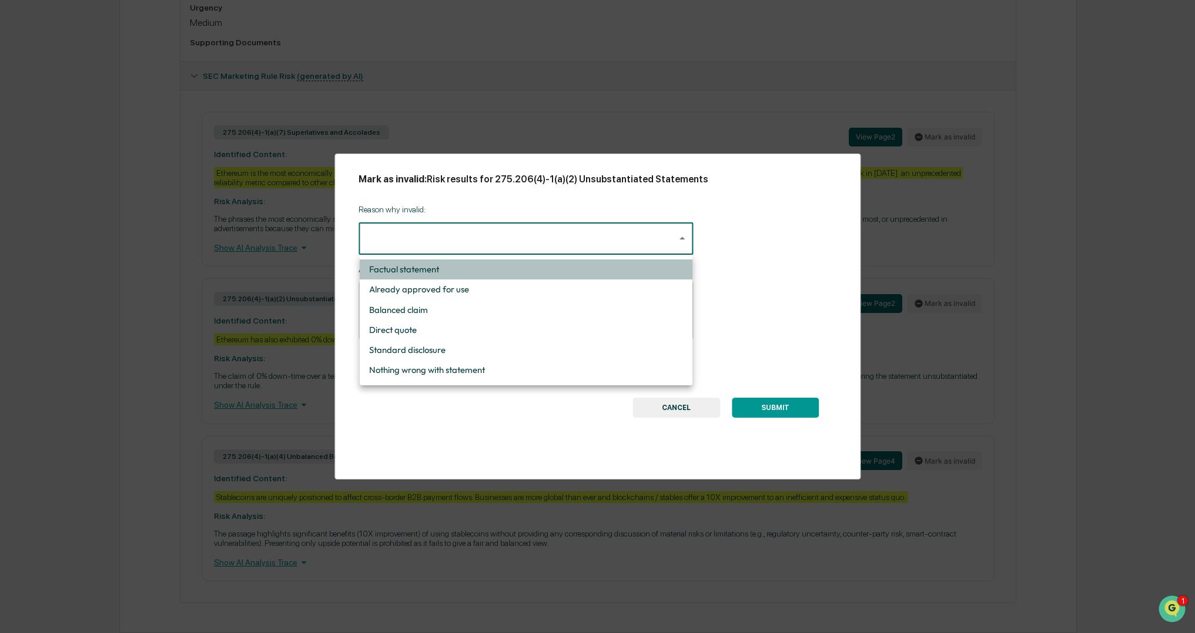
click at [463, 267] on li "Factual statement" at bounding box center [526, 269] width 333 height 20
type input "**********"
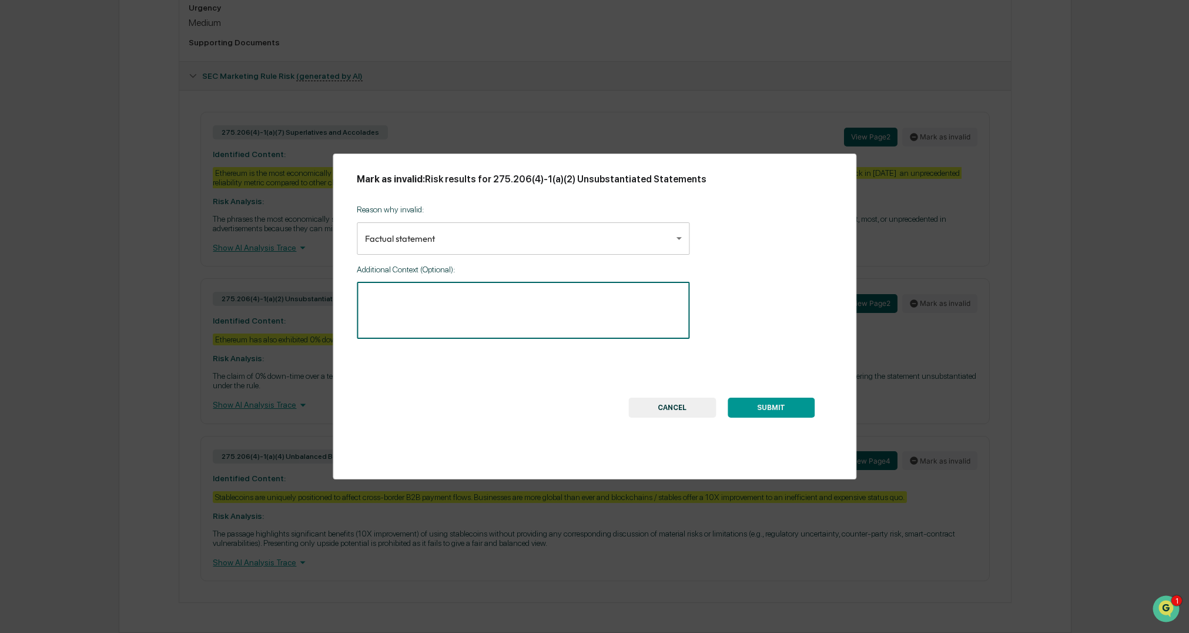
click at [399, 303] on textarea at bounding box center [523, 310] width 316 height 37
paste textarea "**********"
type textarea "**********"
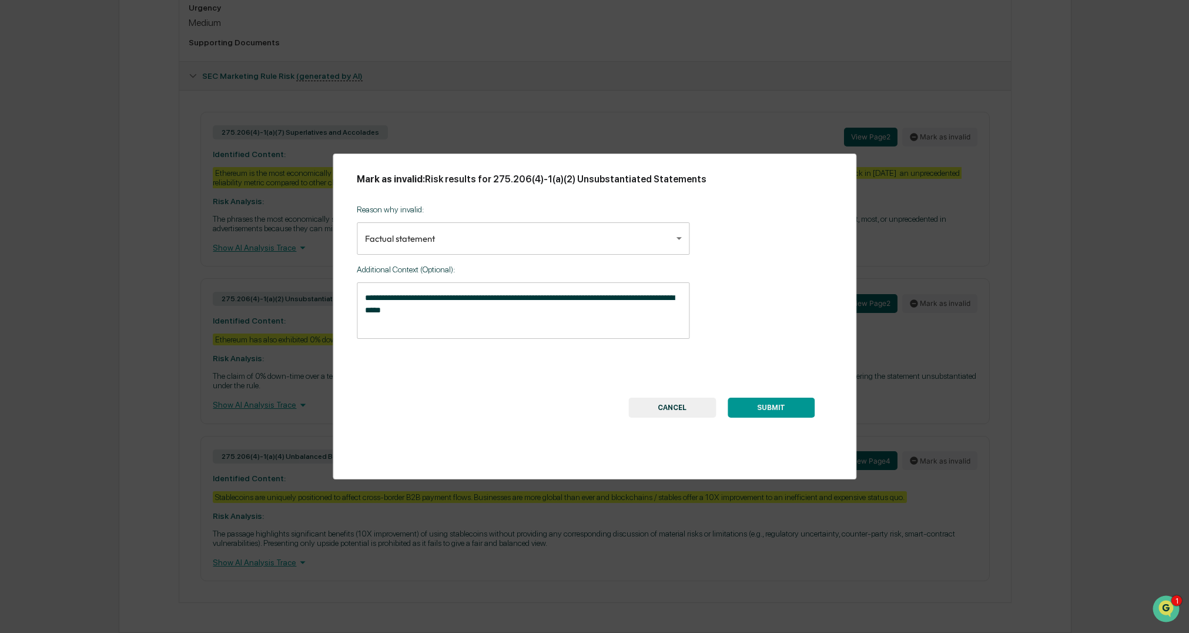
click at [758, 407] on button "SUBMIT" at bounding box center [771, 407] width 87 height 20
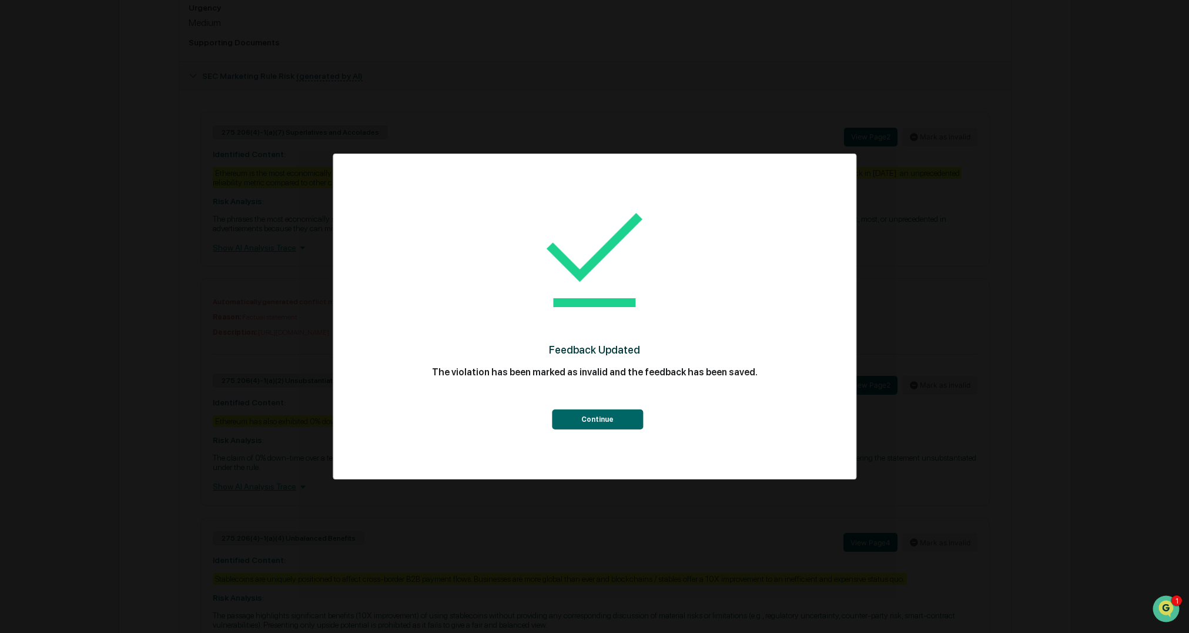
click at [571, 418] on button "Continue" at bounding box center [597, 419] width 91 height 20
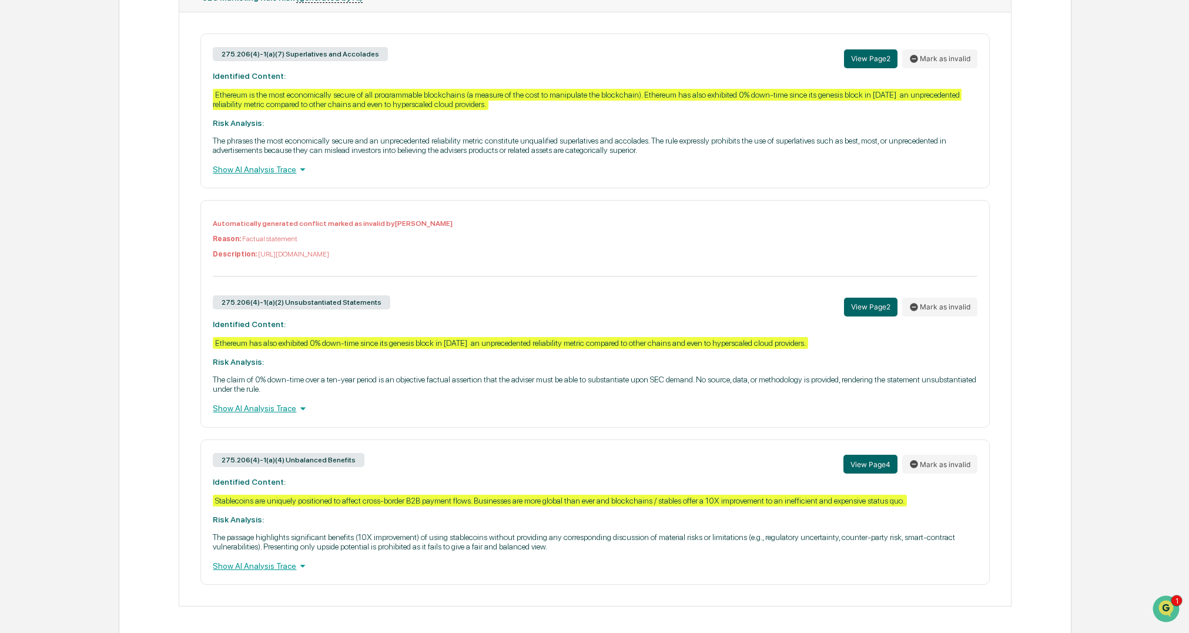
scroll to position [563, 0]
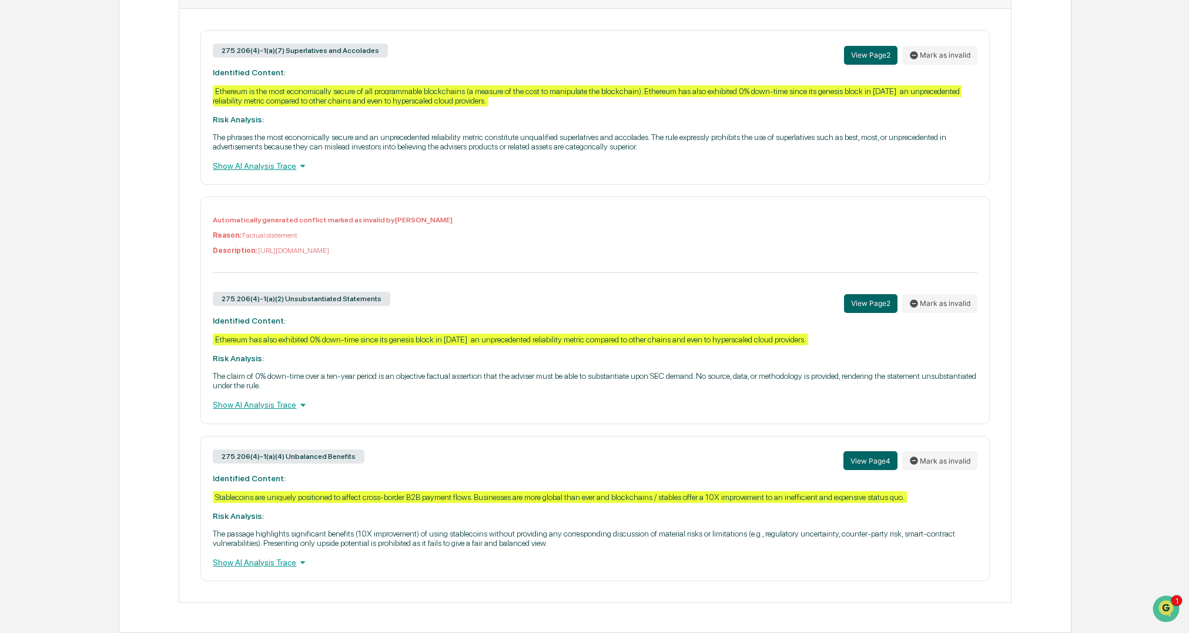
click at [87, 521] on div "Home Content Review & Approval Quarterly Letter - 2025 Q2.pdf Quarterly Letter …" at bounding box center [594, 63] width 1189 height 1140
click at [112, 159] on div "Home Content Review & Approval Quarterly Letter - 2025 Q2.pdf Quarterly Letter …" at bounding box center [594, 63] width 1189 height 1140
click at [73, 440] on div "Home Content Review & Approval Quarterly Letter - 2025 Q2.pdf Quarterly Letter …" at bounding box center [594, 63] width 1189 height 1140
click at [878, 460] on button "View Page 4" at bounding box center [871, 460] width 54 height 19
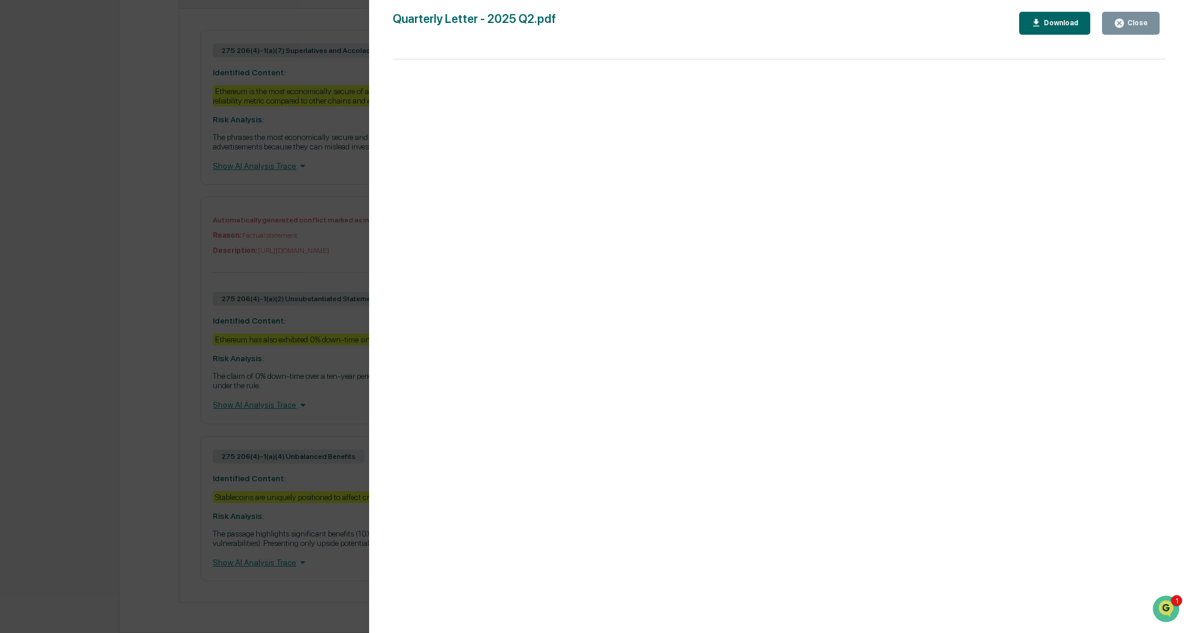
click at [149, 319] on div "Version History [DATE] 08:36 PM [PERSON_NAME] Quarterly Letter - 2025 Q2.pdf Cl…" at bounding box center [594, 316] width 1189 height 633
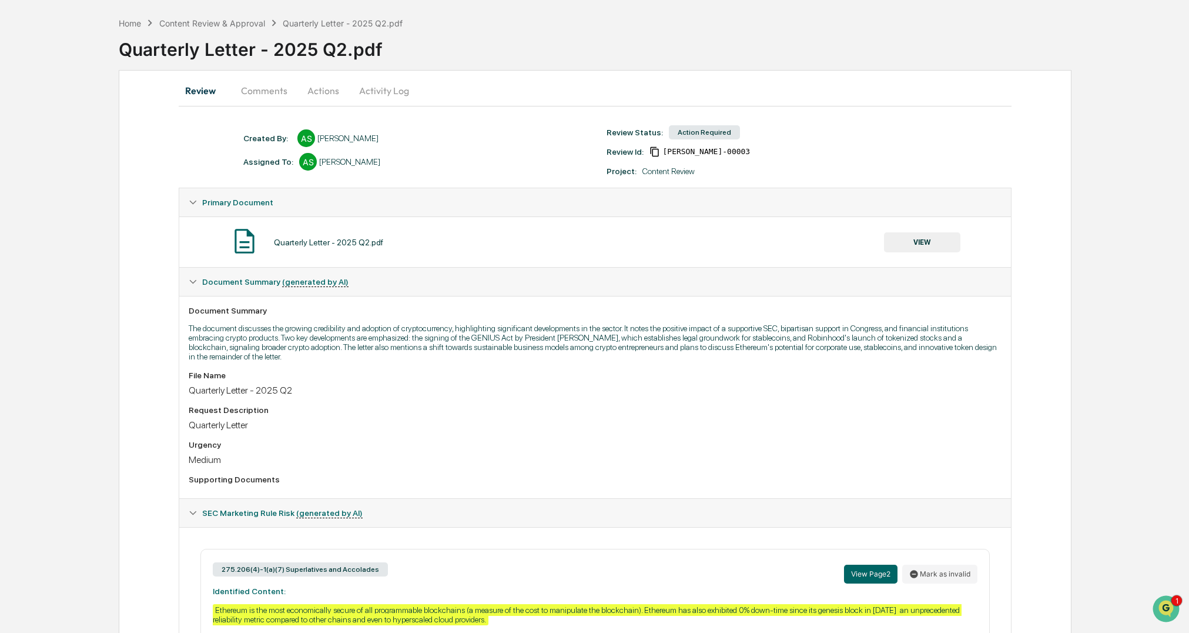
scroll to position [0, 0]
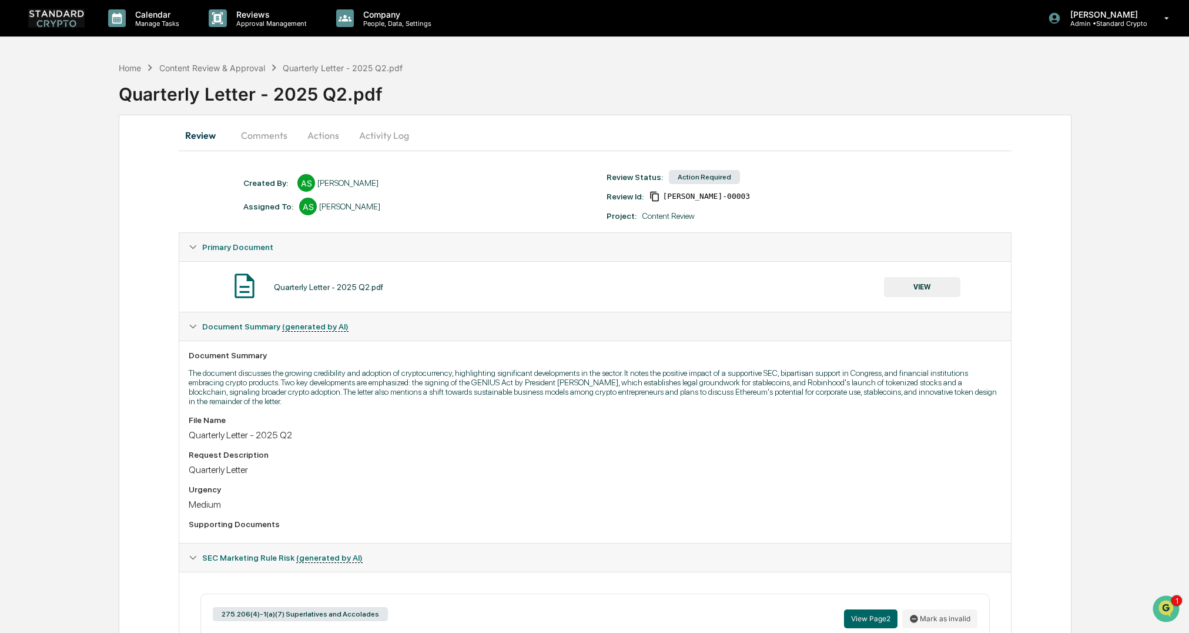
click at [319, 137] on button "Actions" at bounding box center [323, 135] width 53 height 28
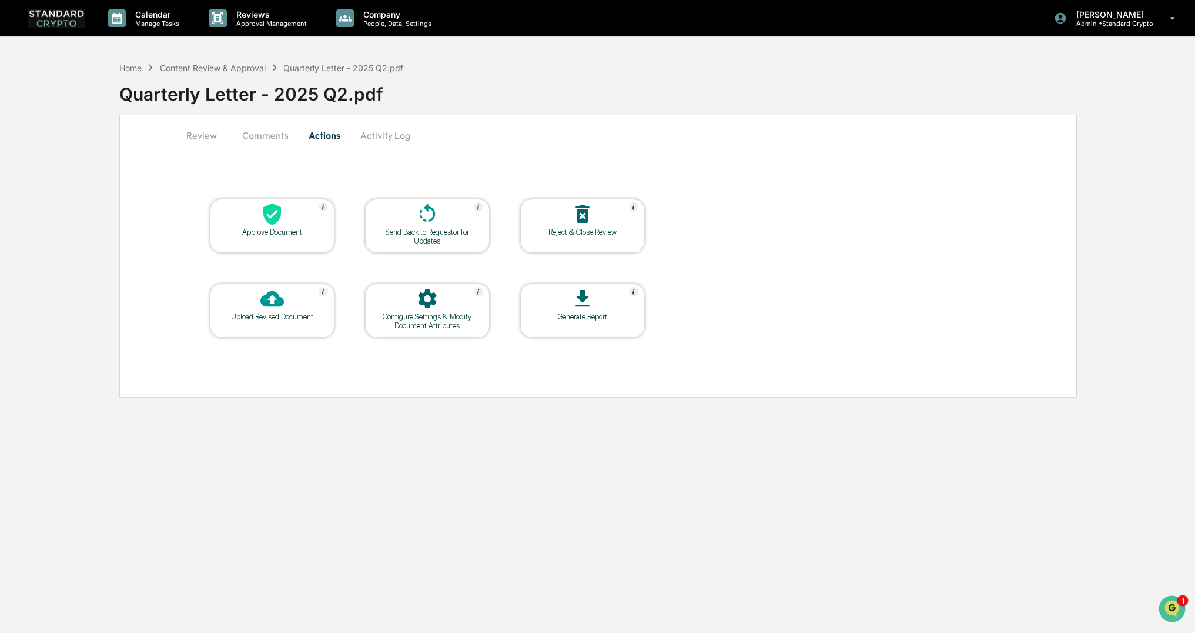
click at [410, 233] on div "Send Back to Requestor for Updates" at bounding box center [427, 237] width 106 height 18
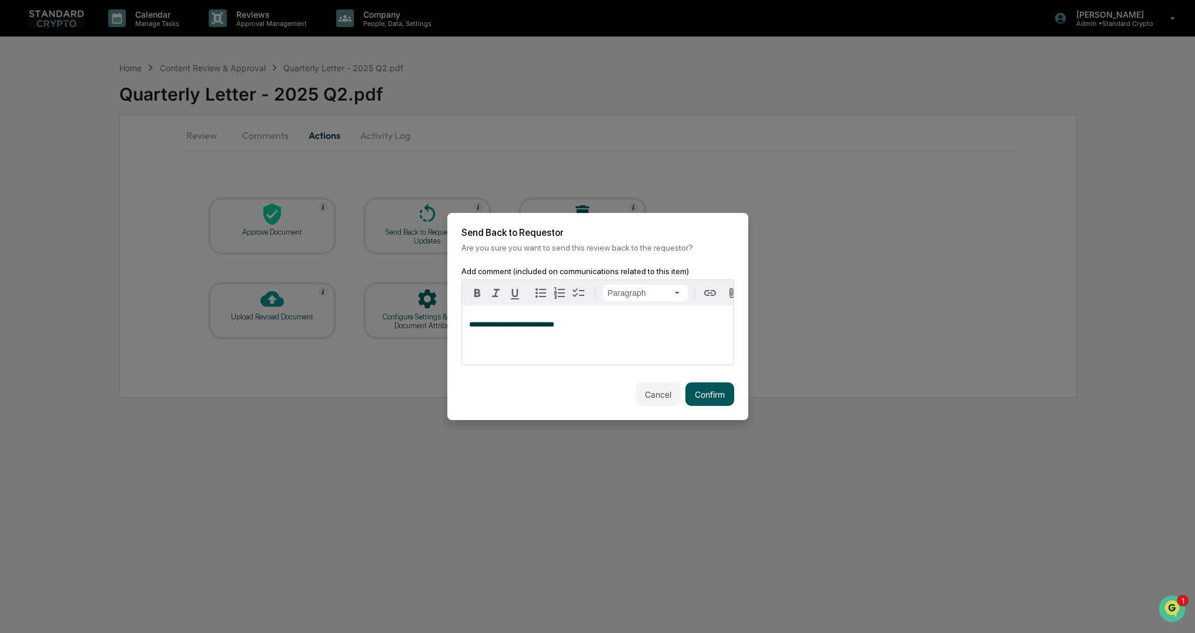
click at [718, 399] on button "Confirm" at bounding box center [709, 394] width 49 height 24
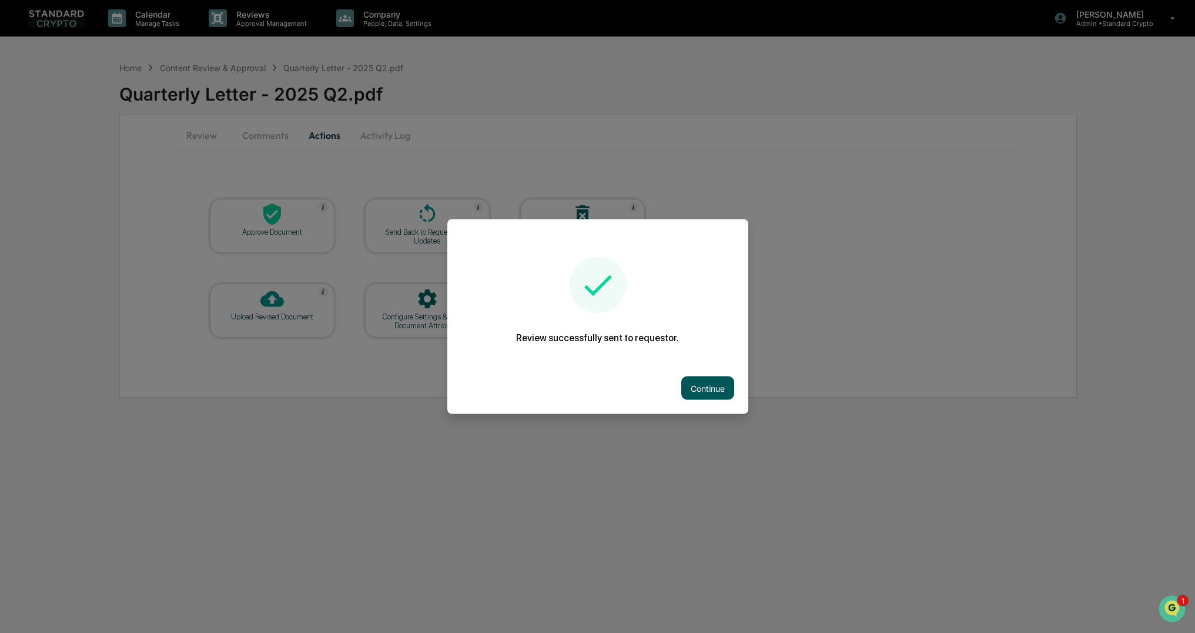
click at [711, 391] on button "Continue" at bounding box center [707, 388] width 53 height 24
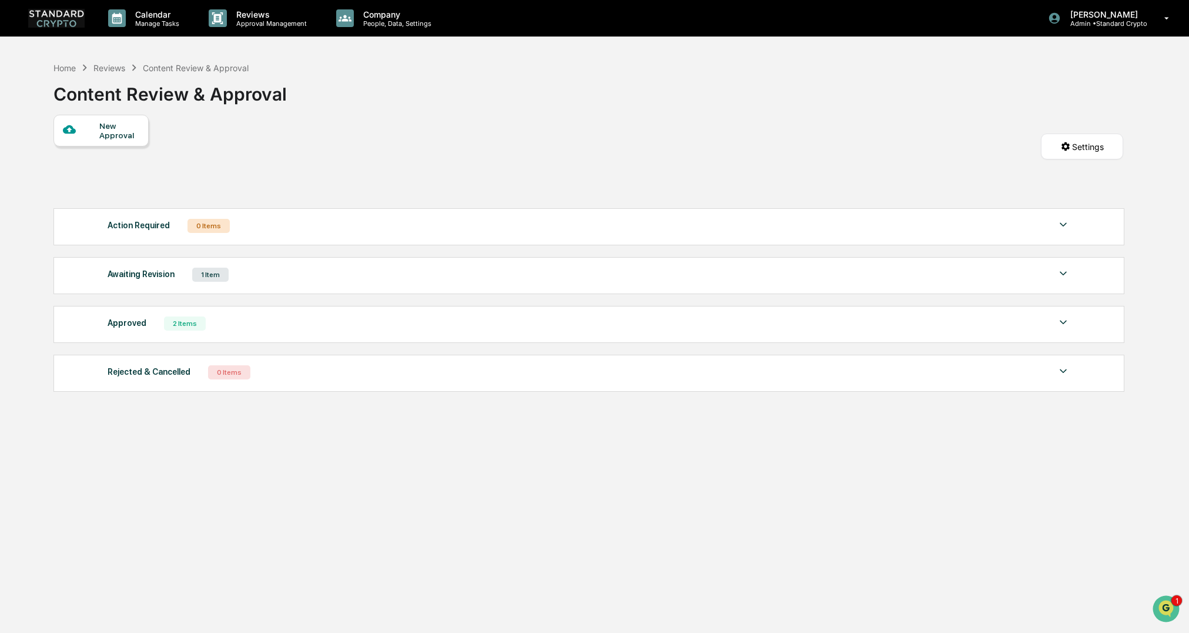
click at [132, 517] on div "Home Reviews Content Review & Approval Content Review & Approval New Approval S…" at bounding box center [589, 372] width 1106 height 633
click at [159, 273] on div "Awaiting Revision" at bounding box center [141, 273] width 67 height 15
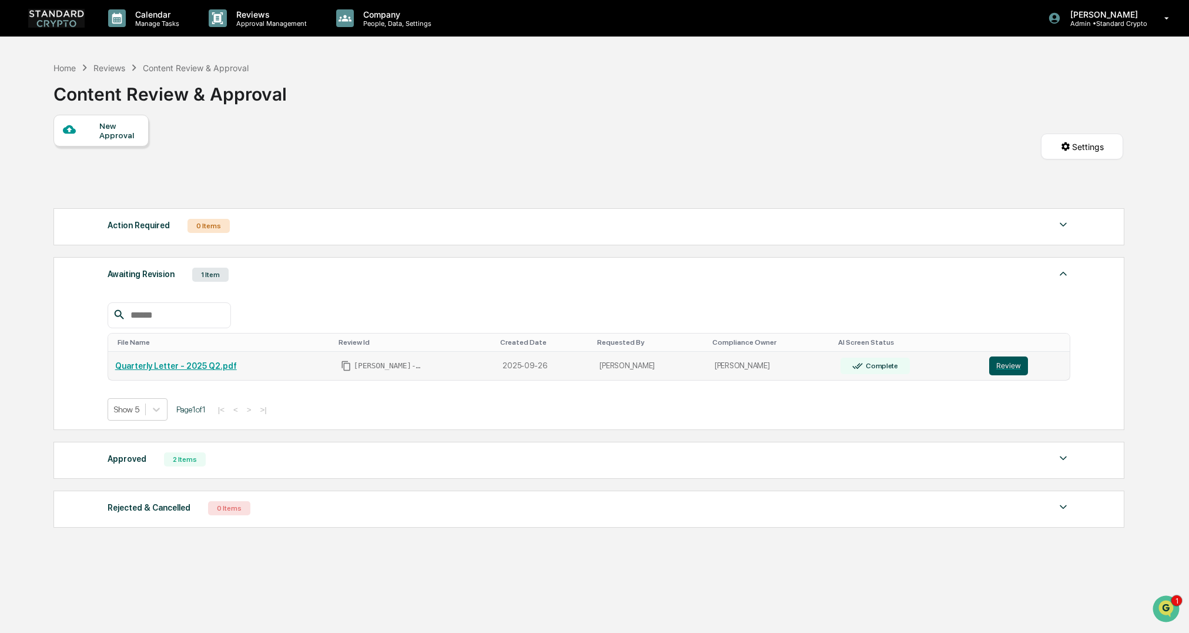
click at [1002, 368] on button "Review" at bounding box center [1008, 365] width 39 height 19
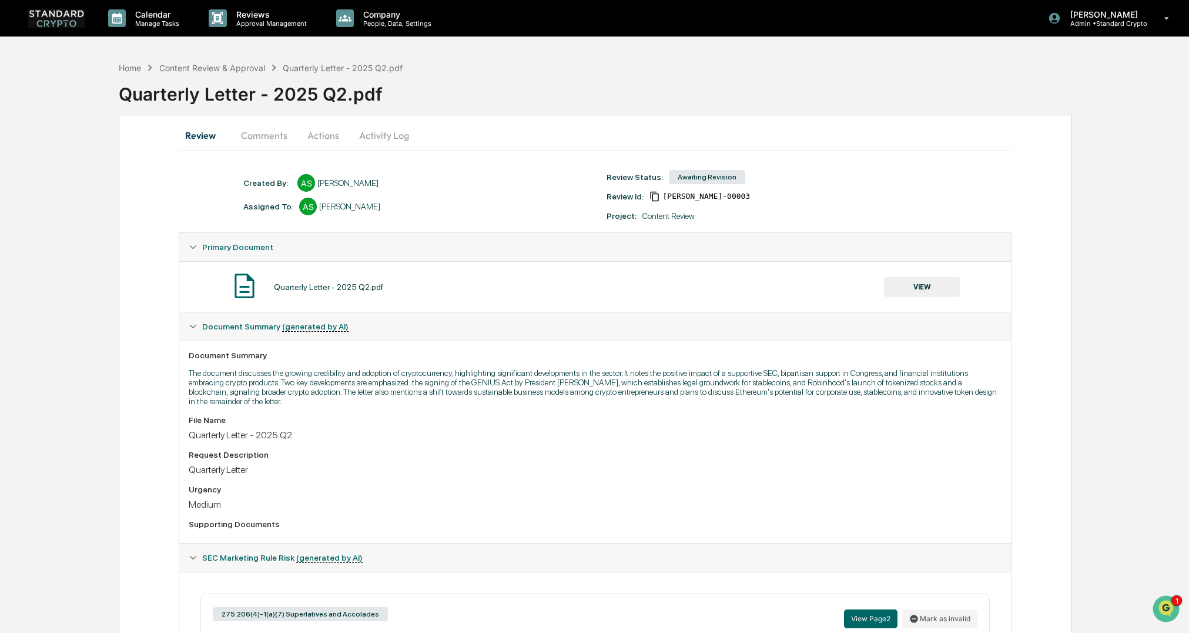
click at [203, 141] on button "Review" at bounding box center [205, 135] width 53 height 28
click at [251, 71] on div "Content Review & Approval" at bounding box center [212, 68] width 106 height 10
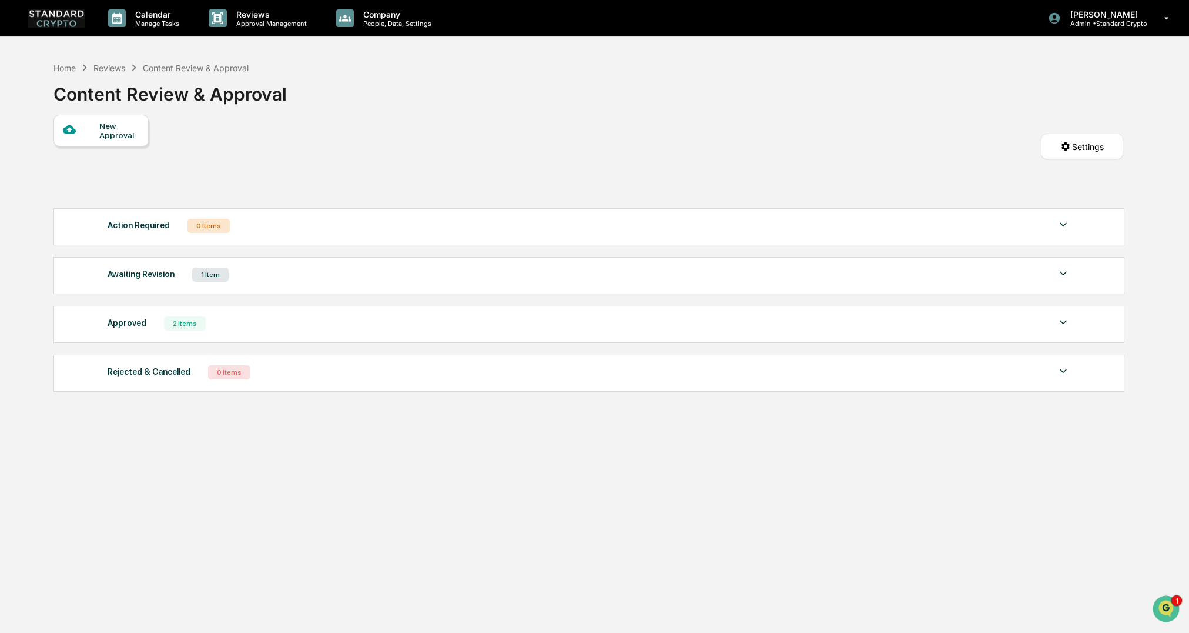
click at [165, 270] on div "Awaiting Revision" at bounding box center [141, 273] width 67 height 15
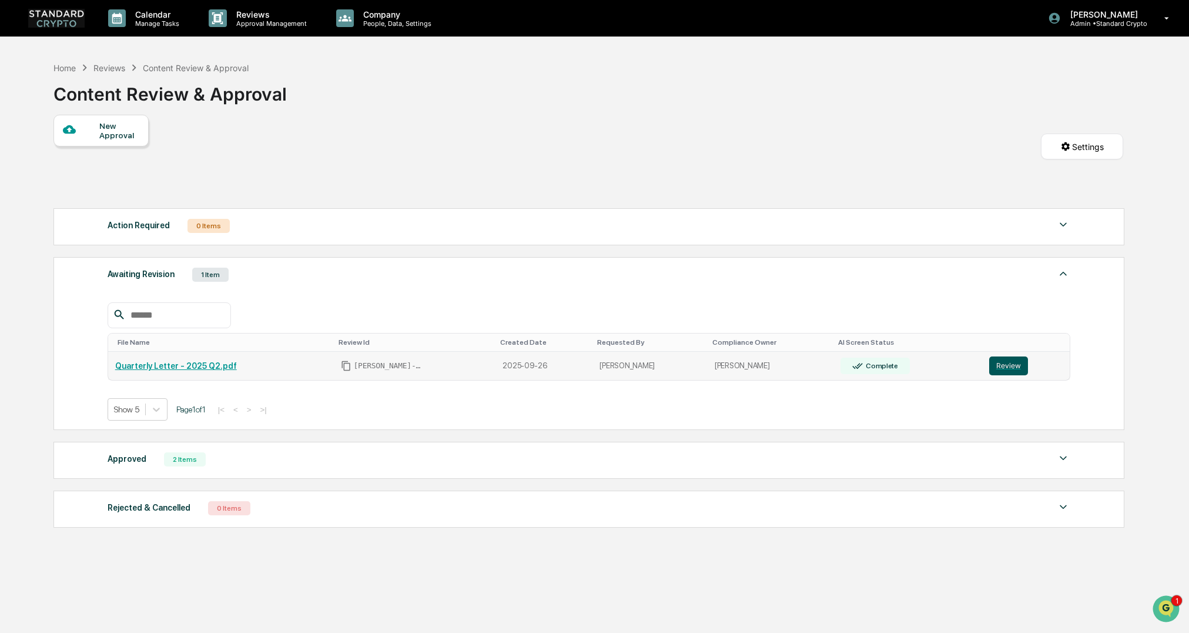
click at [993, 364] on button "Review" at bounding box center [1008, 365] width 39 height 19
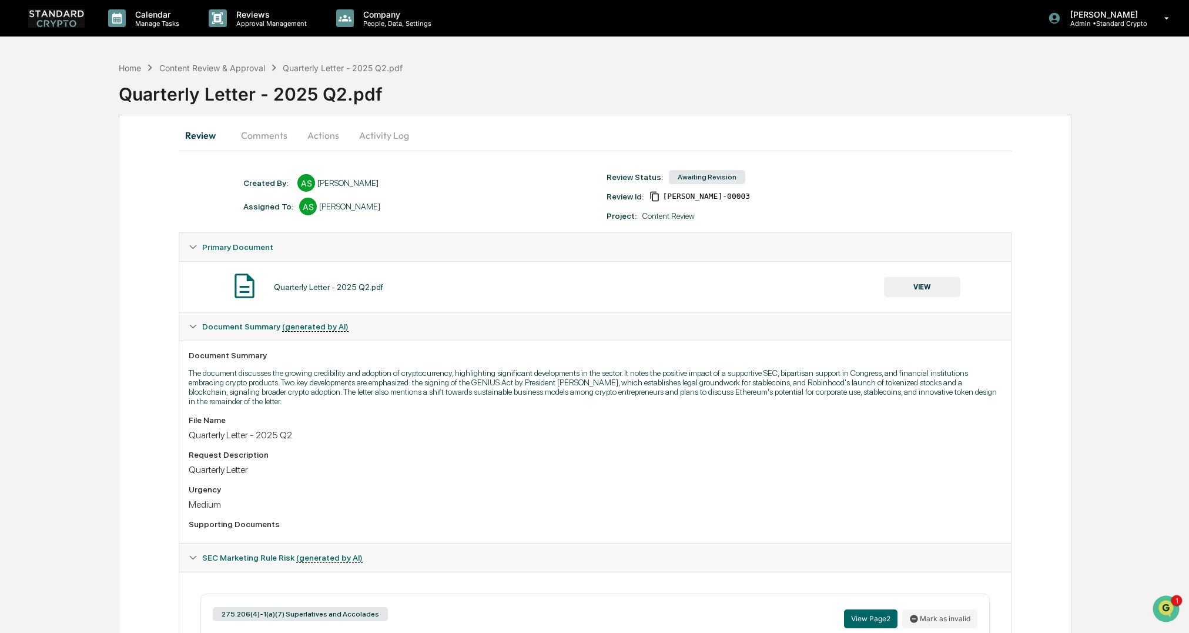
click at [325, 133] on button "Actions" at bounding box center [323, 135] width 53 height 28
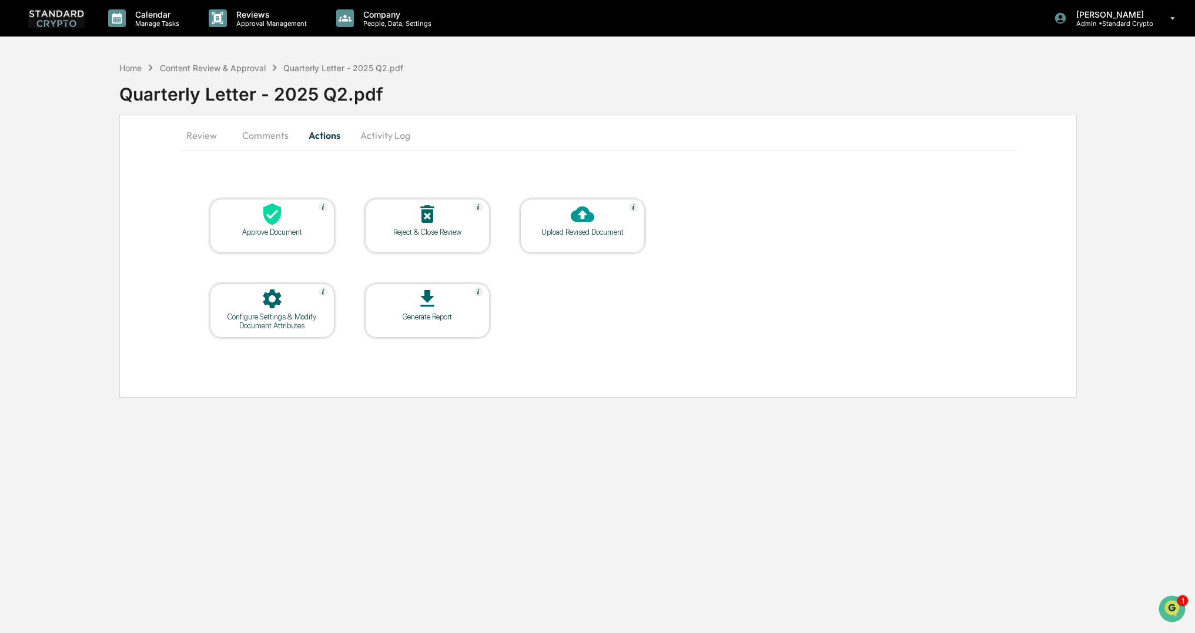
click at [584, 216] on icon at bounding box center [583, 214] width 24 height 24
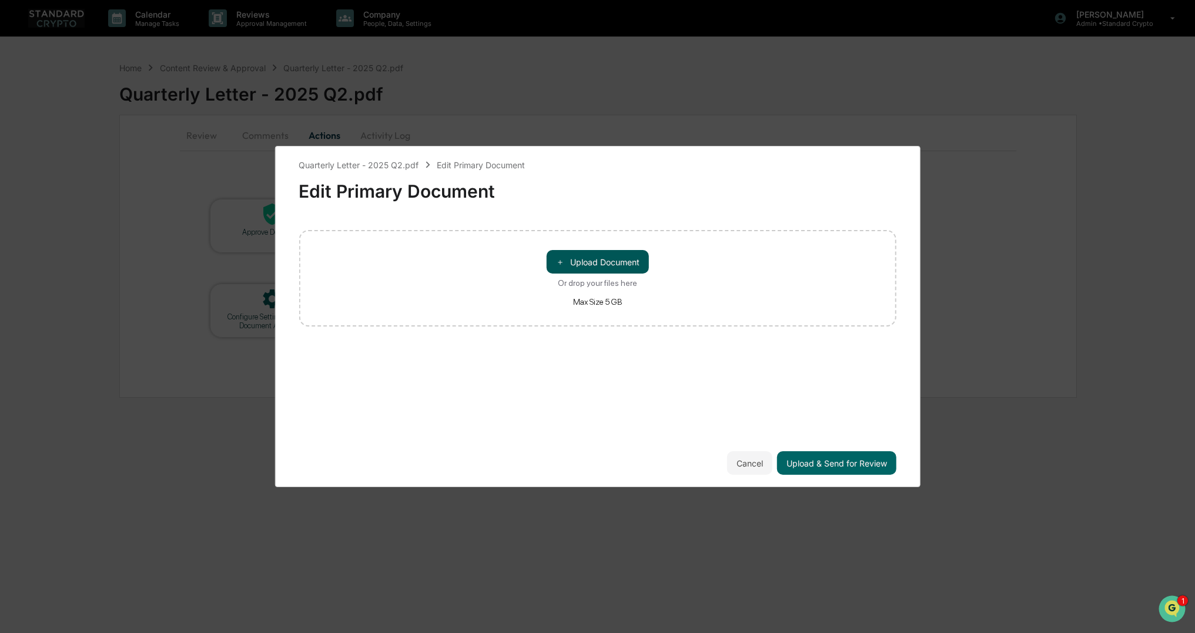
click at [589, 260] on button "＋ Upload Document" at bounding box center [598, 262] width 102 height 24
click at [825, 464] on button "Upload & Send for Review" at bounding box center [836, 463] width 119 height 24
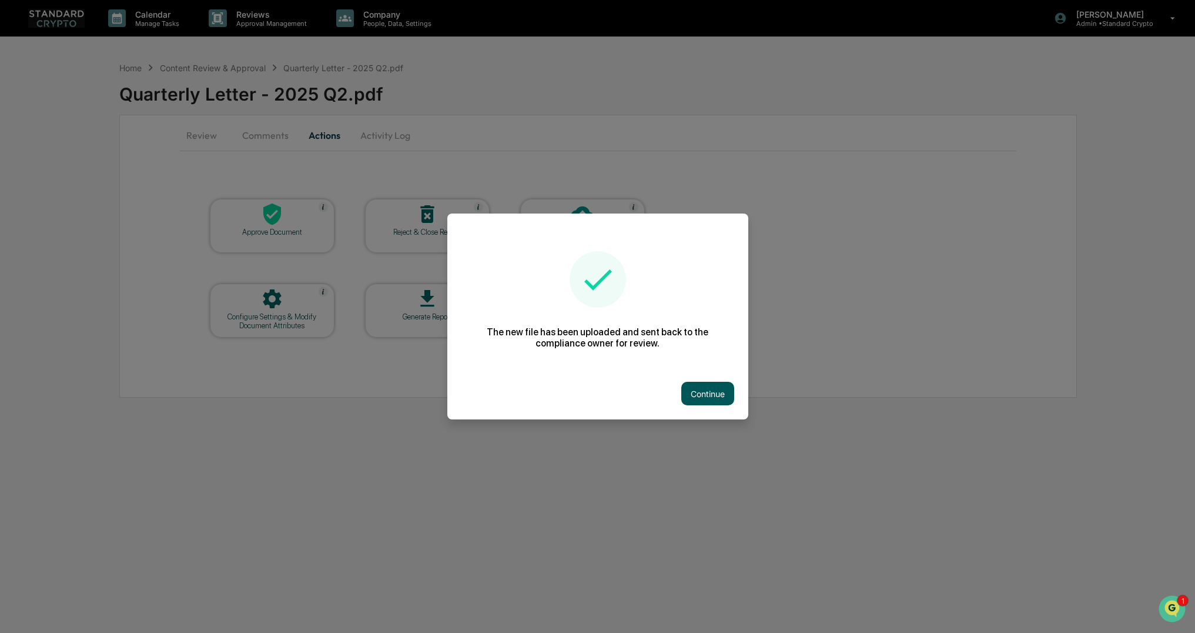
click at [711, 399] on button "Continue" at bounding box center [707, 394] width 53 height 24
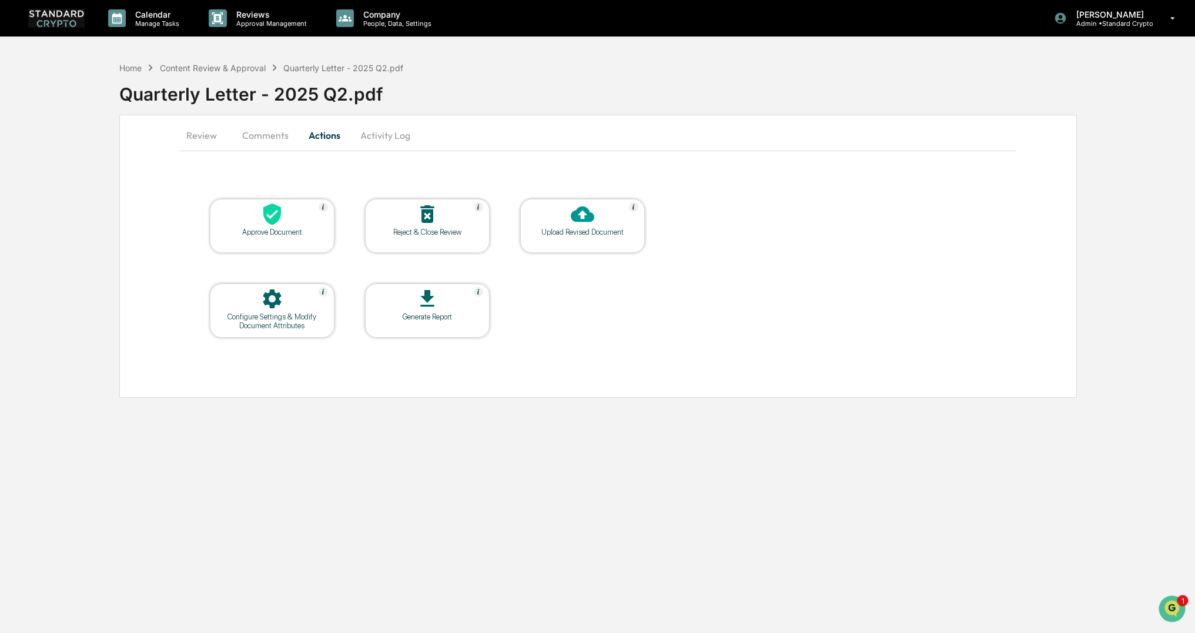
click at [191, 137] on button "Review" at bounding box center [206, 135] width 53 height 28
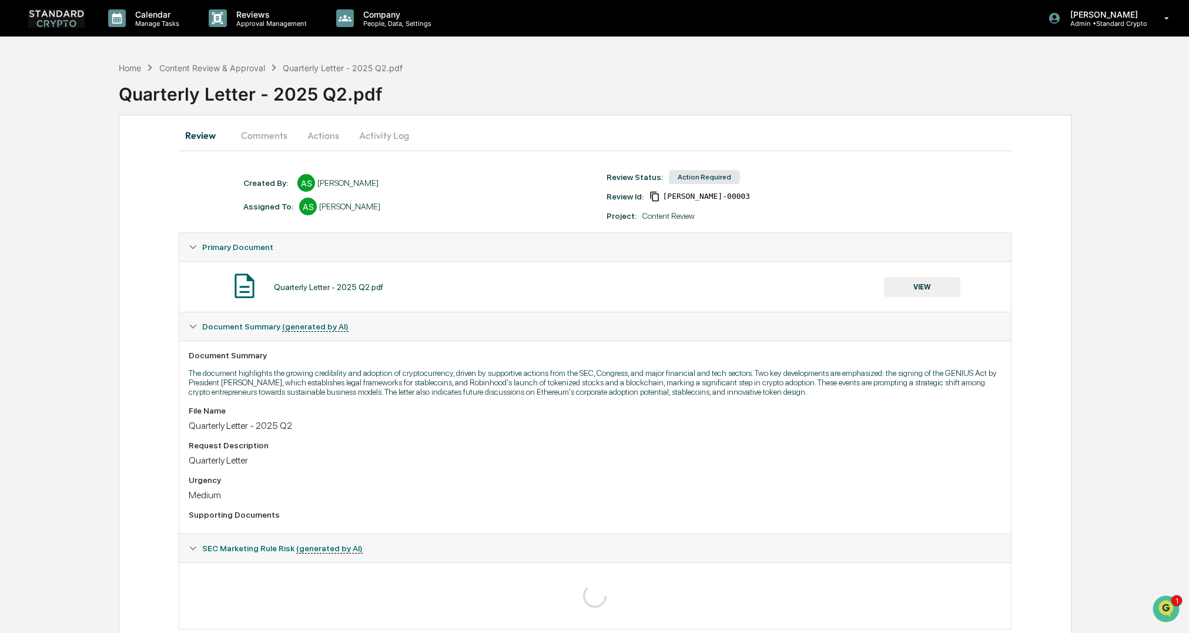
click at [112, 364] on div "Home Content Review & Approval Quarterly Letter - 2025 Q2.pdf Quarterly Letter …" at bounding box center [594, 357] width 1189 height 603
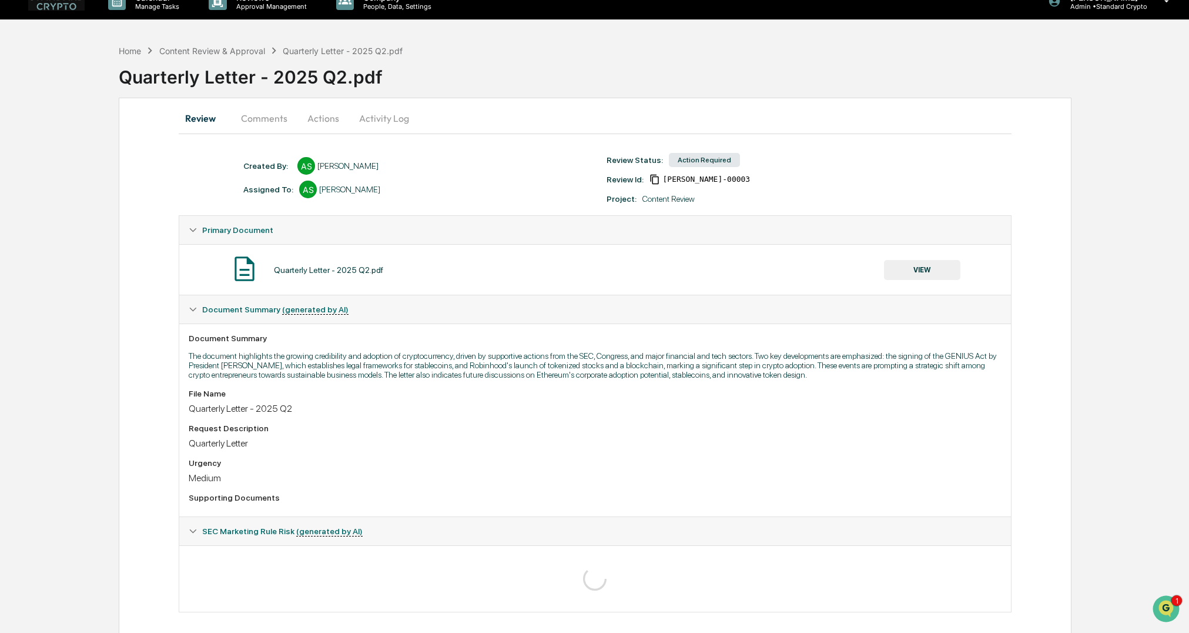
scroll to position [26, 0]
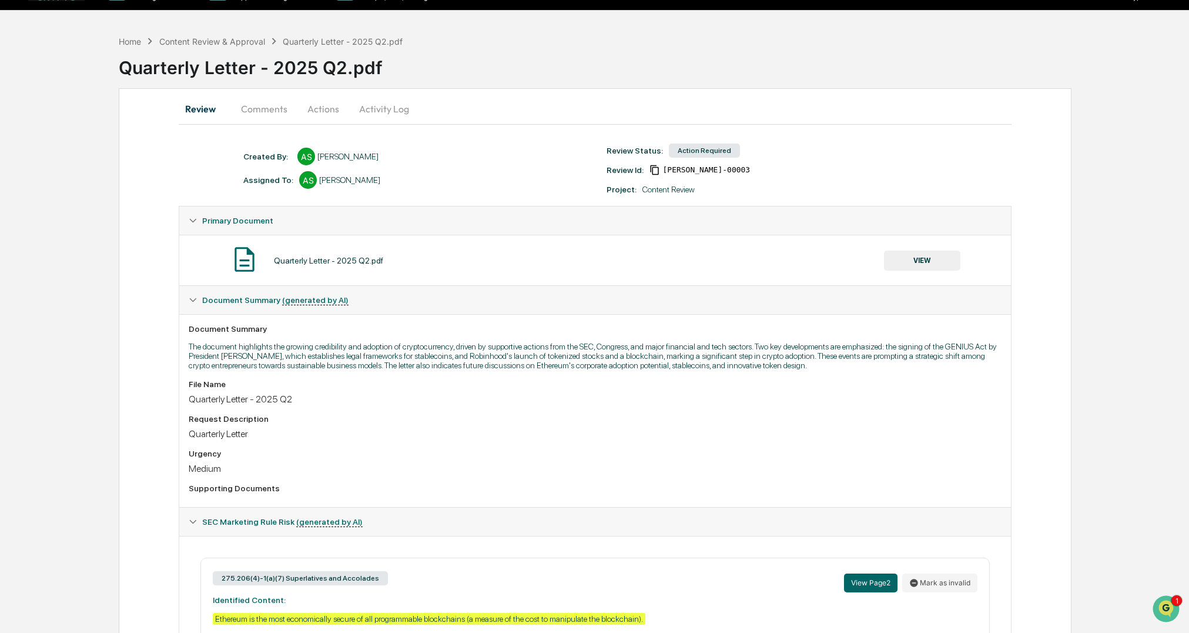
click at [94, 402] on div "Home Content Review & Approval Quarterly Letter - 2025 Q2.pdf Quarterly Letter …" at bounding box center [594, 470] width 1189 height 882
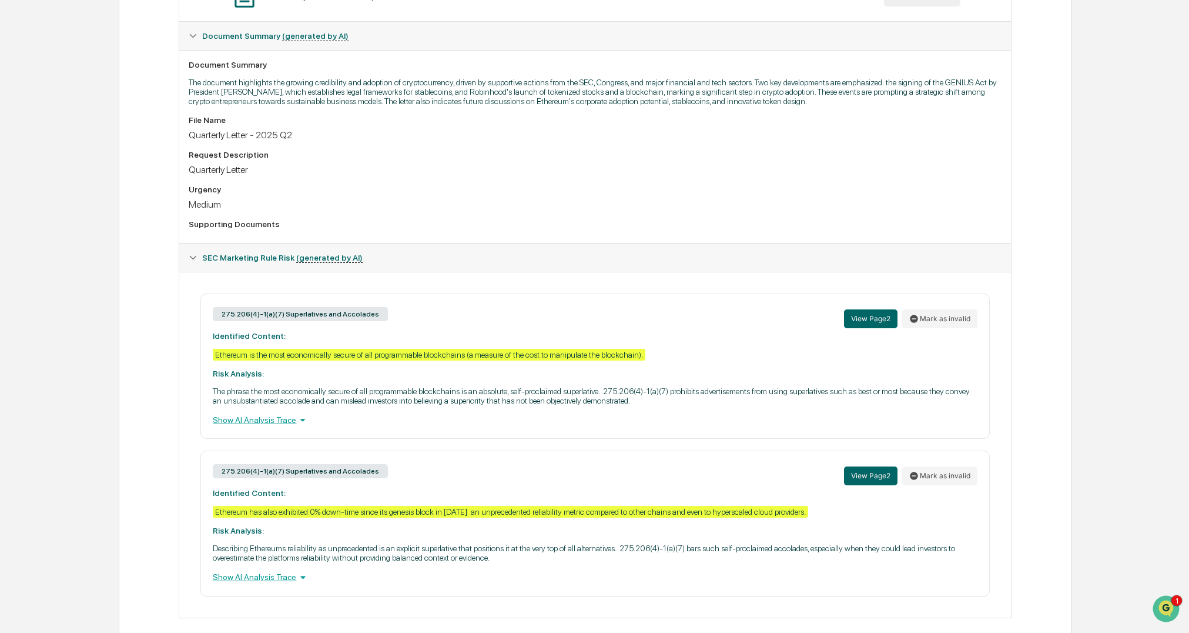
scroll to position [306, 0]
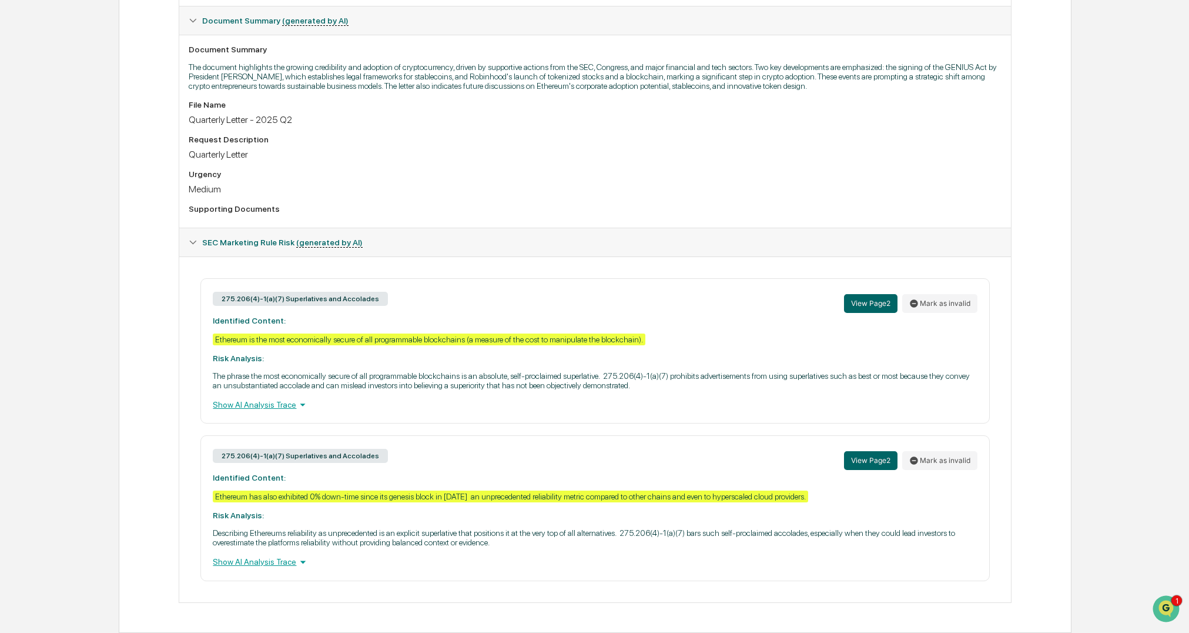
click at [143, 490] on div "Review Comments Actions Activity Log Created By: ‎ ‎ AS Ashley Sweren Assigned …" at bounding box center [595, 221] width 952 height 824
click at [951, 463] on button "Mark as invalid" at bounding box center [939, 460] width 75 height 19
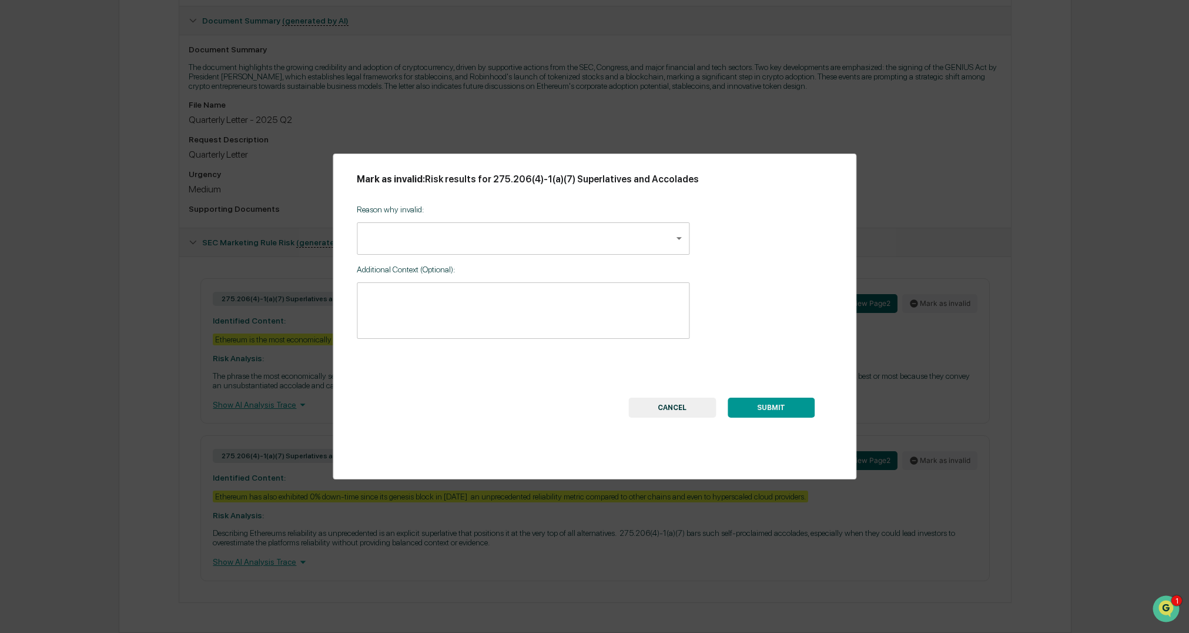
click at [382, 230] on body "Calendar Manage Tasks Reviews Approval Management Company People, Data, Setting…" at bounding box center [594, 163] width 1189 height 938
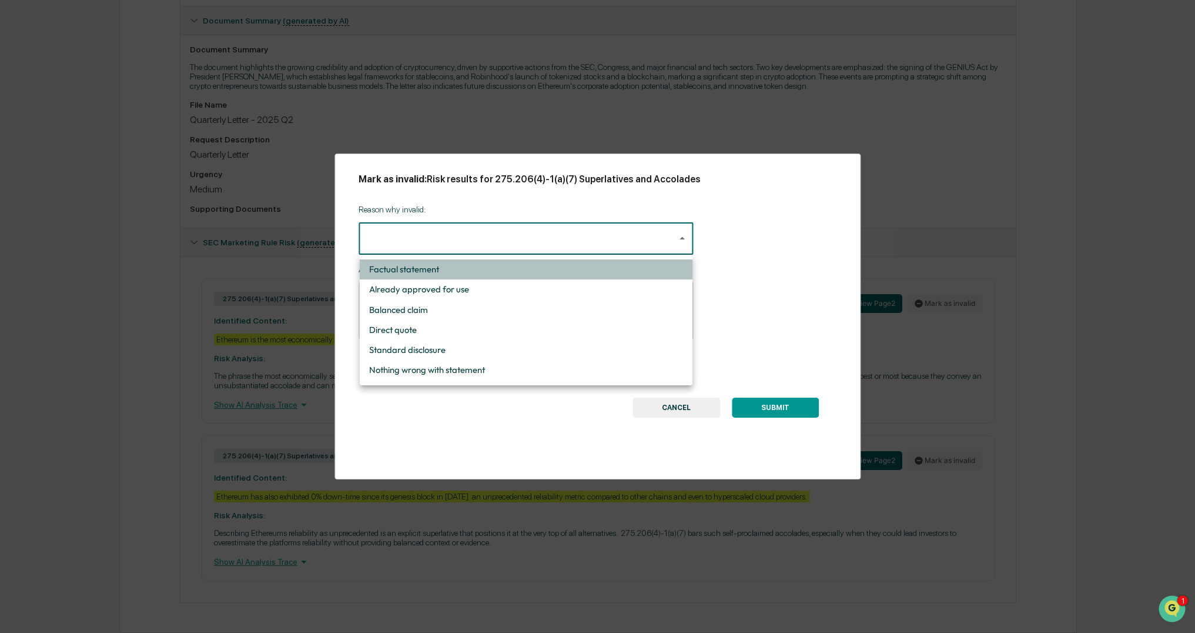
click at [397, 271] on li "Factual statement" at bounding box center [526, 269] width 333 height 20
type input "**********"
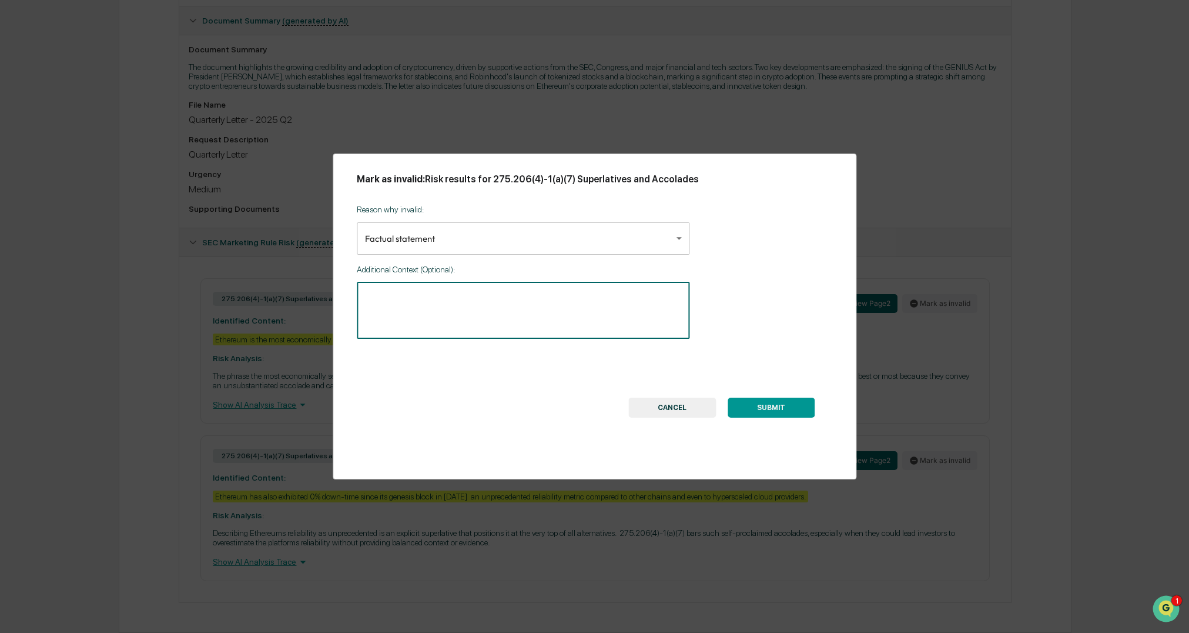
click at [397, 313] on textarea at bounding box center [523, 310] width 316 height 37
paste textarea "**********"
type textarea "**********"
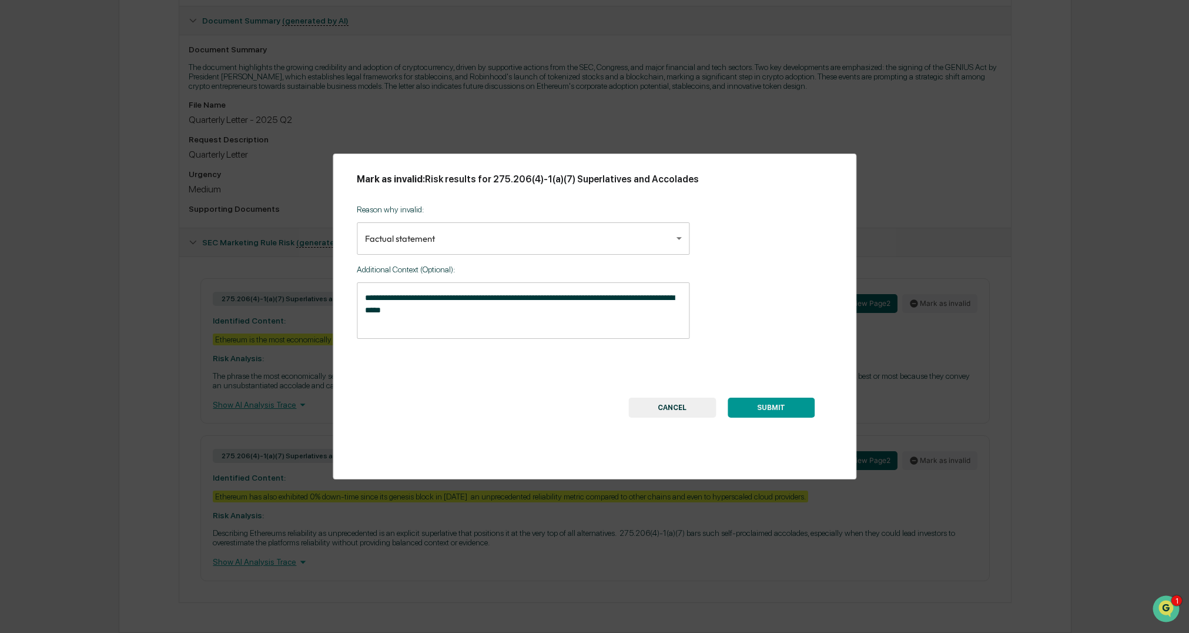
click at [775, 402] on button "SUBMIT" at bounding box center [771, 407] width 87 height 20
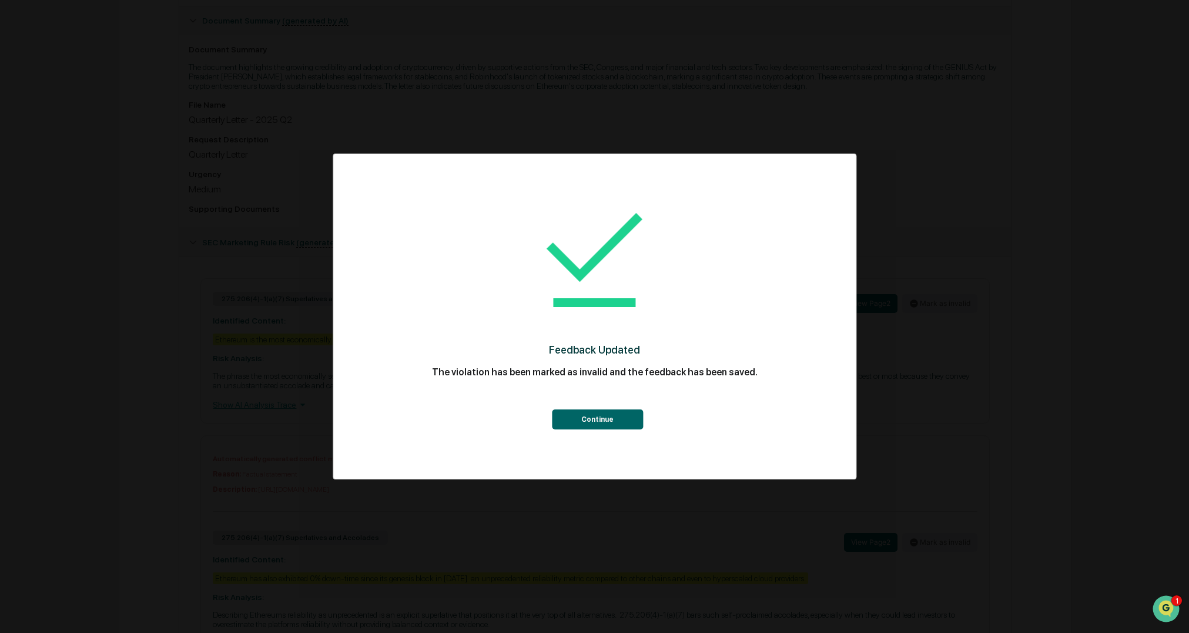
click at [611, 417] on button "Continue" at bounding box center [597, 419] width 91 height 20
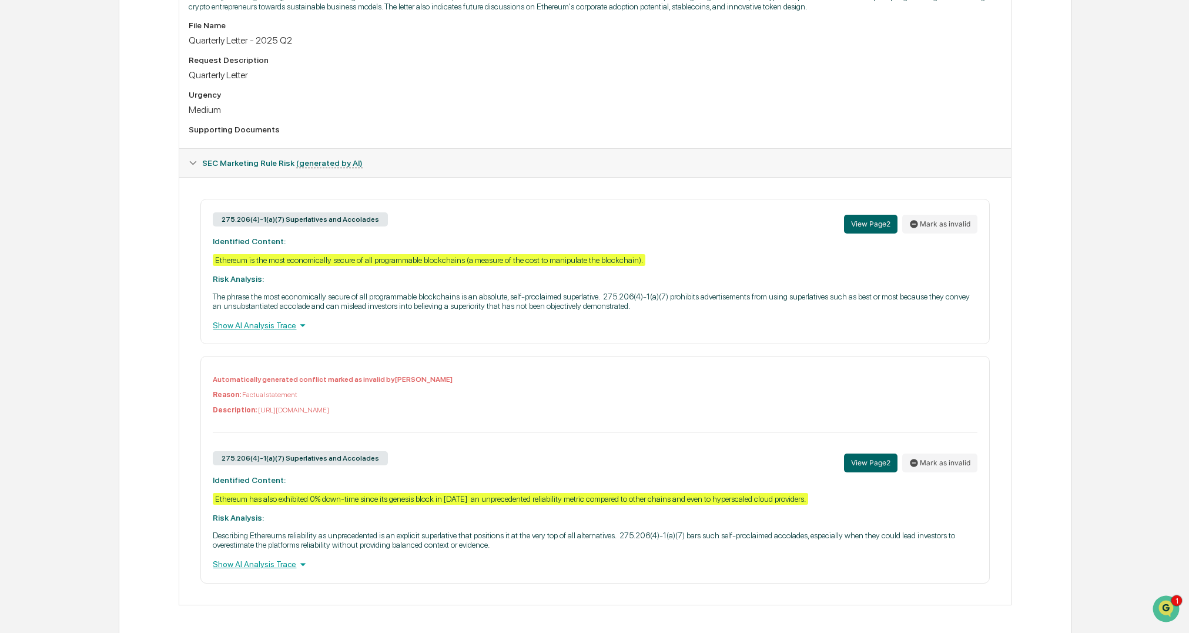
scroll to position [387, 0]
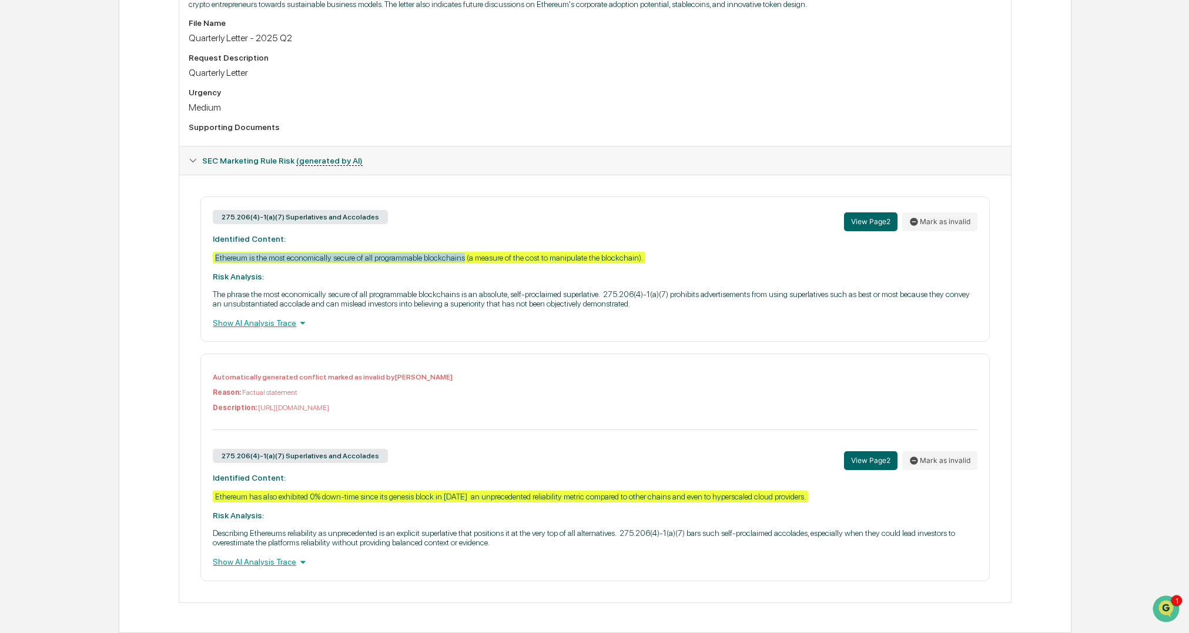
drag, startPoint x: 213, startPoint y: 259, endPoint x: 466, endPoint y: 260, distance: 252.2
click at [466, 260] on div "Ethereum is the most economically secure of all programmable blockchains (a mea…" at bounding box center [429, 258] width 433 height 12
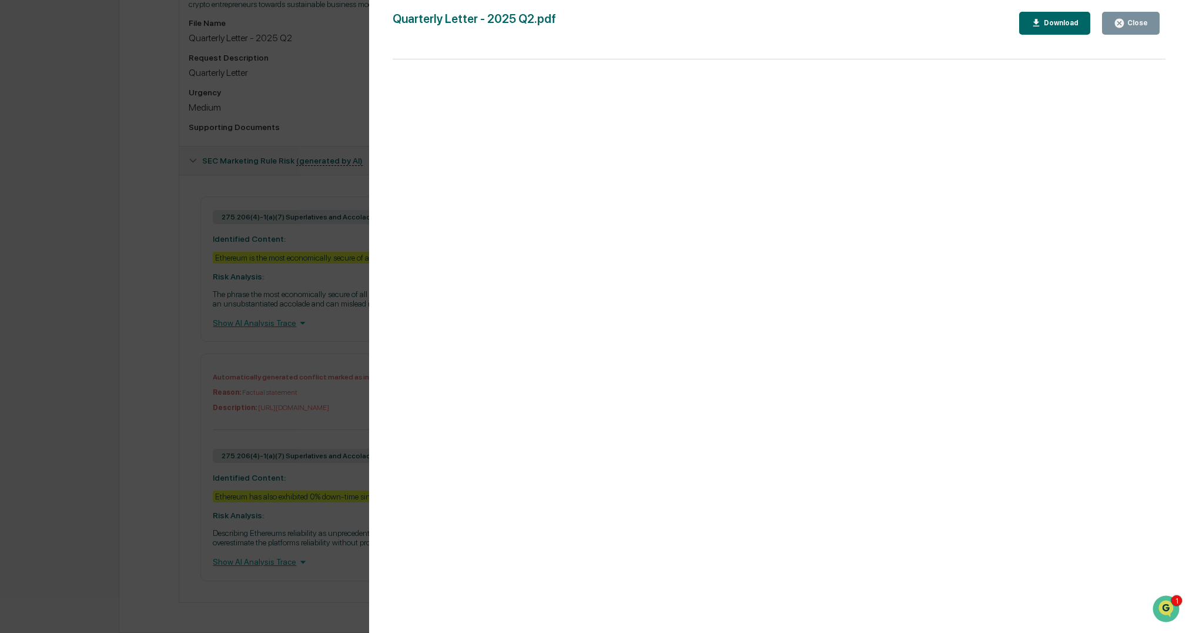
copy div "Ethereum is the most economically secure of all programmable blockchains"
click at [212, 295] on div "Version History 09/26/2025, 09:22 PM Ashley Sweren 09/26/2025, 08:36 PM Ashley …" at bounding box center [594, 316] width 1189 height 633
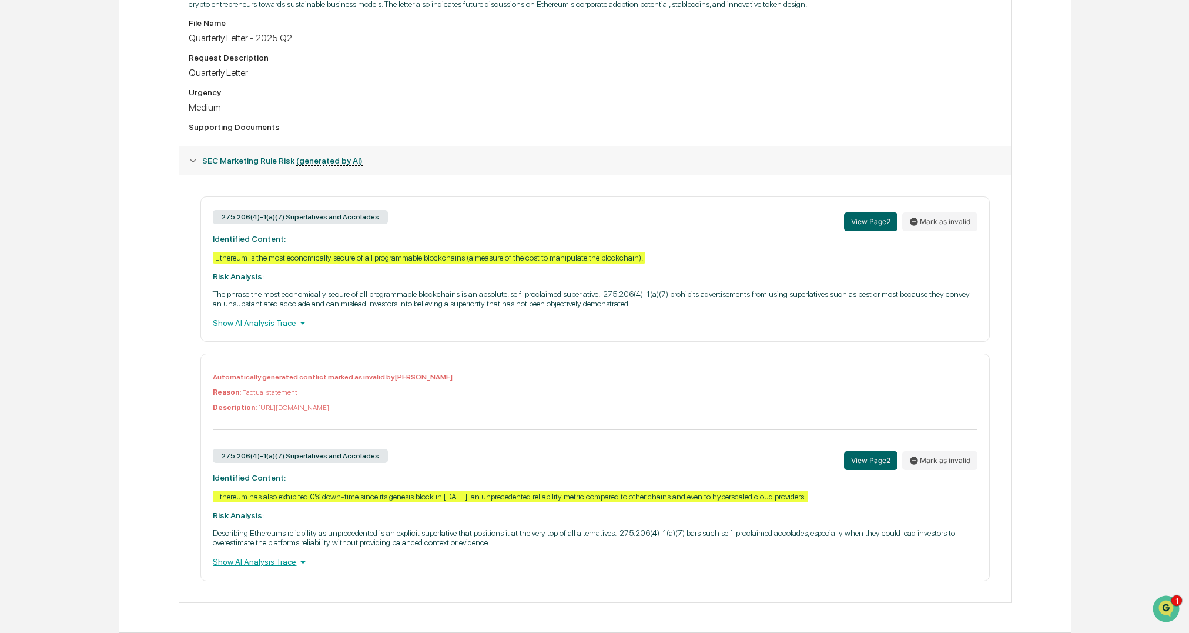
click at [264, 296] on p "The phrase the most economically secure of all programmable blockchains is an a…" at bounding box center [595, 298] width 764 height 19
click at [879, 224] on button "View Page 2" at bounding box center [870, 221] width 53 height 19
click at [136, 302] on div "Review Comments Actions Activity Log Created By: ‎ ‎ AS [PERSON_NAME] Assigned …" at bounding box center [595, 179] width 952 height 905
click at [879, 218] on button "View Page 2" at bounding box center [870, 221] width 53 height 19
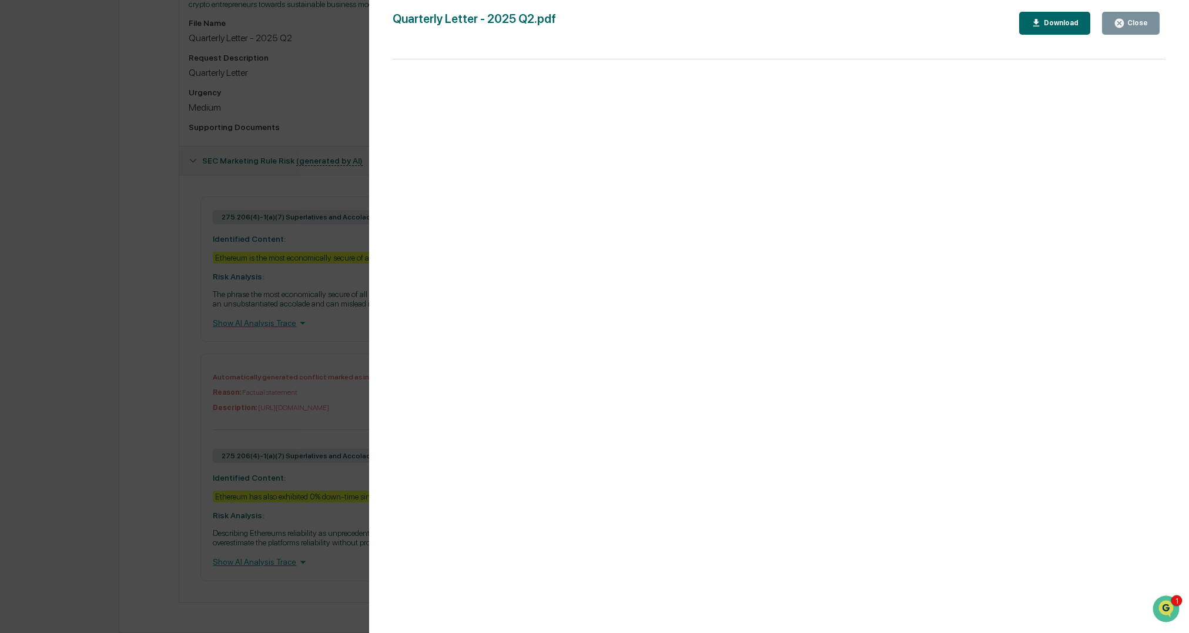
click at [392, 172] on div "Version History [DATE] 09:22 PM [PERSON_NAME] [DATE] 08:36 PM [PERSON_NAME] Qua…" at bounding box center [779, 328] width 820 height 656
click at [262, 303] on div "Version History [DATE] 09:22 PM [PERSON_NAME] [DATE] 08:36 PM [PERSON_NAME] Qua…" at bounding box center [594, 316] width 1189 height 633
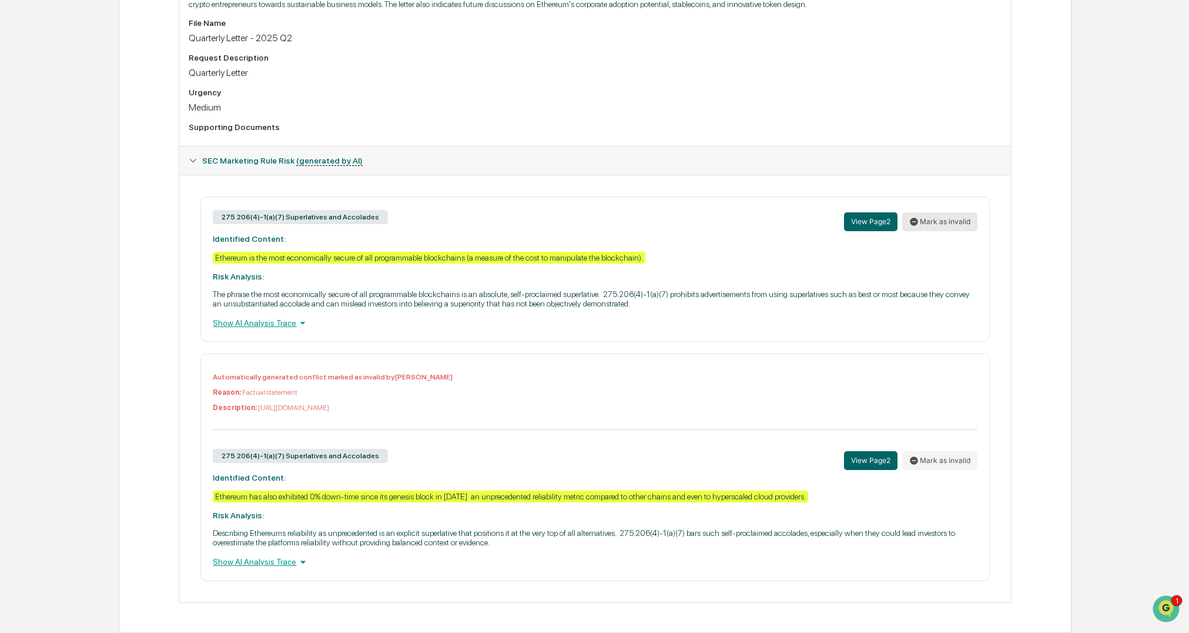
click at [947, 223] on button "Mark as invalid" at bounding box center [939, 221] width 75 height 19
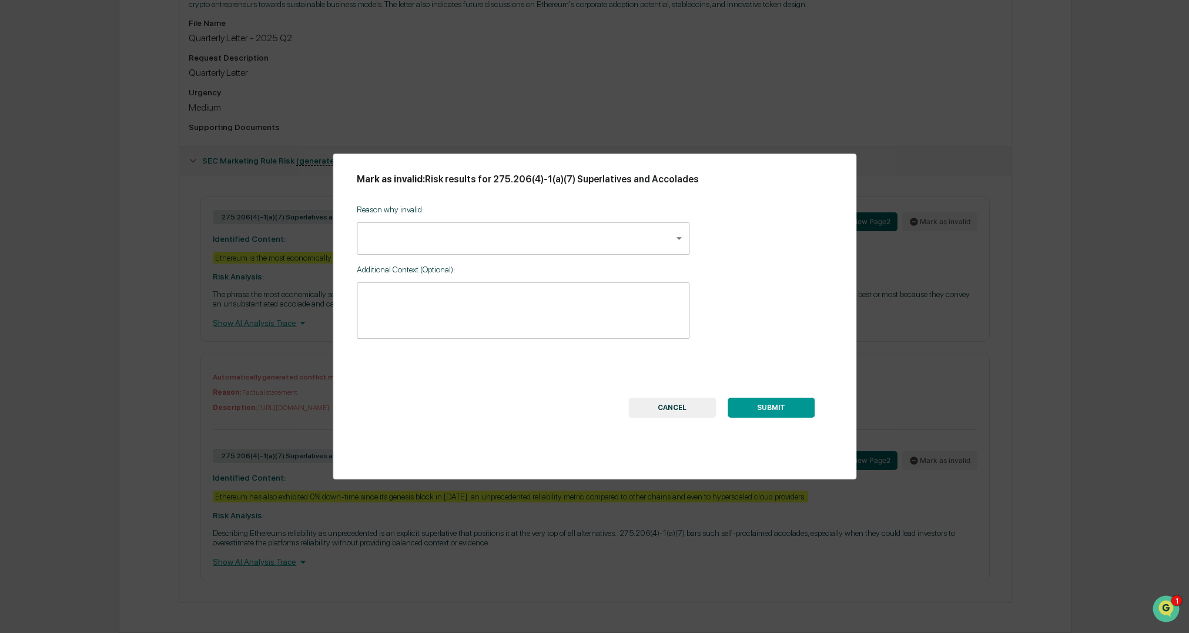
click at [563, 249] on body "Calendar Manage Tasks Reviews Approval Management Company People, Data, Setting…" at bounding box center [594, 123] width 1189 height 1020
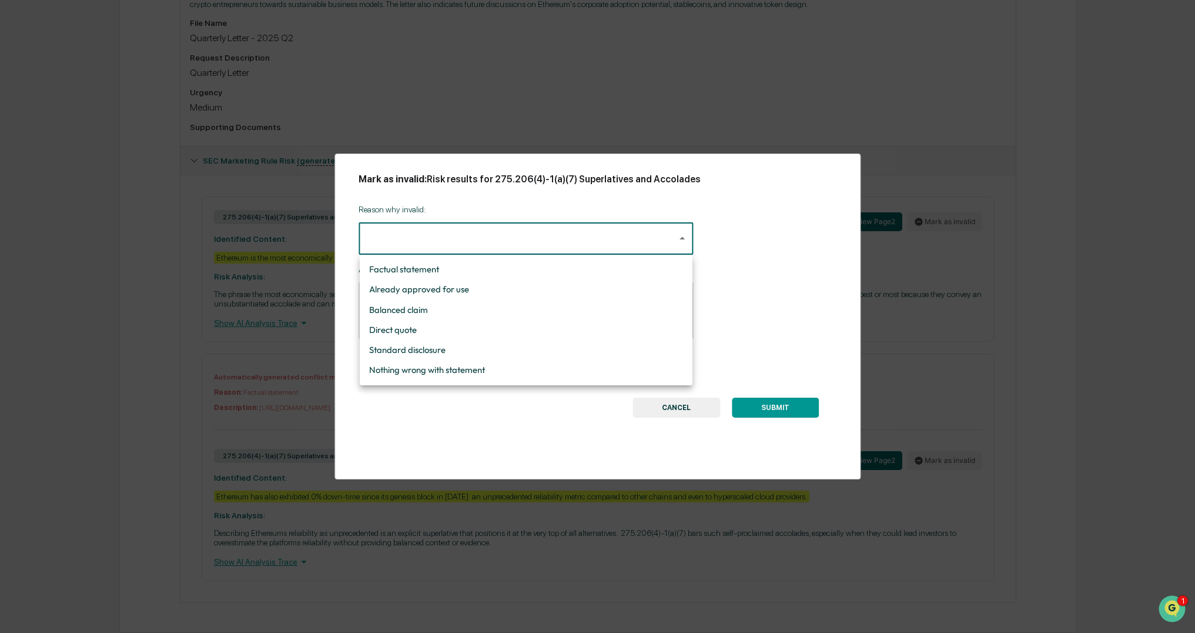
click at [503, 275] on li "Factual statement" at bounding box center [526, 269] width 333 height 20
type input "**********"
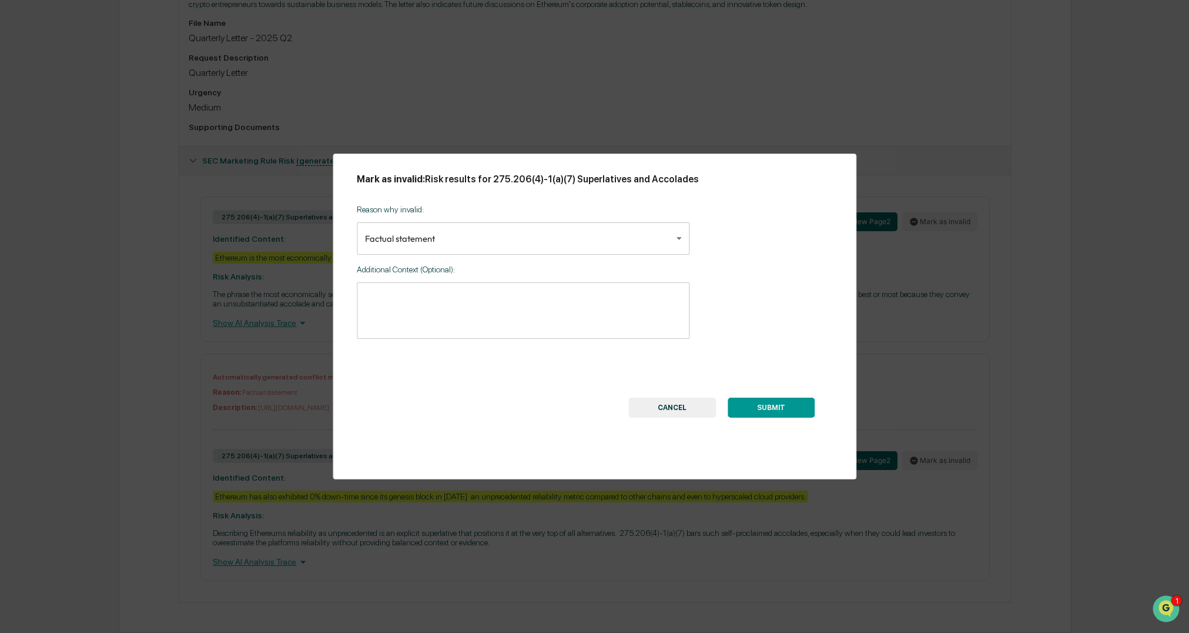
click at [762, 404] on button "SUBMIT" at bounding box center [771, 407] width 87 height 20
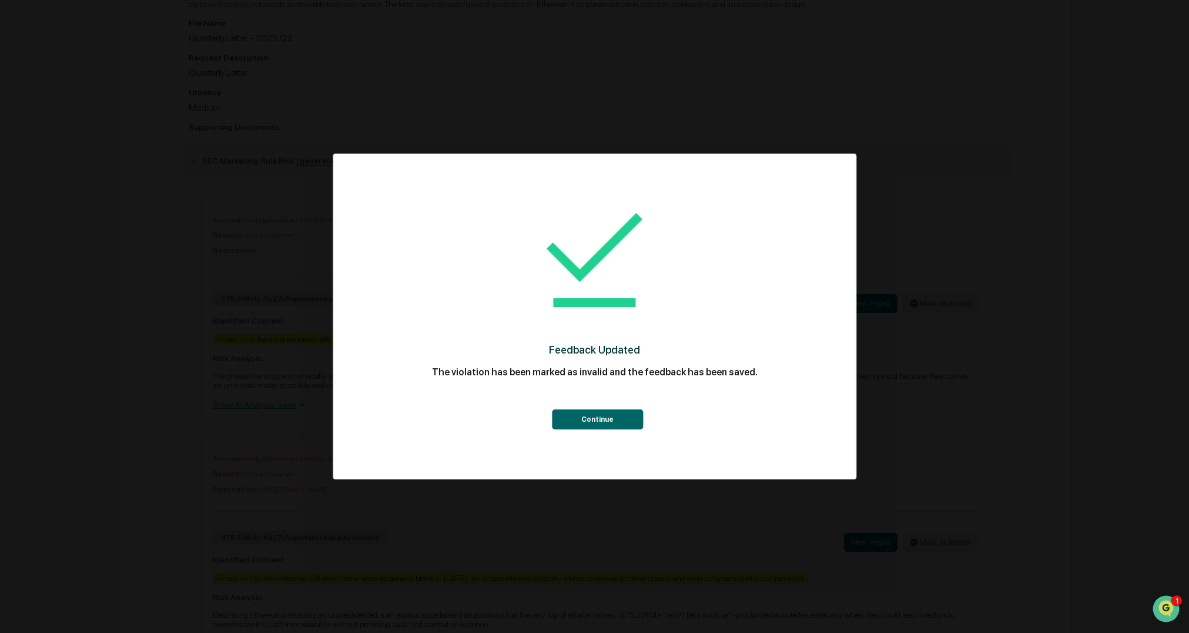
click at [600, 412] on button "Continue" at bounding box center [597, 419] width 91 height 20
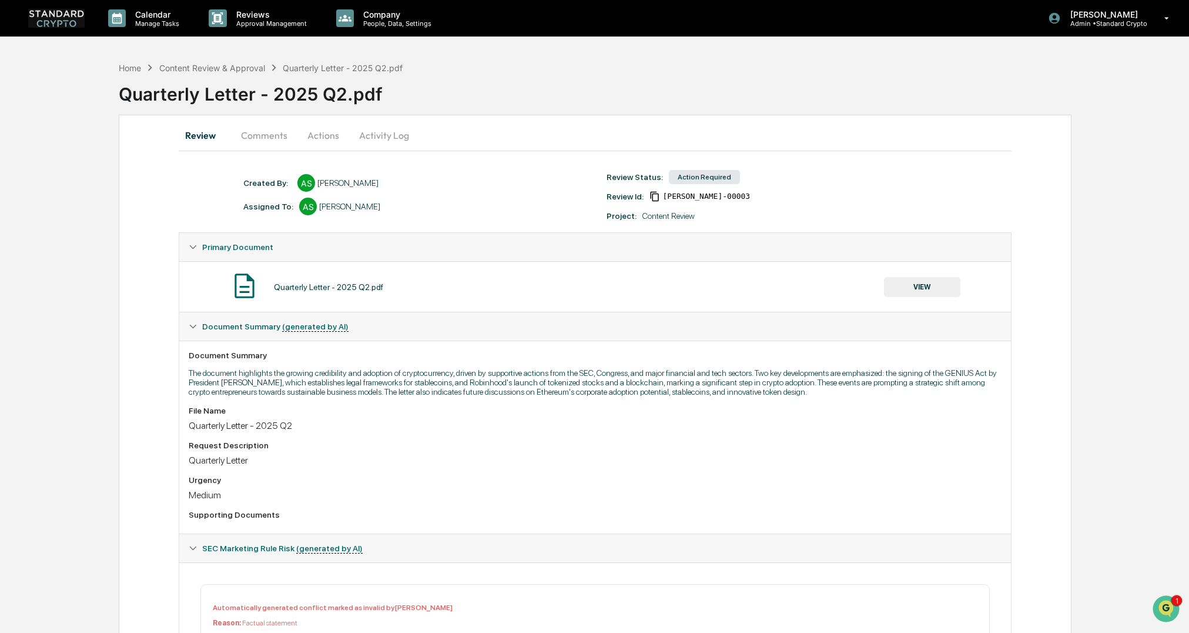
click at [269, 133] on button "Comments" at bounding box center [264, 135] width 65 height 28
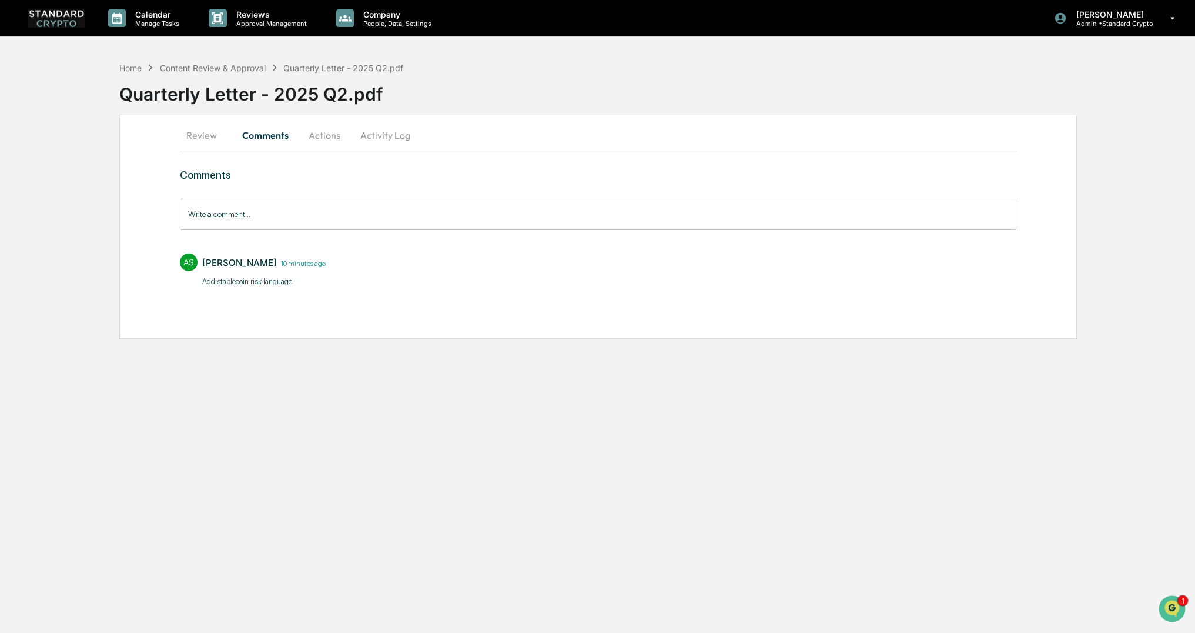
click at [333, 135] on button "Actions" at bounding box center [324, 135] width 53 height 28
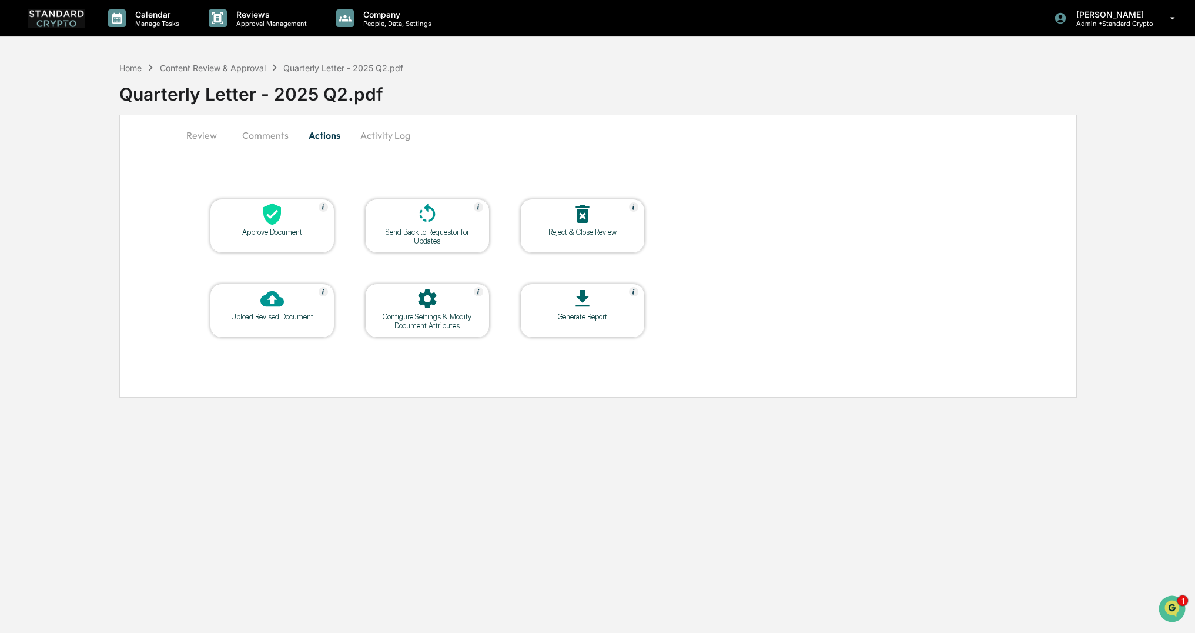
click at [280, 209] on icon at bounding box center [272, 214] width 18 height 22
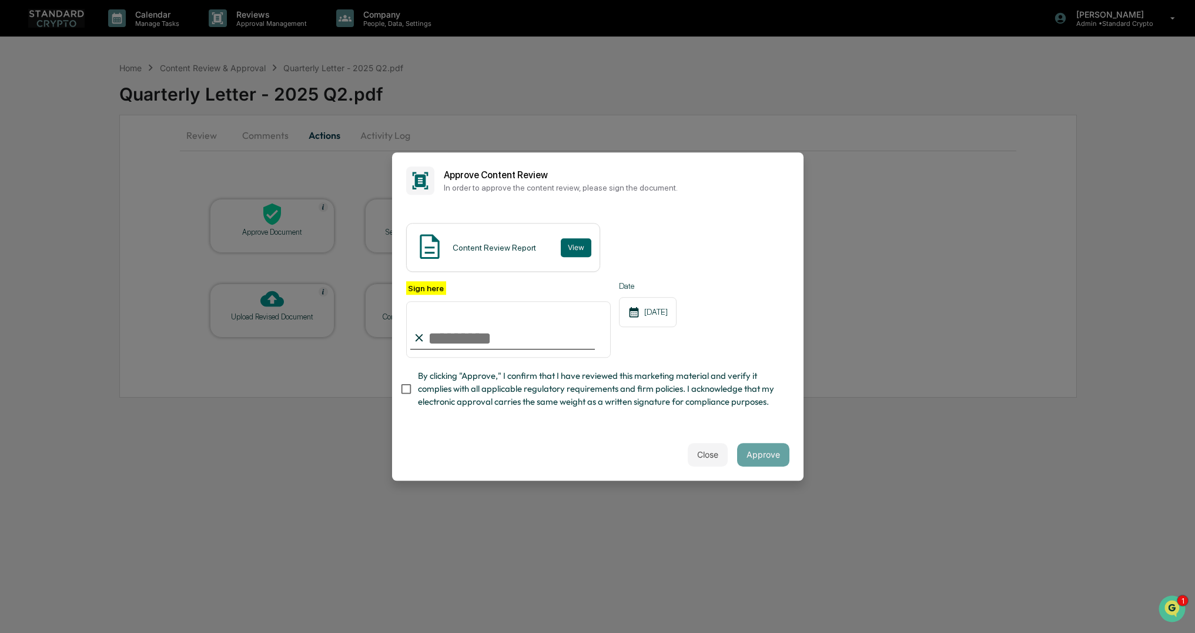
click at [673, 385] on span "By clicking "Approve," I confirm that I have reviewed this marketing material a…" at bounding box center [599, 388] width 362 height 39
click at [572, 242] on button "View" at bounding box center [576, 247] width 31 height 19
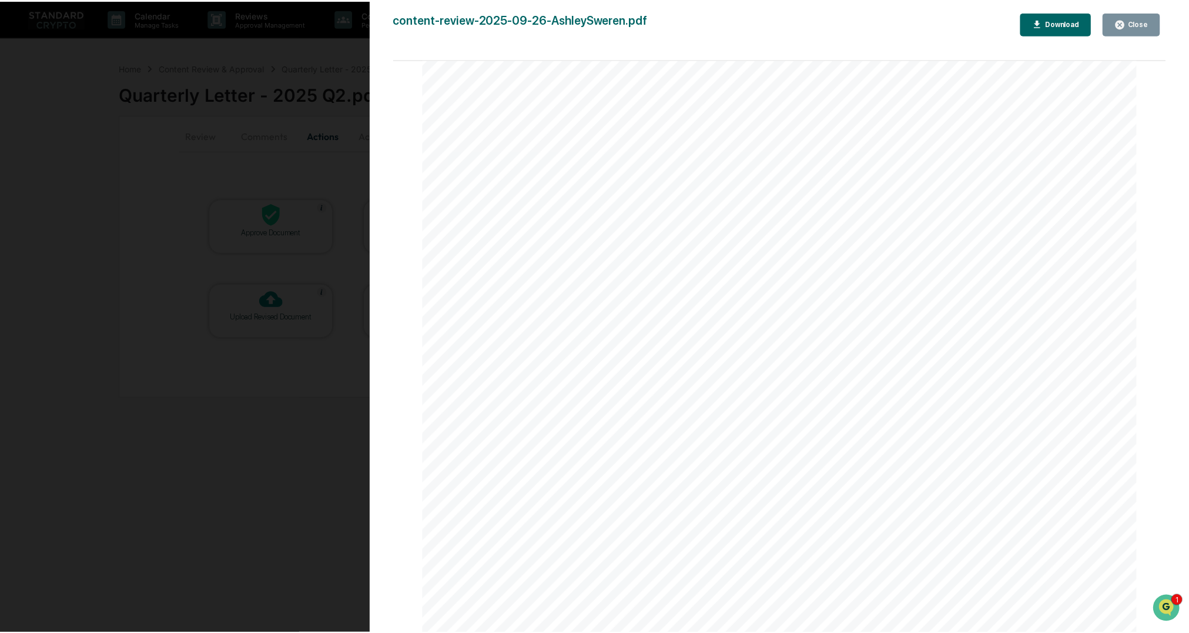
scroll to position [235, 0]
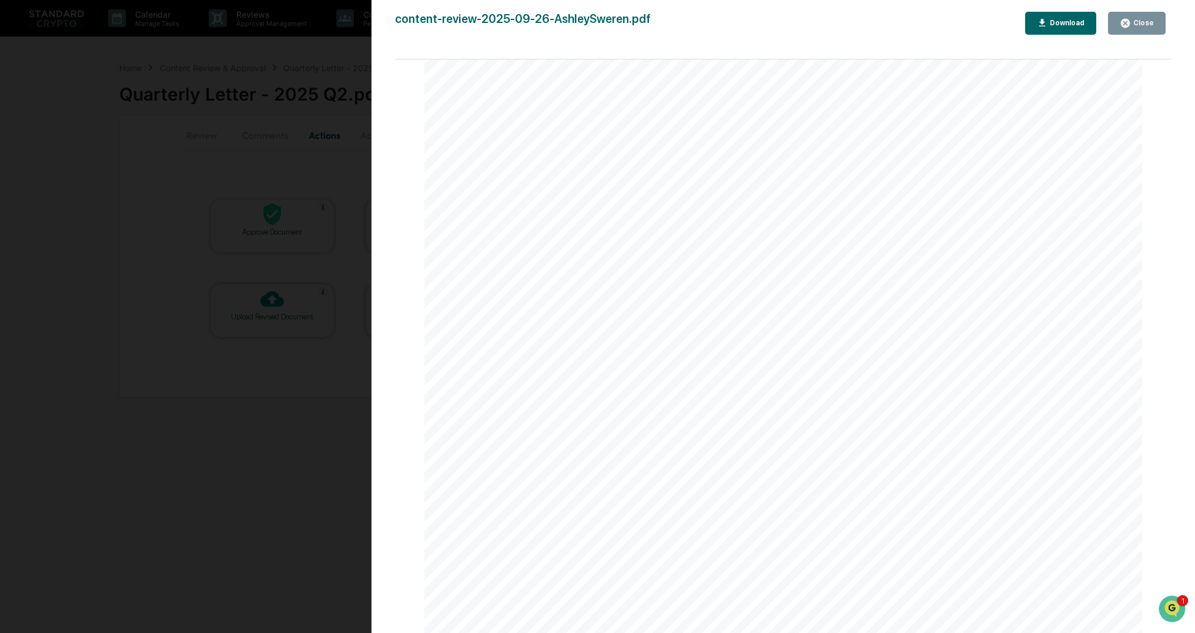
click at [273, 390] on div "Version History 09/26/2025, 09:28 PM Ashley Sweren content-review-2025-09-26-As…" at bounding box center [597, 316] width 1195 height 633
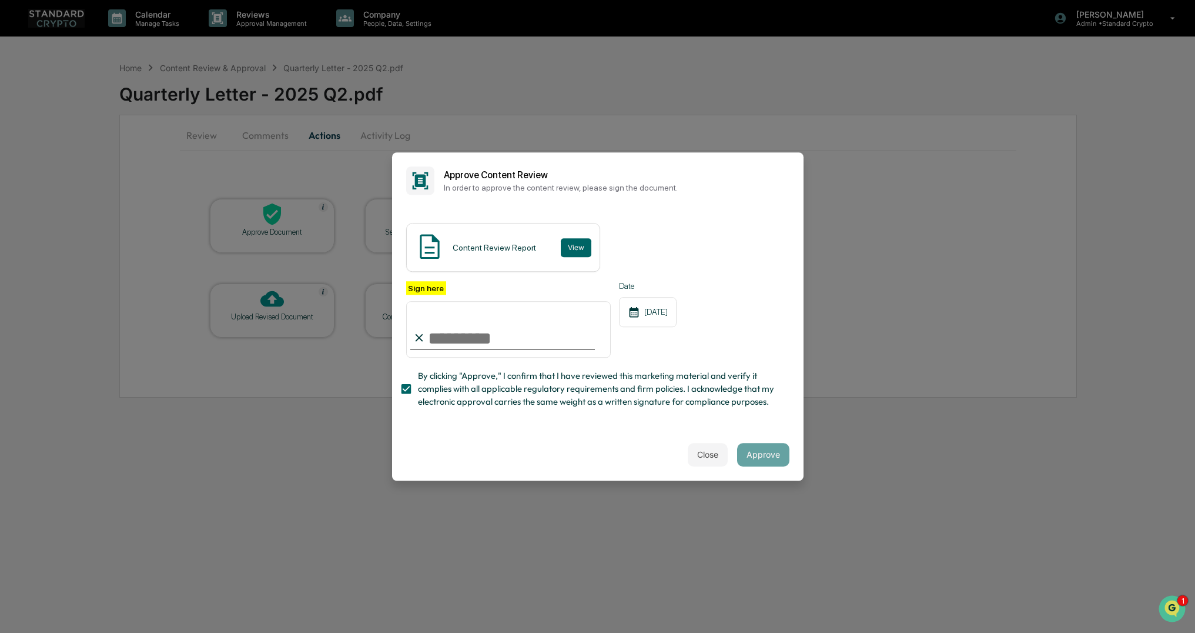
click at [476, 322] on input "Sign here" at bounding box center [508, 329] width 205 height 56
type input "**********"
click at [751, 456] on button "Approve" at bounding box center [763, 455] width 52 height 24
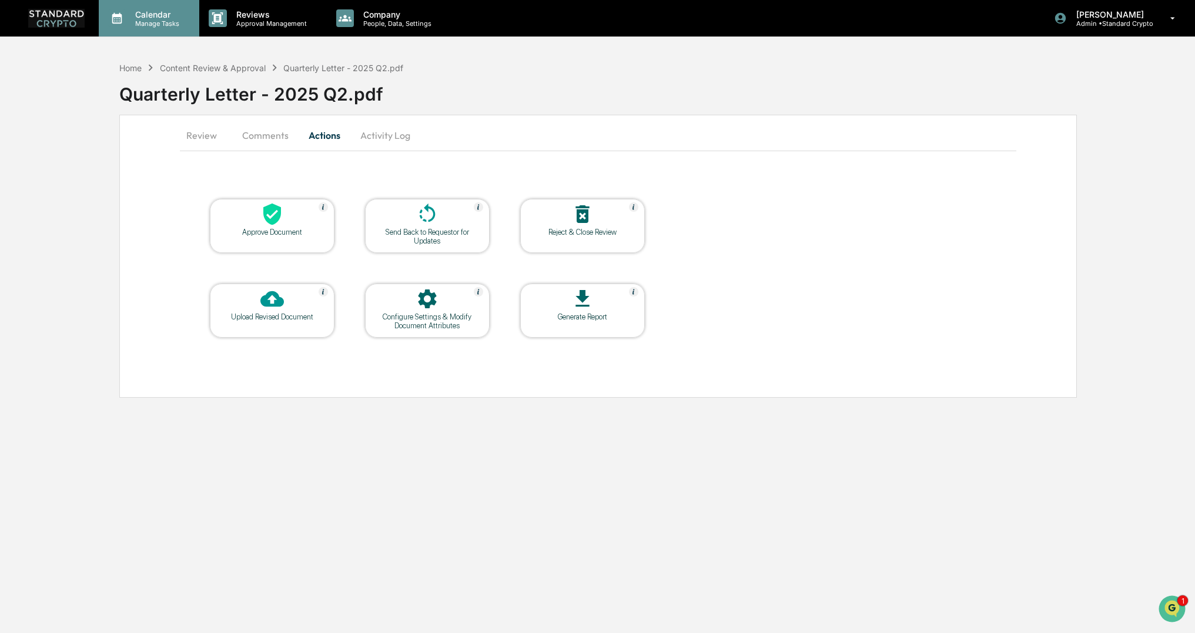
click at [131, 17] on p "Calendar" at bounding box center [155, 14] width 59 height 10
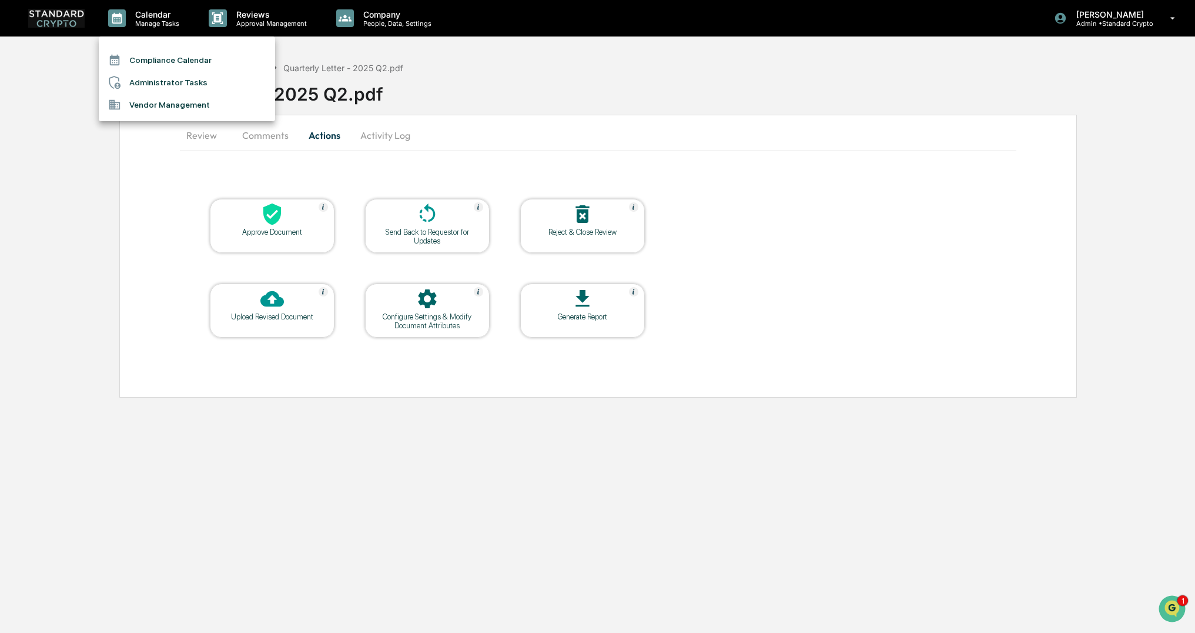
click at [71, 18] on div at bounding box center [597, 316] width 1195 height 633
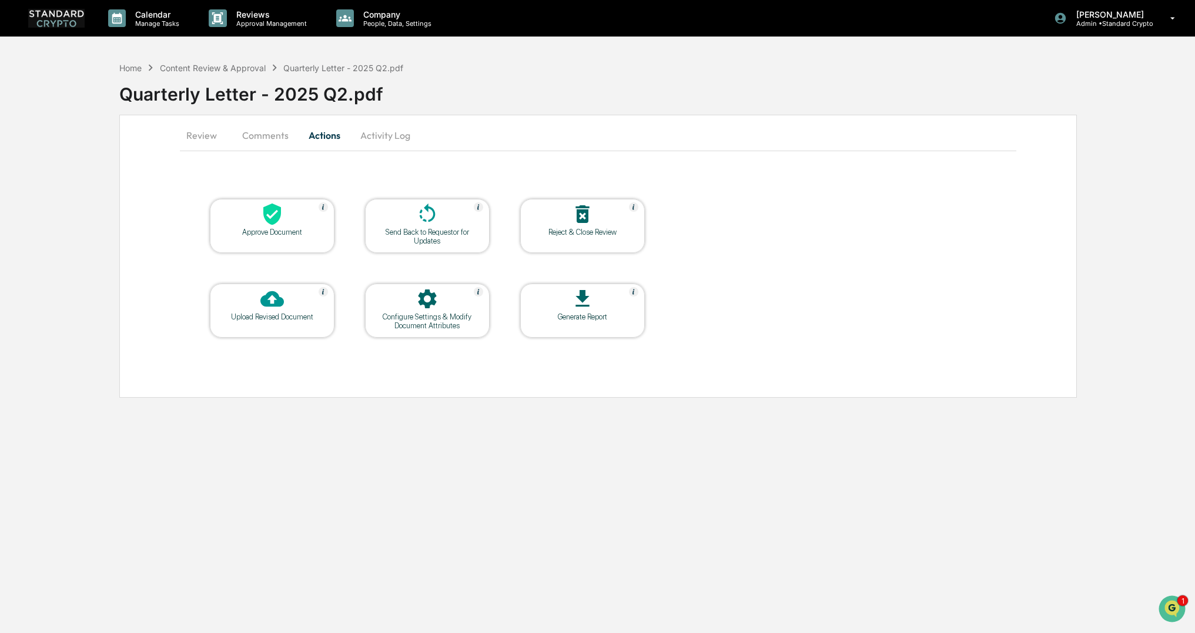
click at [67, 27] on img at bounding box center [56, 18] width 56 height 18
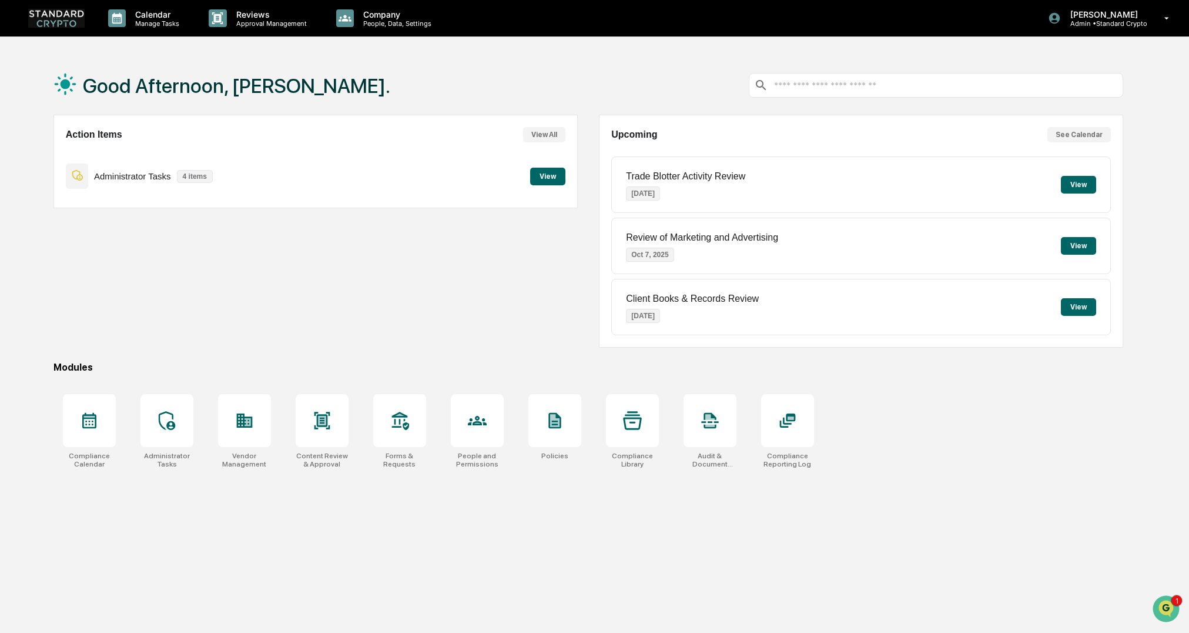
click at [1077, 246] on button "View" at bounding box center [1078, 246] width 35 height 18
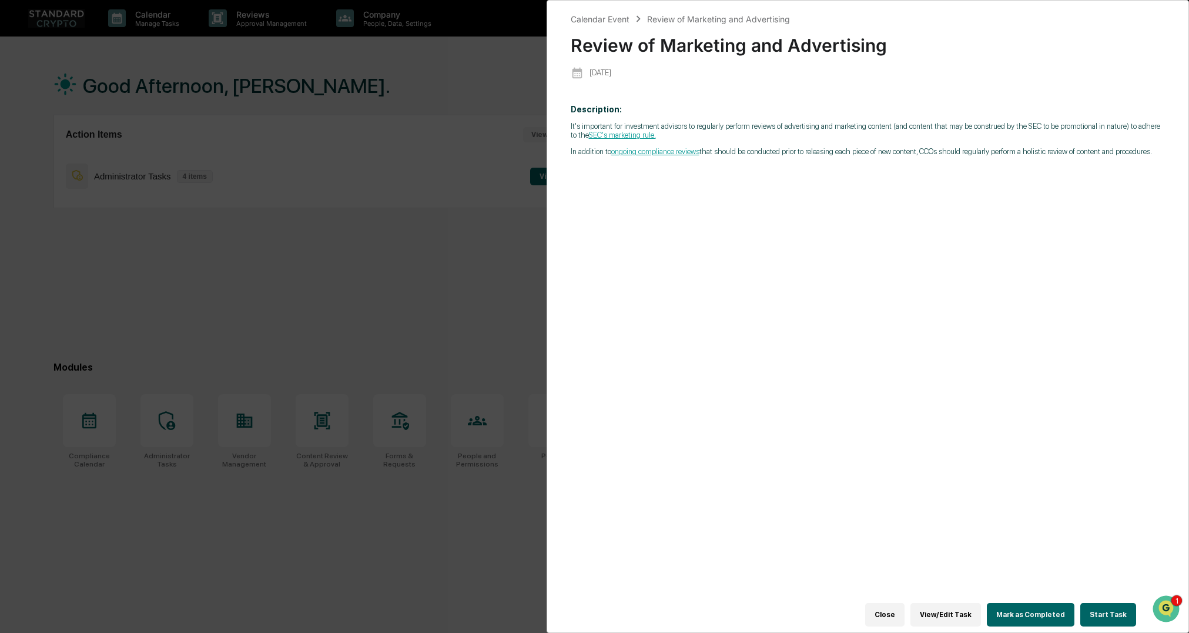
click at [1102, 607] on button "Start Task" at bounding box center [1109, 615] width 56 height 24
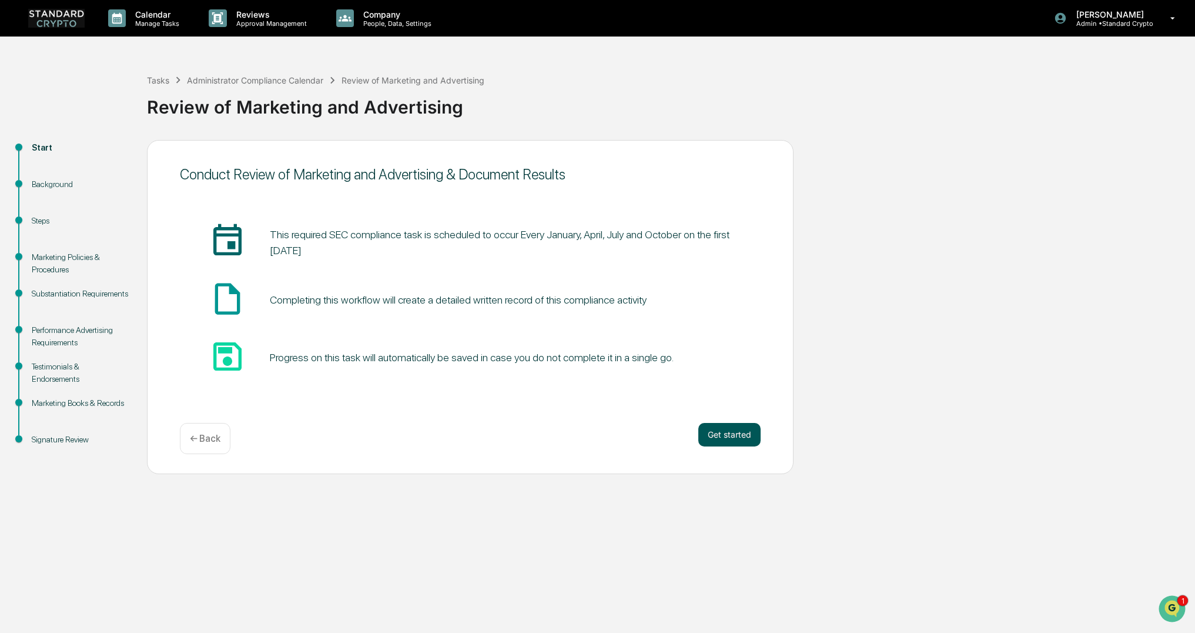
click at [715, 434] on button "Get started" at bounding box center [729, 435] width 62 height 24
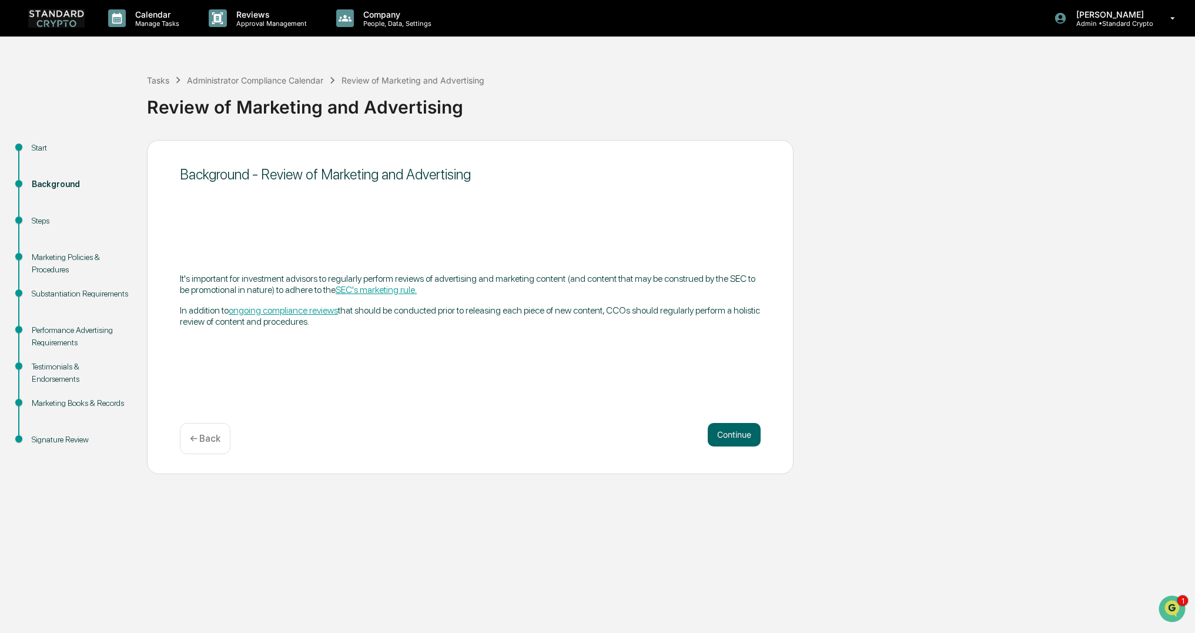
click at [715, 434] on button "Continue" at bounding box center [734, 435] width 53 height 24
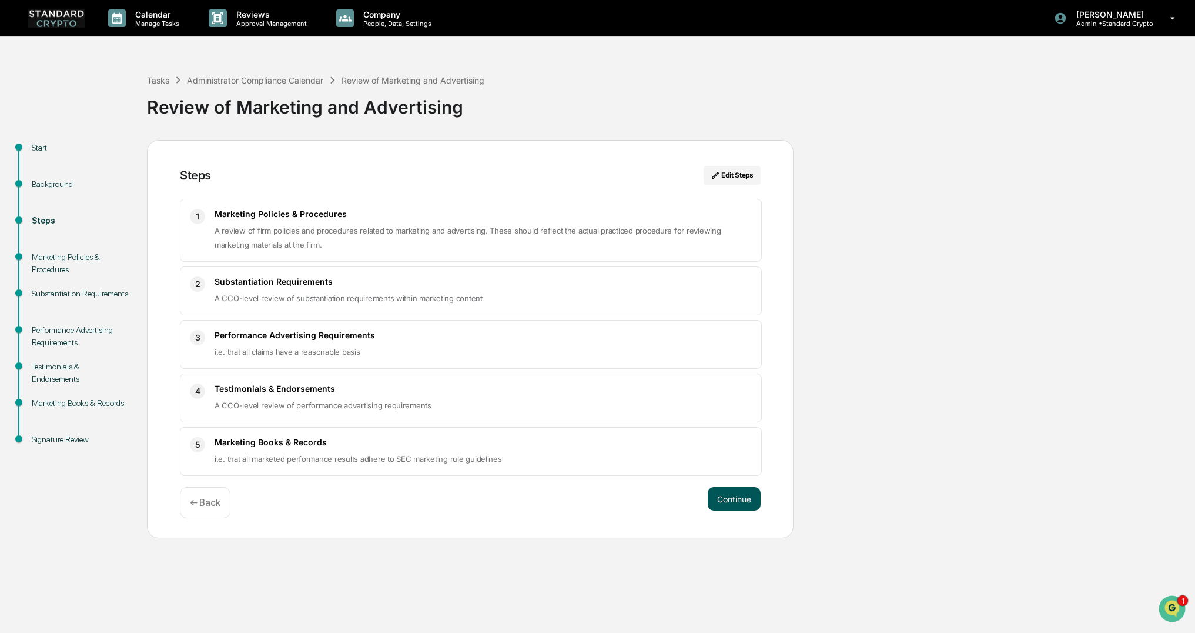
click at [743, 495] on button "Continue" at bounding box center [734, 499] width 53 height 24
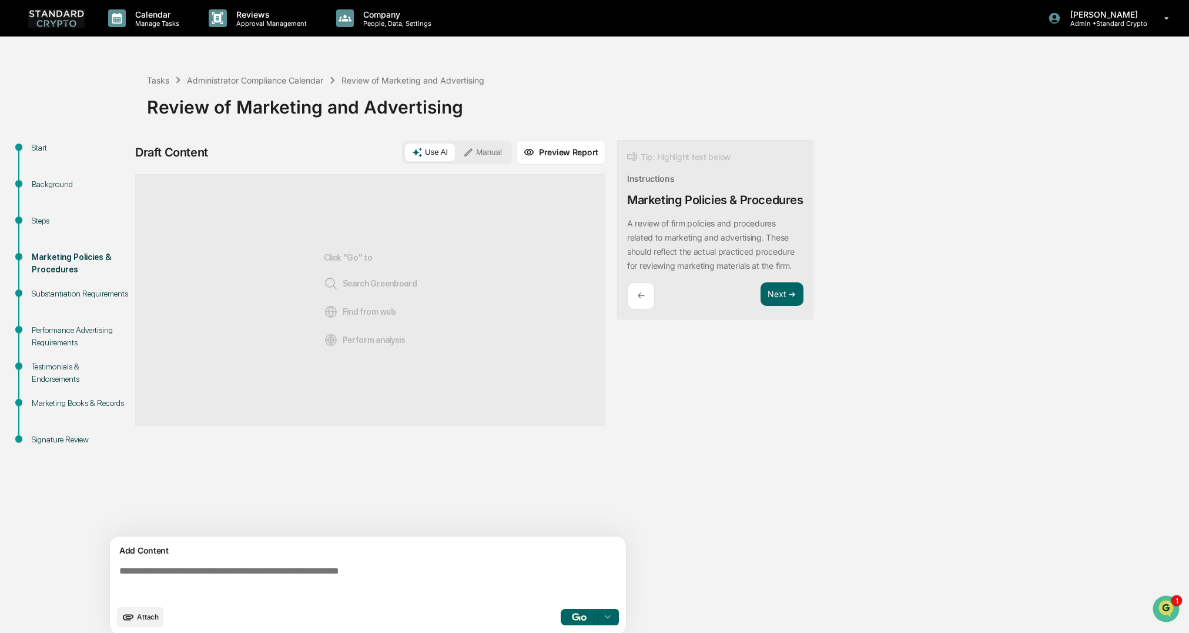
click at [192, 468] on div "Sources Click "Go" to Search Greenboard Find from web Perform analysis" at bounding box center [370, 355] width 470 height 362
click at [69, 22] on img at bounding box center [56, 18] width 56 height 18
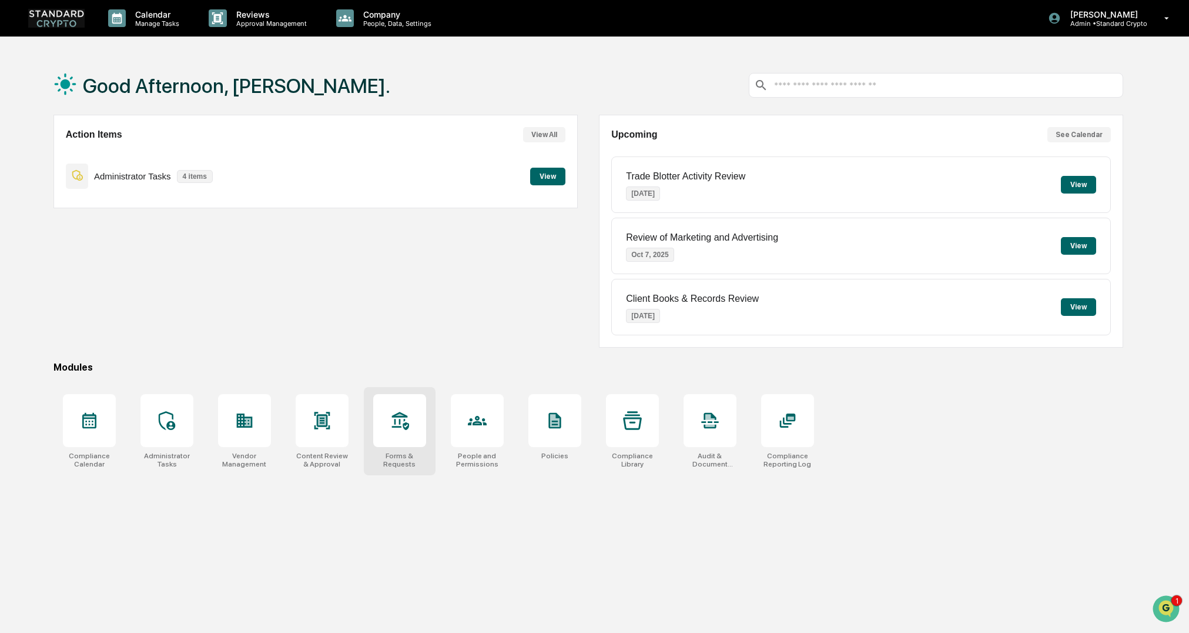
click at [397, 454] on div "Forms & Requests" at bounding box center [399, 459] width 53 height 16
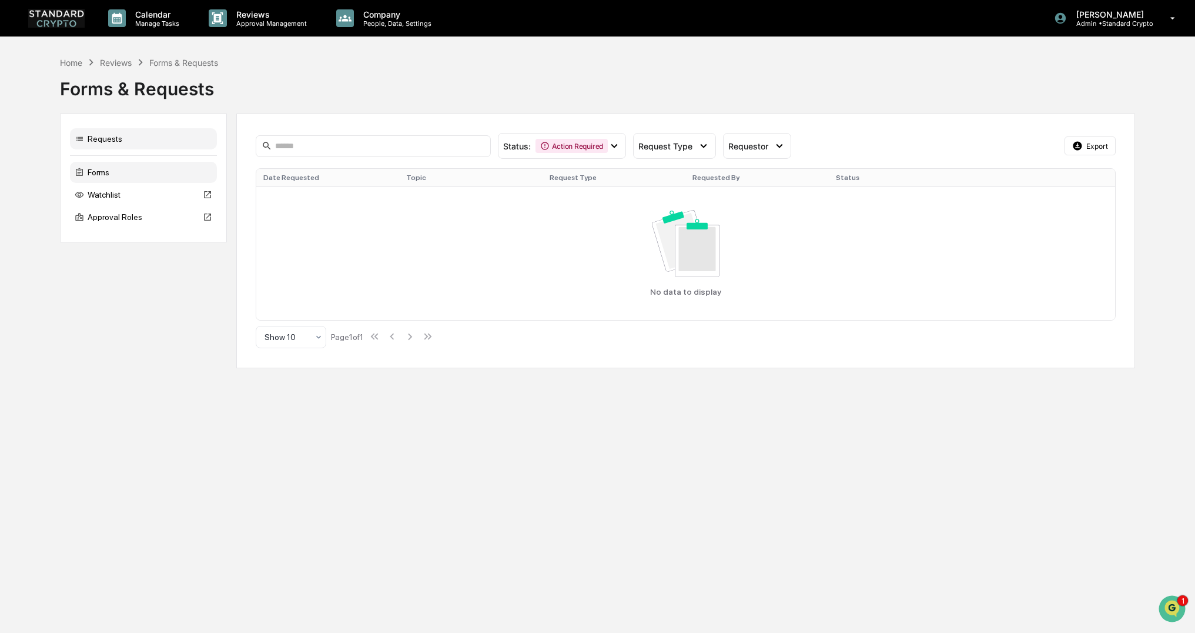
click at [123, 169] on div "Forms" at bounding box center [143, 172] width 147 height 21
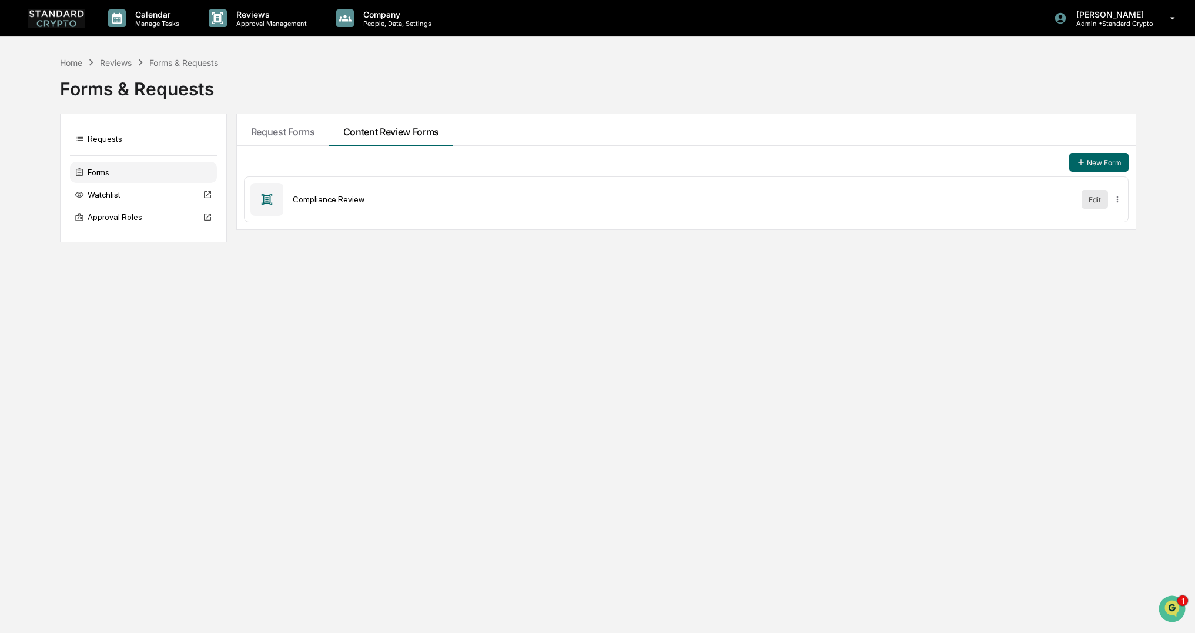
click at [1089, 200] on button "Edit" at bounding box center [1095, 199] width 26 height 19
click at [560, 308] on div "Calendar Manage Tasks Reviews Approval Management Company People, Data, Setting…" at bounding box center [597, 316] width 1195 height 633
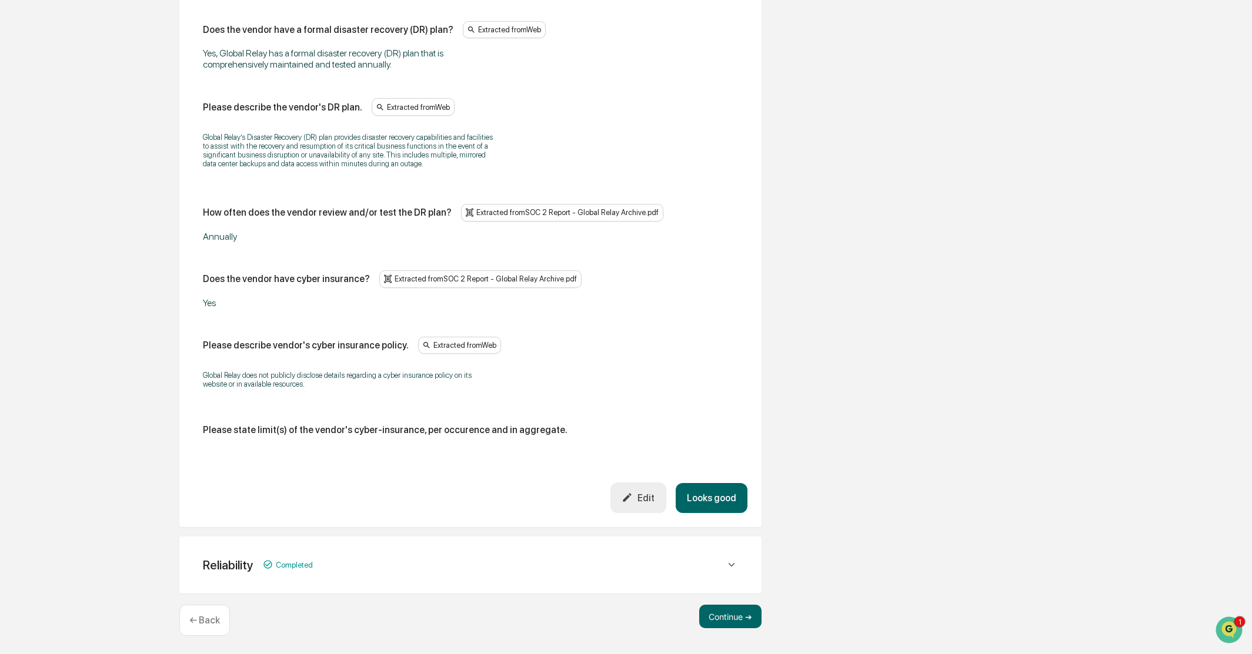
scroll to position [1142, 0]
click at [201, 627] on div "← Back" at bounding box center [204, 619] width 51 height 31
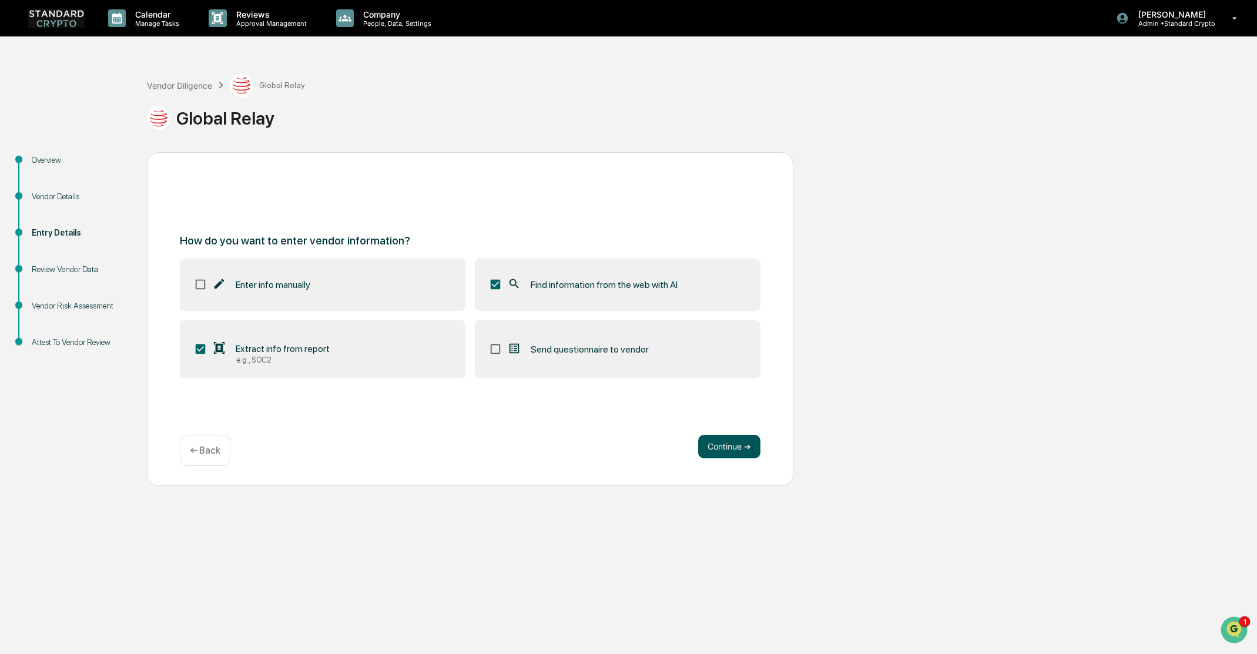
click at [725, 443] on button "Continue ➔" at bounding box center [729, 447] width 62 height 24
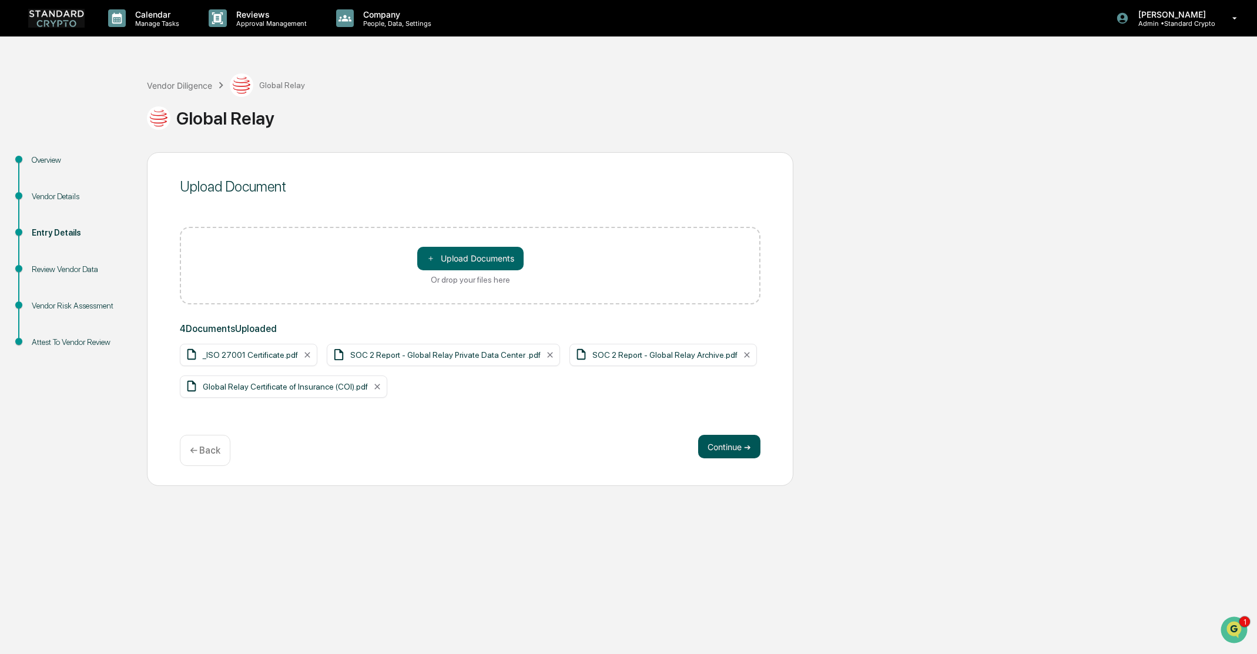
click at [745, 442] on button "Continue ➔" at bounding box center [729, 447] width 62 height 24
